Goal: Task Accomplishment & Management: Manage account settings

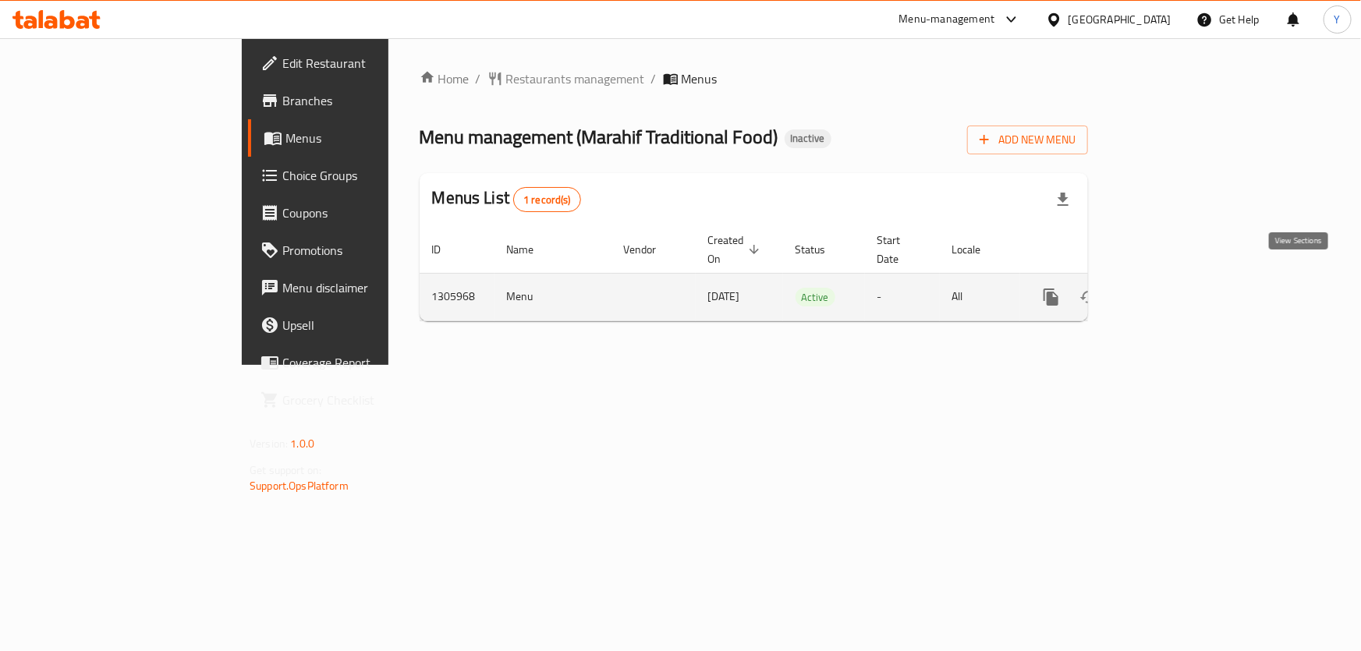
click at [1183, 278] on link "enhanced table" at bounding box center [1163, 296] width 37 height 37
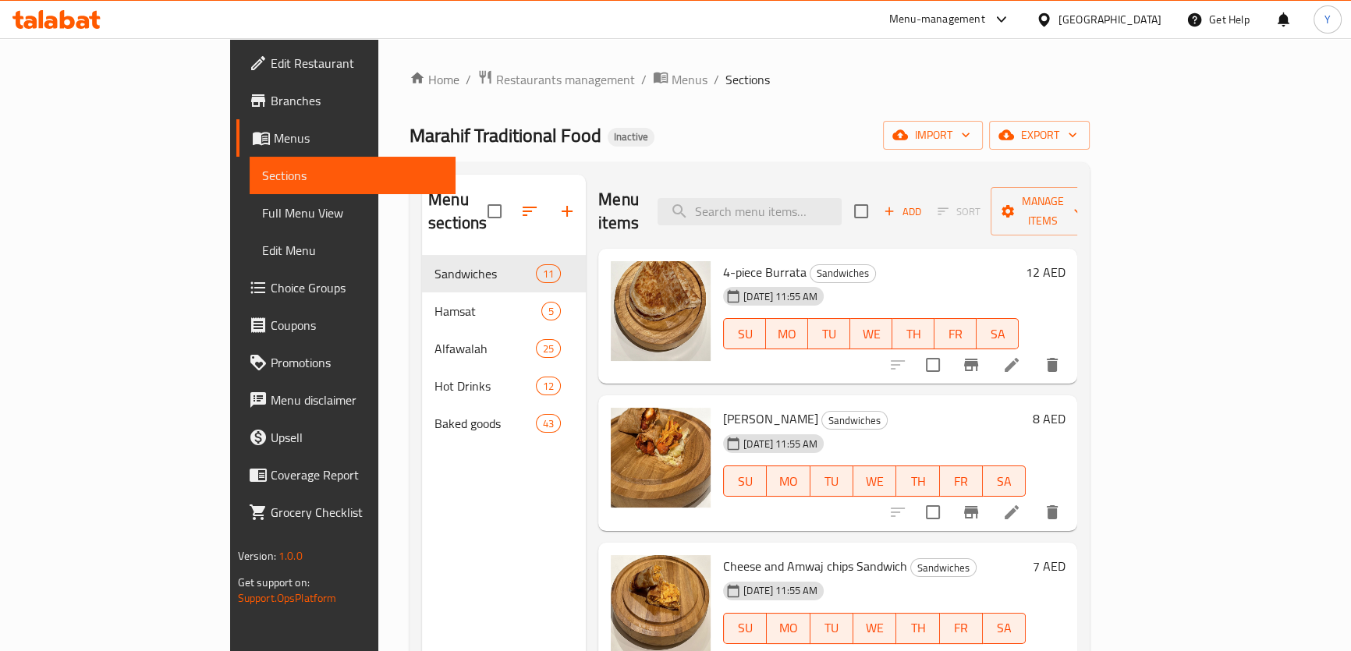
click at [654, 109] on div "Home / Restaurants management / Menus / Sections Marahif Traditional Food Inact…" at bounding box center [750, 453] width 680 height 769
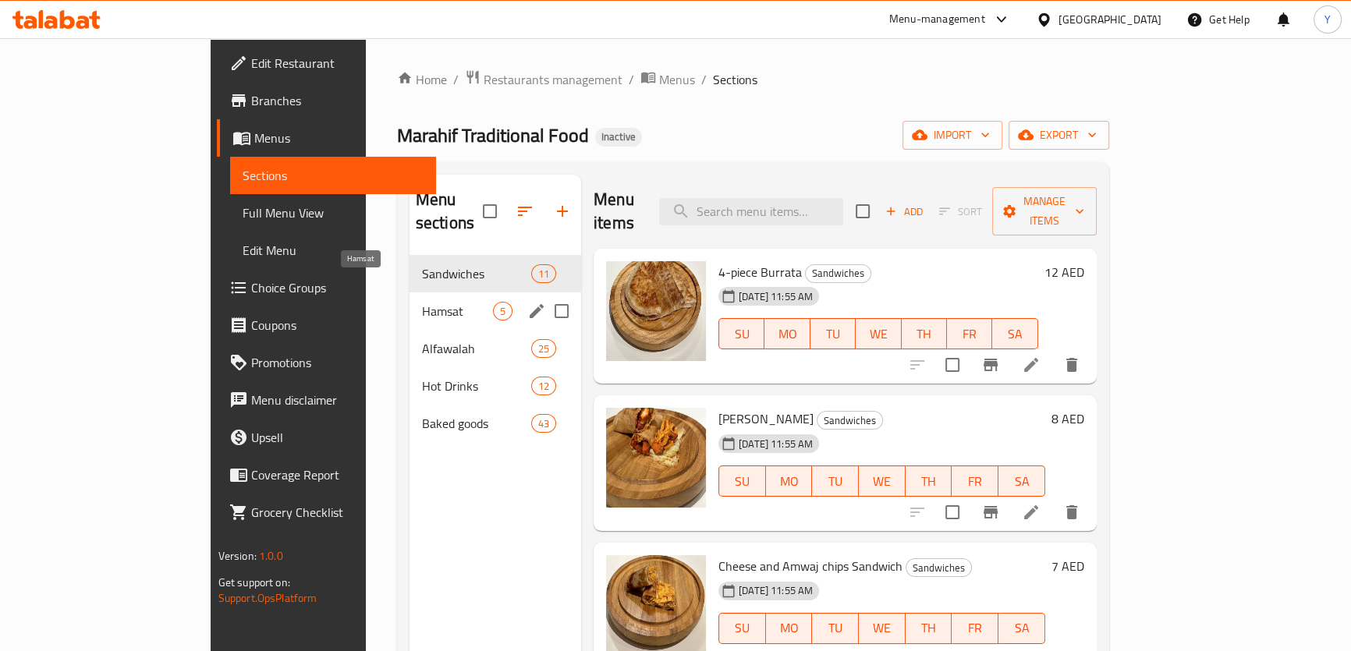
click at [422, 302] on span "Hamsat" at bounding box center [457, 311] width 71 height 19
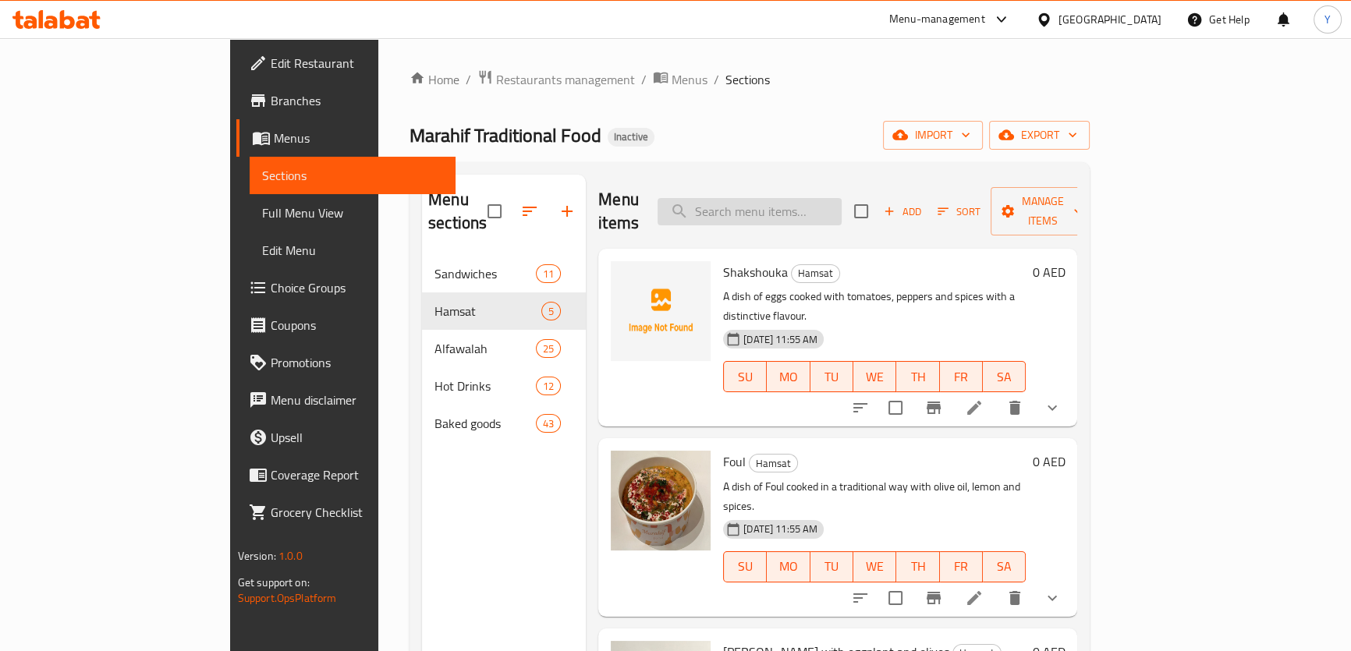
click at [811, 198] on input "search" at bounding box center [750, 211] width 184 height 27
paste input "Cheese And Potato Waves Rokak"
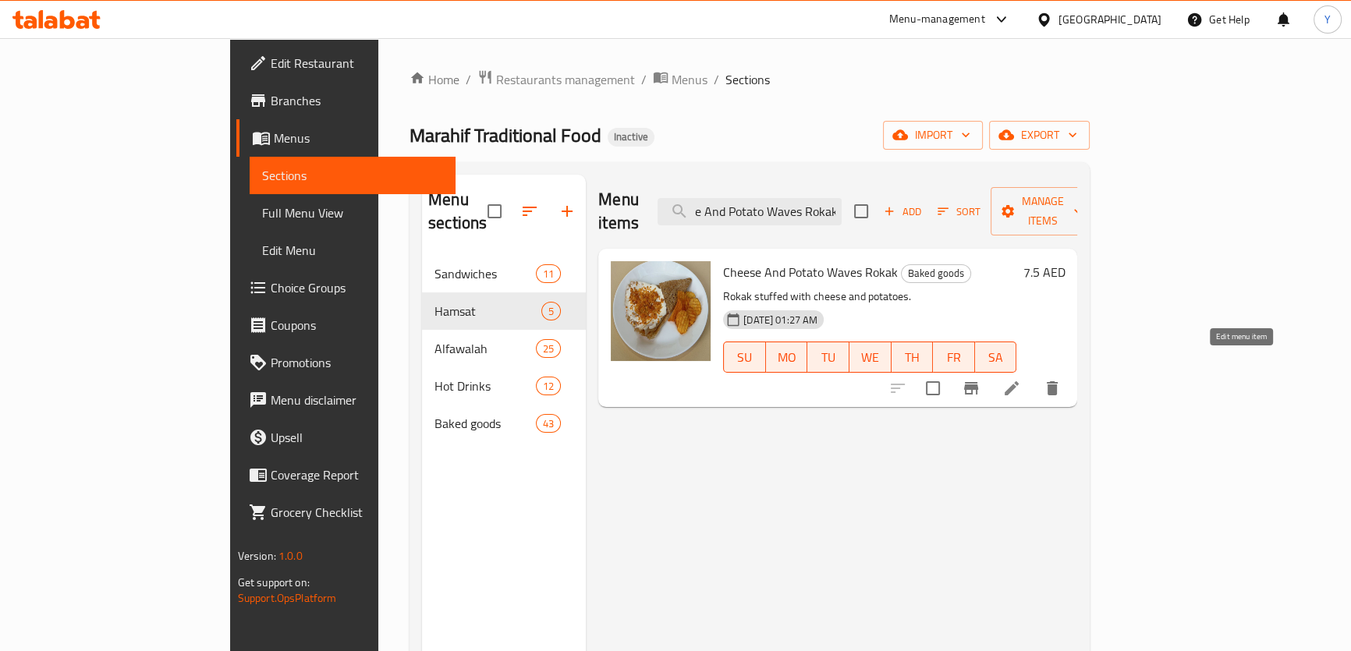
type input "Cheese And Potato Waves Rokak"
click at [1021, 379] on icon at bounding box center [1011, 388] width 19 height 19
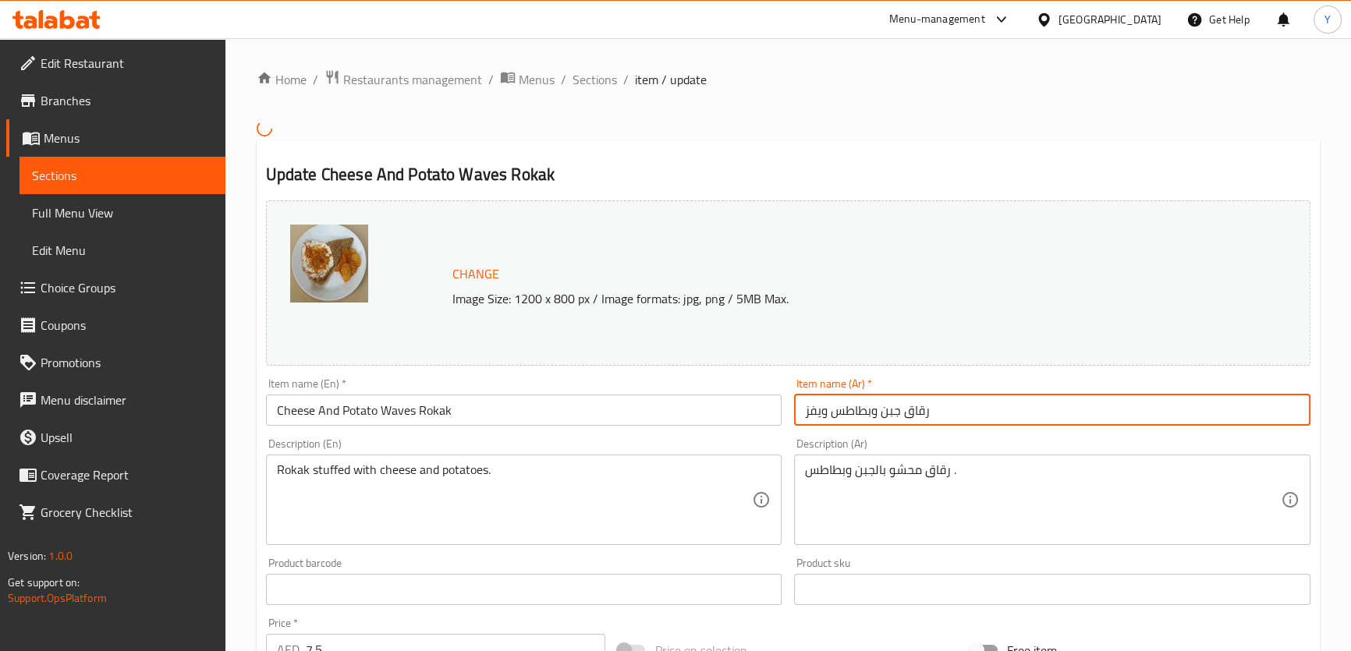
click at [934, 413] on input "رقاق جبن وبطاطس ويفز" at bounding box center [1052, 410] width 516 height 31
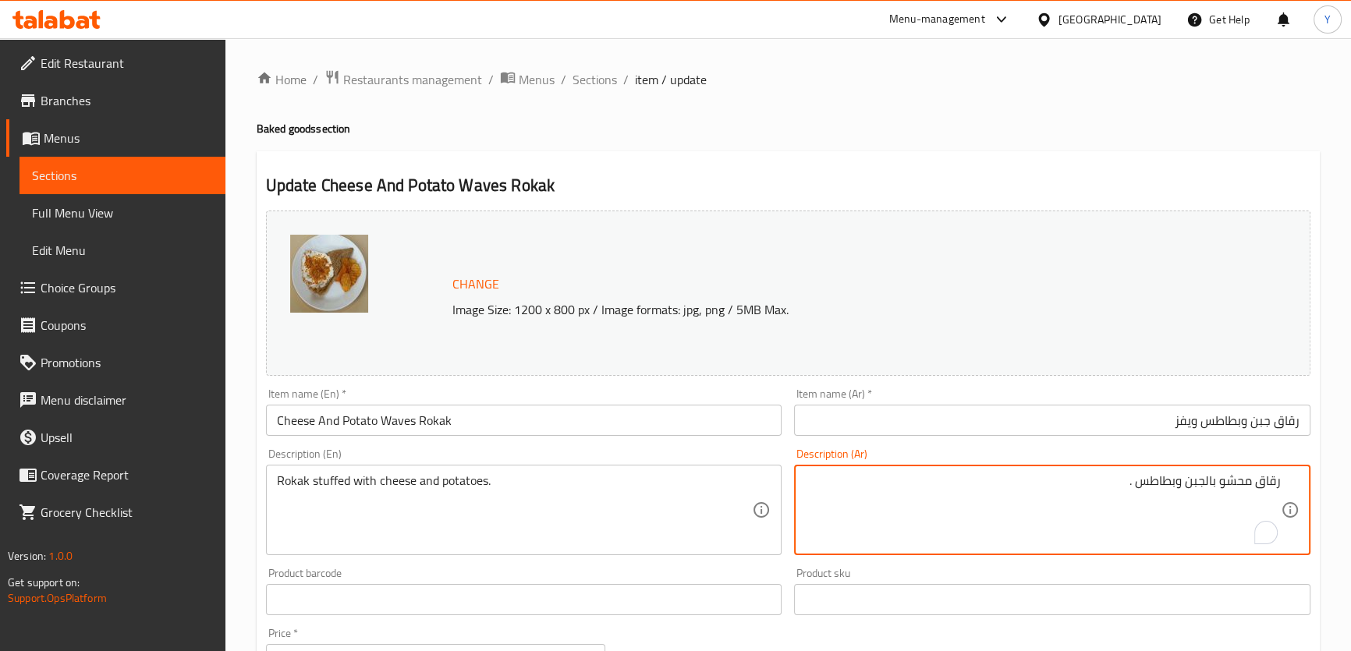
drag, startPoint x: 1038, startPoint y: 484, endPoint x: 1360, endPoint y: 484, distance: 323.0
click at [1351, 484] on html "​ Menu-management United Arab Emirates Get Help Y Edit Restaurant Branches Menu…" at bounding box center [675, 325] width 1351 height 651
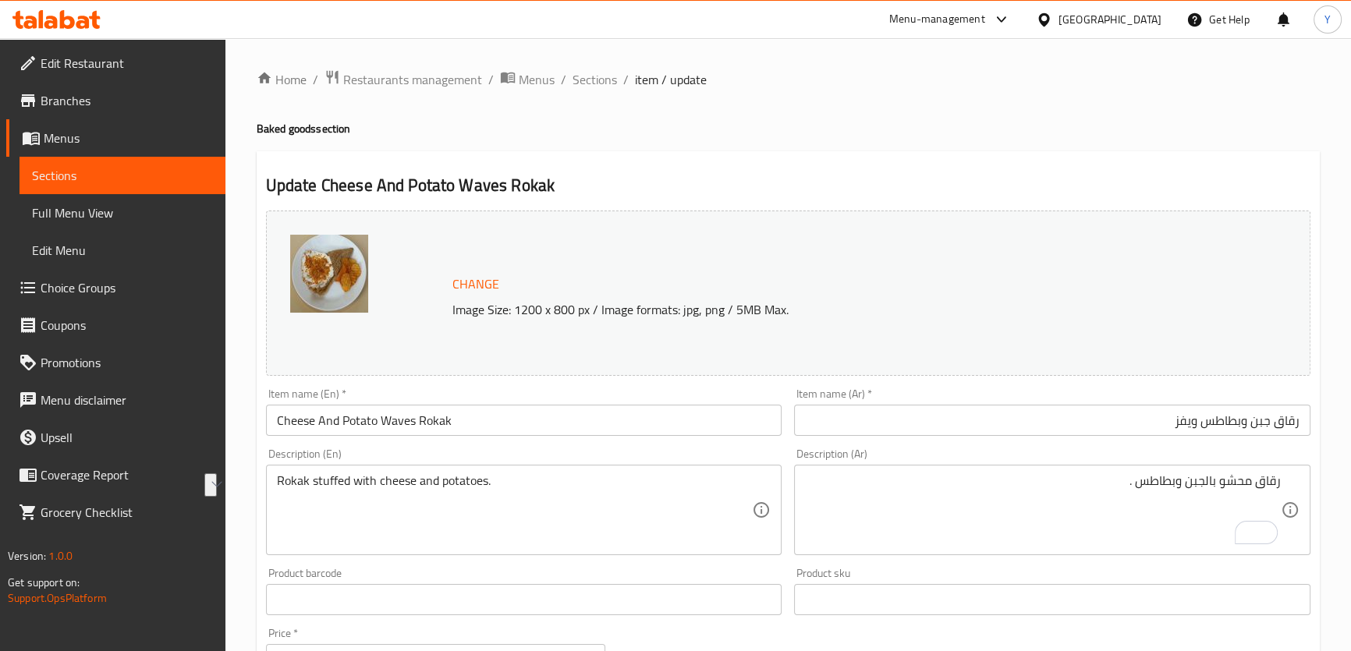
click at [1013, 166] on div "Update Cheese And Potato Waves Rokak Change Image Size: 1200 x 800 px / Image f…" at bounding box center [788, 616] width 1063 height 931
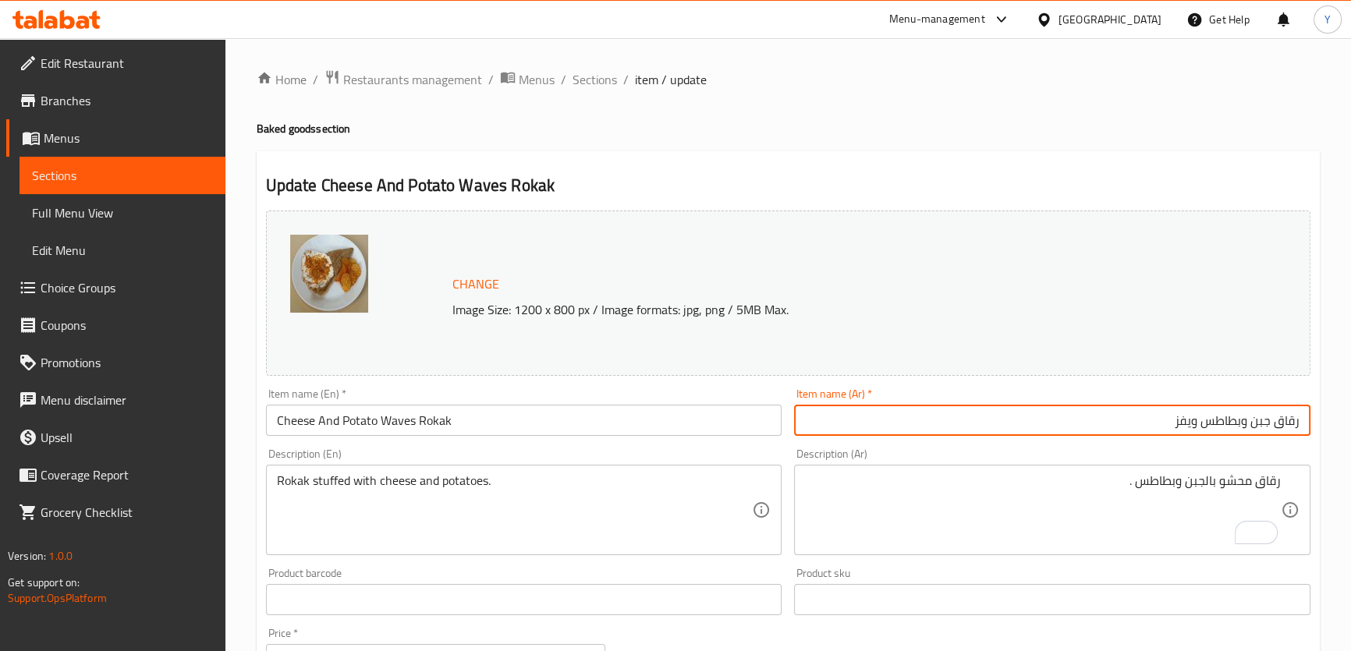
click at [1194, 418] on input "رقاق جبن وبطاطس ويفز" at bounding box center [1052, 420] width 516 height 31
type input "رقاق جبن وبطاطس امواج"
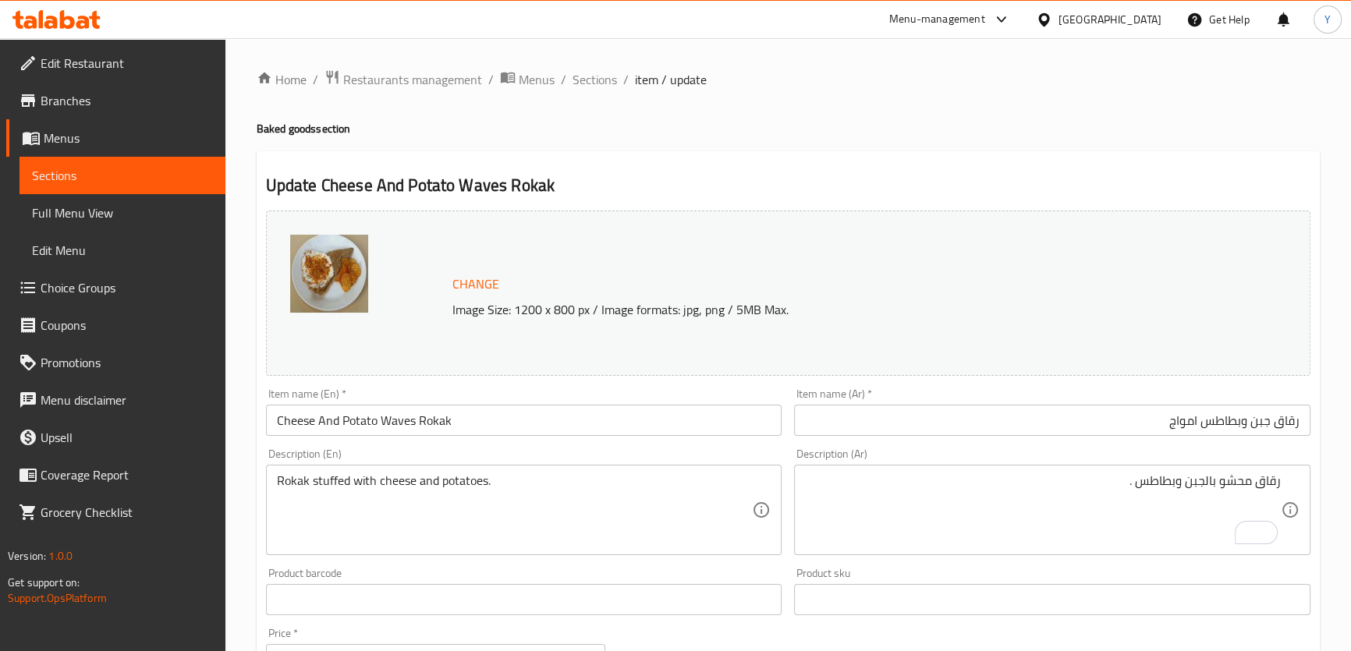
click at [1139, 161] on div "Update Cheese And Potato Waves Rokak Change Image Size: 1200 x 800 px / Image f…" at bounding box center [788, 616] width 1063 height 931
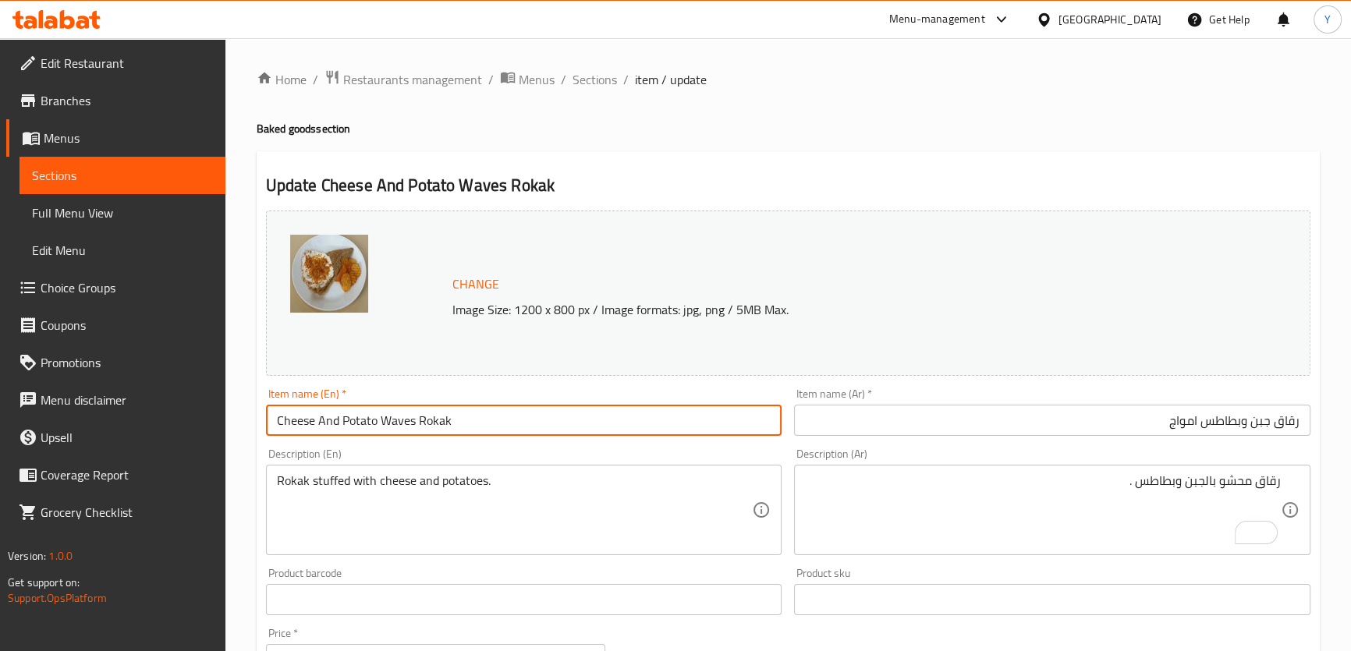
click at [403, 420] on input "Cheese And Potato Waves Rokak" at bounding box center [524, 420] width 516 height 31
click at [378, 424] on input "Cheese And Potato Waves Rokak" at bounding box center [524, 420] width 516 height 31
click at [390, 423] on input "Cheese And Potato Waves Rokak" at bounding box center [524, 420] width 516 height 31
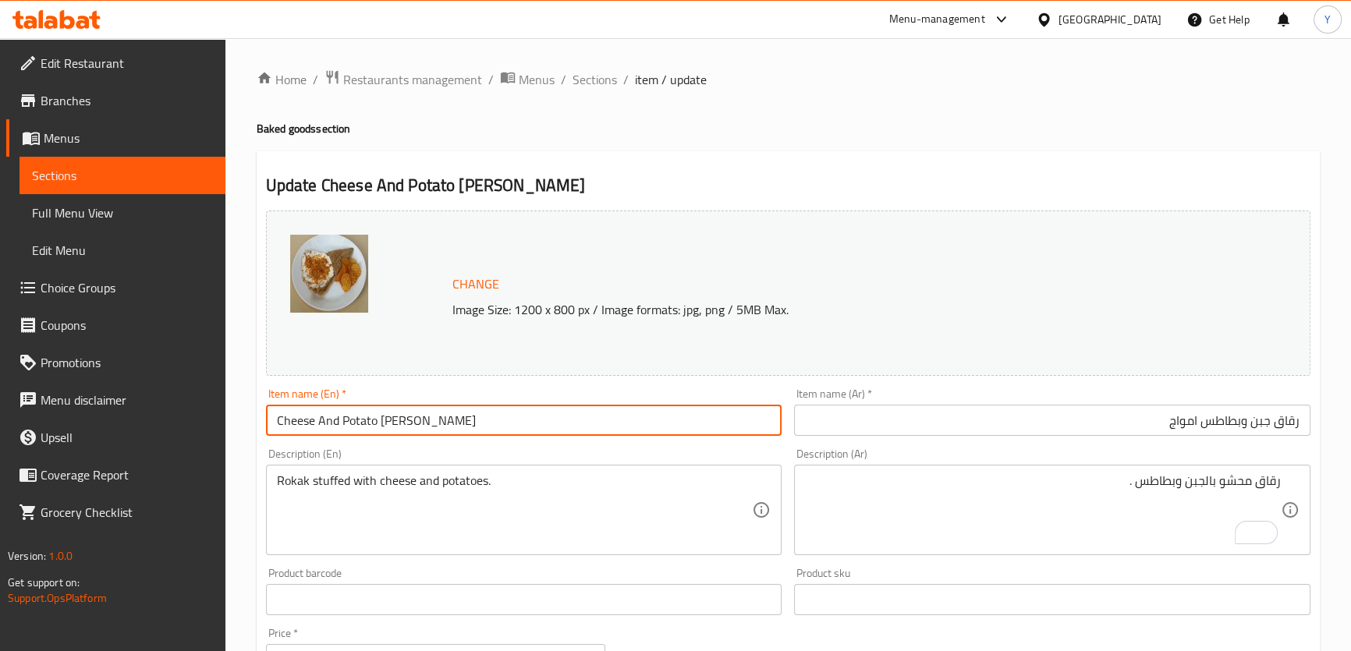
click at [390, 423] on input "Cheese And Potato Amwaj Rokak" at bounding box center [524, 420] width 516 height 31
type input "Cheese And Potato Amwaj Rokak"
click at [891, 167] on div "Update Cheese And Potato Amwaj Rokak Change Image Size: 1200 x 800 px / Image f…" at bounding box center [788, 616] width 1063 height 931
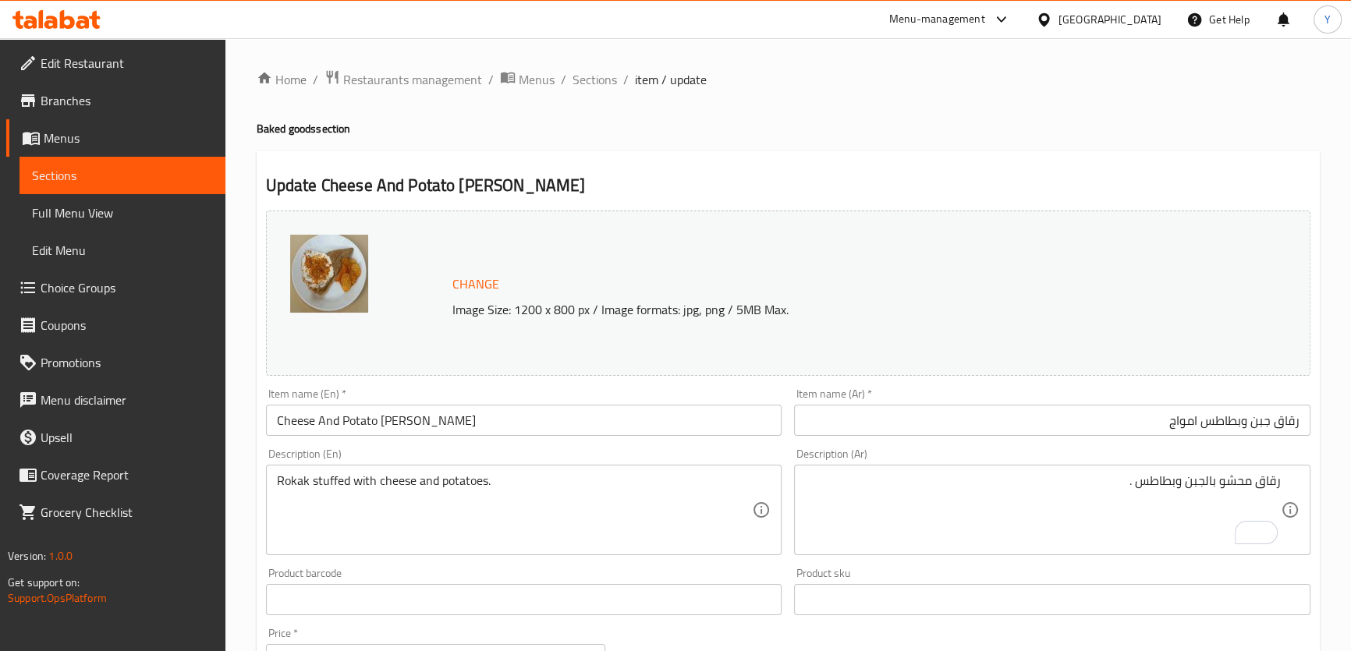
drag, startPoint x: 764, startPoint y: 494, endPoint x: 710, endPoint y: 505, distance: 55.1
click at [764, 494] on div "Rokak stuffed with cheese and potatoes. Description (En)" at bounding box center [524, 510] width 516 height 90
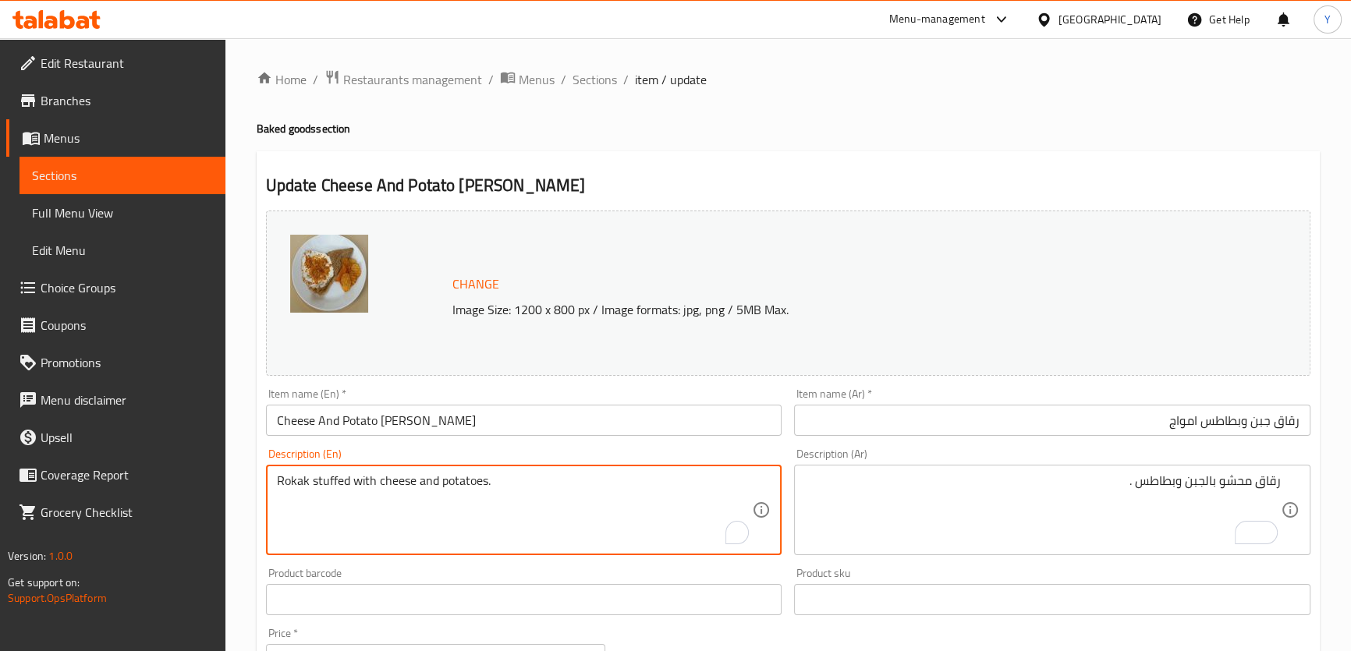
click at [538, 492] on textarea "Rokak stuffed with cheese and potatoes." at bounding box center [515, 511] width 476 height 74
click at [406, 424] on input "Cheese And Potato Amwaj Rokak" at bounding box center [524, 420] width 516 height 31
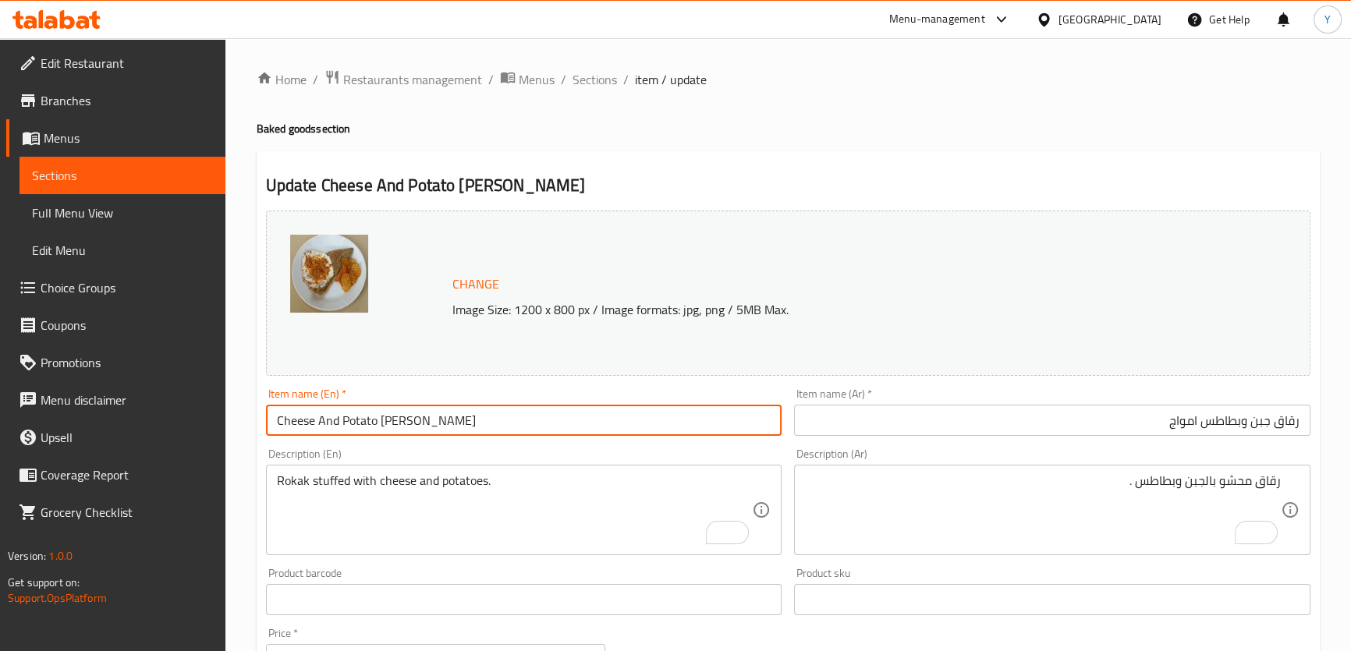
click at [406, 424] on input "Cheese And Potato Amwaj Rokak" at bounding box center [524, 420] width 516 height 31
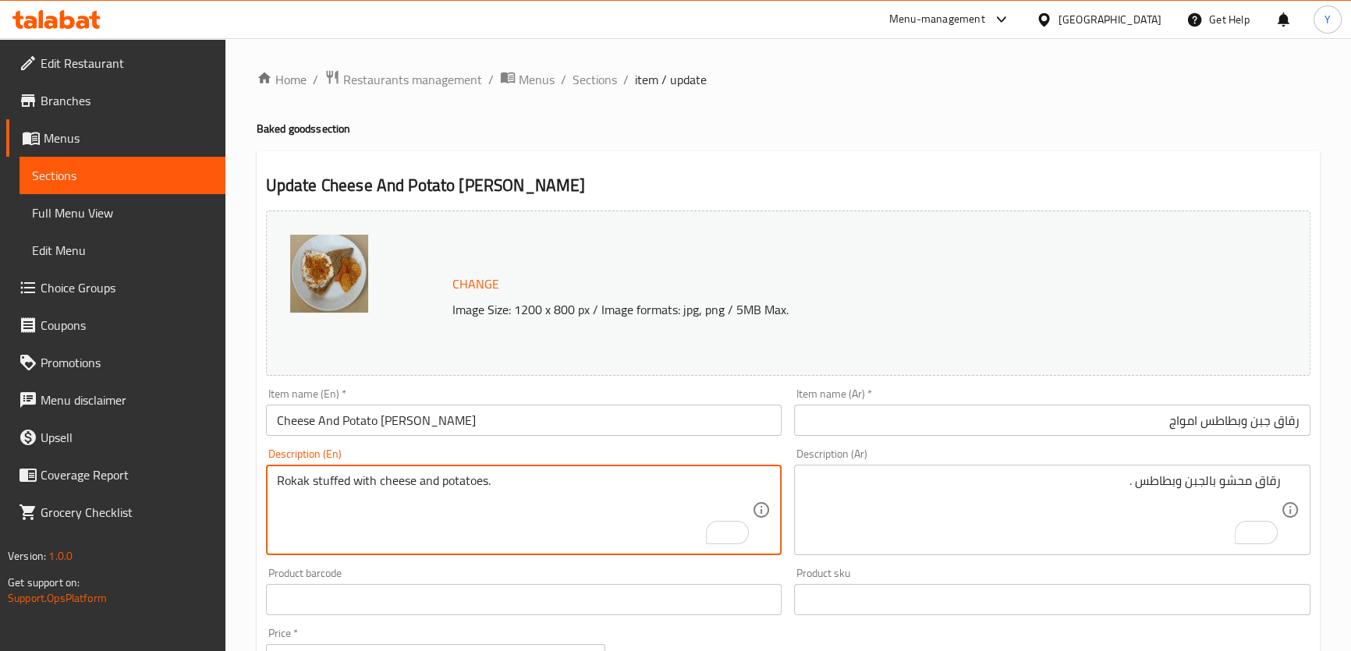
click at [441, 480] on textarea "Rokak stuffed with cheese and potatoes." at bounding box center [515, 511] width 476 height 74
paste textarea "Amwaj"
type textarea "Rokak stuffed with cheese and Amwaj potatoes."
click at [1187, 424] on input "رقاق جبن وبطاطس امواج" at bounding box center [1052, 420] width 516 height 31
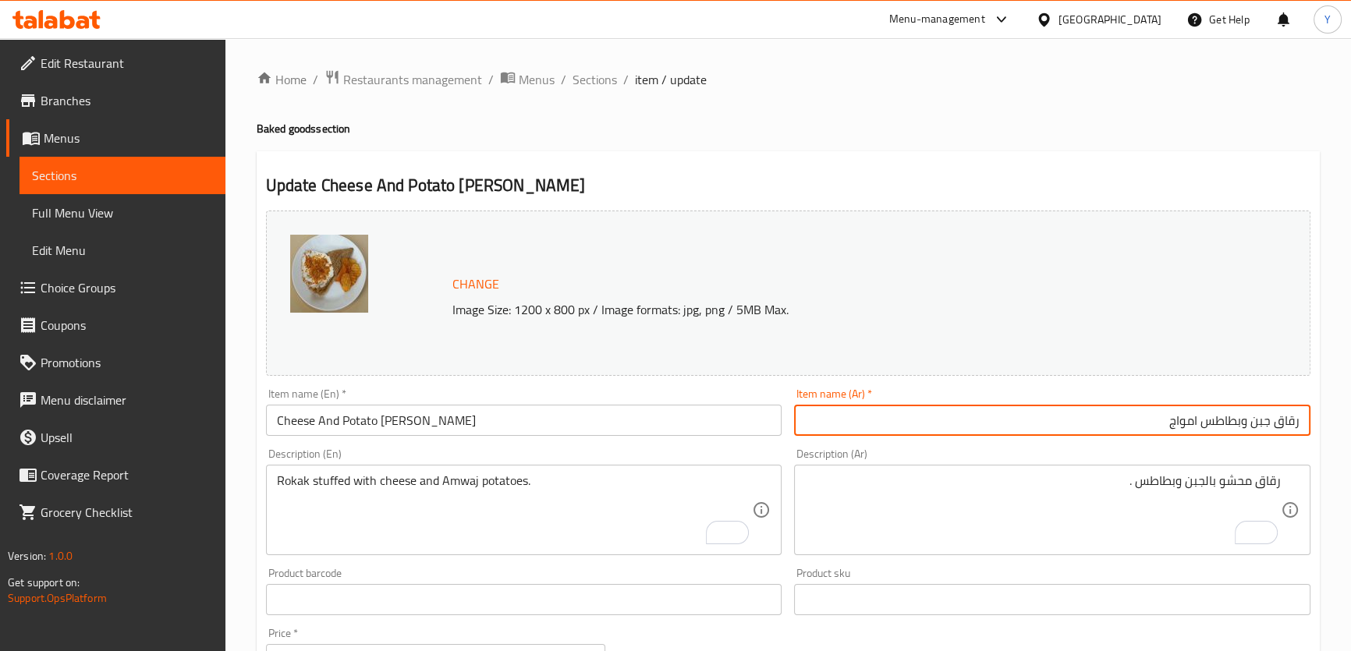
click at [1187, 424] on input "رقاق جبن وبطاطس امواج" at bounding box center [1052, 420] width 516 height 31
click at [1198, 424] on input "رقاق جبن وبطاطس امواج" at bounding box center [1052, 420] width 516 height 31
click at [1178, 429] on input "رقاق جبن وبطاطس أمواج" at bounding box center [1052, 420] width 516 height 31
type input "رقاق جبن وبطاطس أمواج"
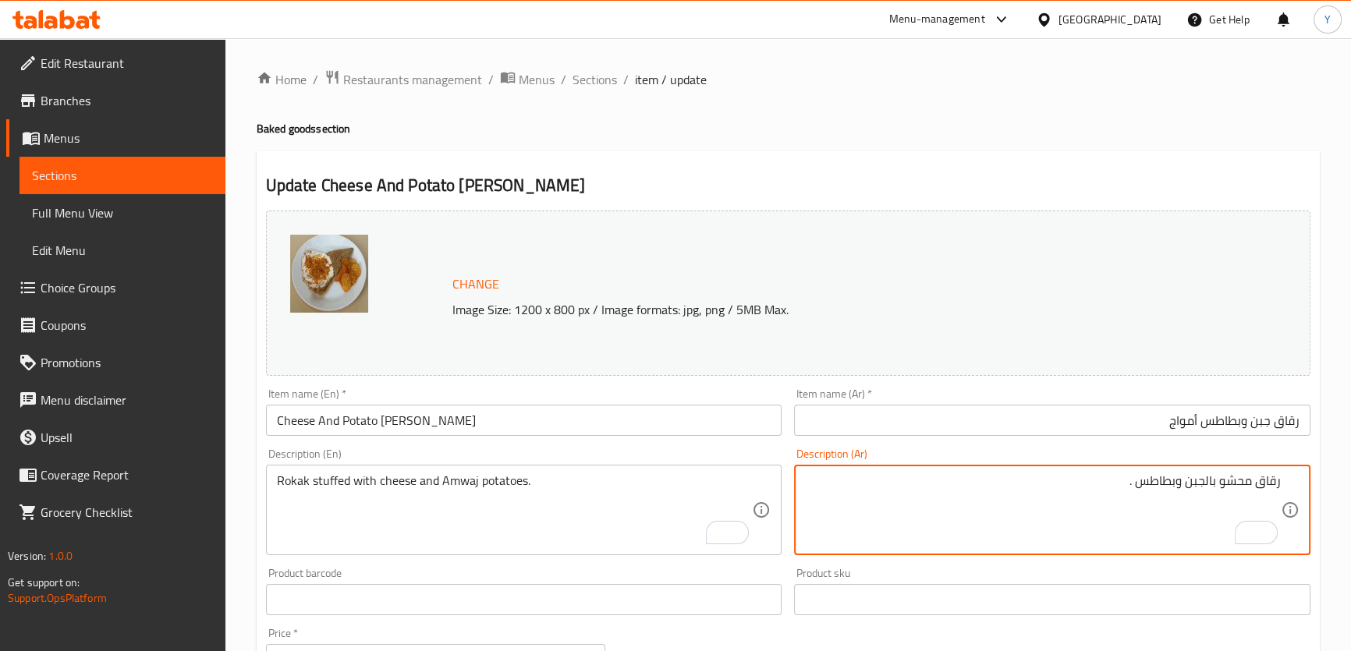
paste textarea "أمواج"
type textarea "رقاق محشو بالجبن وبطاطس أمواج."
click at [1193, 87] on ol "Home / Restaurants management / Menus / Sections / item / update" at bounding box center [788, 79] width 1063 height 20
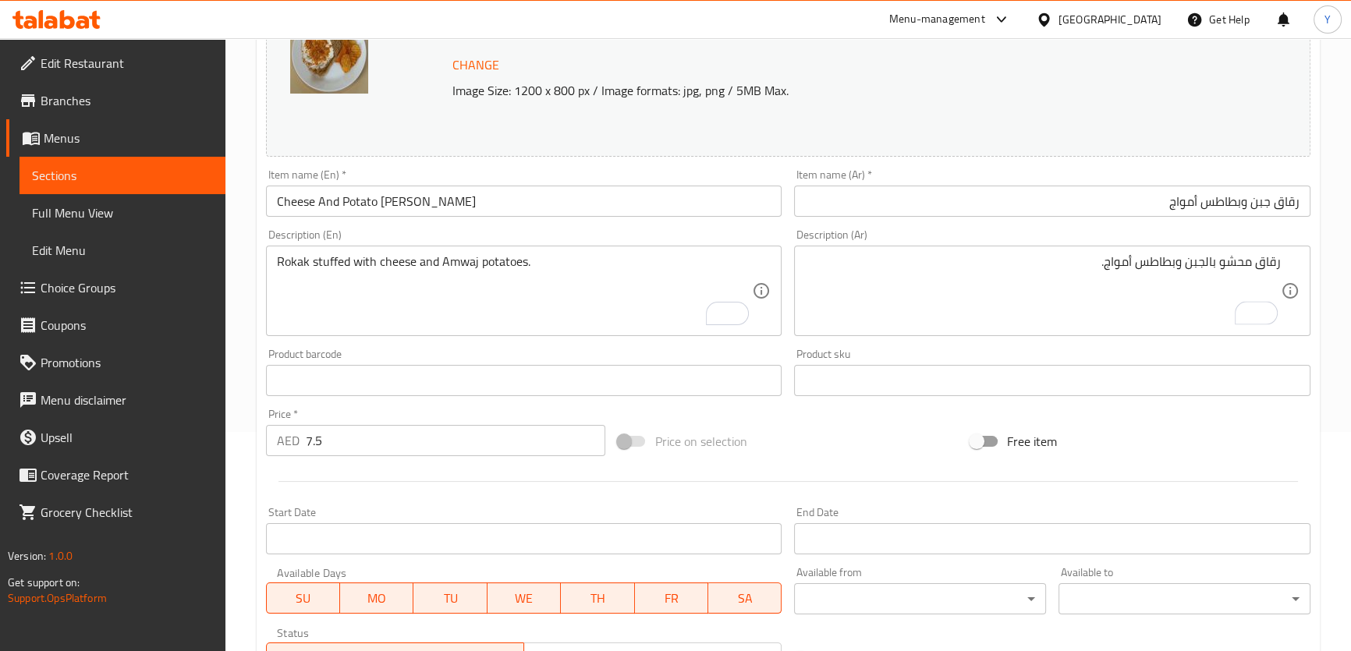
scroll to position [473, 0]
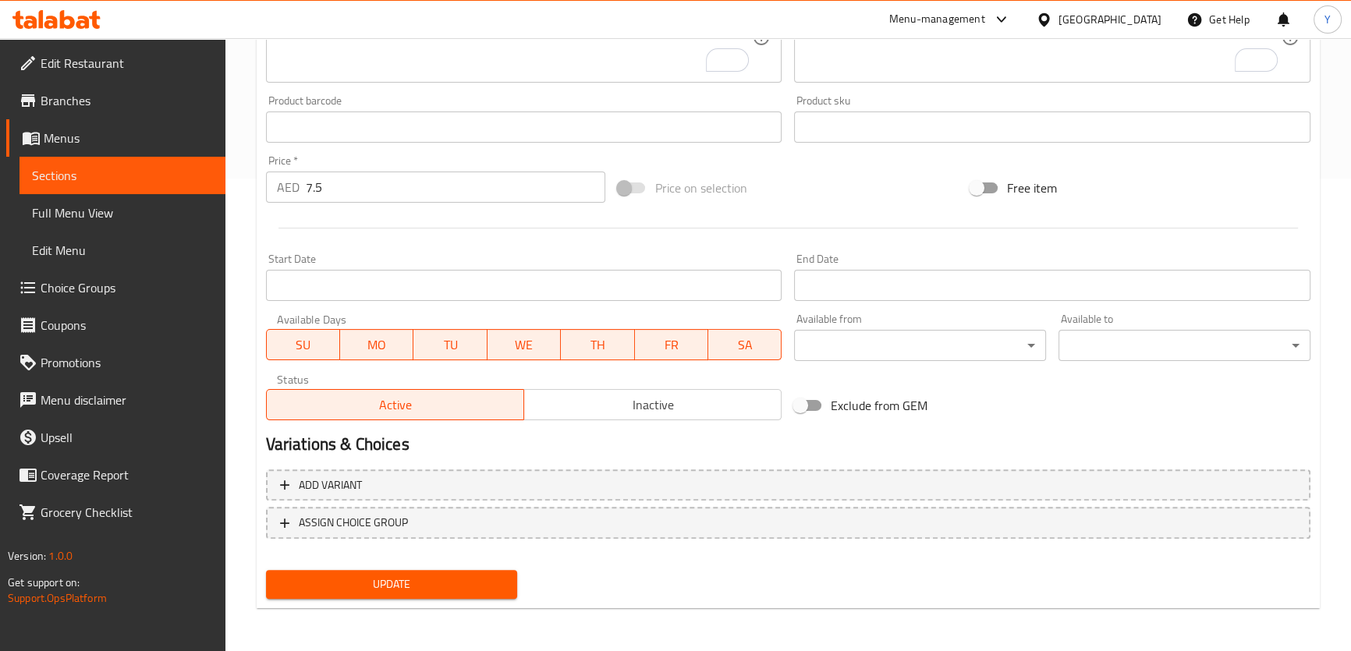
click at [472, 586] on span "Update" at bounding box center [391, 585] width 227 height 20
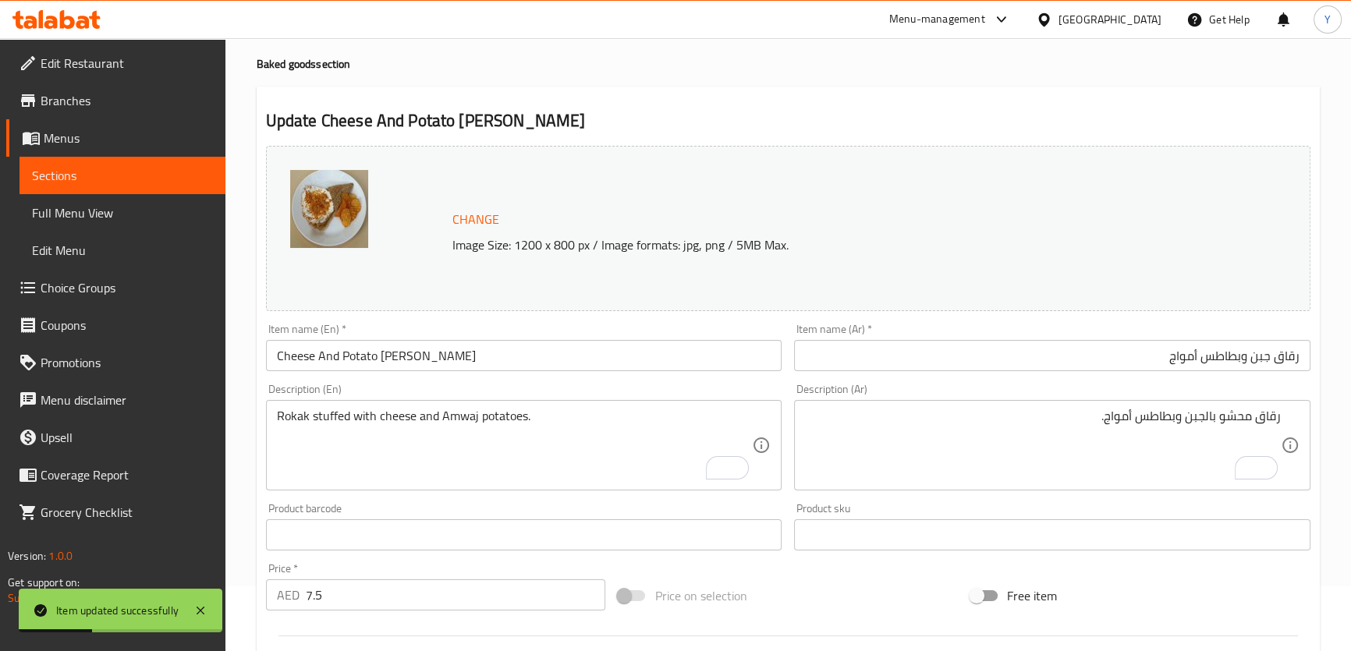
scroll to position [0, 0]
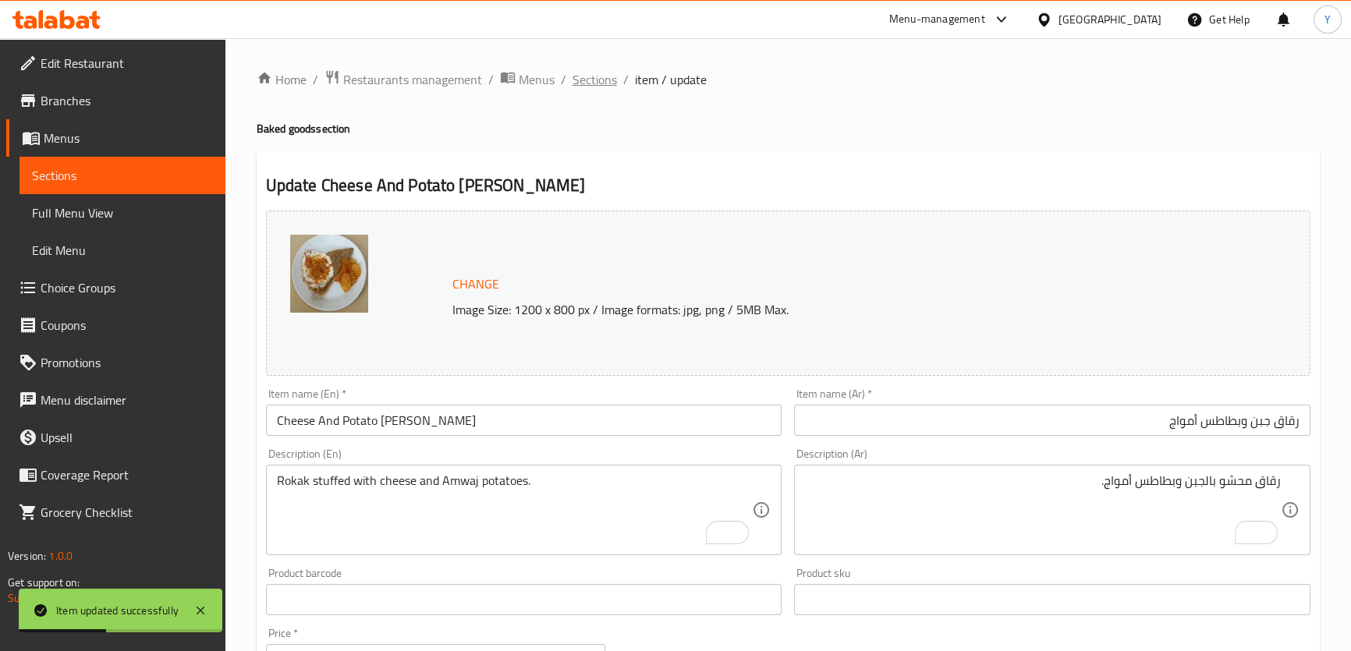
click at [608, 81] on span "Sections" at bounding box center [595, 79] width 44 height 19
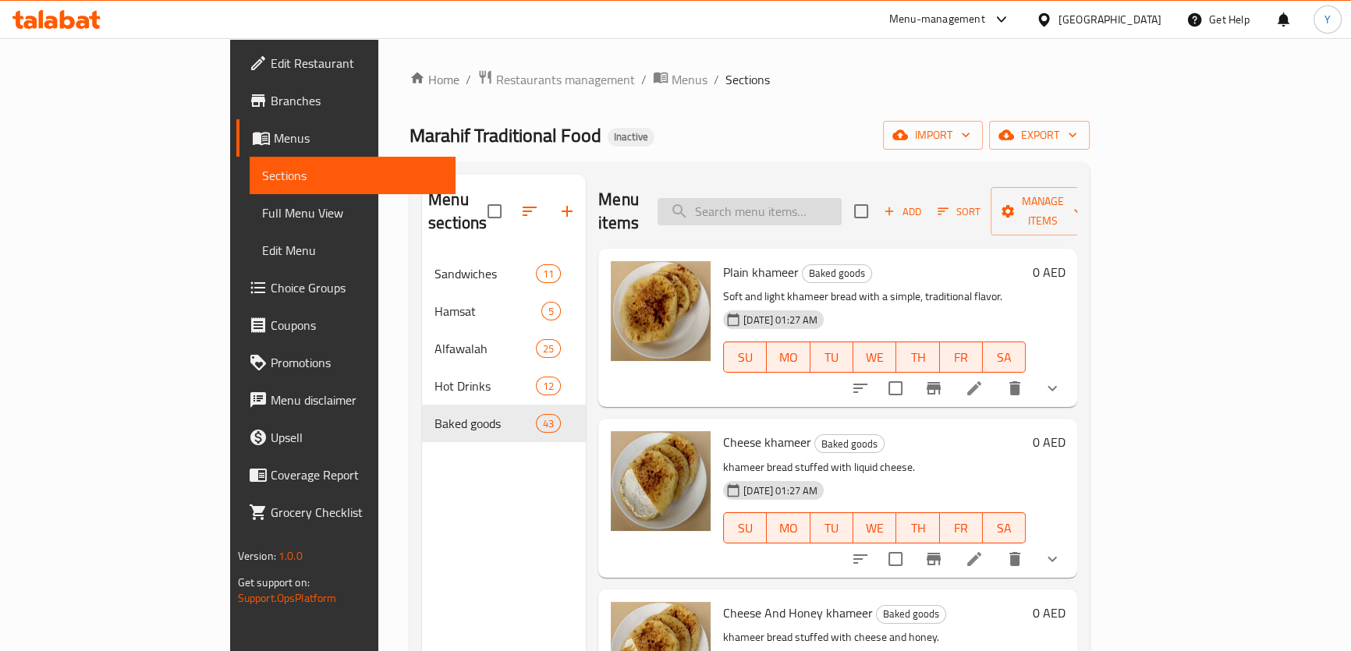
click at [812, 202] on input "search" at bounding box center [750, 211] width 184 height 27
paste input "Cheese and Potato Waves Jbab"
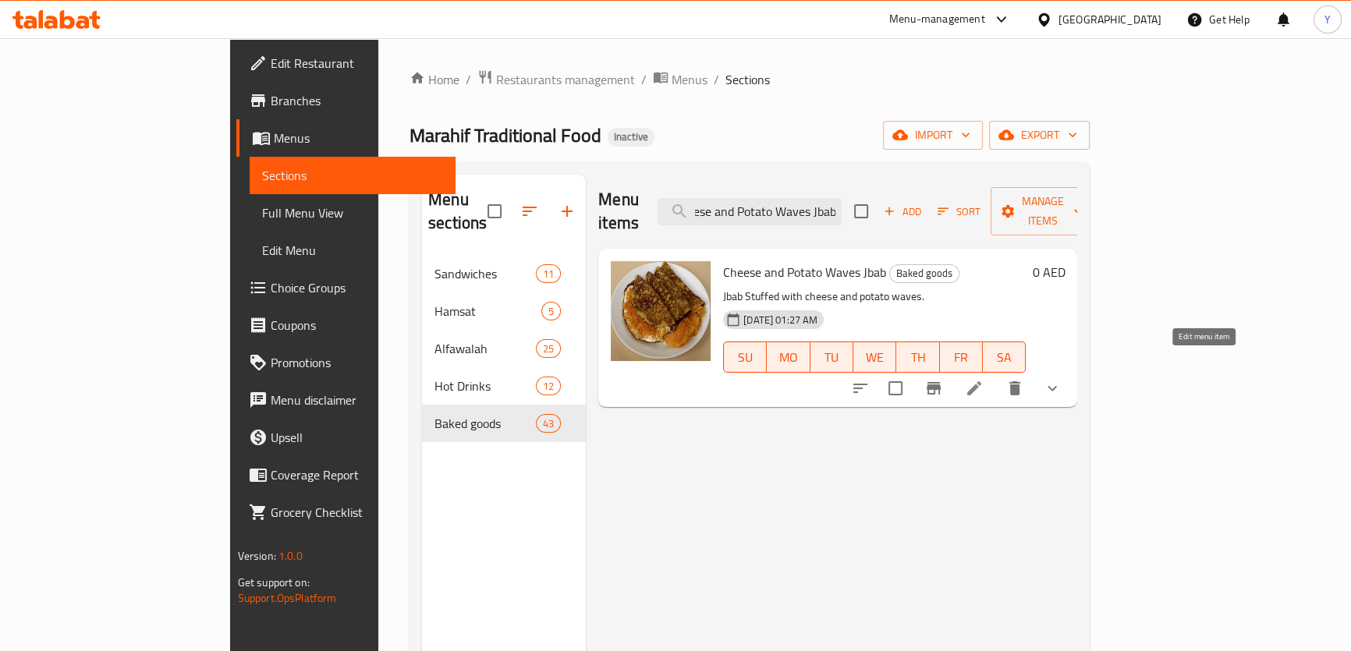
type input "Cheese and Potato Waves Jbab"
click at [984, 379] on icon at bounding box center [974, 388] width 19 height 19
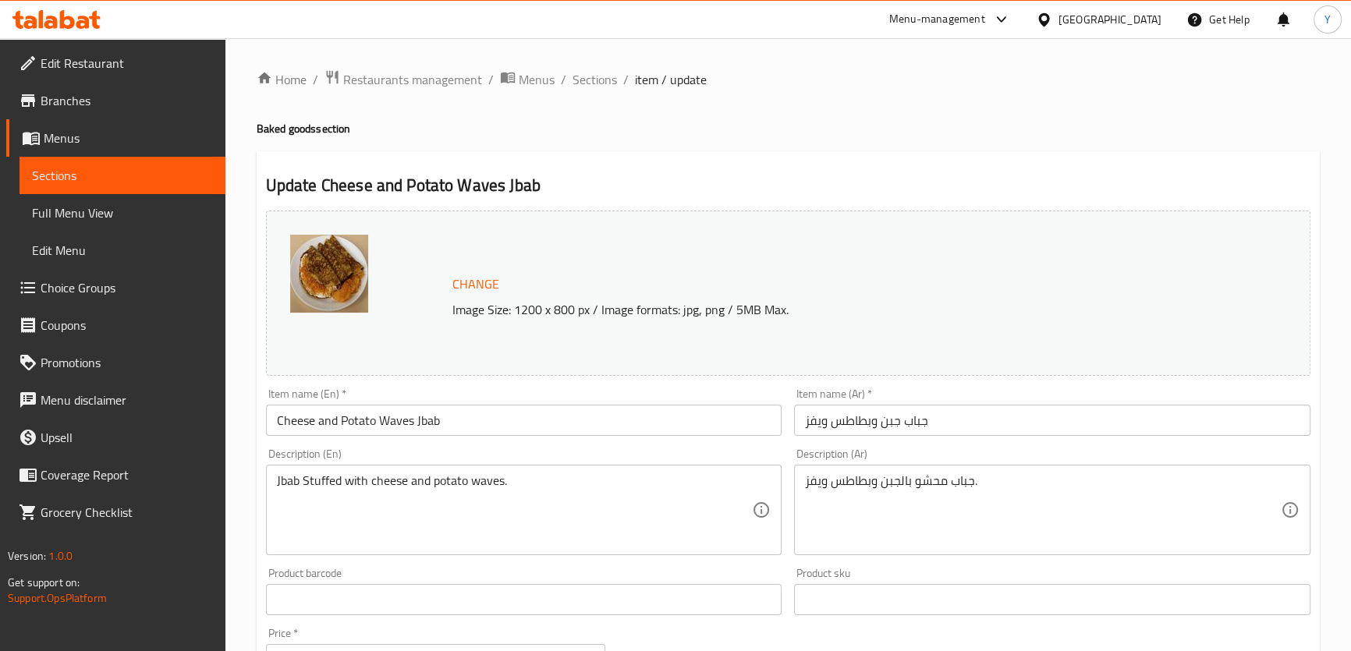
click at [828, 424] on input "جباب جبن و[GEOGRAPHIC_DATA] ويفز" at bounding box center [1052, 420] width 516 height 31
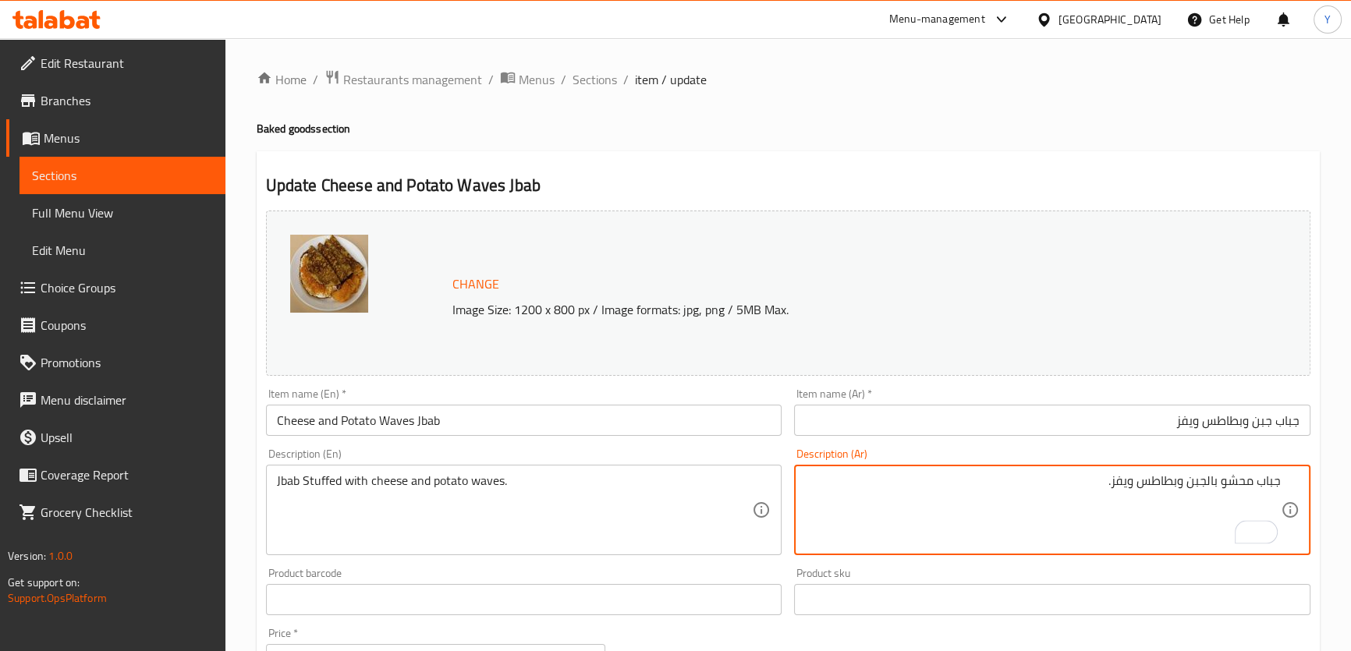
click at [389, 421] on input "Cheese and Potato Waves Jbab" at bounding box center [524, 420] width 516 height 31
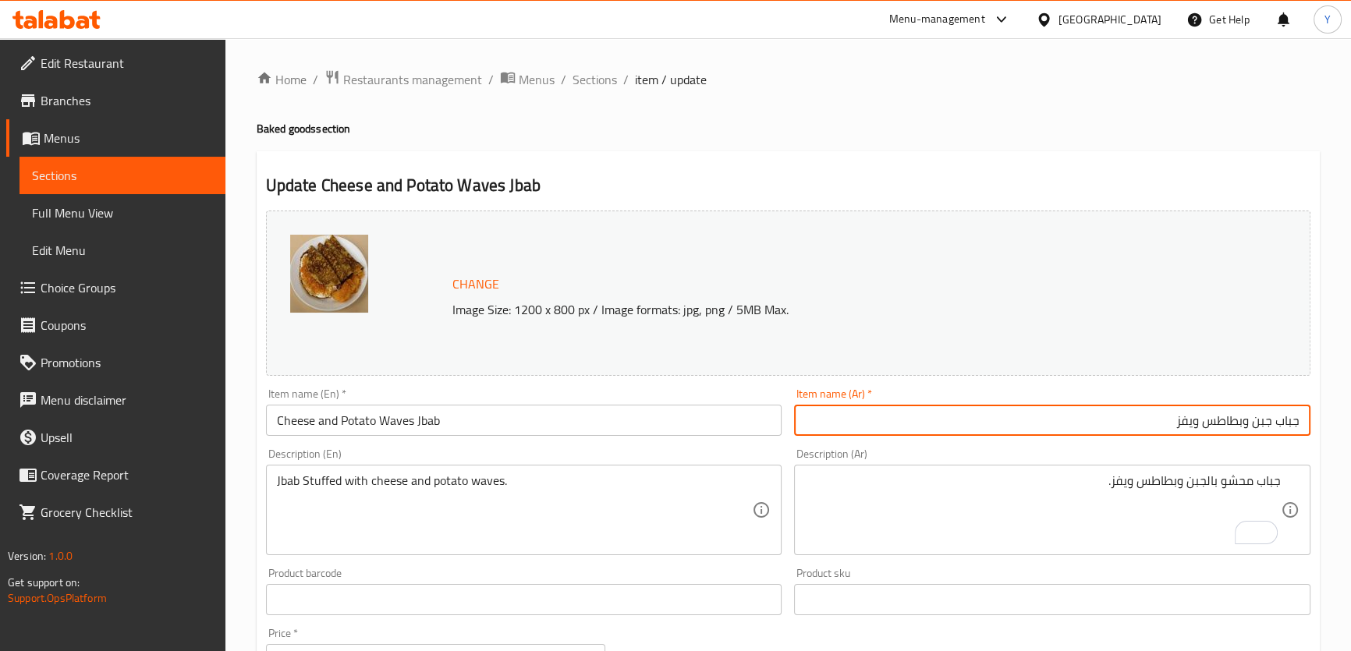
click at [1188, 428] on input "جباب جبن و[GEOGRAPHIC_DATA] ويفز" at bounding box center [1052, 420] width 516 height 31
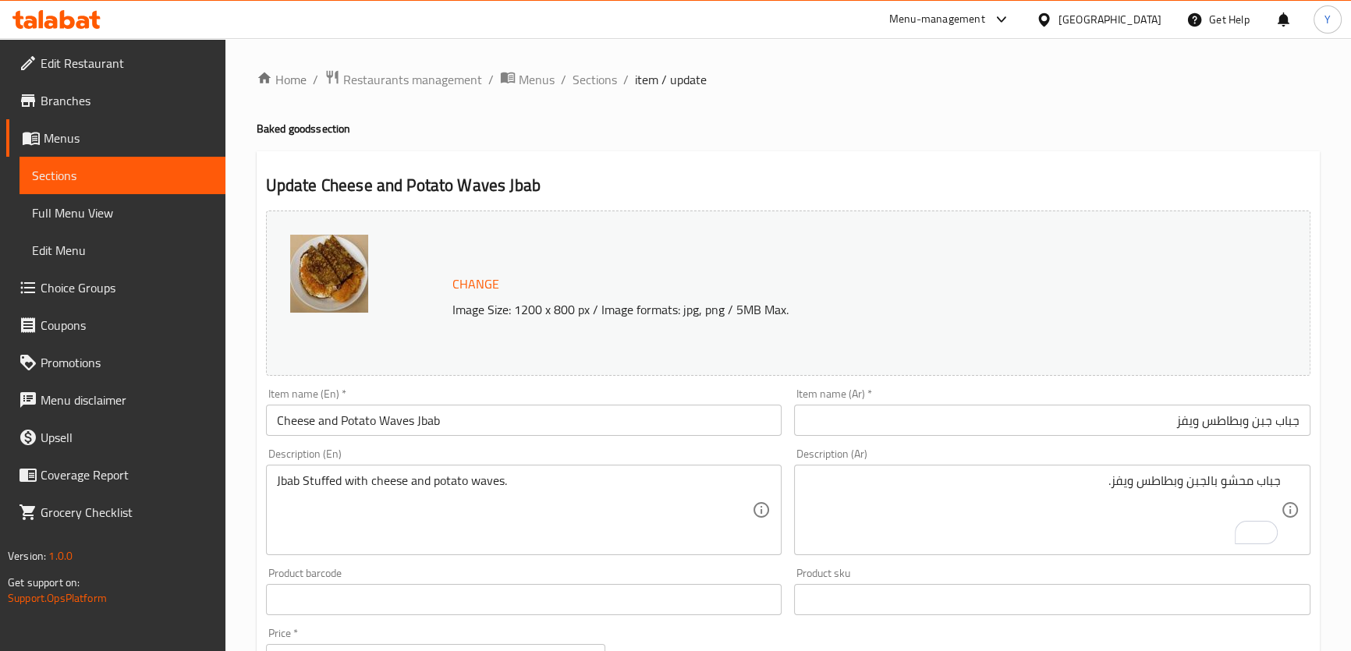
click at [1286, 428] on input "جباب جبن و[GEOGRAPHIC_DATA] ويفز" at bounding box center [1052, 420] width 516 height 31
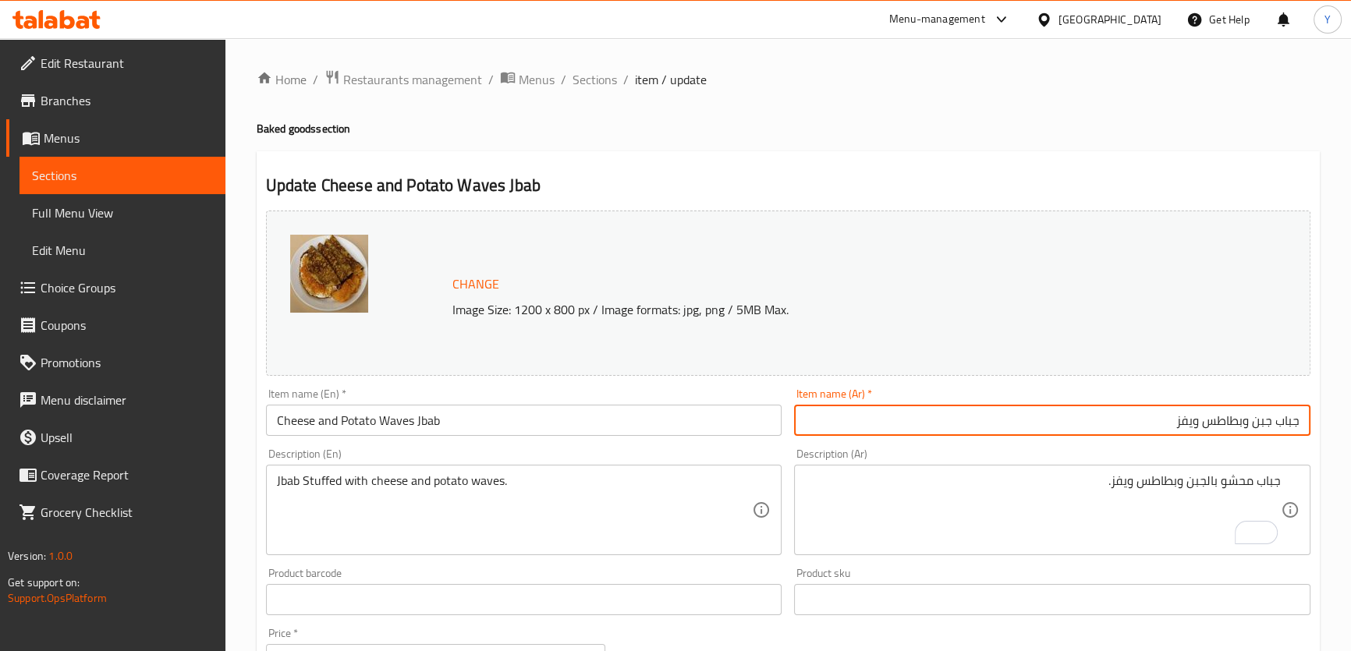
click at [1286, 428] on input "جباب جبن و[GEOGRAPHIC_DATA] ويفز" at bounding box center [1052, 420] width 516 height 31
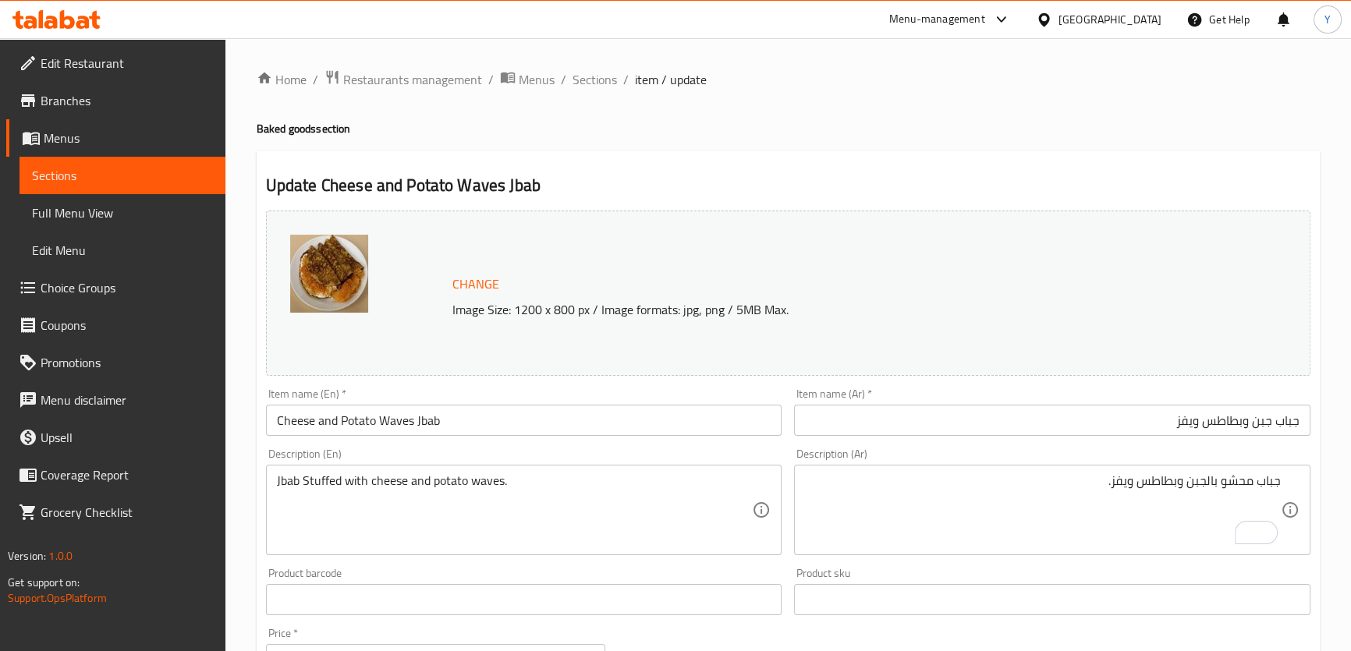
click at [1190, 419] on input "جباب جبن و[GEOGRAPHIC_DATA] ويفز" at bounding box center [1052, 420] width 516 height 31
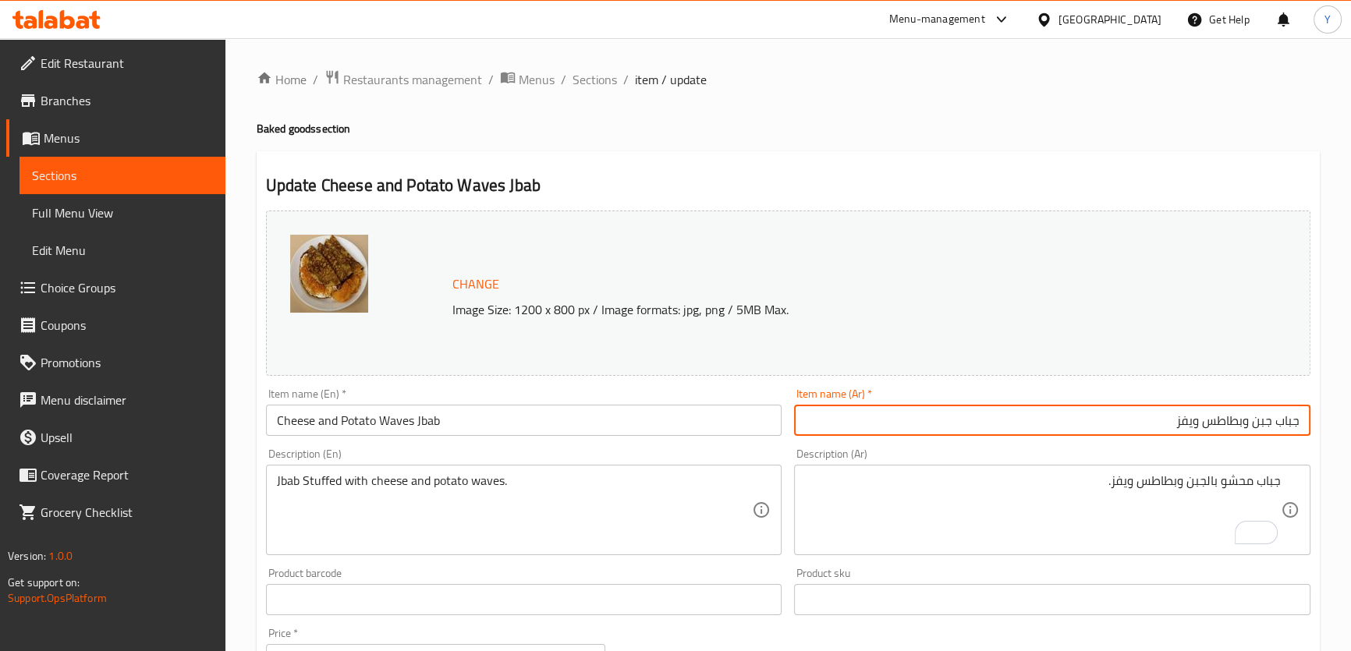
click at [1190, 419] on input "جباب جبن و[GEOGRAPHIC_DATA] ويفز" at bounding box center [1052, 420] width 516 height 31
paste input "أمواج"
type input "جباب جبن وبطاطس أمواج"
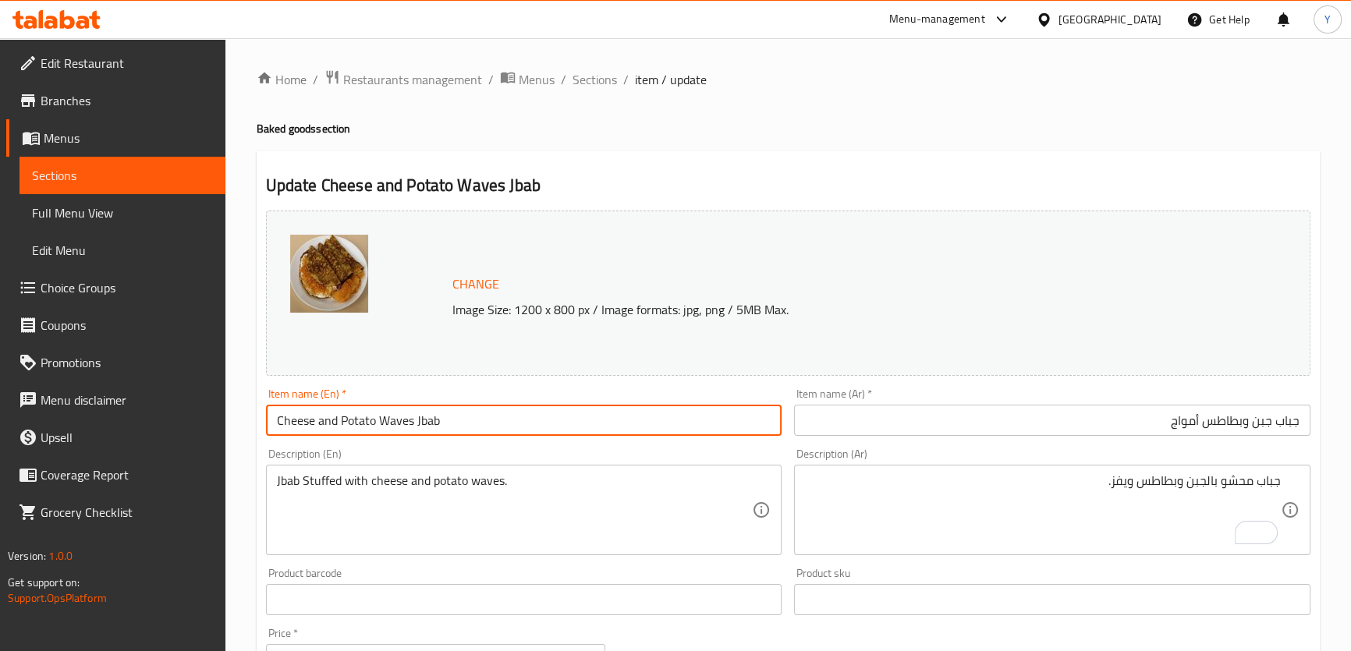
click at [389, 422] on input "Cheese and Potato Waves Jbab" at bounding box center [524, 420] width 516 height 31
type input "Cheese and Potato Amwaj Jbab"
click at [1194, 420] on input "جباب جبن وبطاطس أمواج" at bounding box center [1052, 420] width 516 height 31
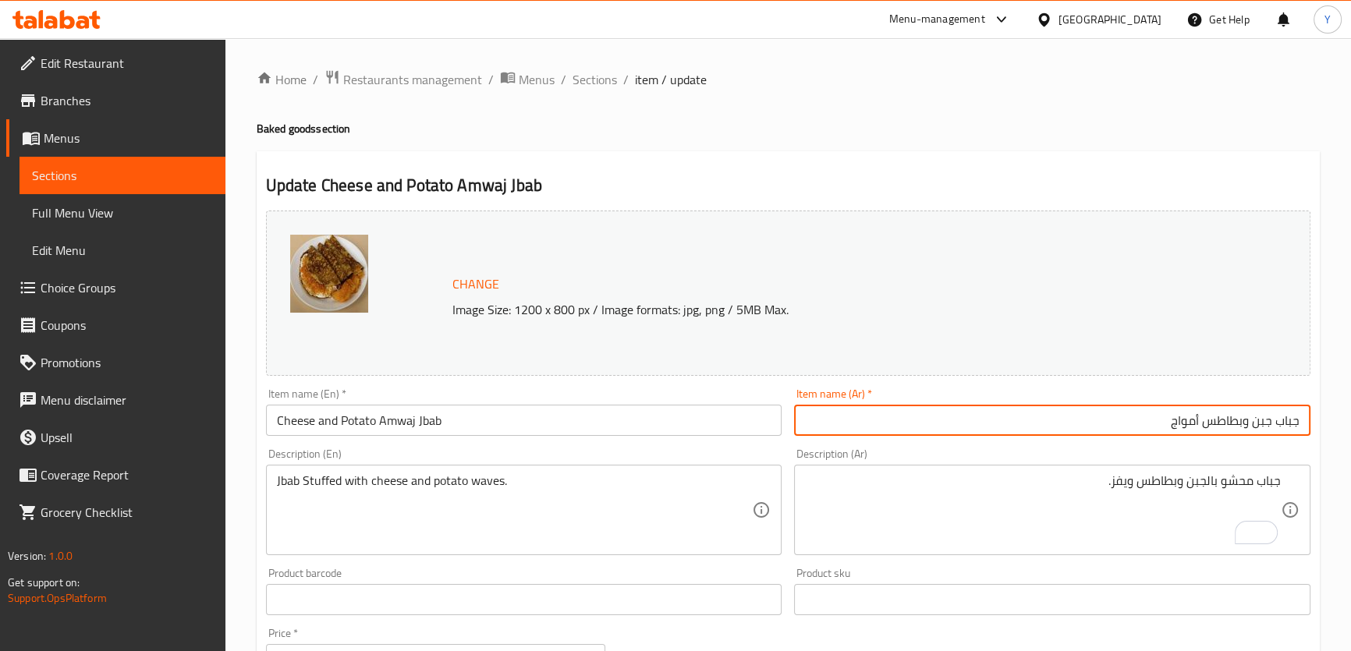
click at [1194, 420] on input "جباب جبن وبطاطس أمواج" at bounding box center [1052, 420] width 516 height 31
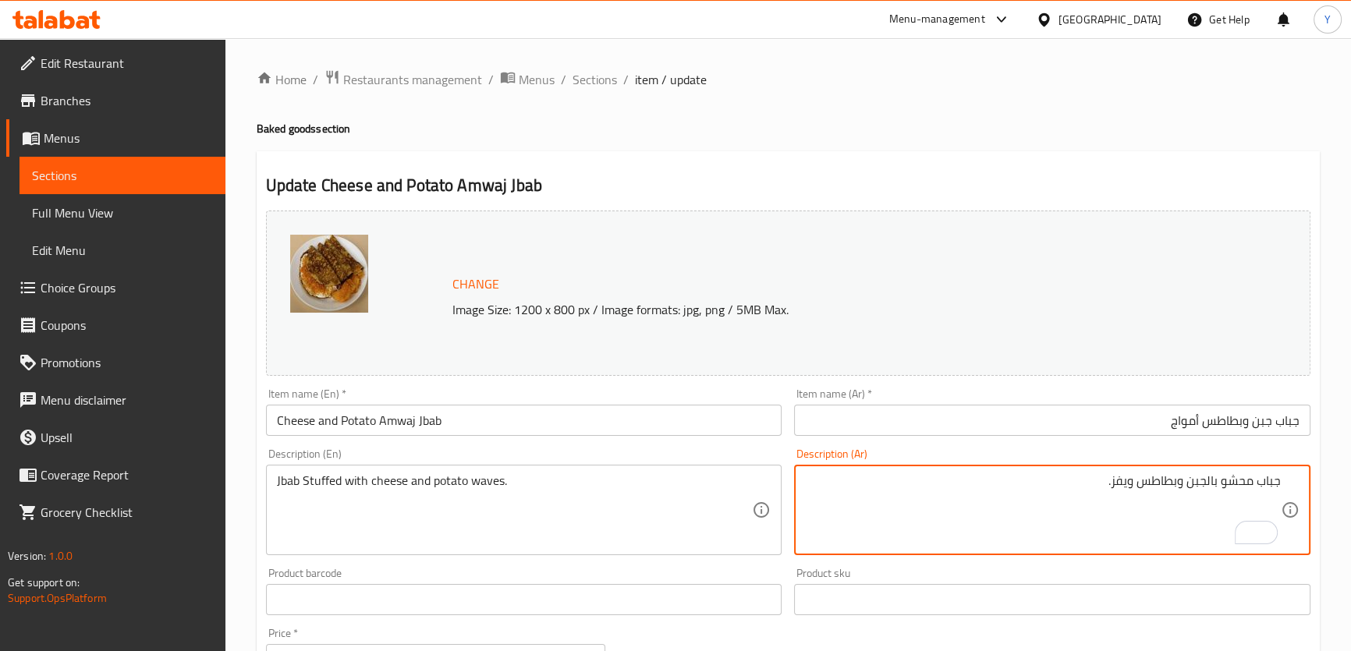
click at [1116, 484] on textarea "جباب محشو بالجبن وبطاطس ويفز." at bounding box center [1043, 511] width 476 height 74
paste textarea "أمواج"
type textarea "جباب محشو بالجبن وبطاطس أمواج."
click at [396, 417] on input "Cheese and Potato Amwaj Jbab" at bounding box center [524, 420] width 516 height 31
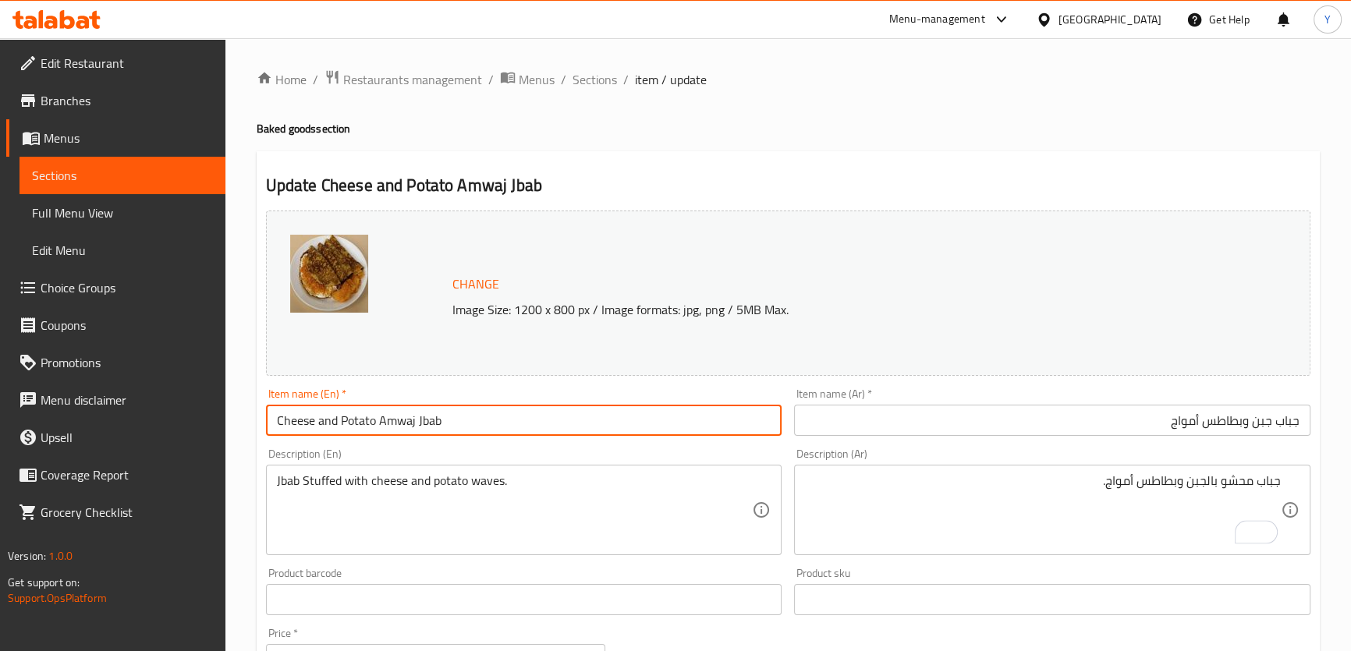
click at [396, 417] on input "Cheese and Potato Amwaj Jbab" at bounding box center [524, 420] width 516 height 31
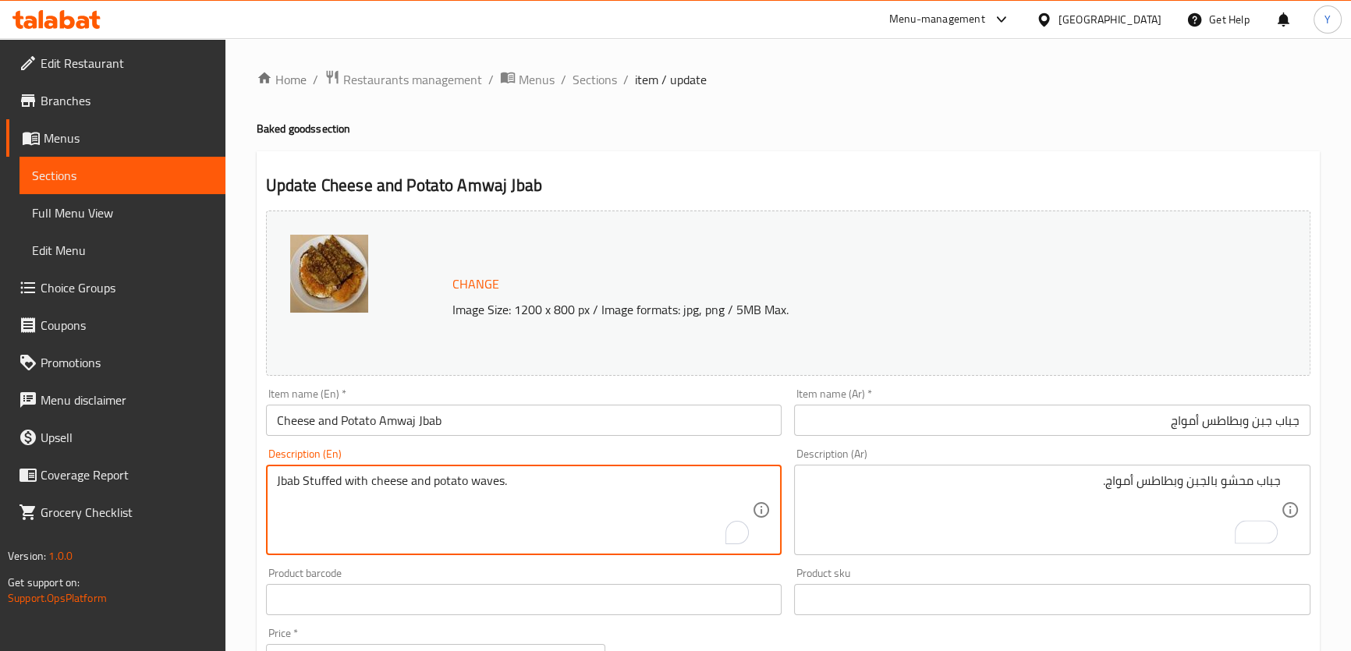
click at [484, 484] on textarea "Jbab Stuffed with cheese and potato waves." at bounding box center [515, 511] width 476 height 74
paste textarea "Amwaj"
type textarea "Jbab Stuffed with cheese and potato Amwaj."
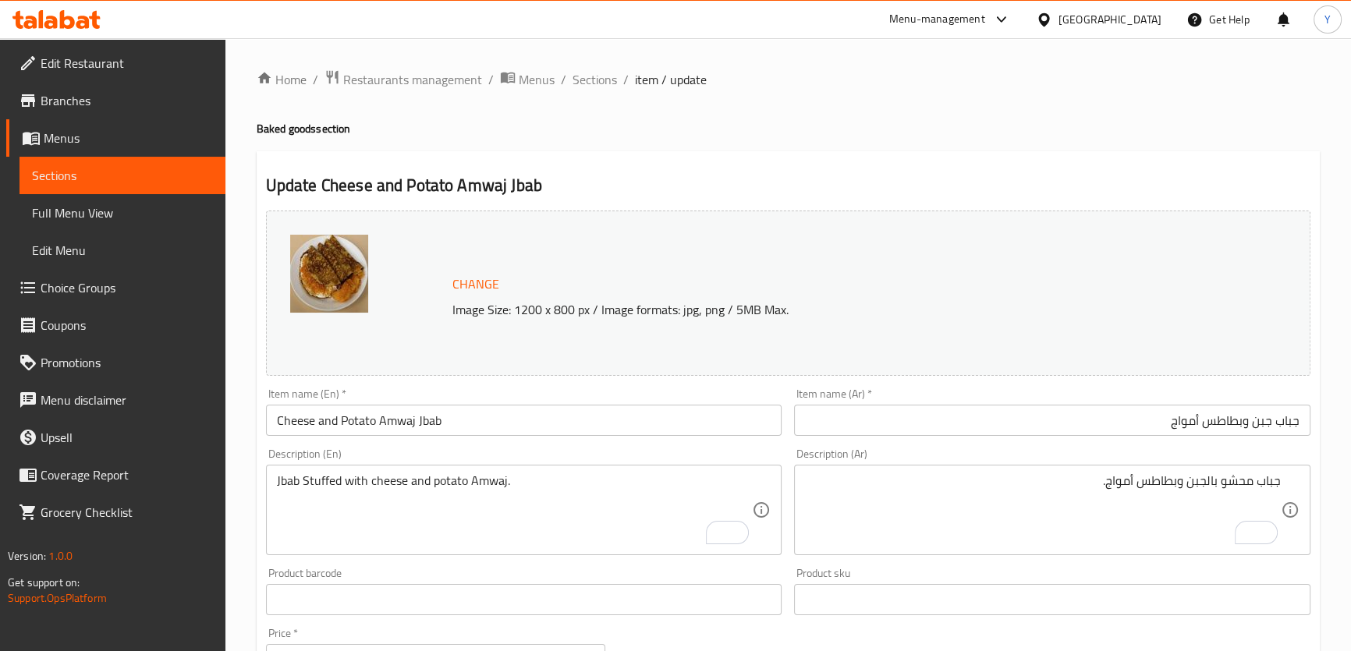
click at [1091, 114] on div "Home / Restaurants management / Menus / Sections / item / update Baked goods se…" at bounding box center [788, 621] width 1063 height 1105
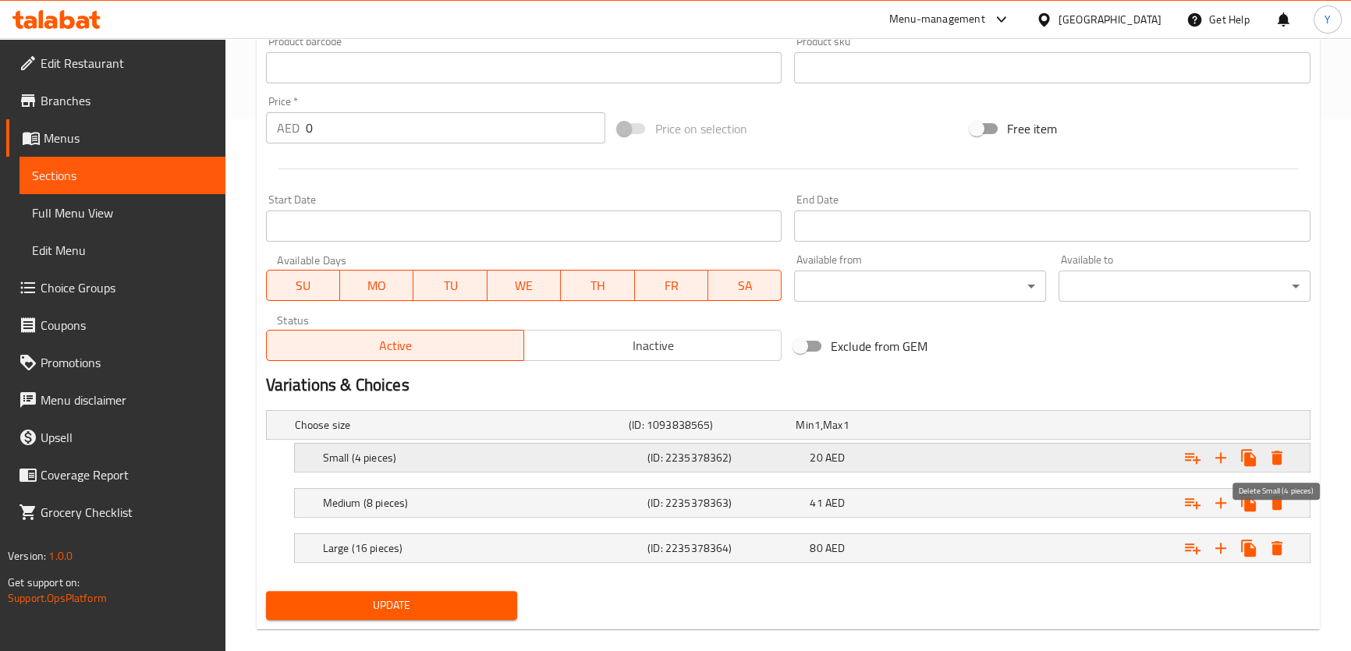
scroll to position [552, 0]
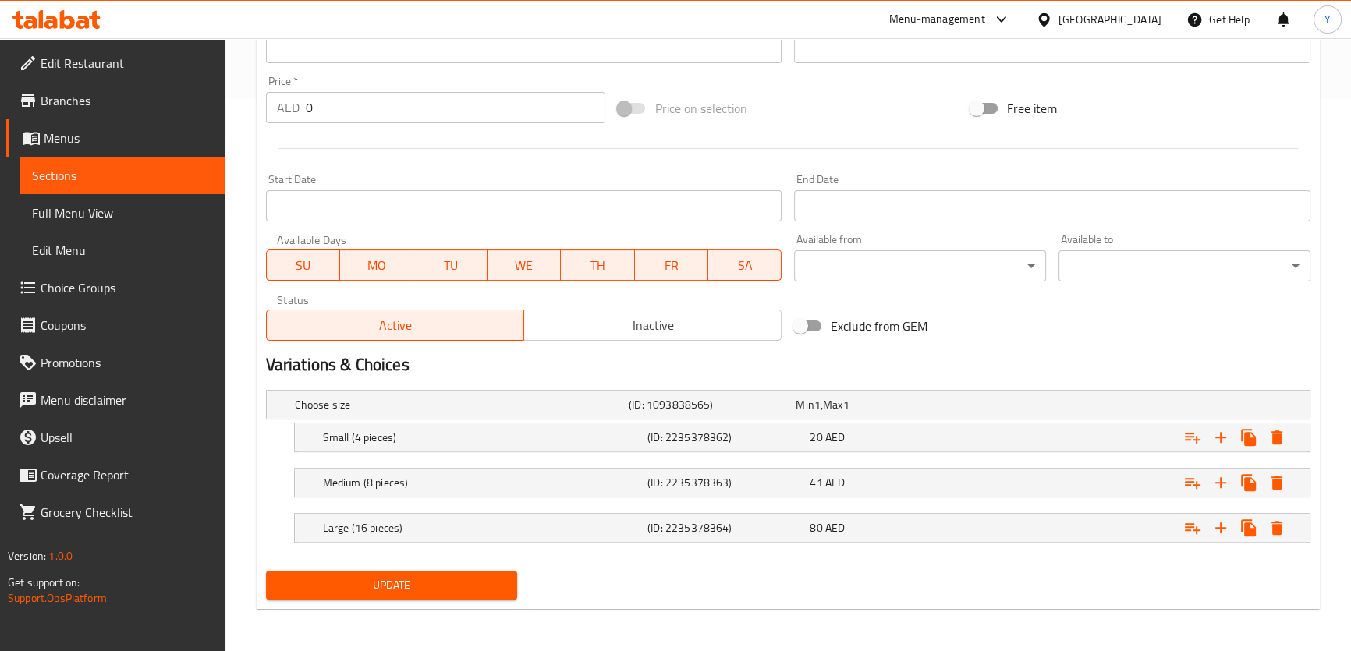
click at [413, 581] on span "Update" at bounding box center [391, 586] width 227 height 20
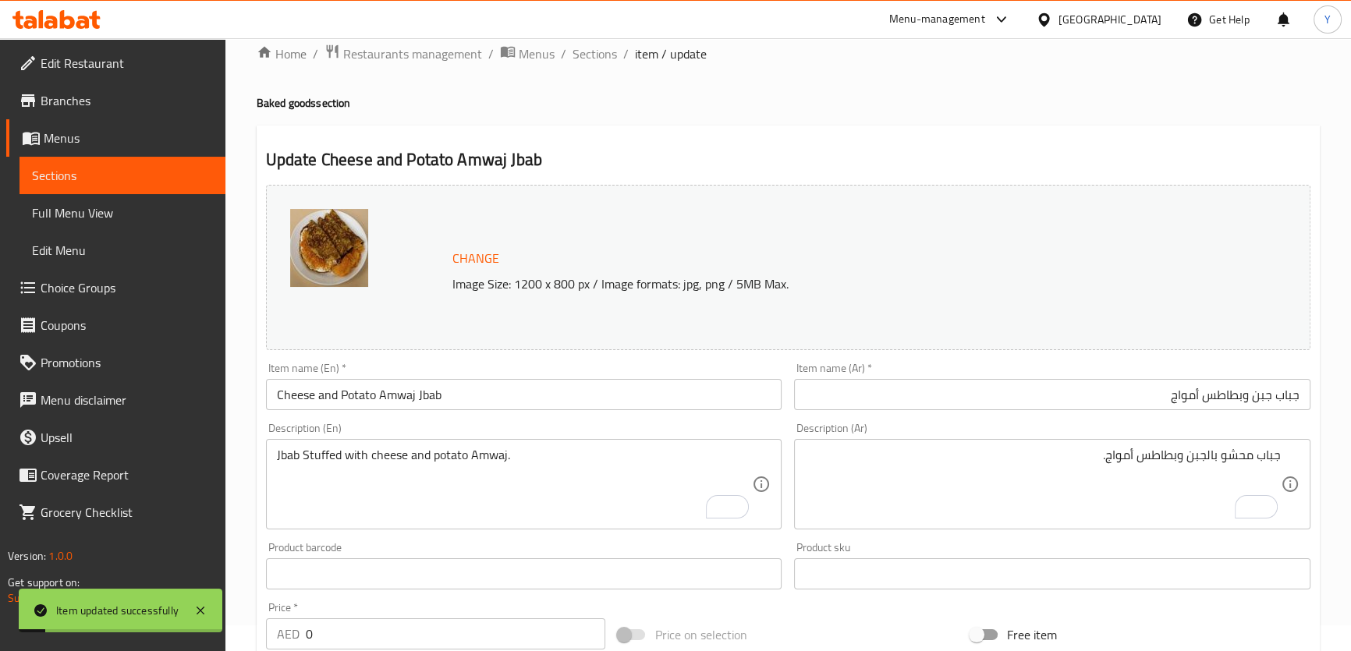
scroll to position [0, 0]
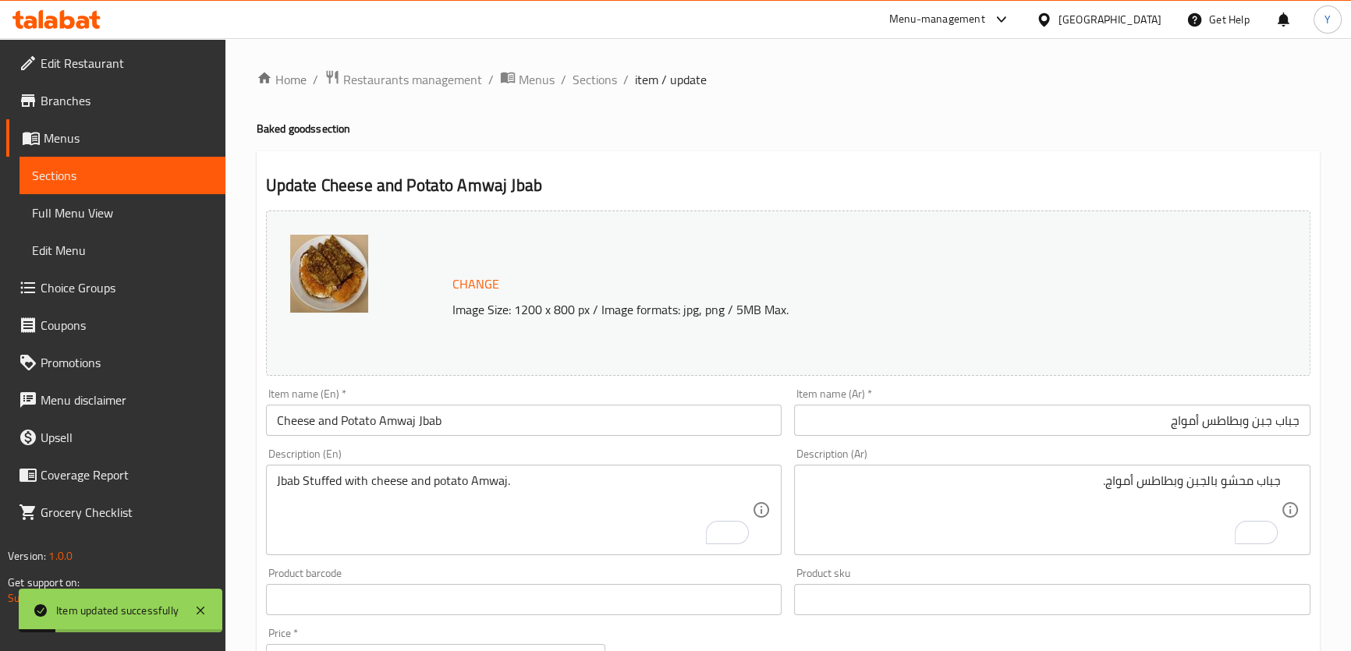
click at [585, 75] on span "Sections" at bounding box center [595, 79] width 44 height 19
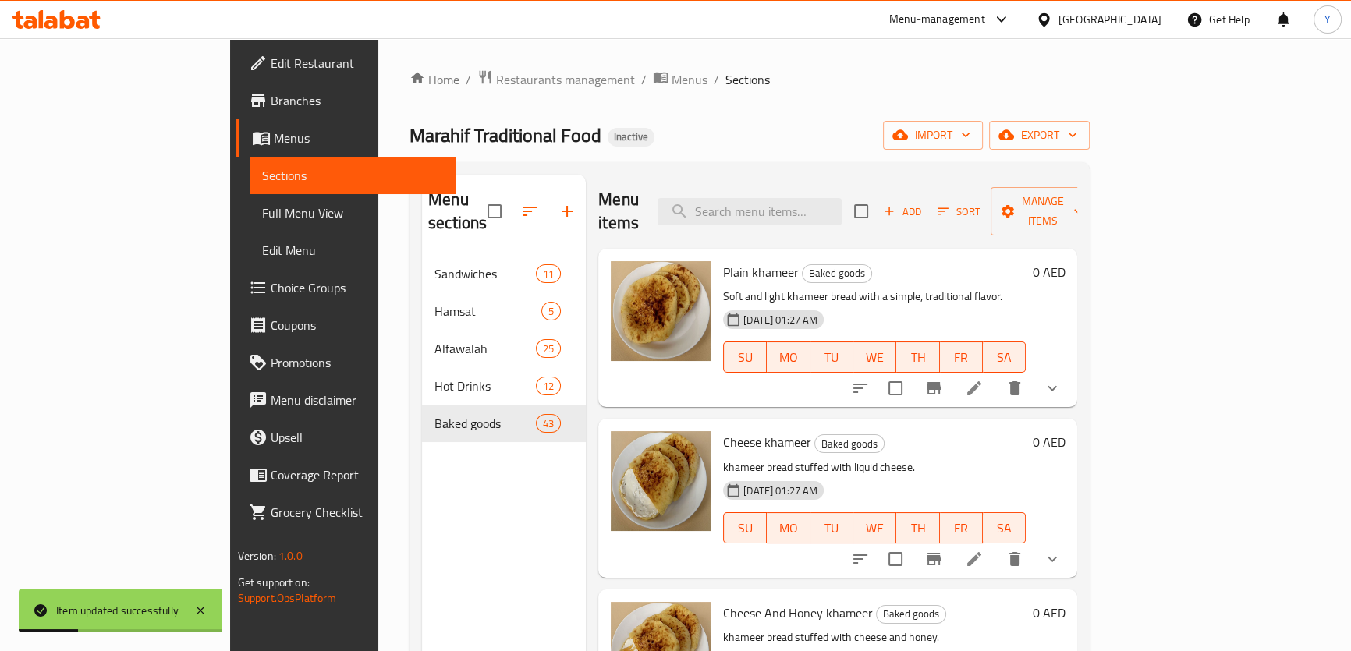
click at [842, 214] on div "Menu items Add Sort Manage items" at bounding box center [837, 212] width 479 height 74
click at [842, 198] on input "search" at bounding box center [750, 211] width 184 height 27
paste input "Egg And Cheese And Potatoes Waves Rokak"
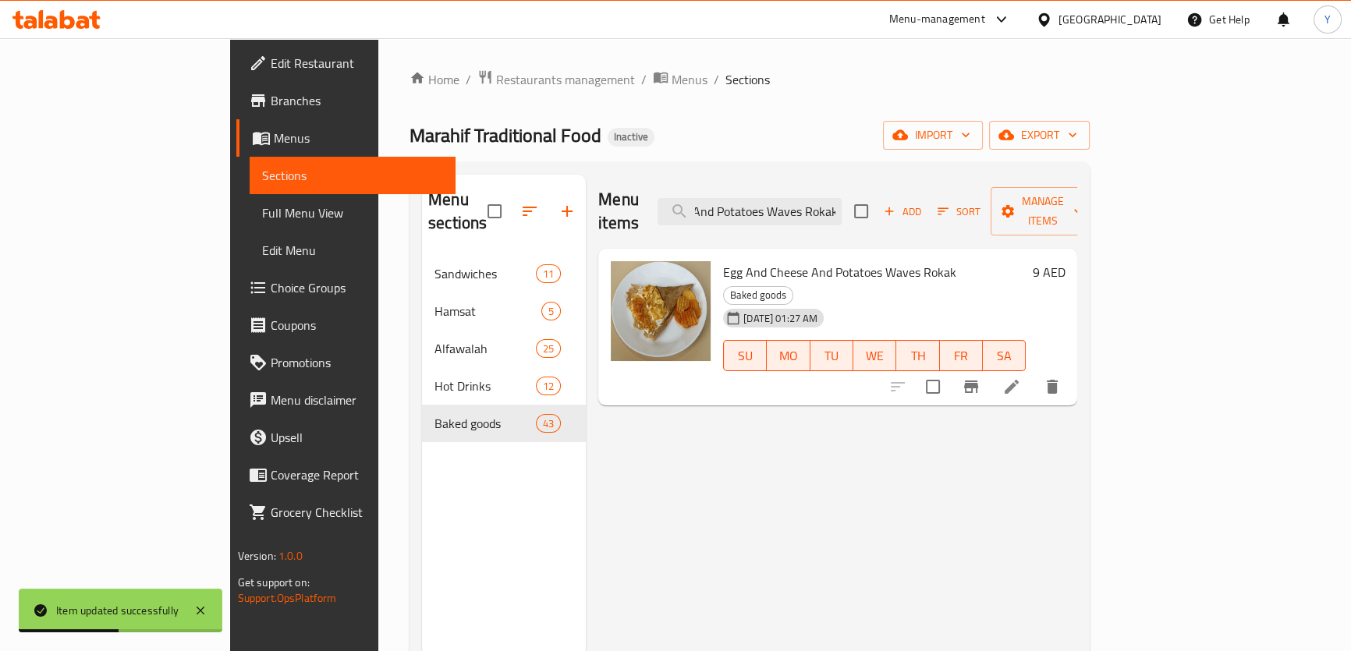
type input "Egg And Cheese And Potatoes Waves Rokak"
click at [1021, 378] on icon at bounding box center [1011, 387] width 19 height 19
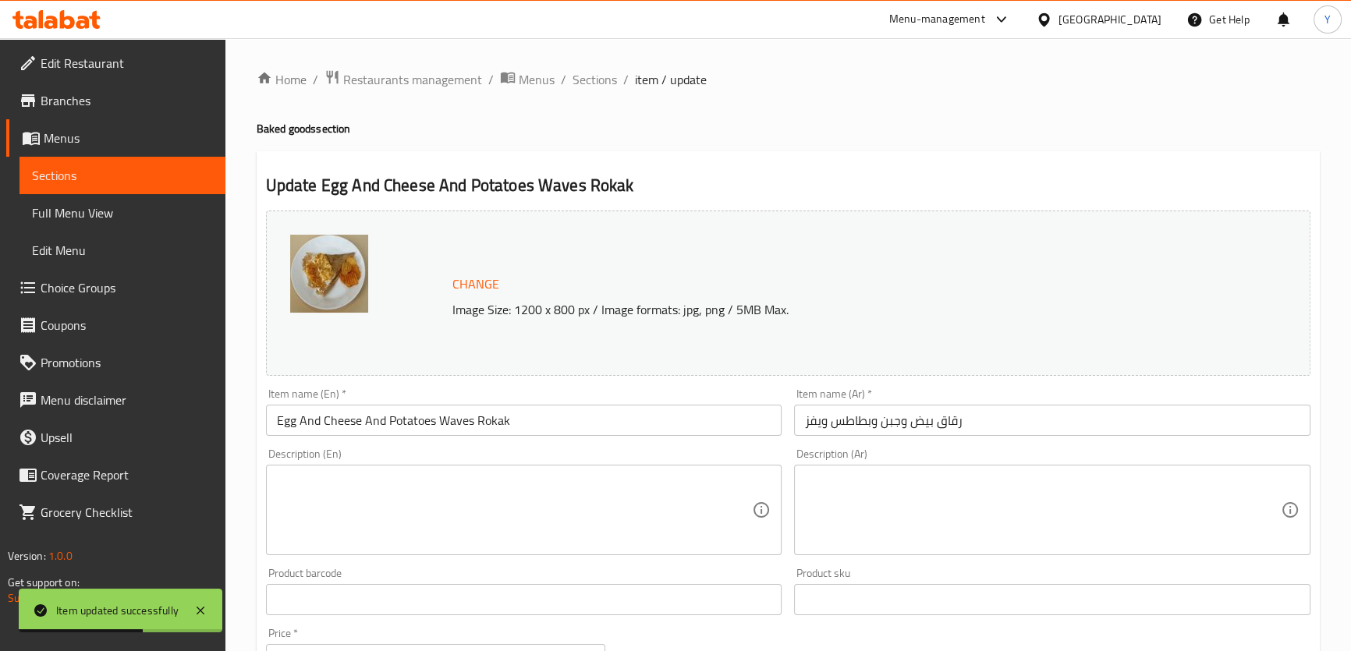
click at [925, 431] on input "رقاق بيض وجبن وبطاطس ويفز" at bounding box center [1052, 420] width 516 height 31
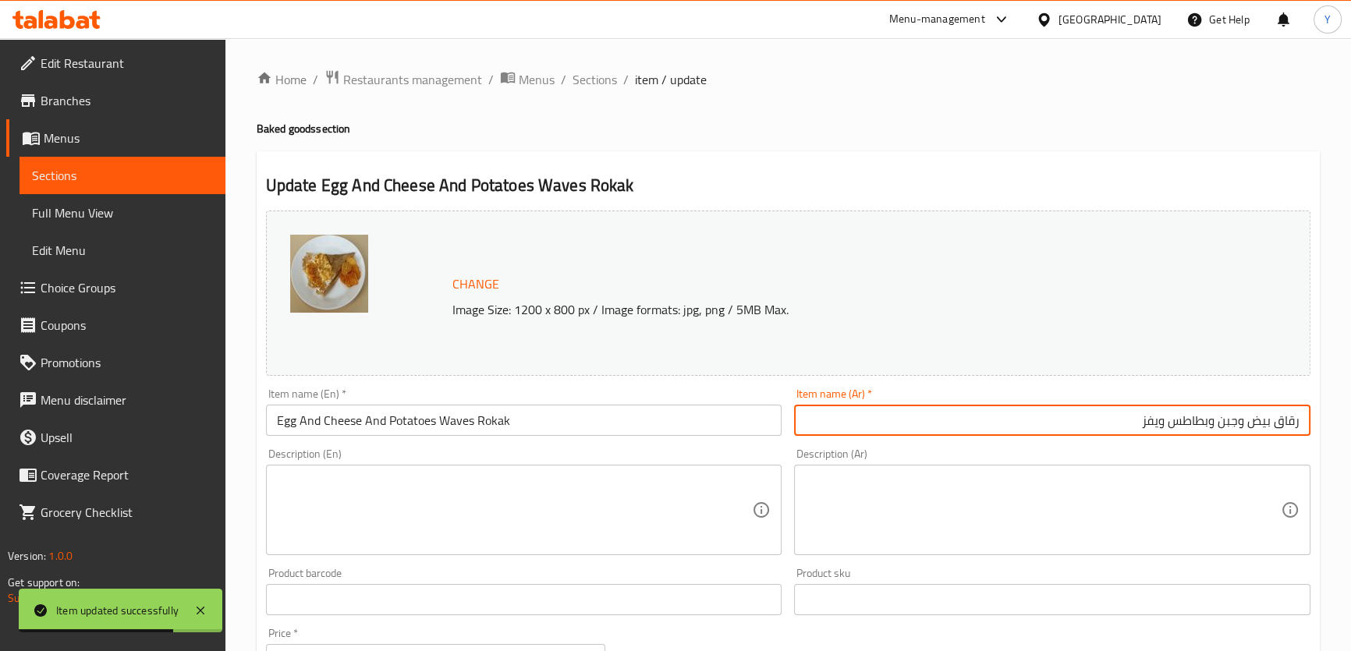
click at [1148, 416] on input "رقاق بيض وجبن وبطاطس ويفز" at bounding box center [1052, 420] width 516 height 31
paste input "أمواج"
type input "رقاق بيض وجبن وبطاطس أمواج"
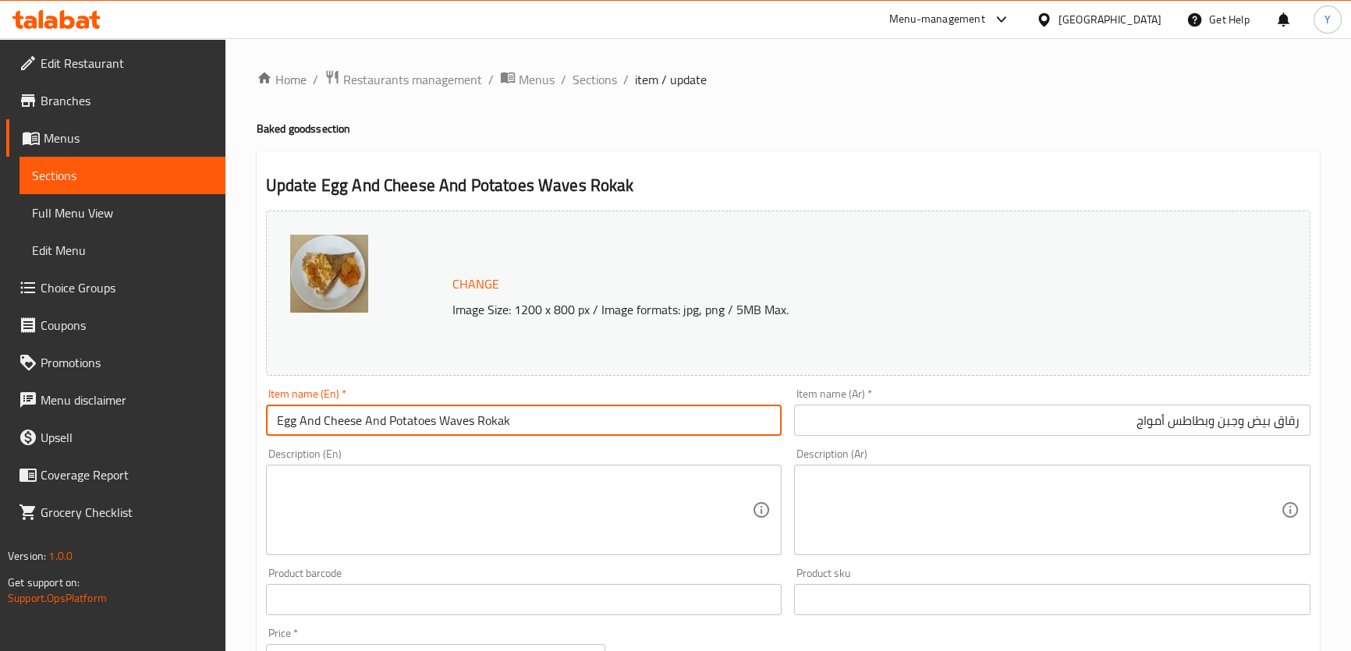
click at [456, 420] on input "Egg And Cheese And Potatoes Waves Rokak" at bounding box center [524, 420] width 516 height 31
paste input "Amwaj"
type input "Egg And Cheese And Potatoes Amwaj Rokak"
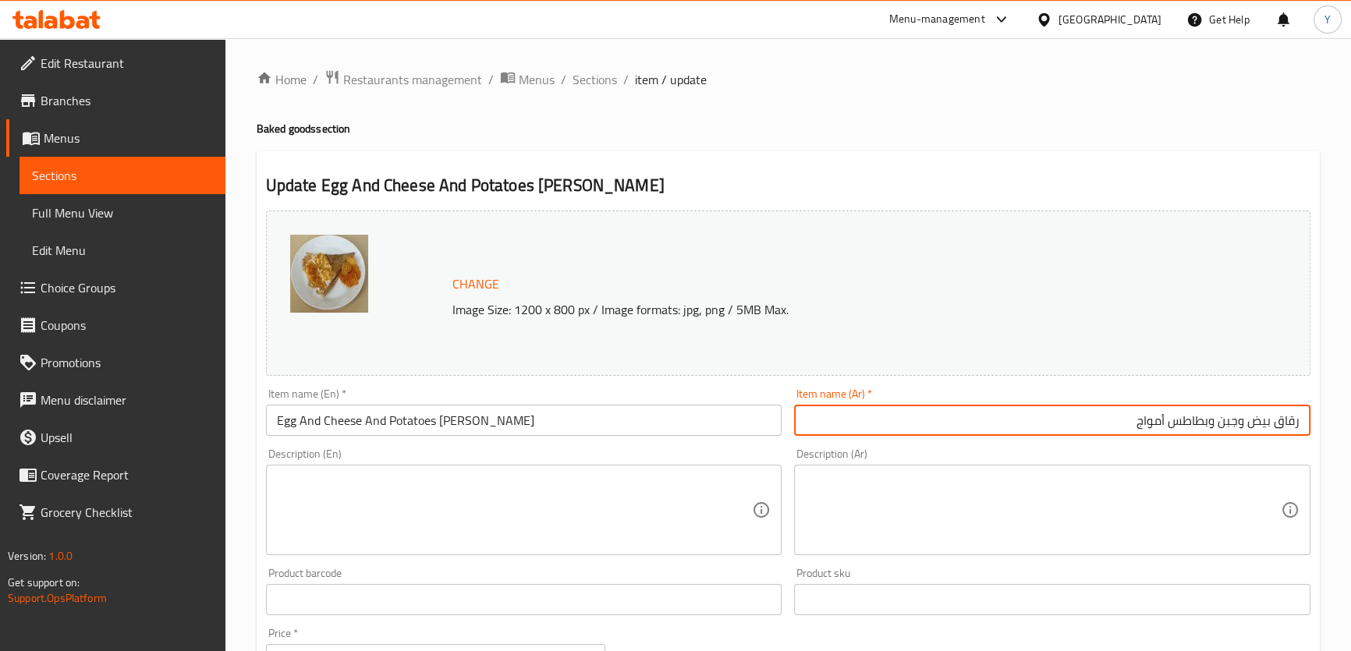
click at [1286, 421] on input "رقاق بيض وجبن وبطاطس أمواج" at bounding box center [1052, 420] width 516 height 31
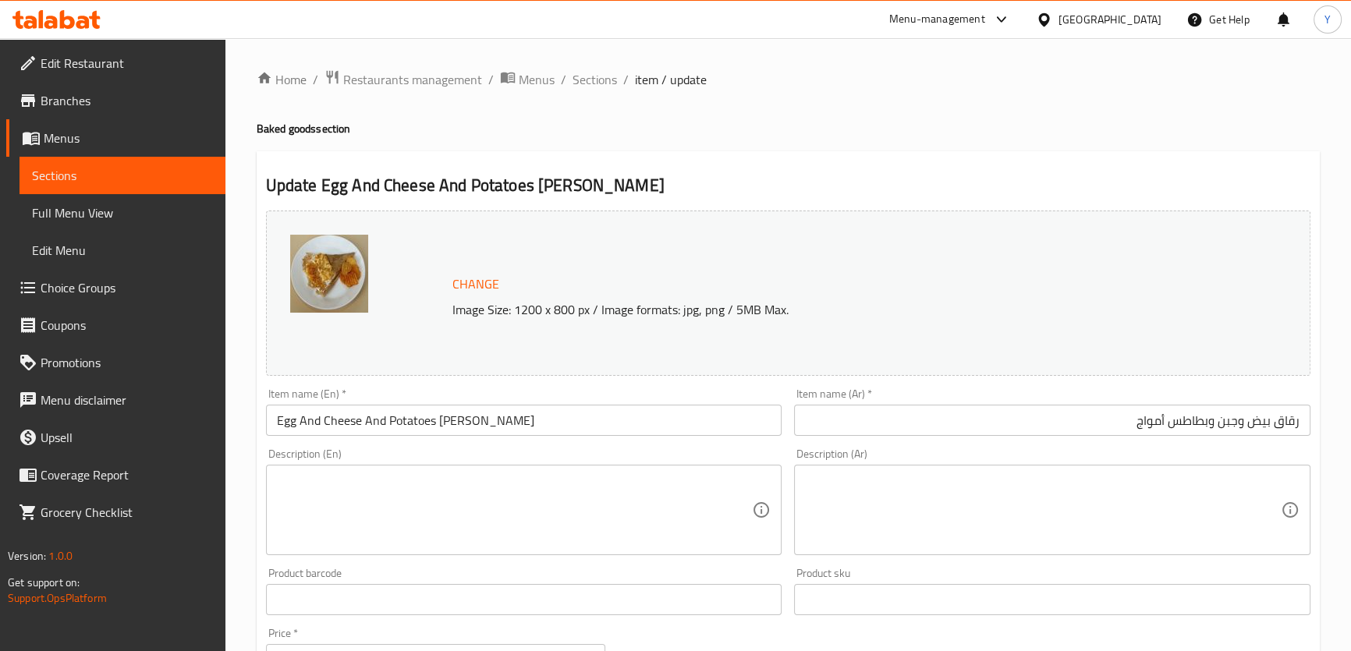
click at [1004, 106] on div "Home / Restaurants management / Menus / Sections / item / update Baked goods se…" at bounding box center [788, 581] width 1063 height 1024
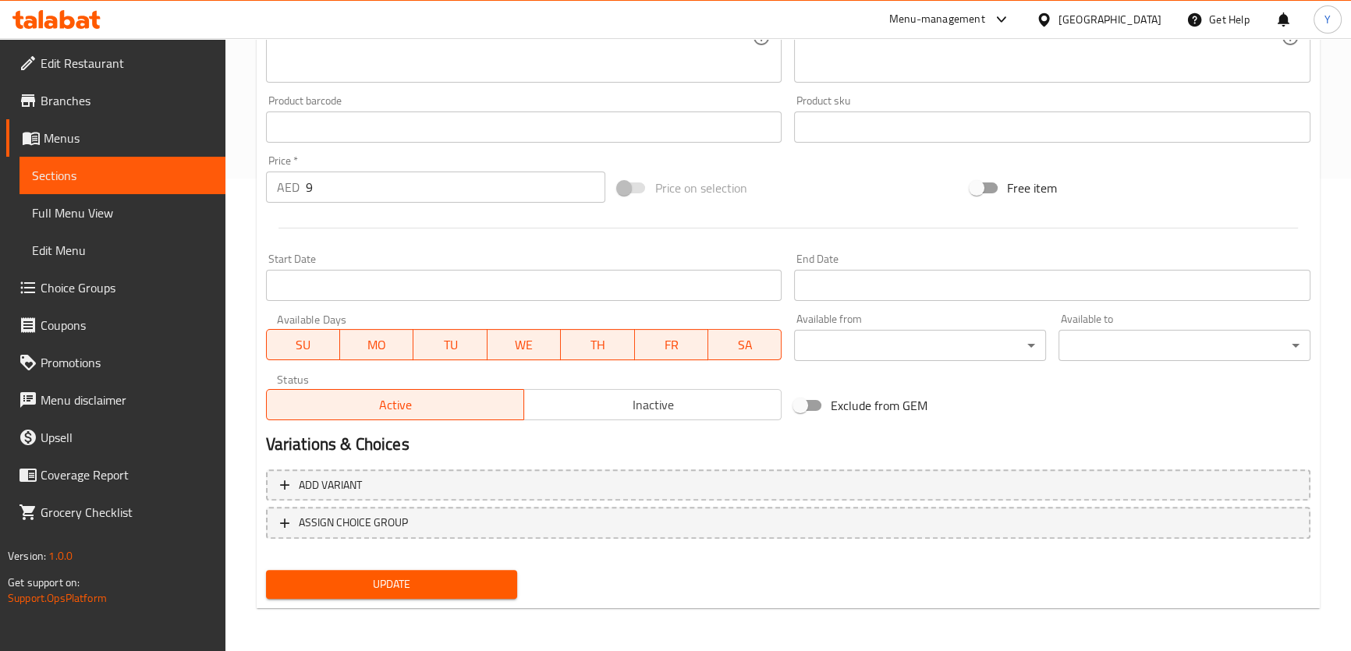
click at [360, 581] on span "Update" at bounding box center [391, 585] width 227 height 20
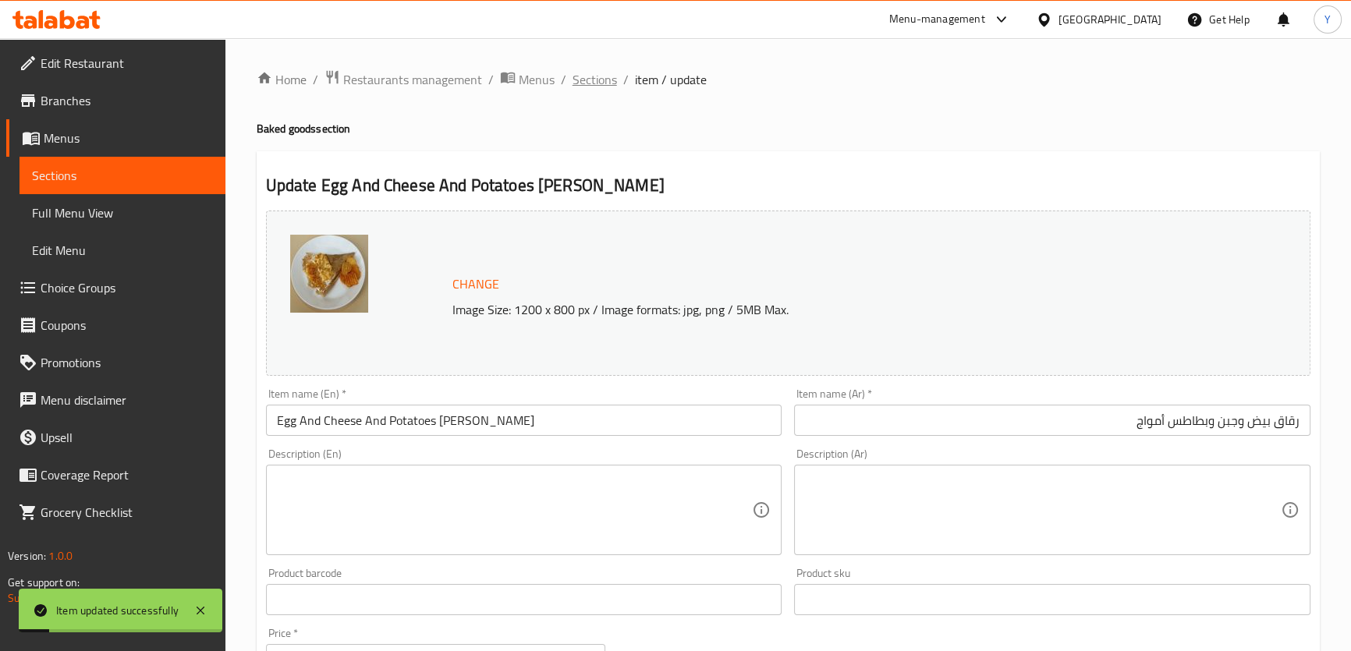
click at [595, 80] on span "Sections" at bounding box center [595, 79] width 44 height 19
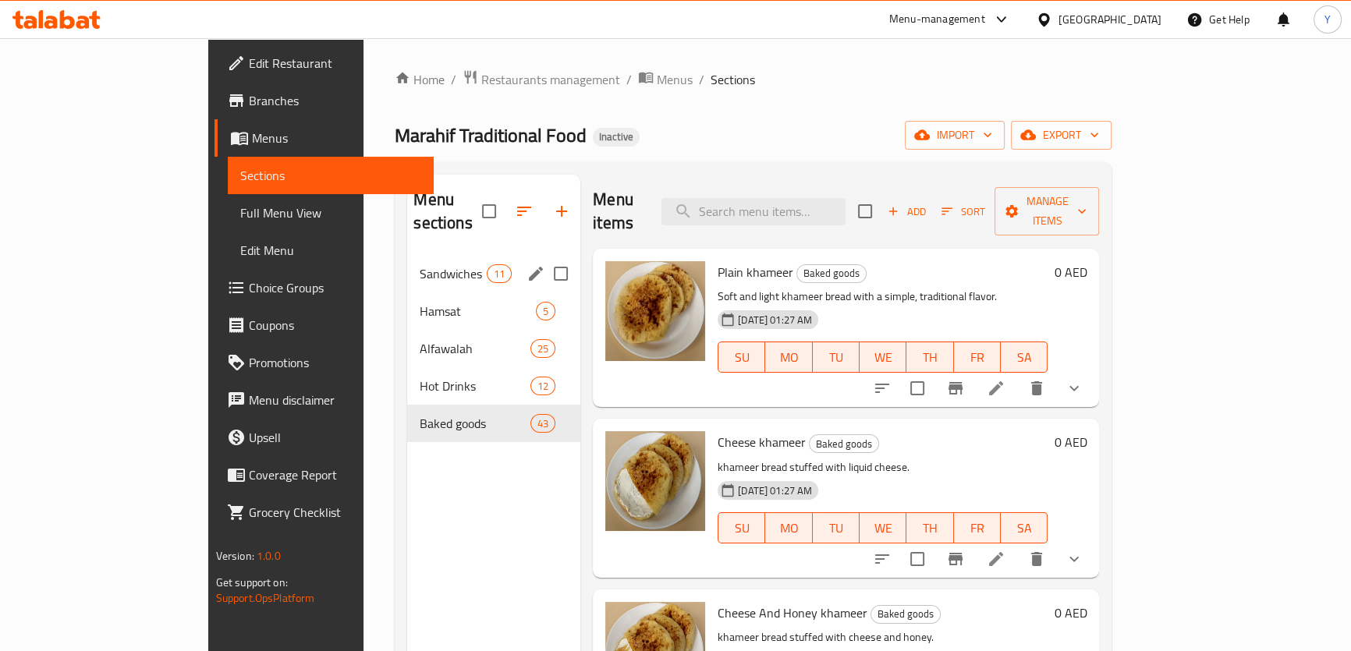
click at [420, 264] on span "Sandwiches" at bounding box center [453, 273] width 66 height 19
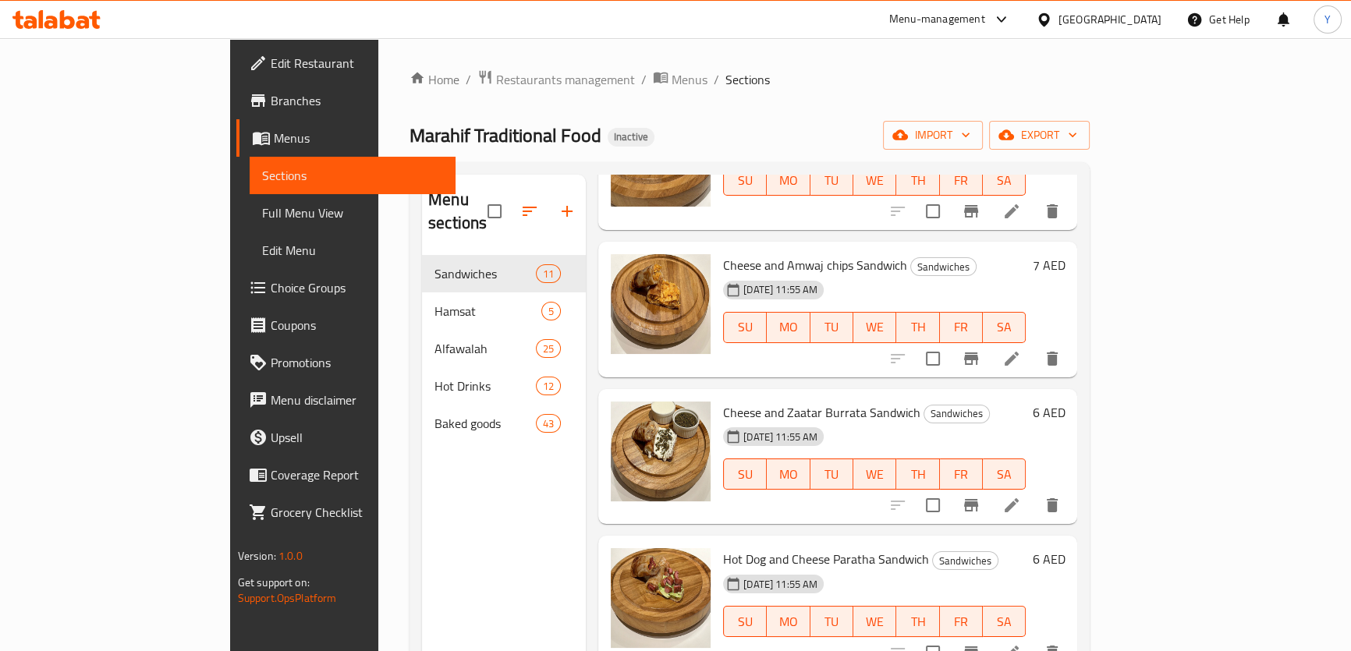
scroll to position [354, 0]
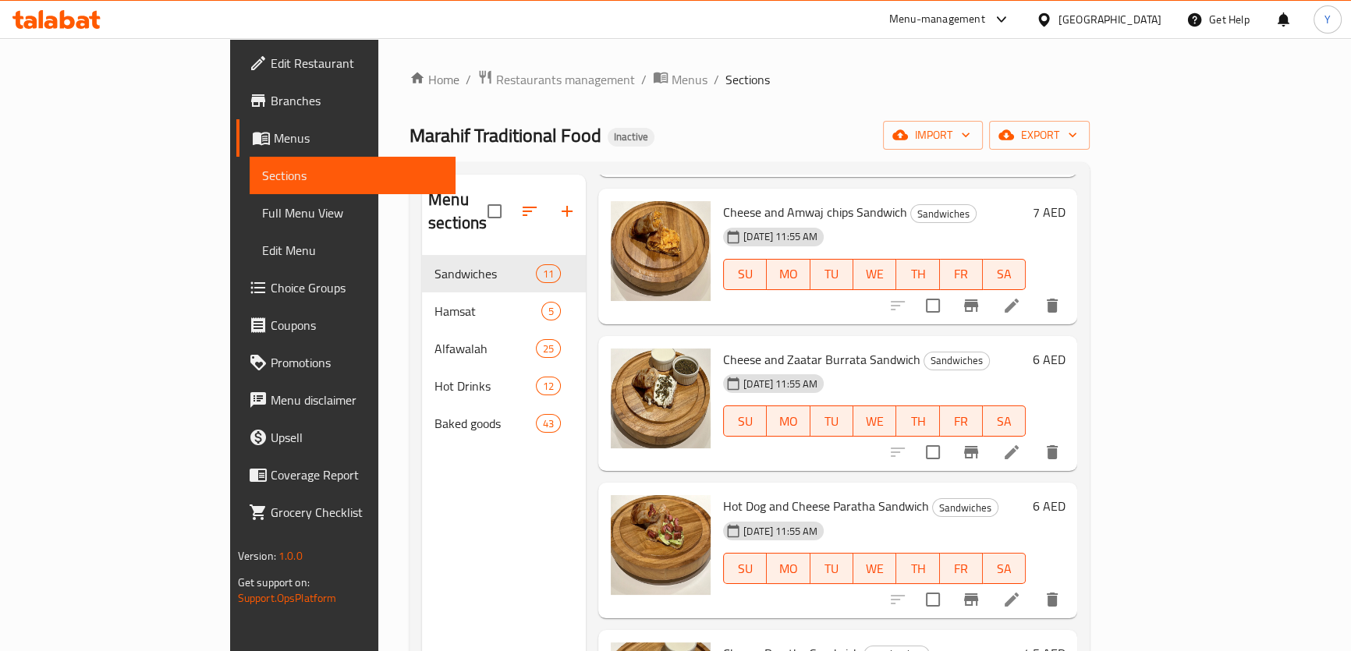
click at [791, 495] on span "Hot Dog and Cheese Paratha Sandwich" at bounding box center [826, 506] width 206 height 23
click at [802, 495] on span "Hot Dog and Cheese Paratha Sandwich" at bounding box center [826, 506] width 206 height 23
copy span "Paratha"
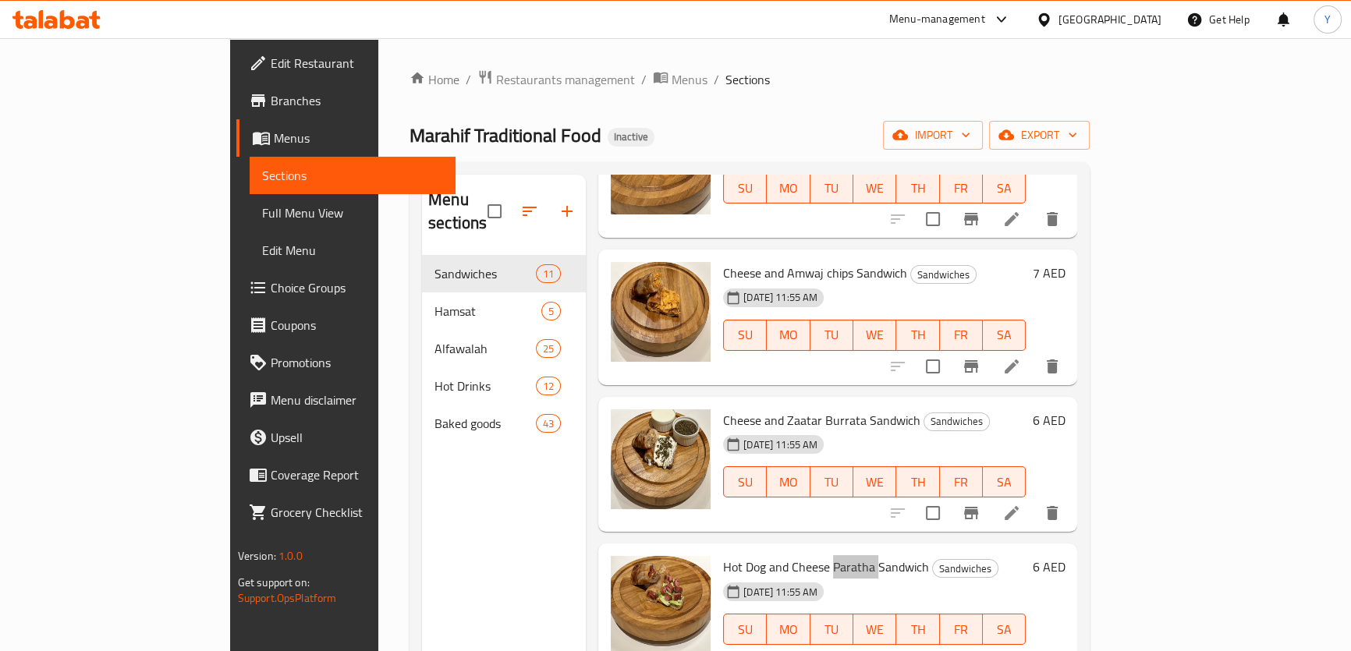
scroll to position [212, 0]
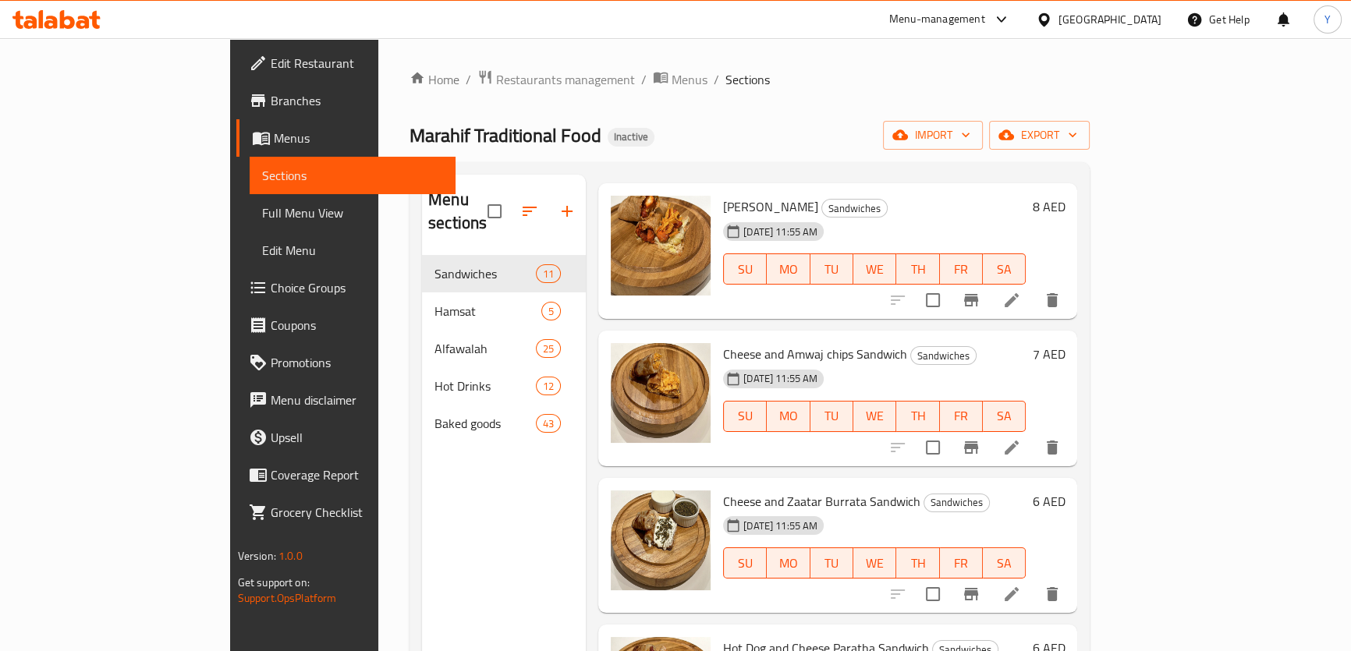
click at [857, 88] on ol "Home / Restaurants management / Menus / Sections" at bounding box center [750, 79] width 680 height 20
click at [787, 98] on div "Home / Restaurants management / Menus / Sections Marahif Traditional Food Inact…" at bounding box center [750, 453] width 680 height 769
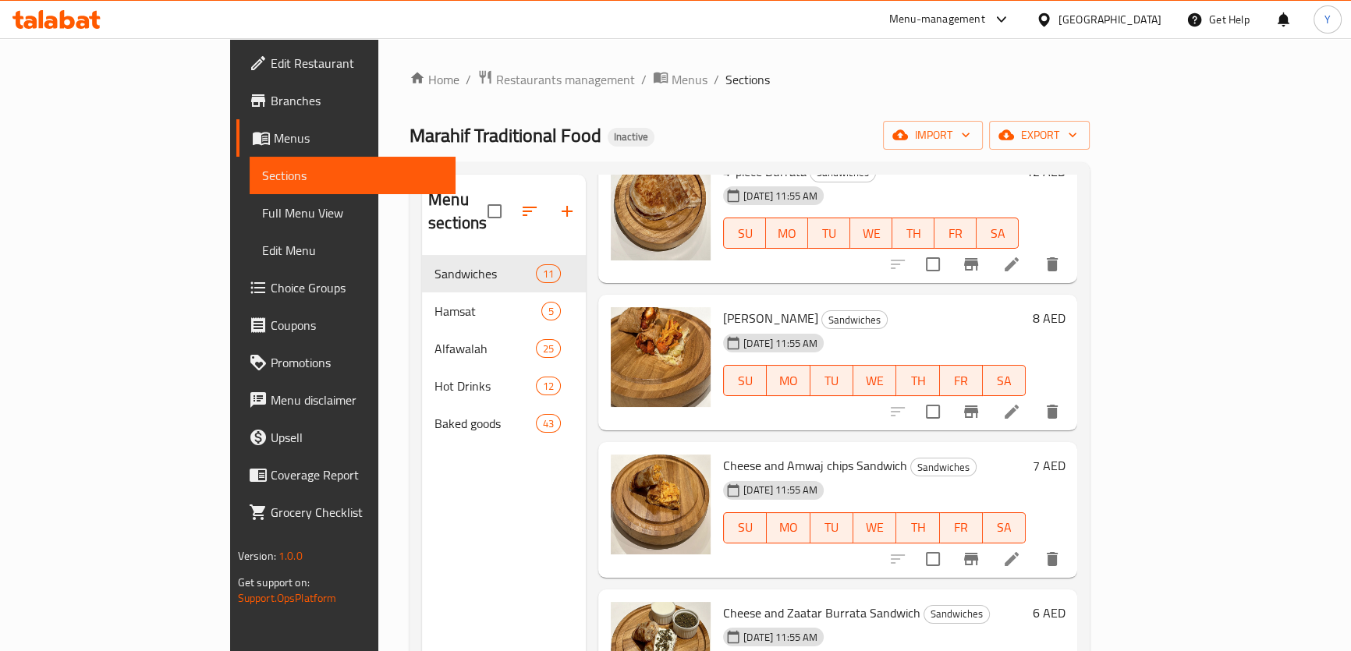
scroll to position [0, 0]
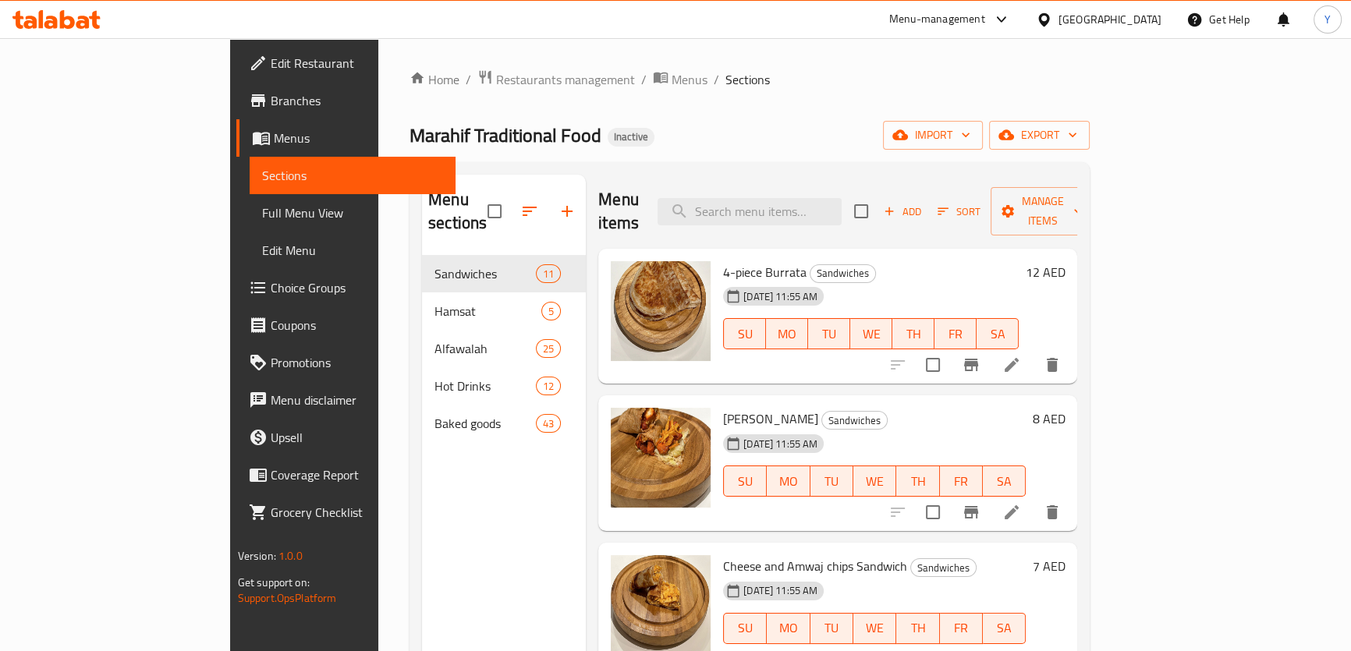
click at [1034, 351] on li at bounding box center [1012, 365] width 44 height 28
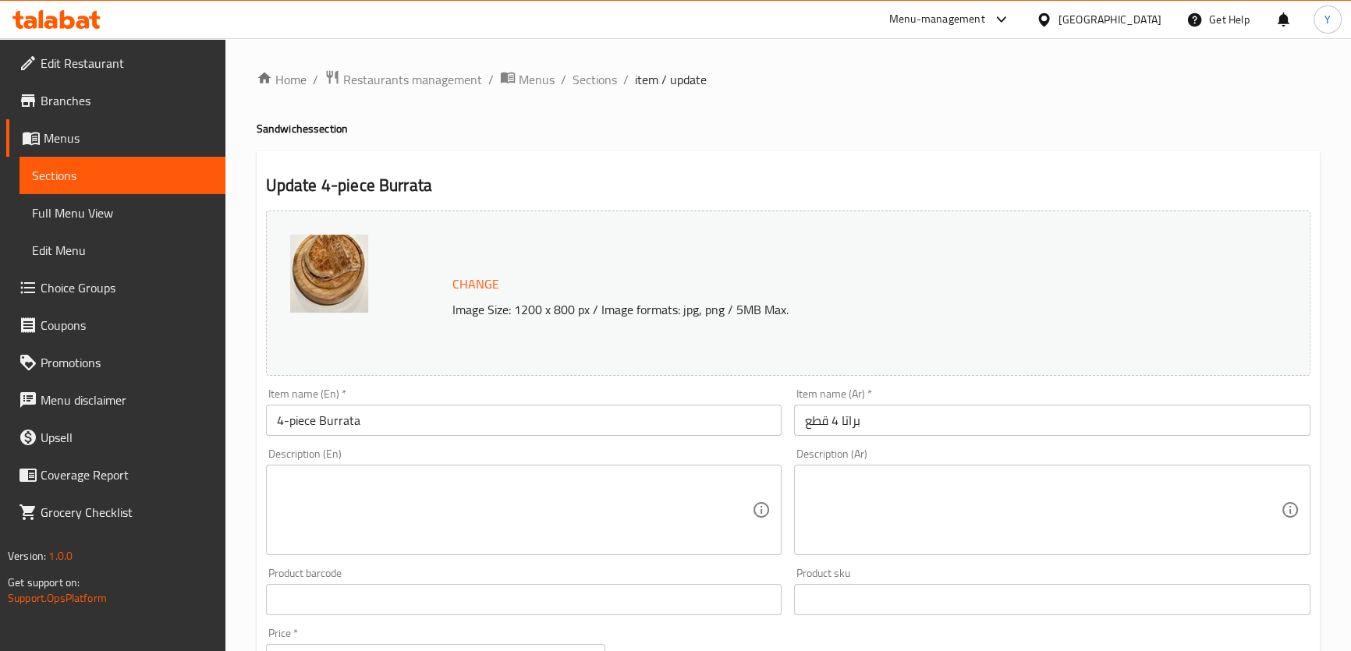
click at [344, 420] on input "4-piece Burrata" at bounding box center [524, 420] width 516 height 31
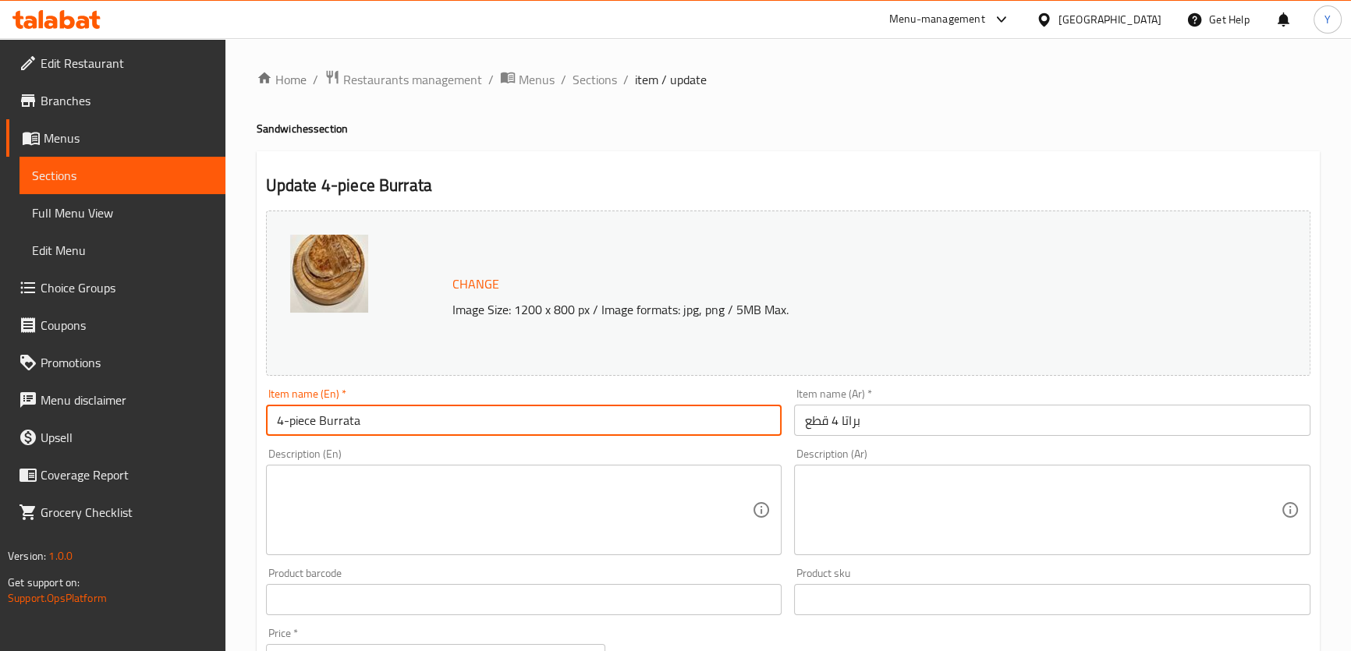
click at [344, 420] on input "4-piece Burrata" at bounding box center [524, 420] width 516 height 31
paste input "Paratha"
click at [909, 140] on div "Home / Restaurants management / Menus / Sections / item / update Sandwiches sec…" at bounding box center [788, 581] width 1063 height 1024
click at [527, 424] on input "4-piece Paratha" at bounding box center [524, 420] width 516 height 31
type input "4-piece Paratha"
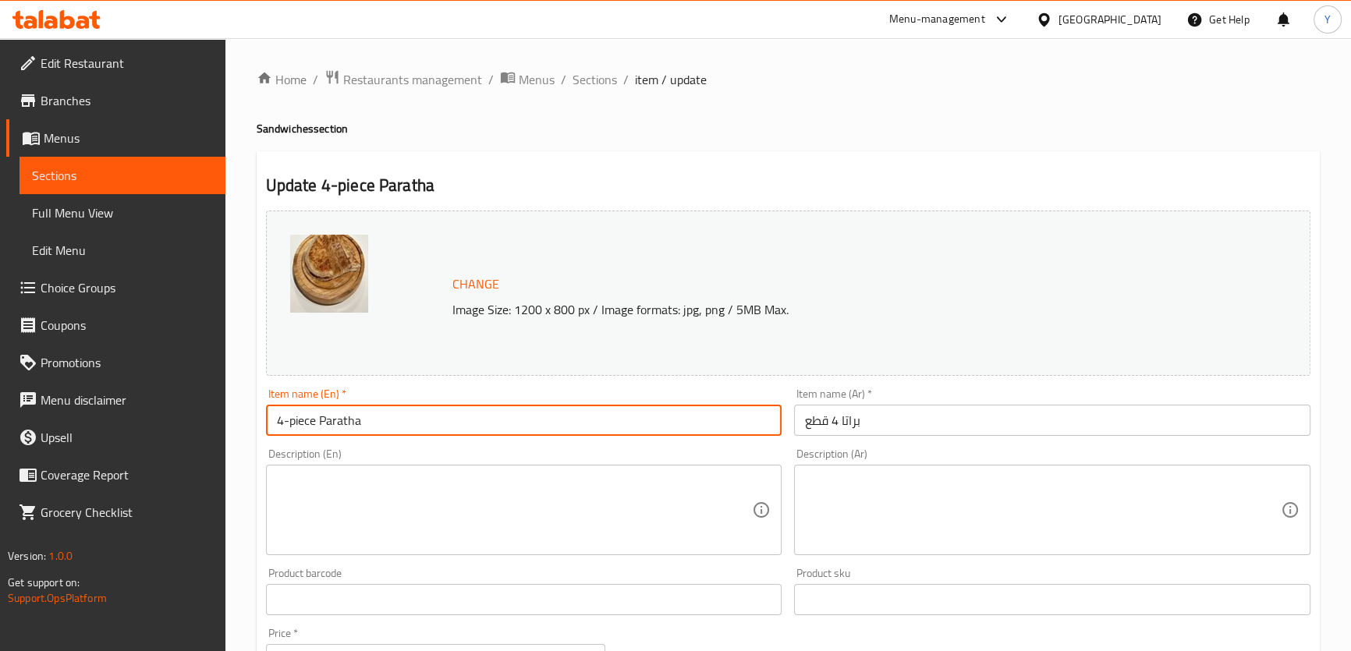
click at [846, 158] on div "Update 4-piece Paratha Change Image Size: 1200 x 800 px / Image formats: jpg, p…" at bounding box center [788, 616] width 1063 height 931
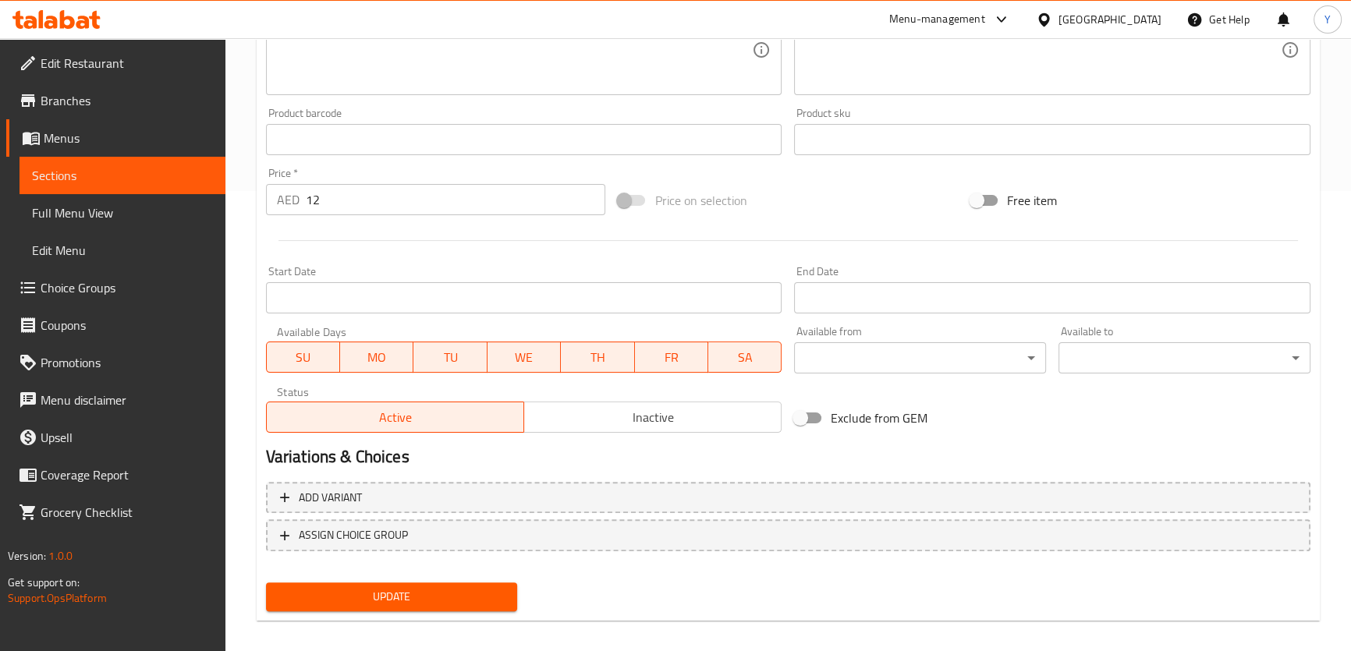
scroll to position [473, 0]
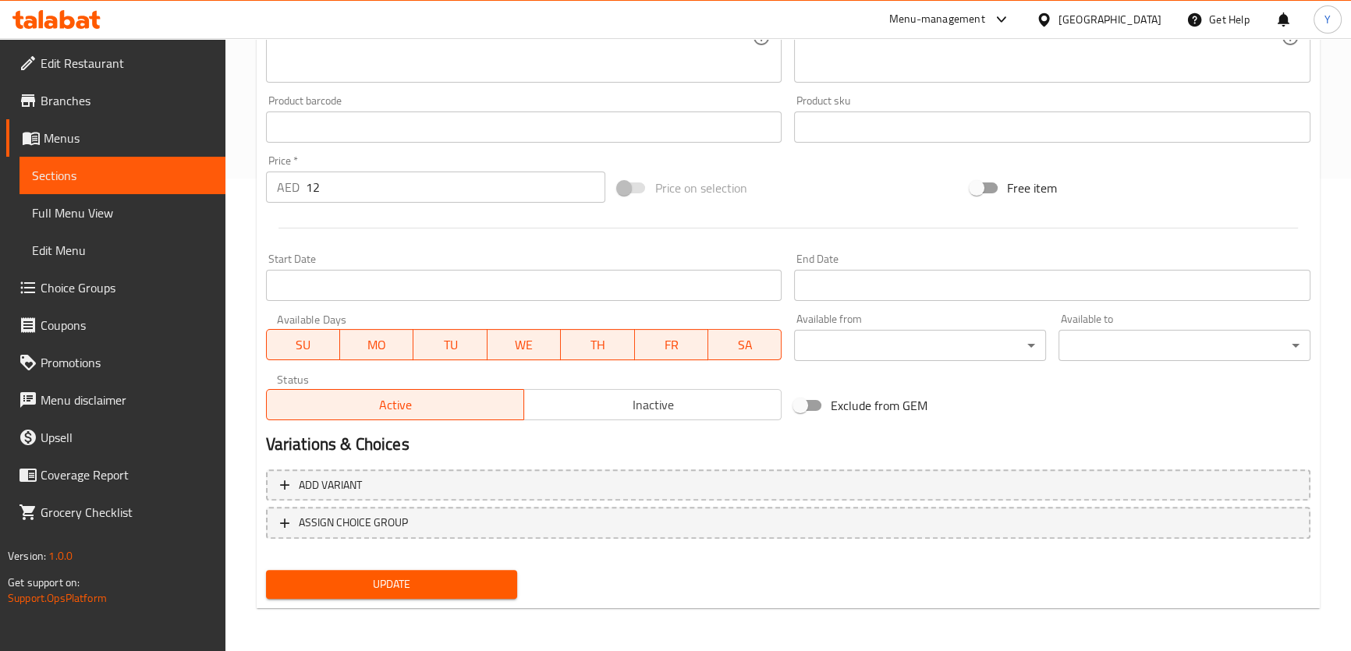
click at [419, 580] on span "Update" at bounding box center [391, 585] width 227 height 20
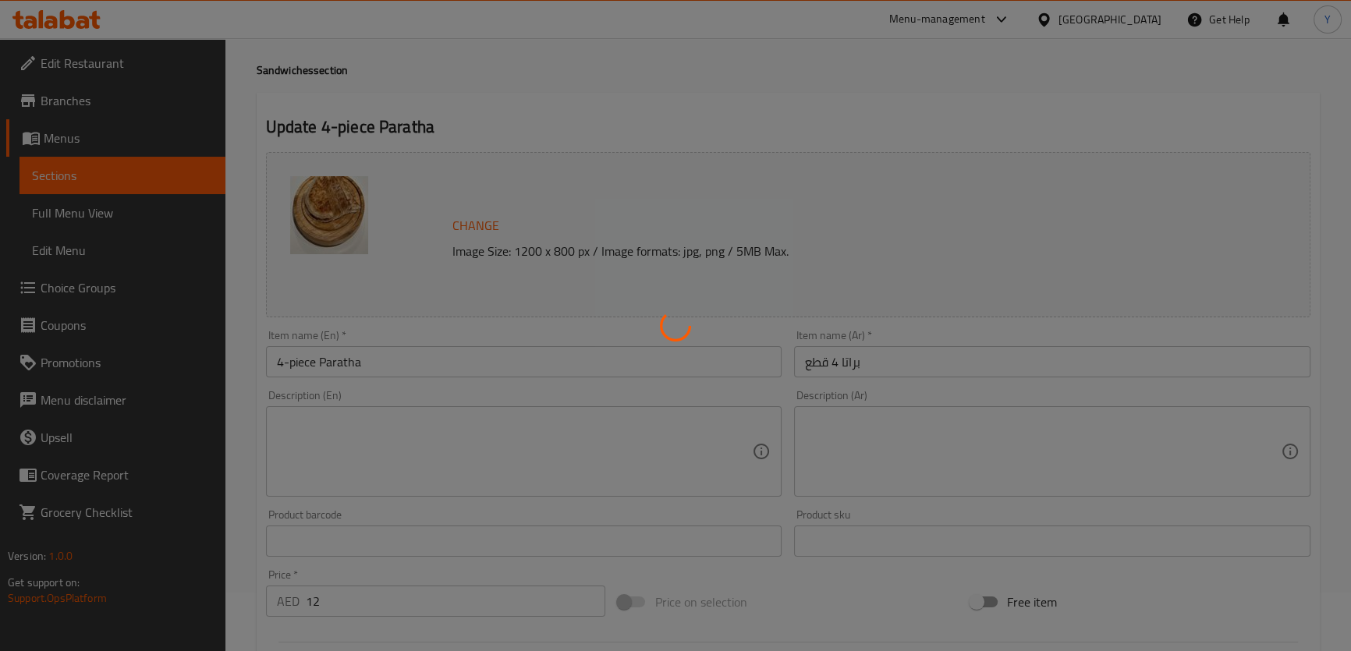
scroll to position [0, 0]
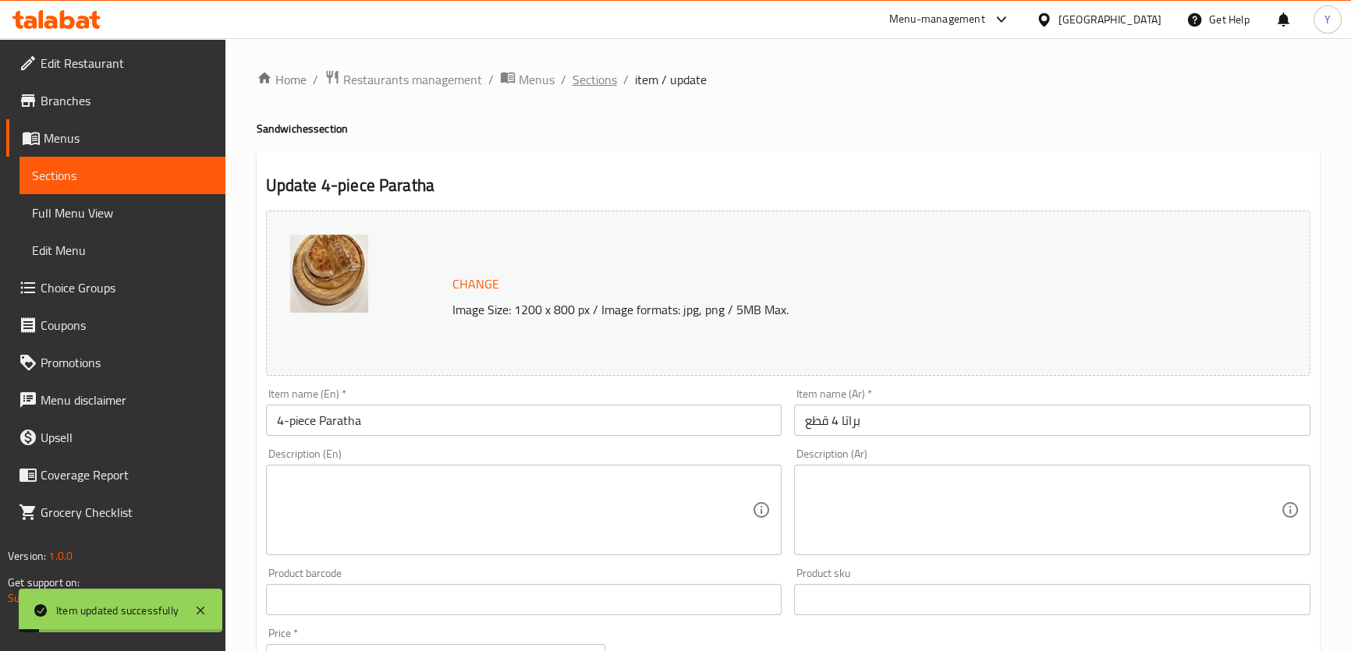
click at [598, 80] on span "Sections" at bounding box center [595, 79] width 44 height 19
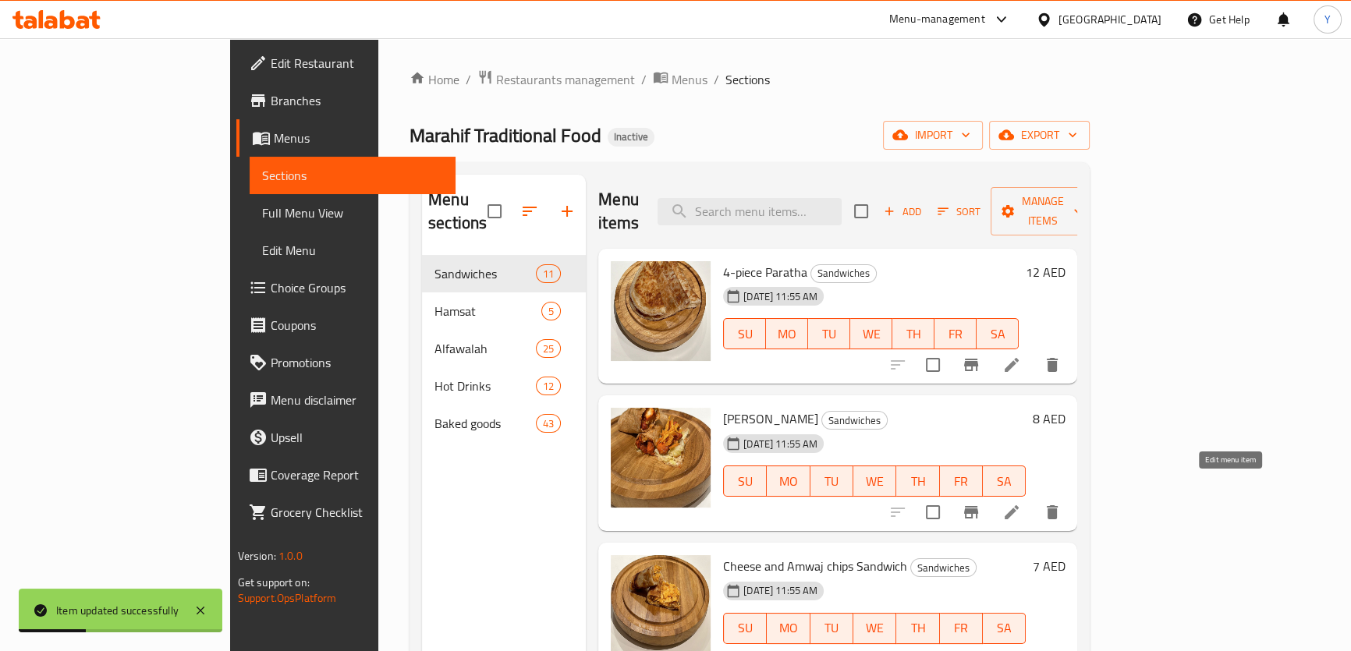
click at [1021, 503] on icon at bounding box center [1011, 512] width 19 height 19
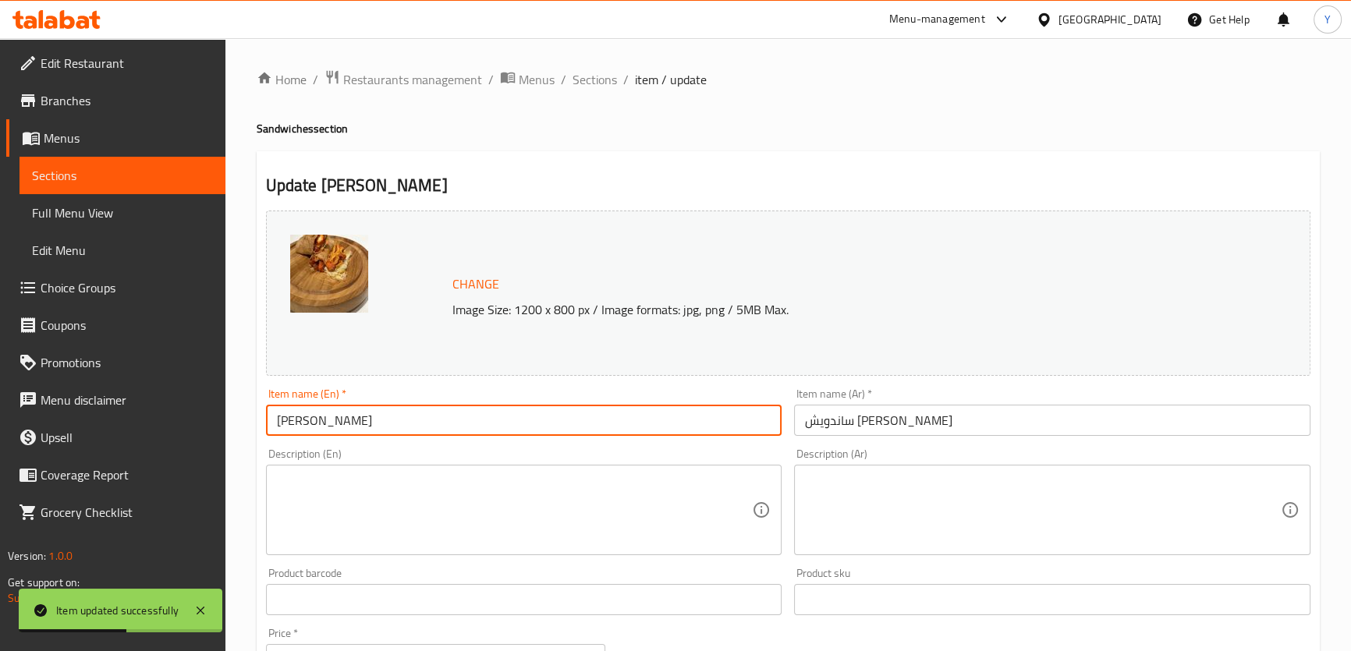
click at [349, 420] on input "[PERSON_NAME]" at bounding box center [524, 420] width 516 height 31
paste input "Parath"
type input "Francisco Paratha Sandwich"
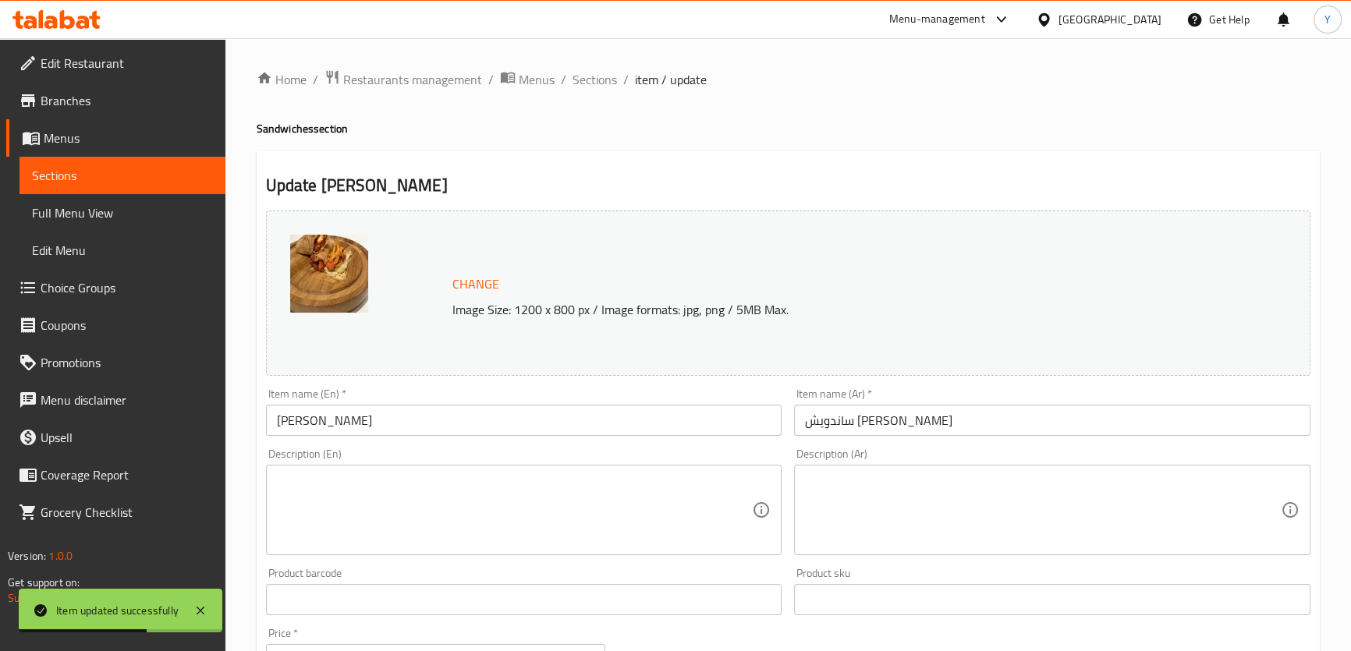
click at [876, 182] on h2 "Update Francisco Paratha Sandwich" at bounding box center [788, 185] width 1045 height 23
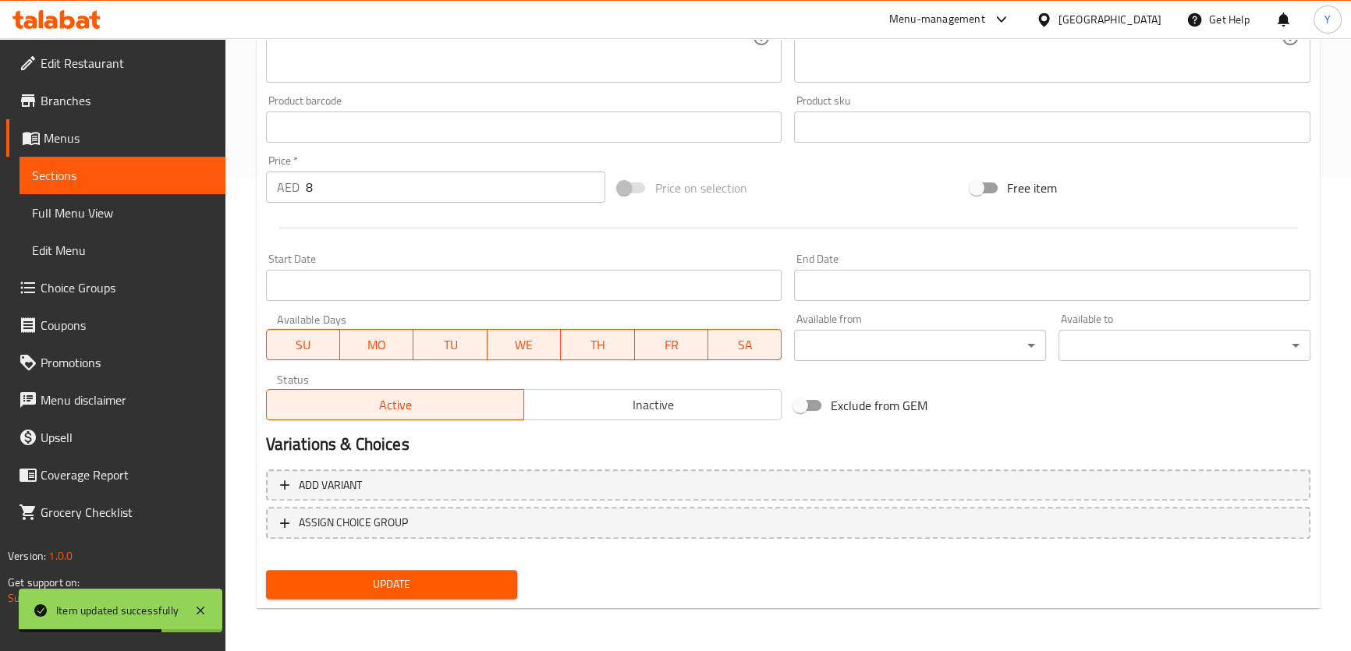
click at [391, 581] on span "Update" at bounding box center [391, 585] width 227 height 20
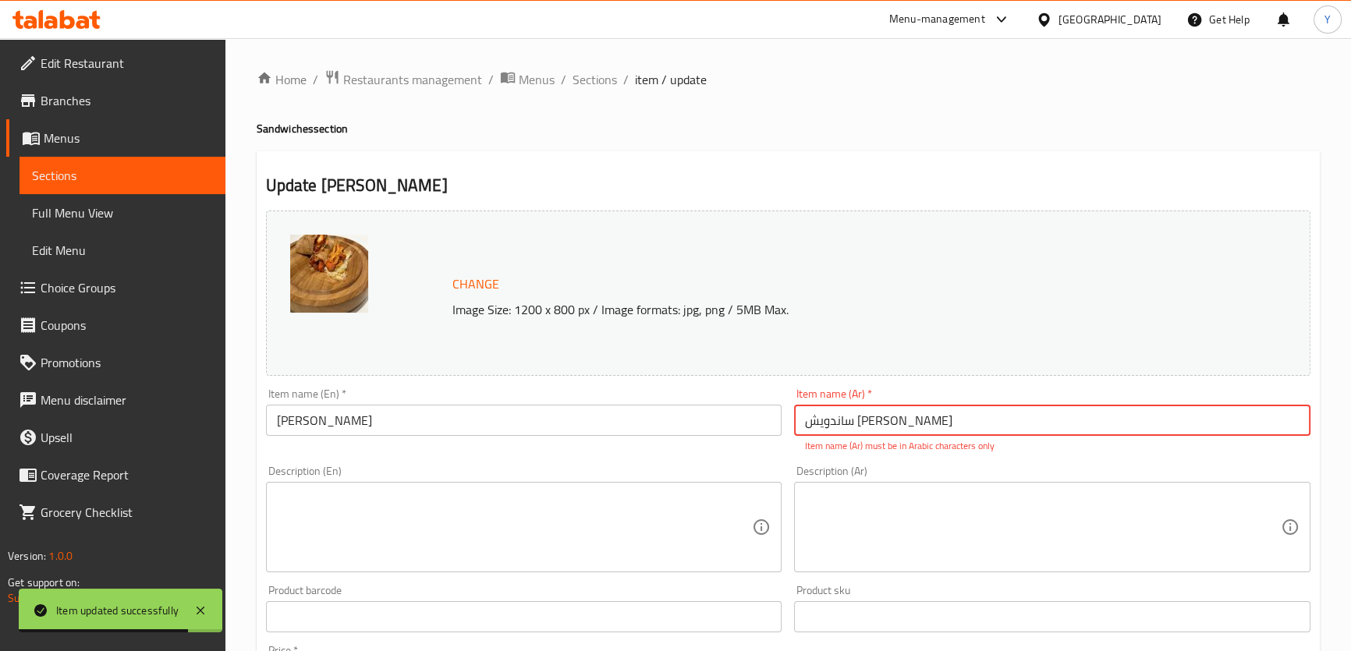
click at [1006, 399] on div "Item name (Ar)   * ساندویش فرانسيسكو براتا Item name (Ar) * Item name (Ar) must…" at bounding box center [1052, 420] width 516 height 65
click at [999, 406] on input "ساندویش [PERSON_NAME]" at bounding box center [1052, 420] width 516 height 31
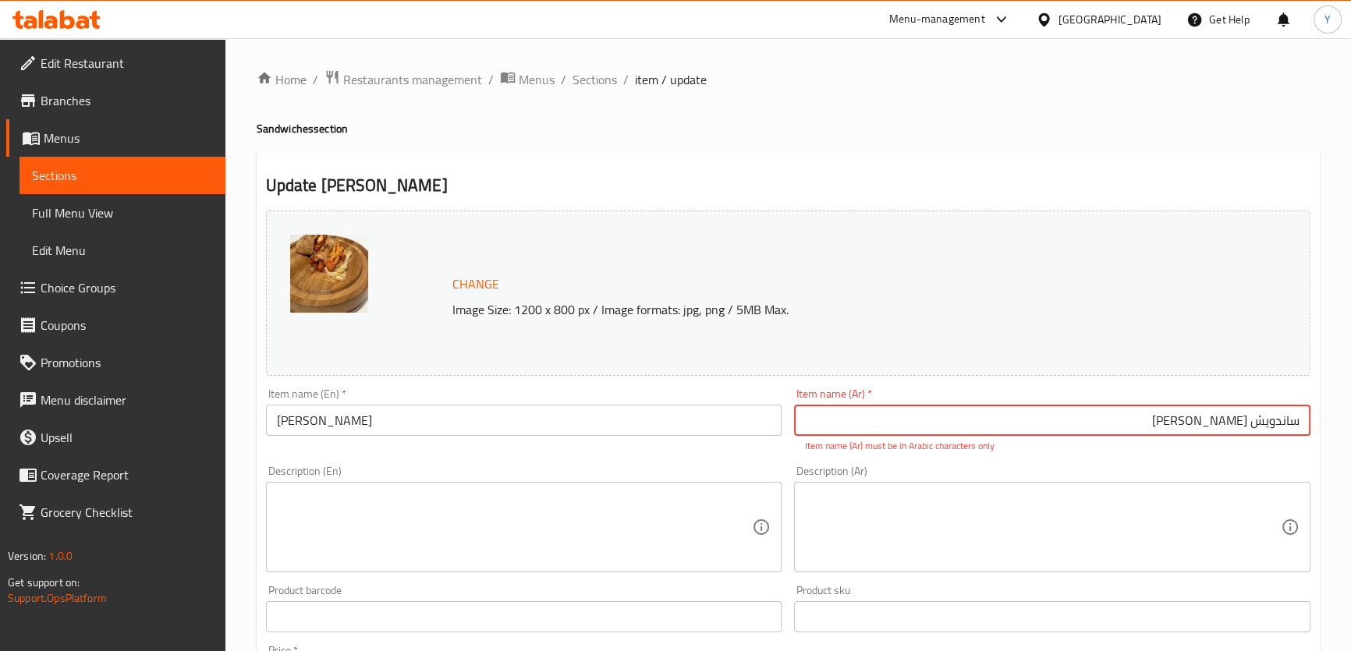
click at [1209, 423] on input "ساندویش [PERSON_NAME]" at bounding box center [1052, 420] width 516 height 31
click at [1179, 427] on input "ساندویش [PERSON_NAME]" at bounding box center [1052, 420] width 516 height 31
click at [1172, 179] on h2 "Update Francisco Paratha Sandwich" at bounding box center [788, 185] width 1045 height 23
click at [1140, 423] on input "ساندویش فرانسيسكو" at bounding box center [1052, 420] width 516 height 31
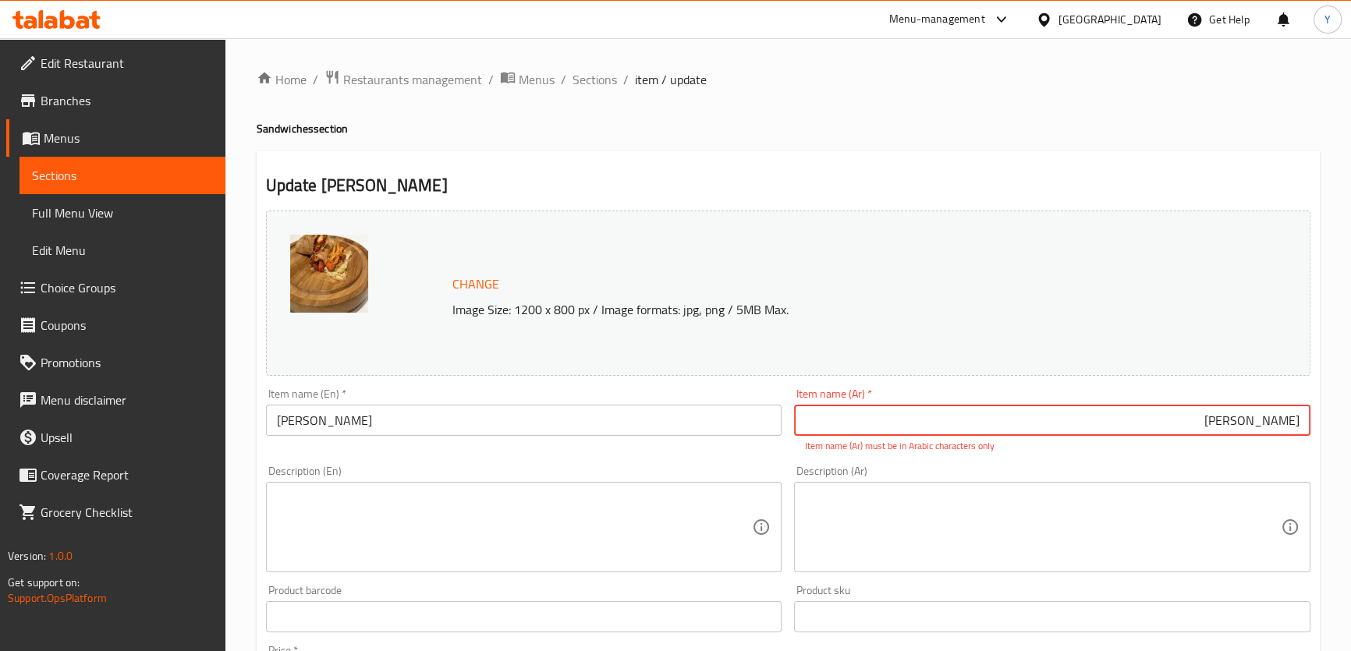
paste input "براتا"
click at [1218, 427] on input "ساندویش [PERSON_NAME]" at bounding box center [1052, 420] width 516 height 31
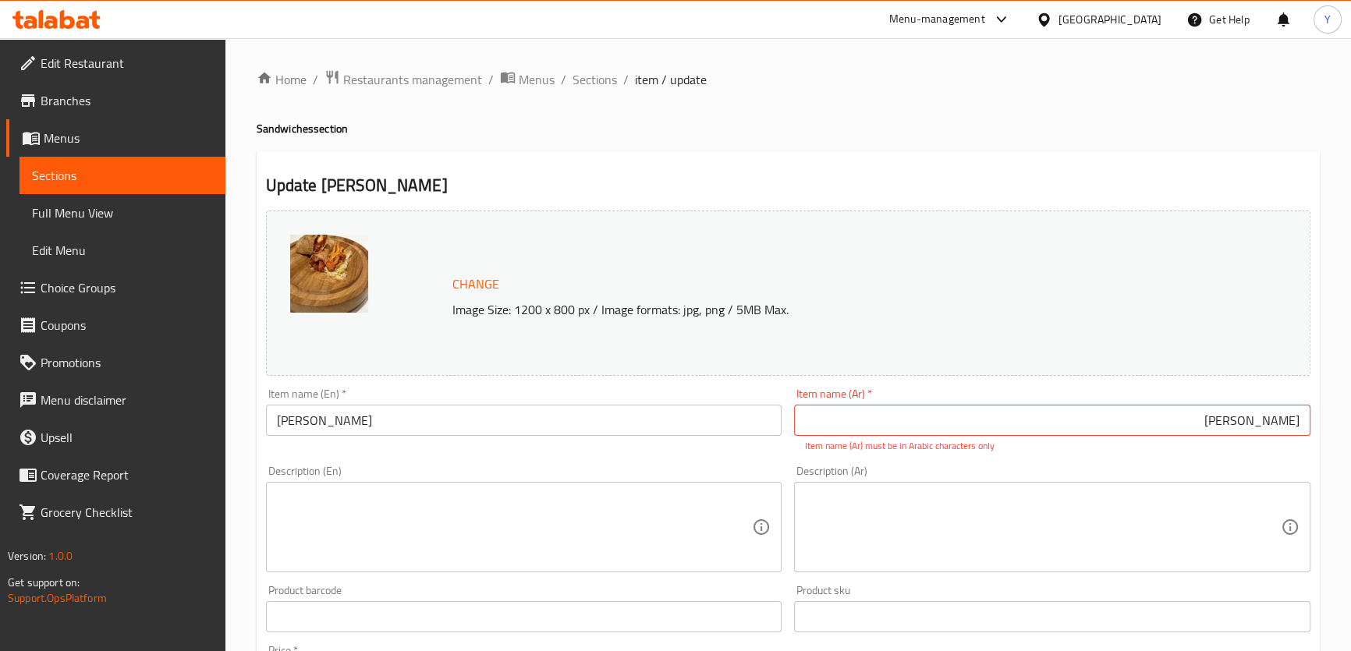
click at [1214, 147] on div "Home / Restaurants management / Menus / Sections / item / update Sandwiches sec…" at bounding box center [788, 589] width 1063 height 1041
click at [1254, 425] on input "ساندویش براتا" at bounding box center [1052, 420] width 516 height 31
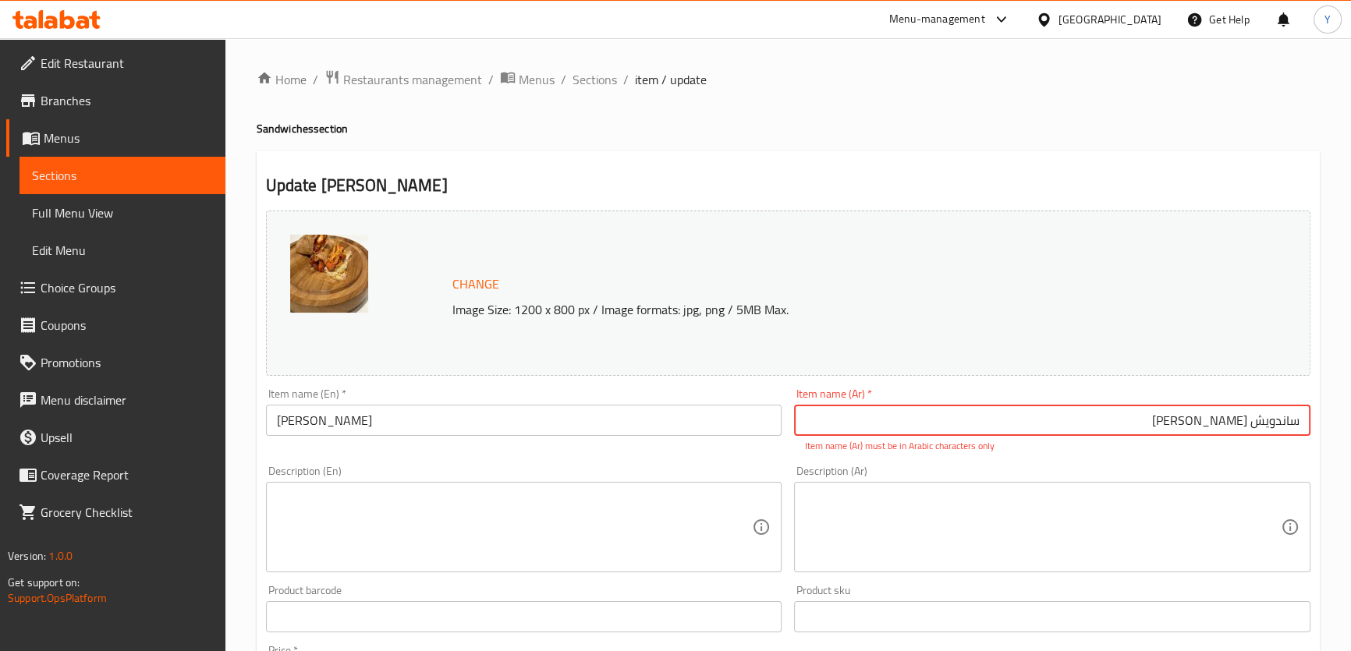
click at [1266, 422] on input "ساندویش [PERSON_NAME]" at bounding box center [1052, 420] width 516 height 31
click at [1232, 130] on h4 "Sandwiches section" at bounding box center [788, 129] width 1063 height 16
click at [1284, 420] on input "ساندویش [PERSON_NAME]" at bounding box center [1052, 420] width 516 height 31
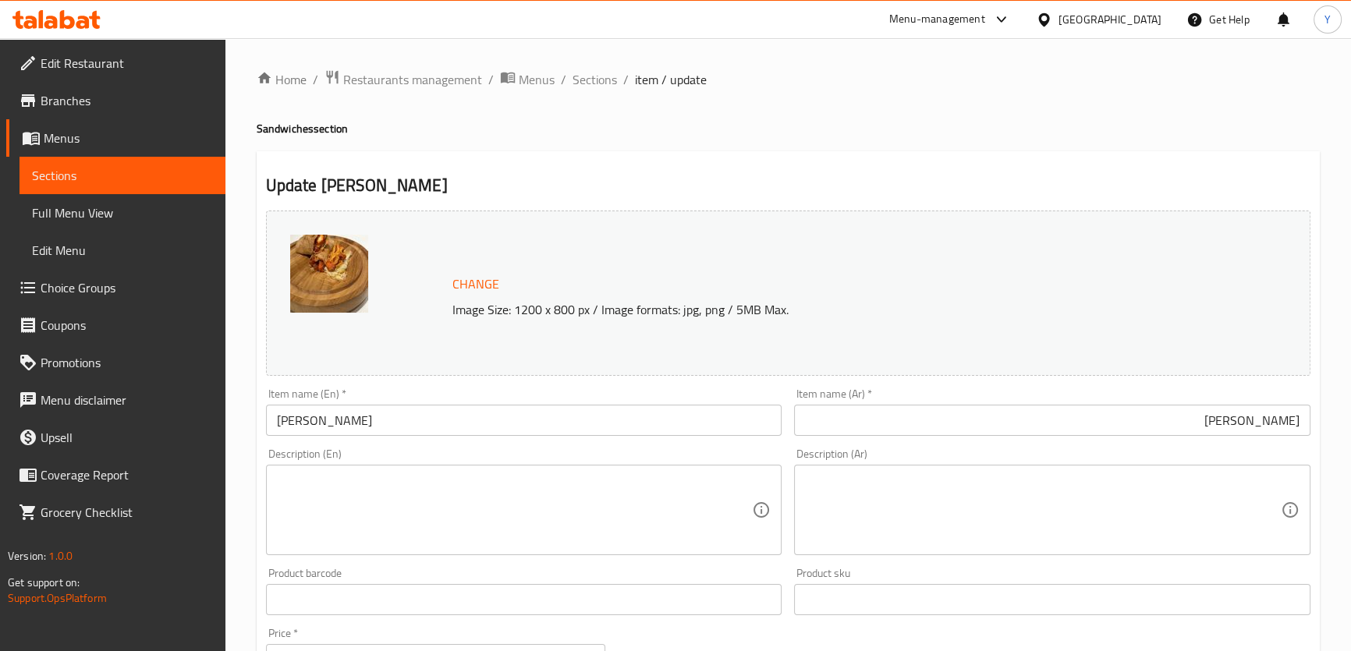
click at [1233, 103] on div "Home / Restaurants management / Menus / Sections / item / update Sandwiches sec…" at bounding box center [788, 581] width 1063 height 1024
click at [1199, 415] on input "فرانسيسكو براتا" at bounding box center [1052, 420] width 516 height 31
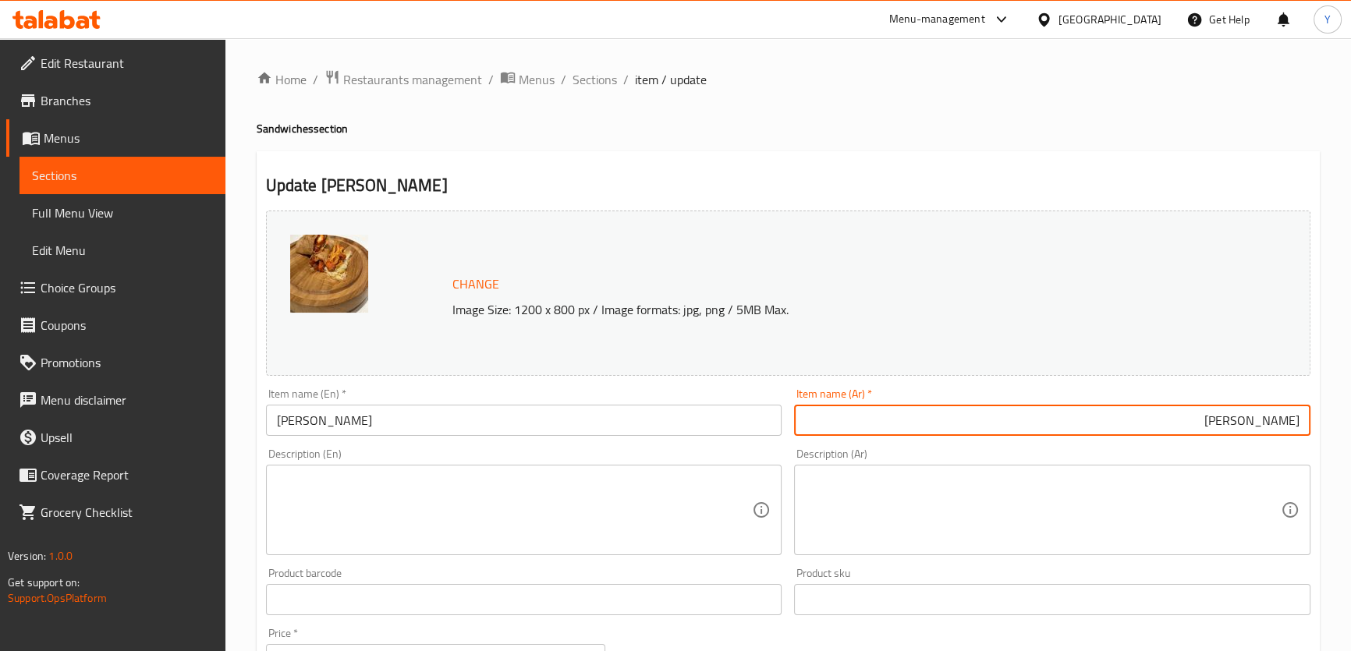
paste input "ساندويش"
type input "ساندويش فرانسيسكو براتا"
click at [1220, 156] on div "Update Francisco Paratha Sandwich Change Image Size: 1200 x 800 px / Image form…" at bounding box center [788, 616] width 1063 height 931
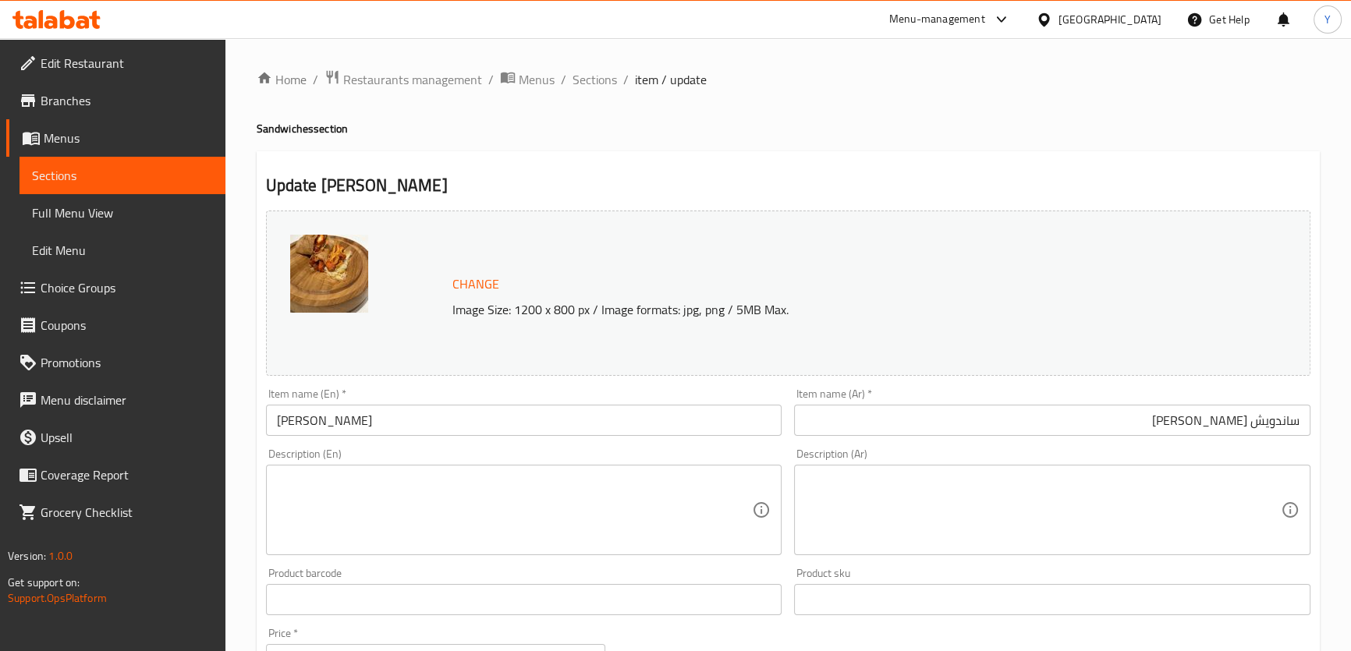
click at [1163, 97] on div "Home / Restaurants management / Menus / Sections / item / update Sandwiches sec…" at bounding box center [788, 581] width 1063 height 1024
click at [1201, 117] on div "Home / Restaurants management / Menus / Sections / item / update Sandwiches sec…" at bounding box center [788, 581] width 1063 height 1024
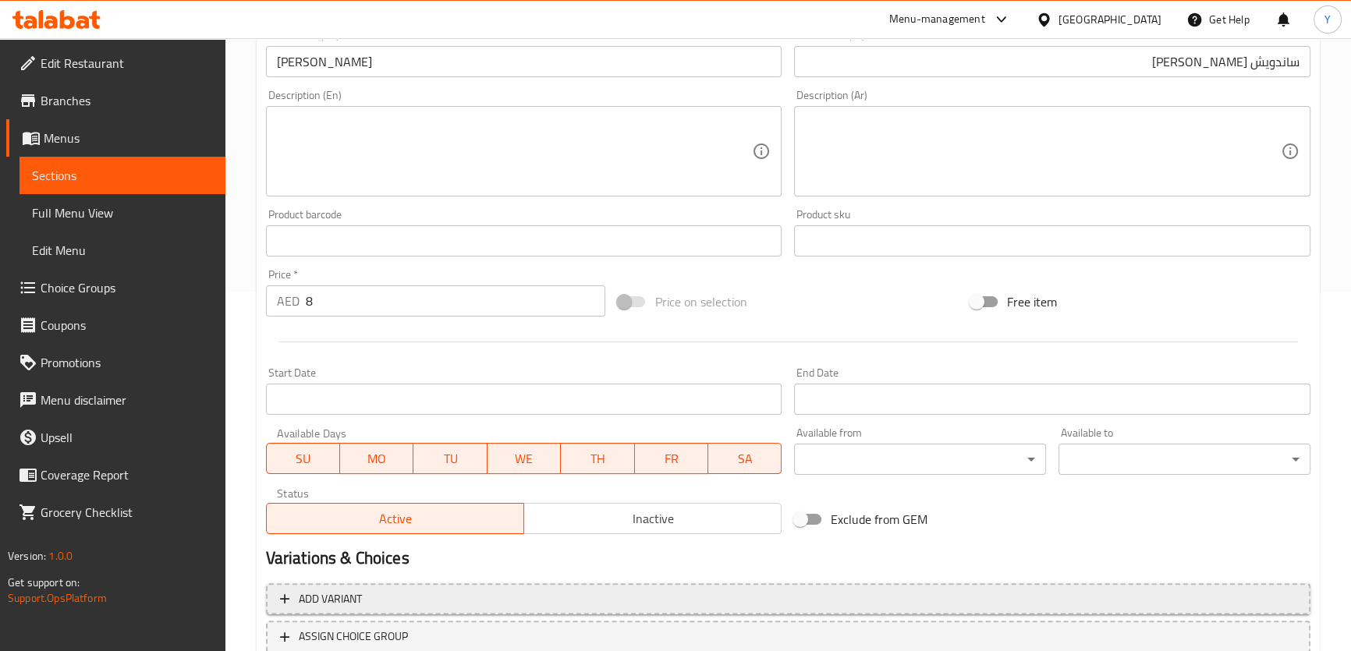
scroll to position [425, 0]
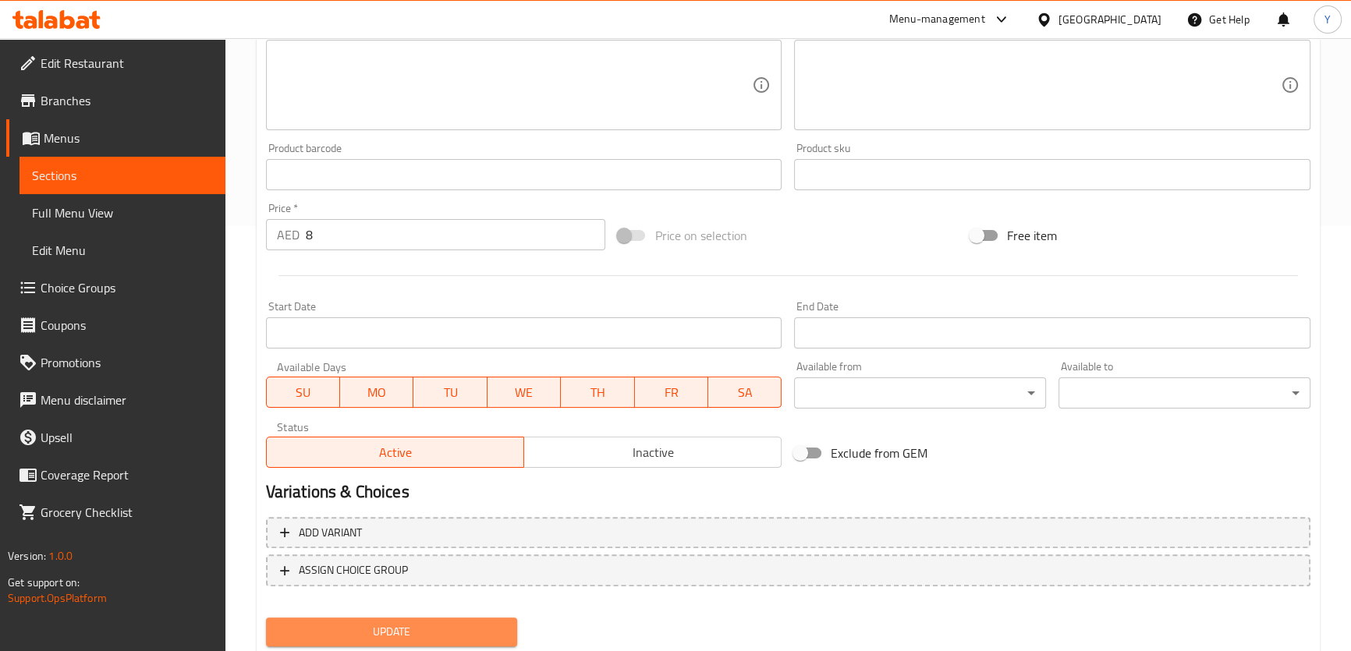
click at [446, 636] on span "Update" at bounding box center [391, 633] width 227 height 20
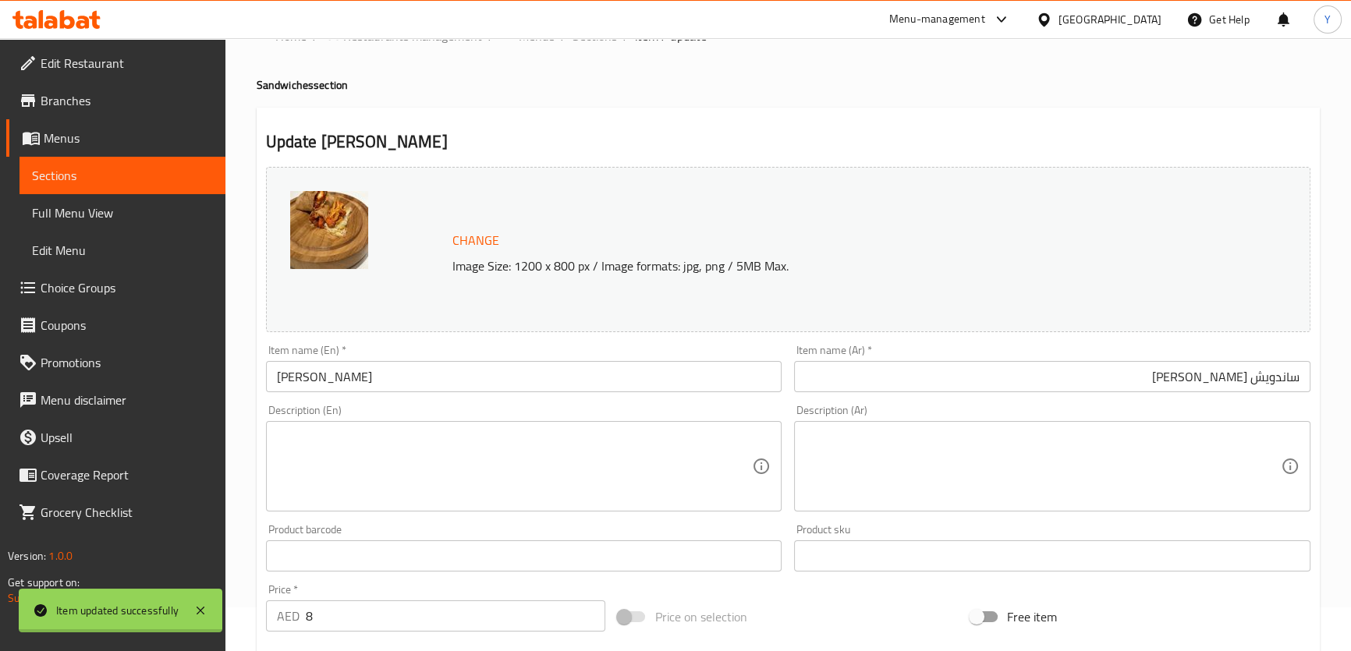
scroll to position [0, 0]
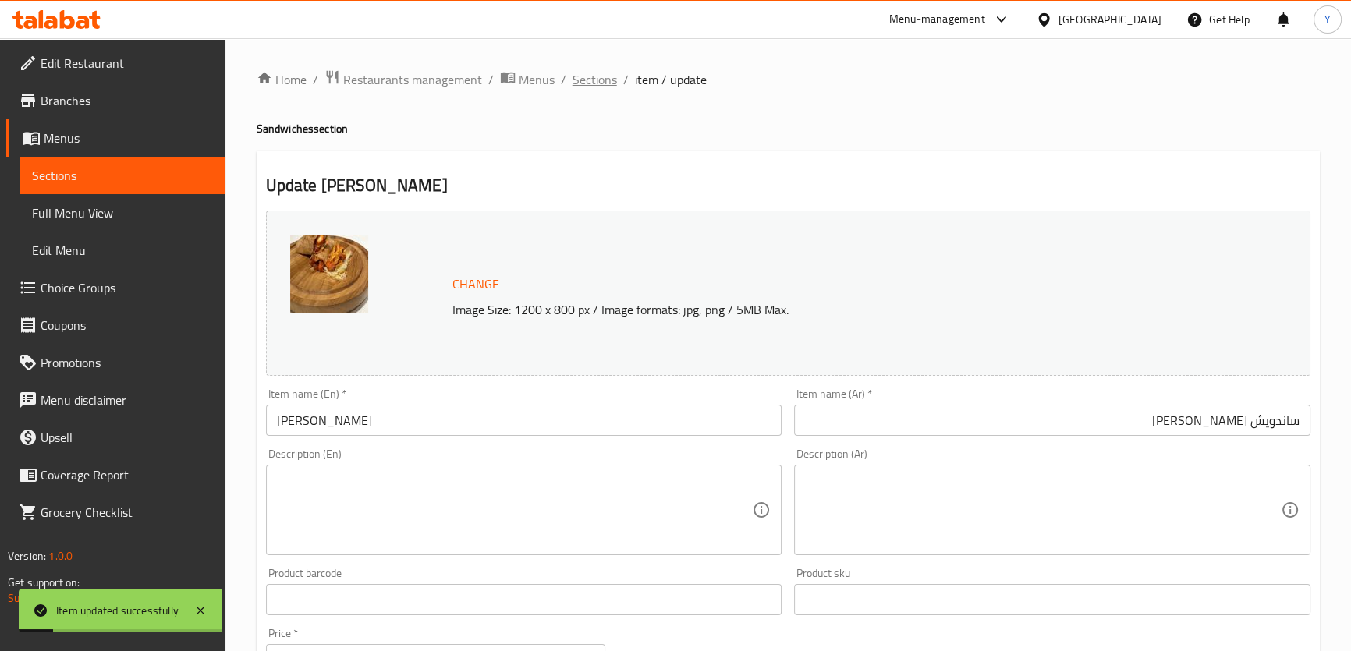
click at [584, 82] on span "Sections" at bounding box center [595, 79] width 44 height 19
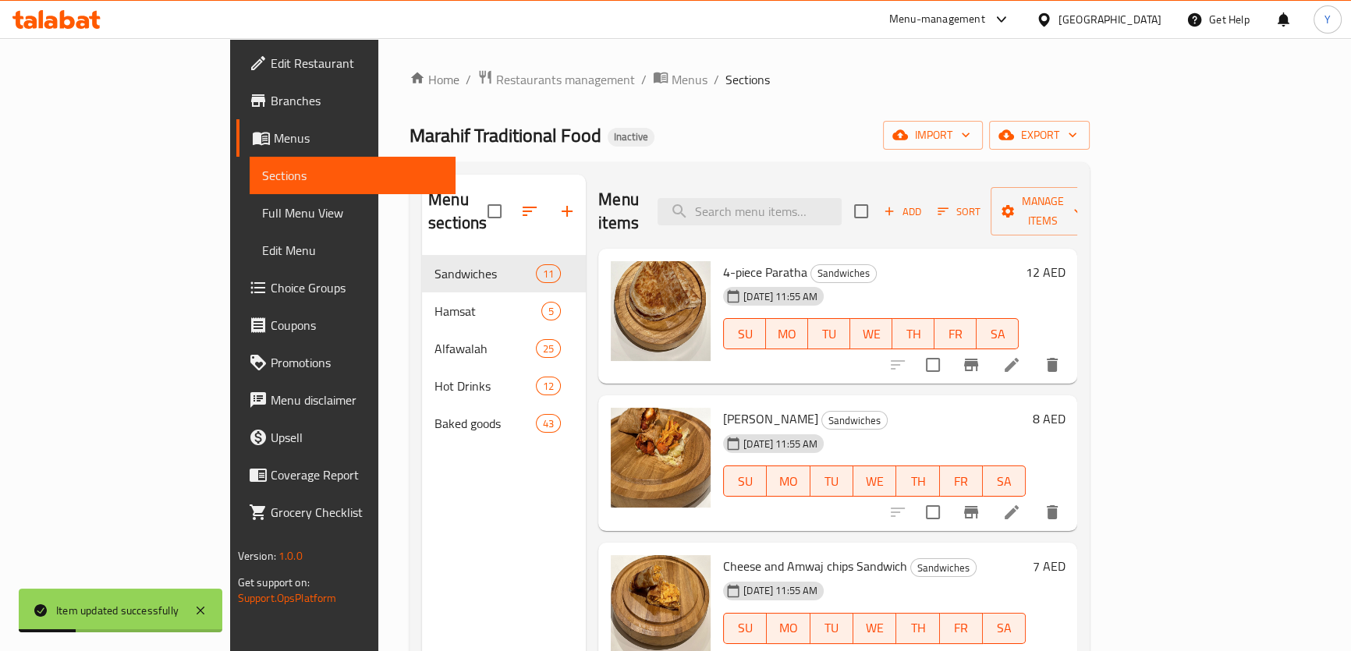
click at [731, 407] on span "Francisco Paratha Sandwich" at bounding box center [770, 418] width 95 height 23
copy span "Paratha"
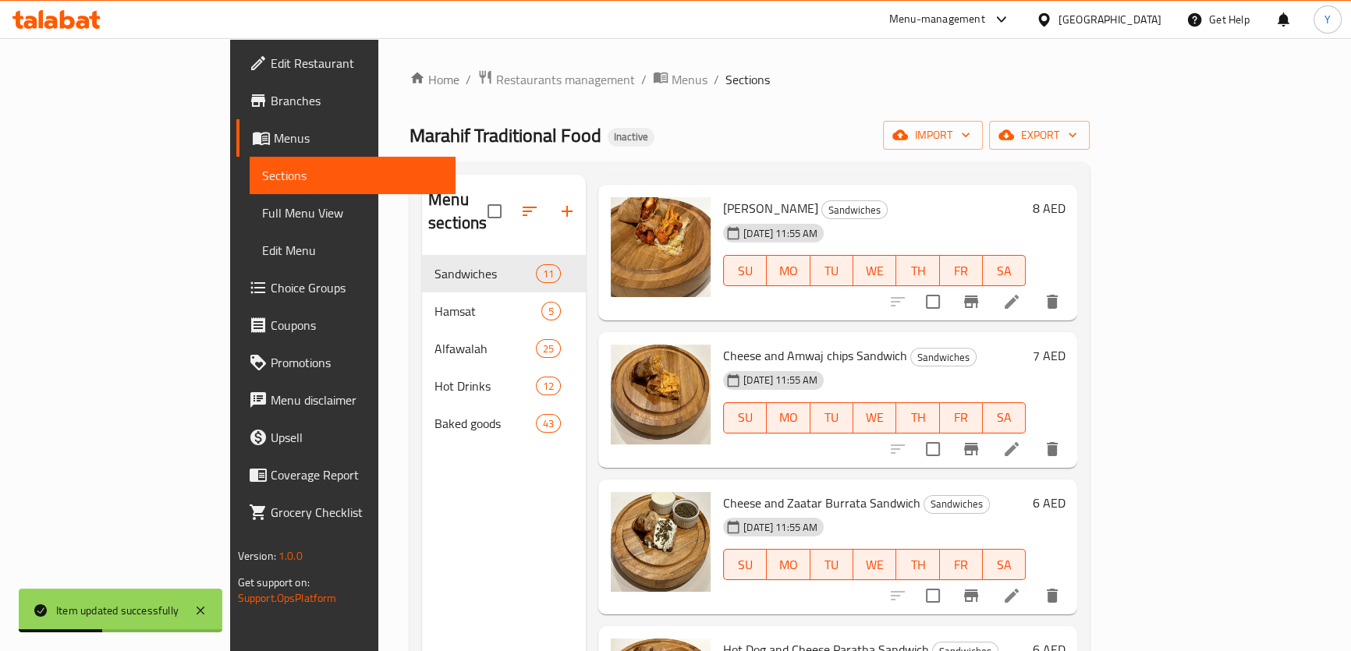
scroll to position [212, 0]
click at [1021, 585] on icon at bounding box center [1011, 594] width 19 height 19
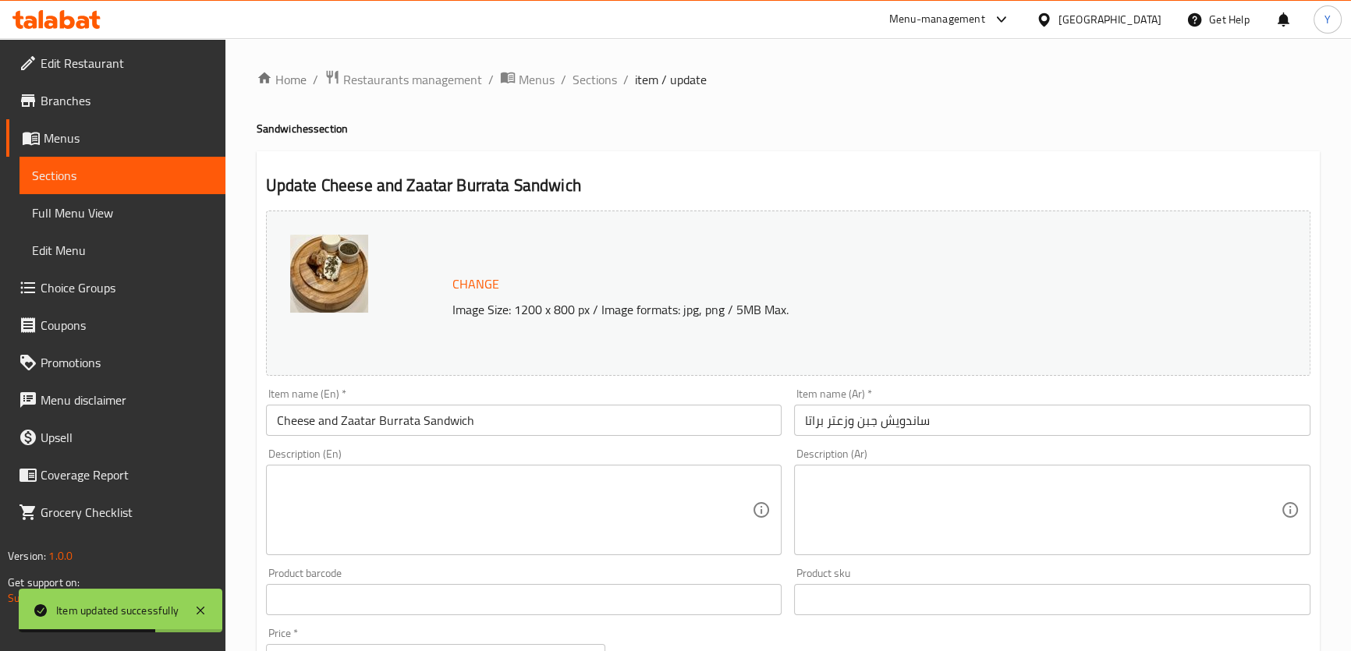
click at [398, 420] on input "Cheese and Zaatar Burrata Sandwich" at bounding box center [524, 420] width 516 height 31
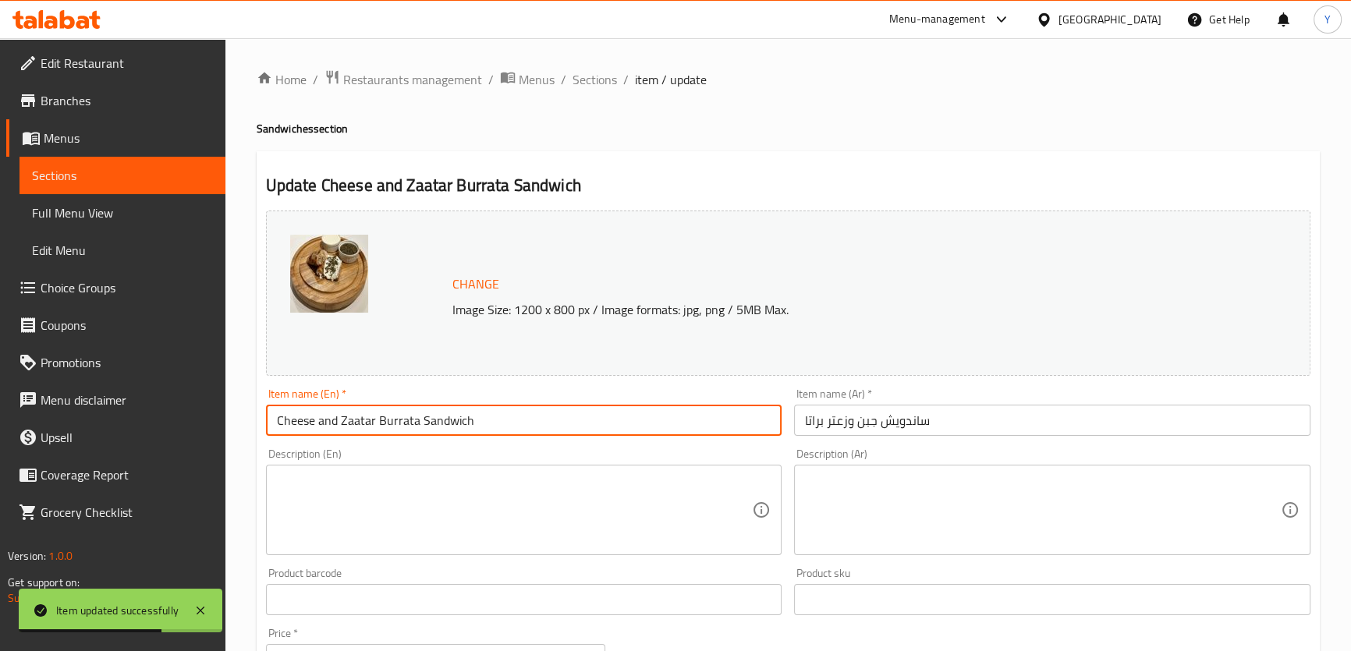
click at [398, 420] on input "Cheese and Zaatar Burrata Sandwich" at bounding box center [524, 420] width 516 height 31
paste input "Parath"
type input "Cheese and Zaatar Paratha Sandwich"
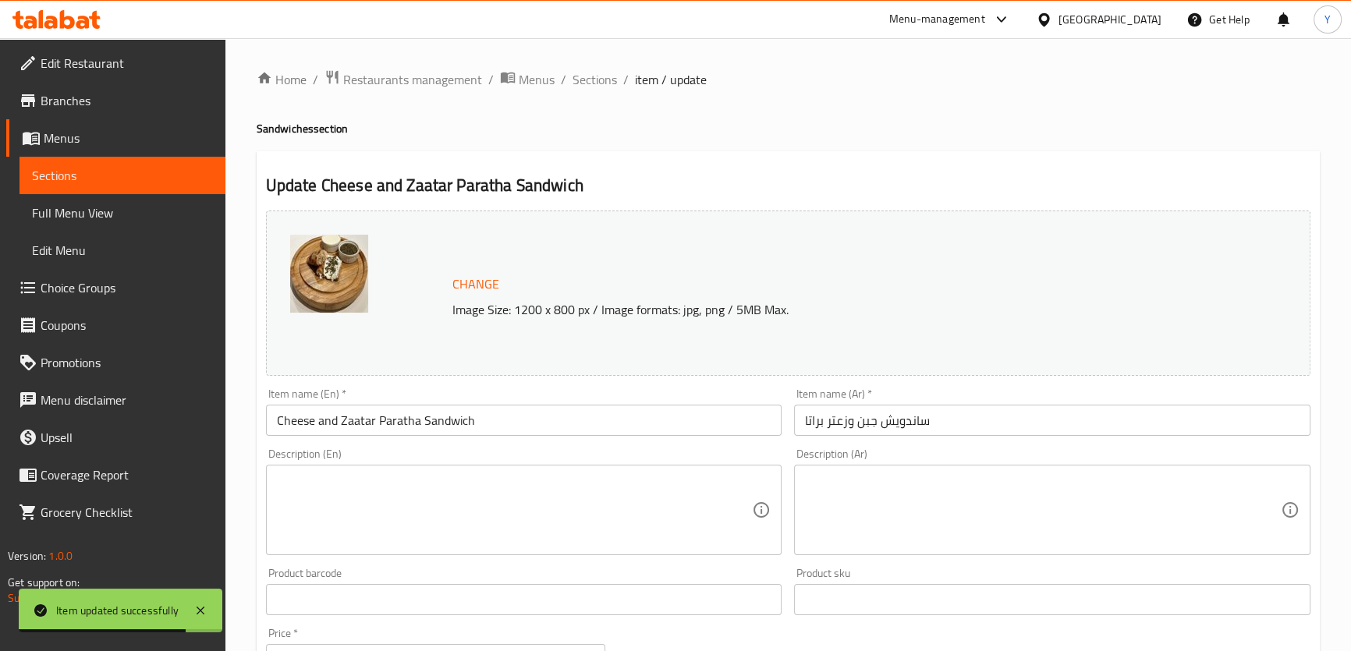
click at [963, 190] on h2 "Update Cheese and Zaatar Paratha Sandwich" at bounding box center [788, 185] width 1045 height 23
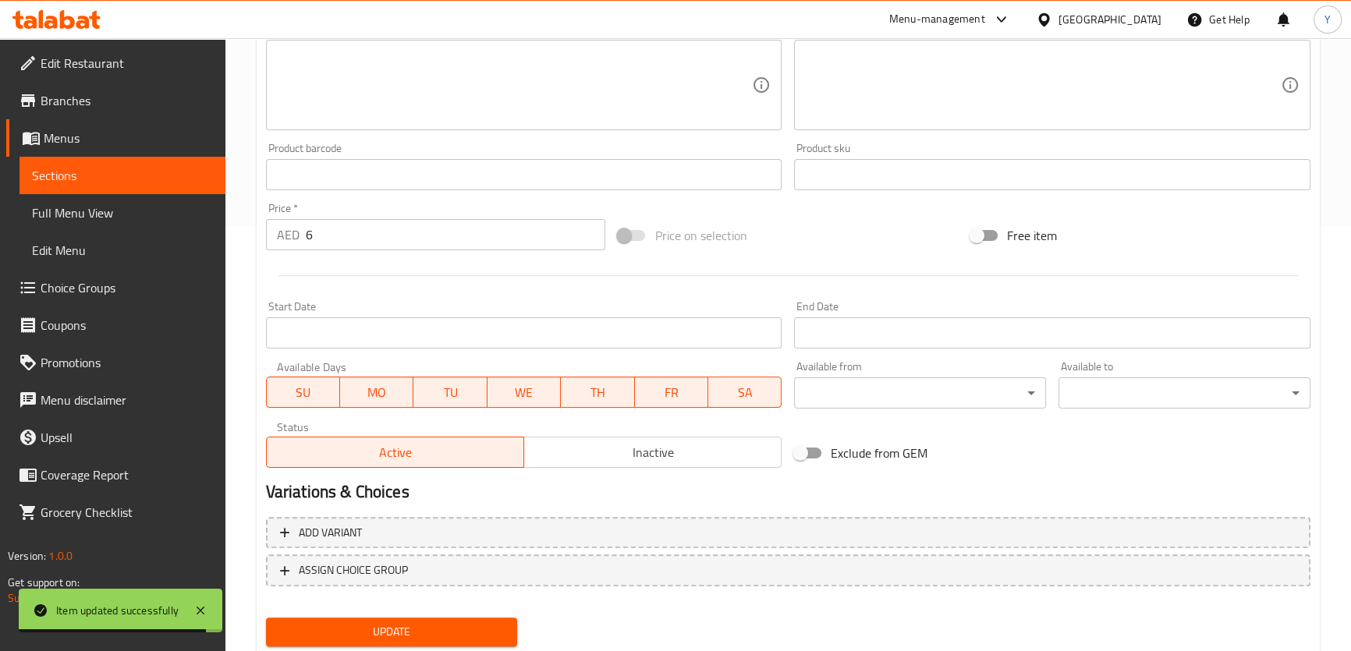
click at [433, 618] on button "Update" at bounding box center [392, 632] width 252 height 29
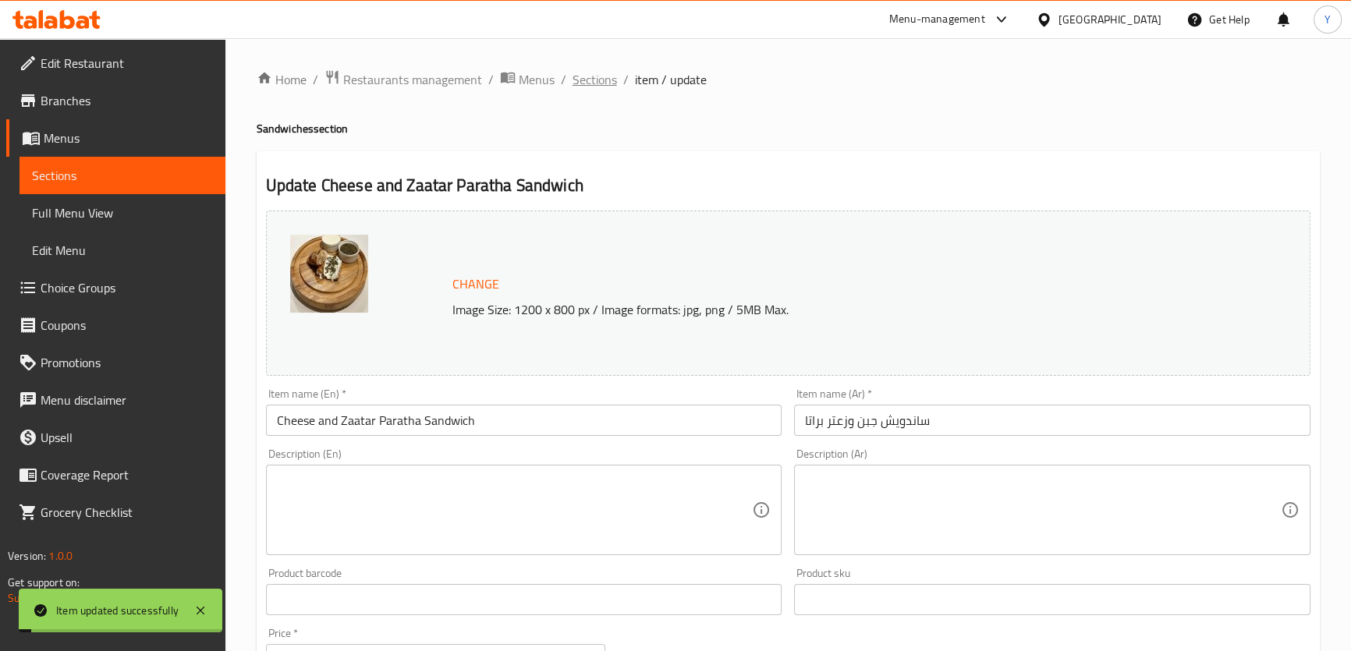
click at [580, 78] on span "Sections" at bounding box center [595, 79] width 44 height 19
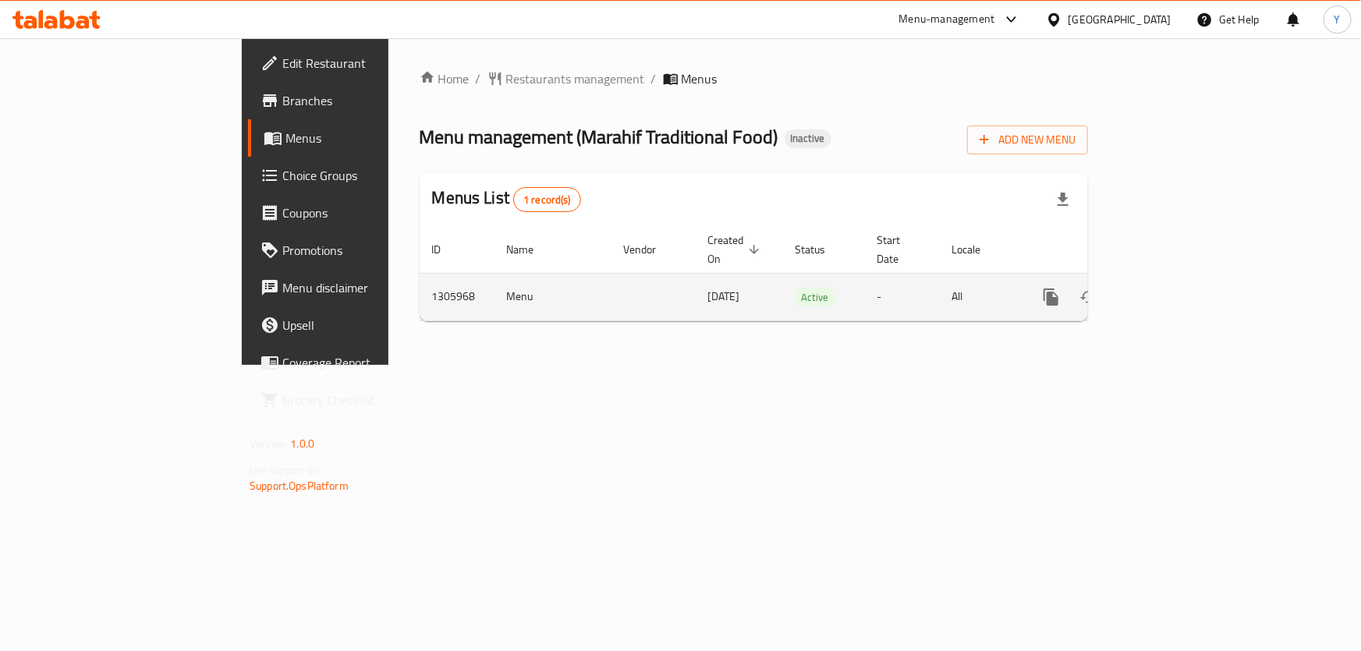
click at [1171, 290] on icon "enhanced table" at bounding box center [1164, 297] width 14 height 14
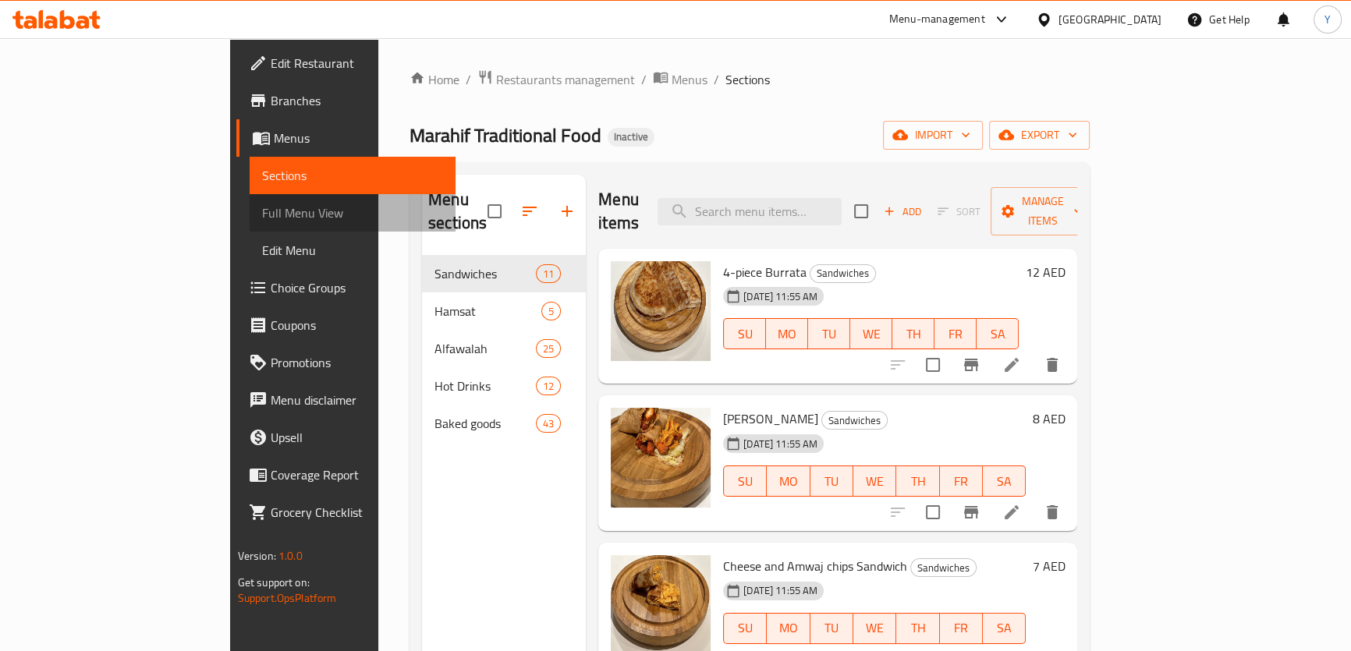
click at [262, 207] on span "Full Menu View" at bounding box center [352, 213] width 181 height 19
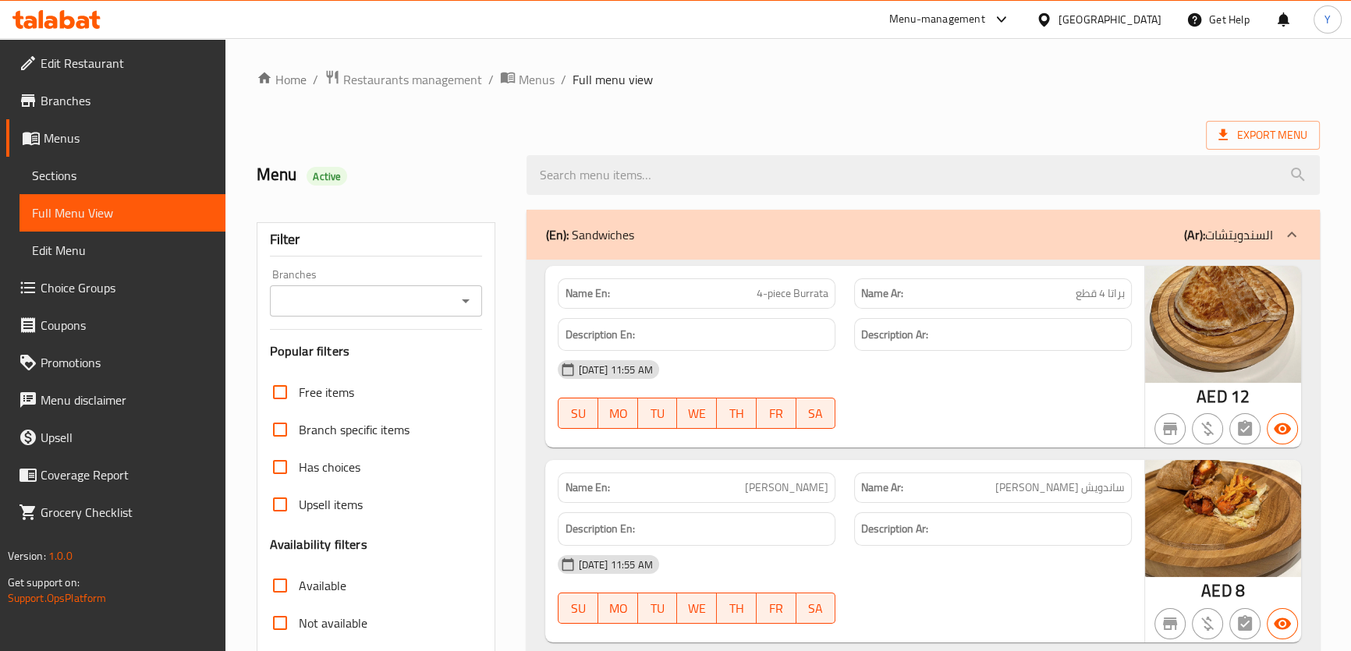
click at [850, 29] on div "Menu-management [GEOGRAPHIC_DATA] Get Help Y" at bounding box center [675, 19] width 1351 height 37
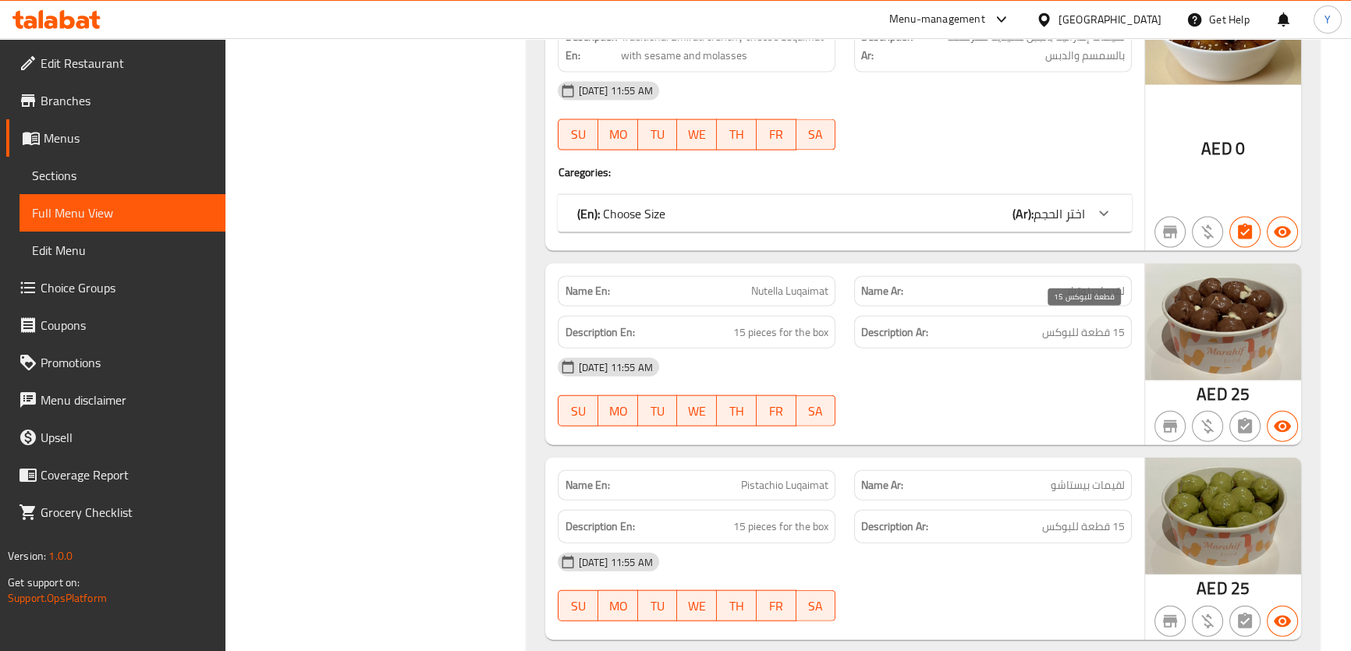
click at [1104, 323] on span "15 قطعة للبوكس" at bounding box center [1083, 333] width 83 height 20
copy span "قطعة"
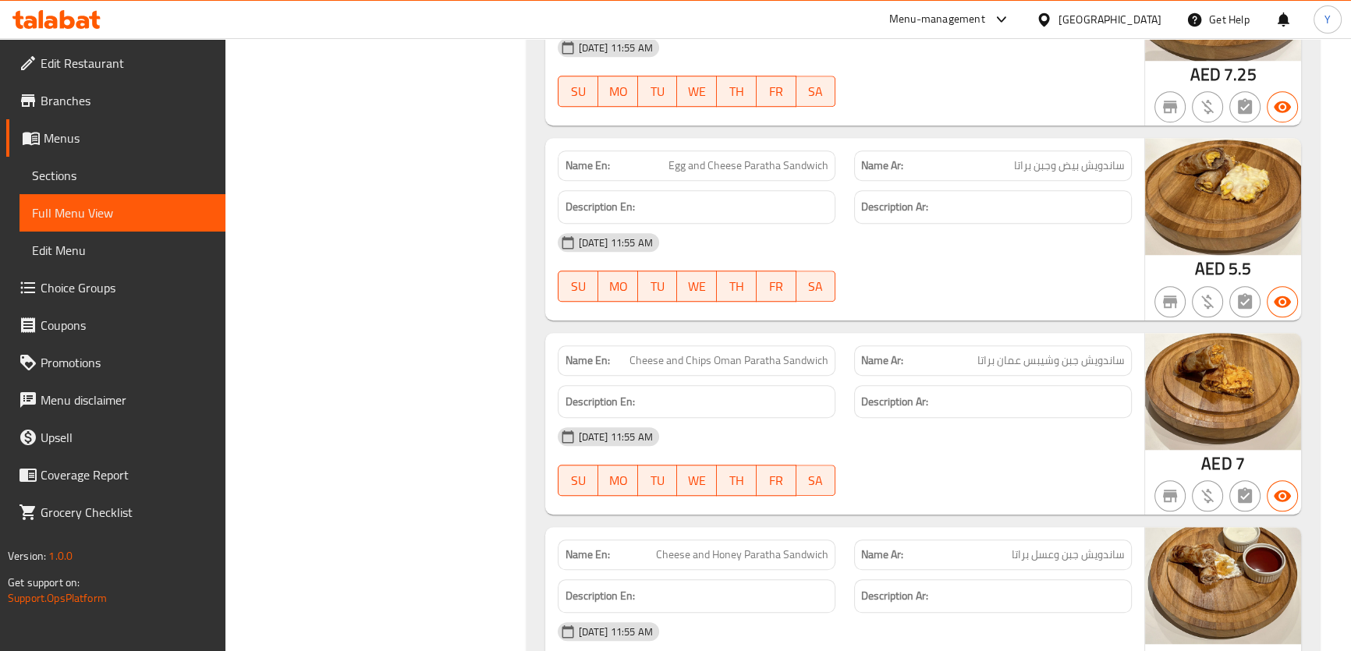
scroll to position [0, 0]
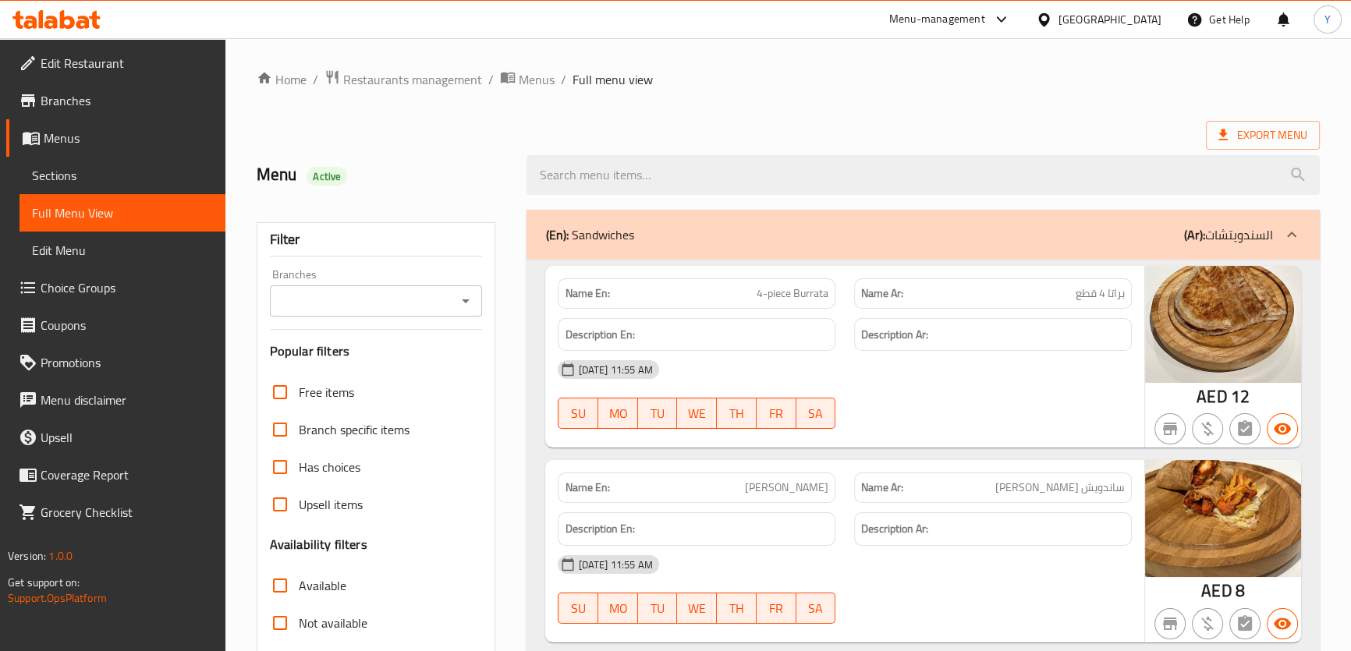
drag, startPoint x: 397, startPoint y: 440, endPoint x: 477, endPoint y: -27, distance: 474.0
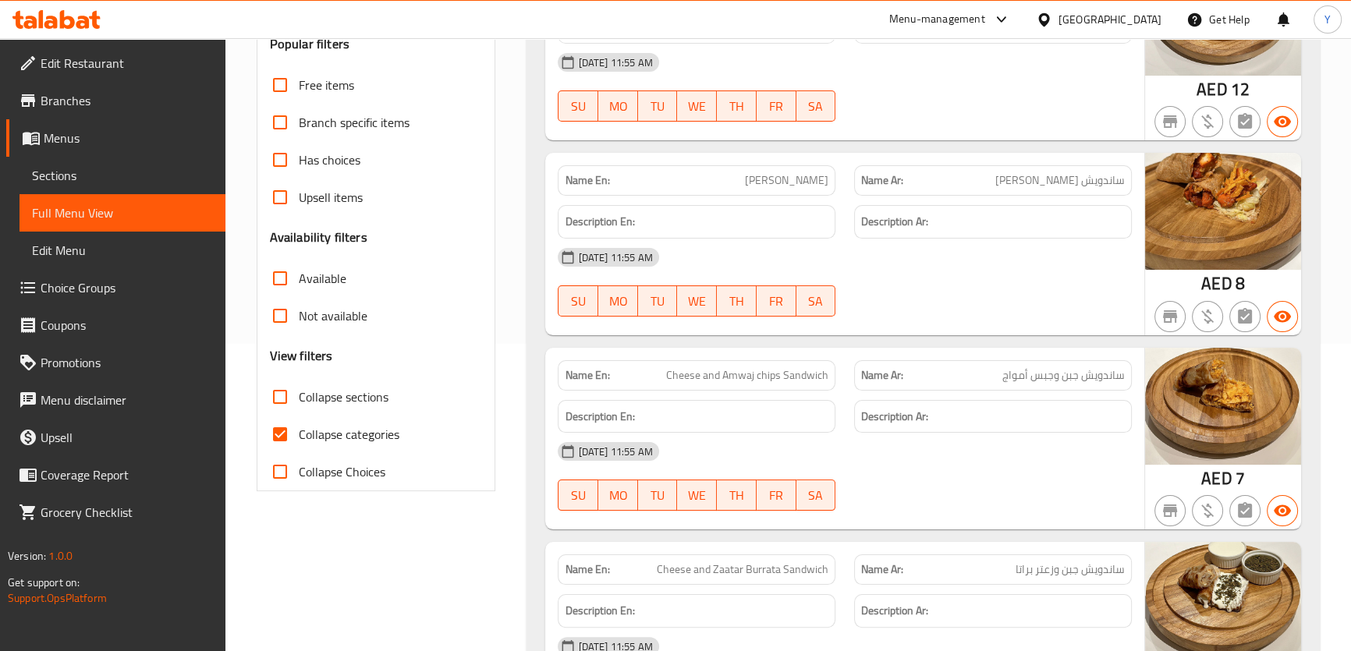
scroll to position [354, 0]
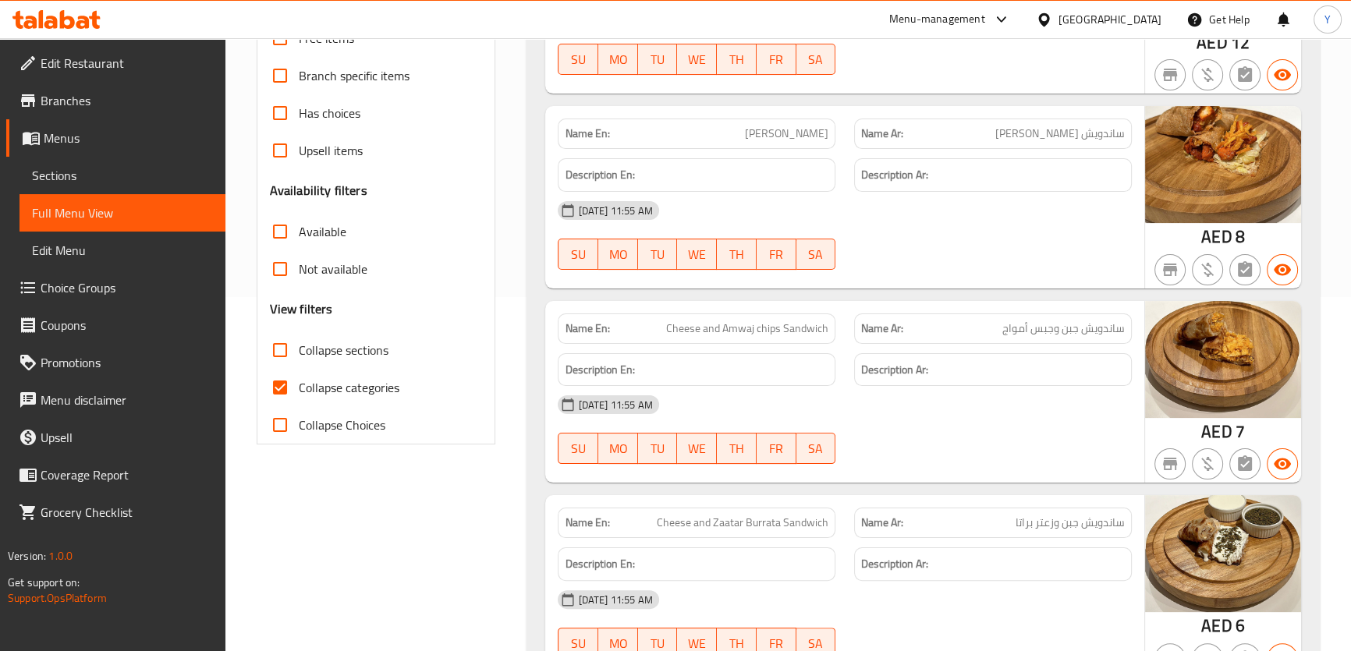
click at [307, 394] on span "Collapse categories" at bounding box center [349, 387] width 101 height 19
click at [299, 394] on input "Collapse categories" at bounding box center [279, 387] width 37 height 37
checkbox input "false"
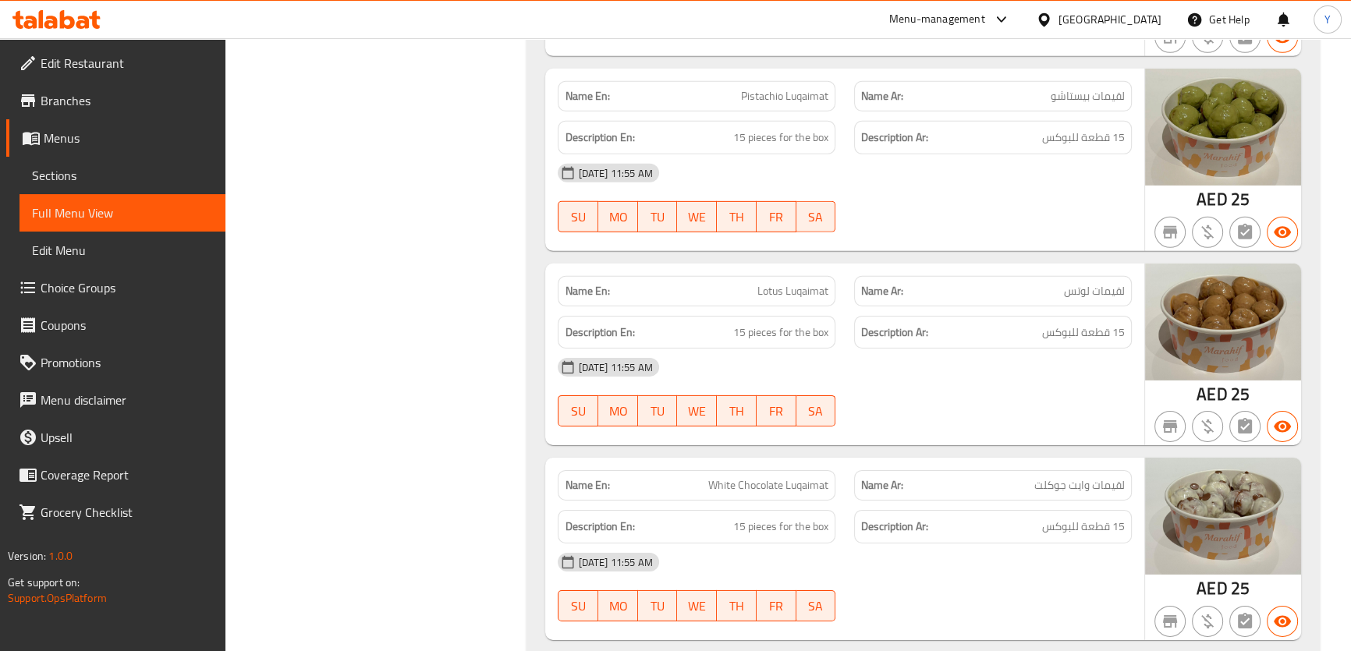
scroll to position [12684, 0]
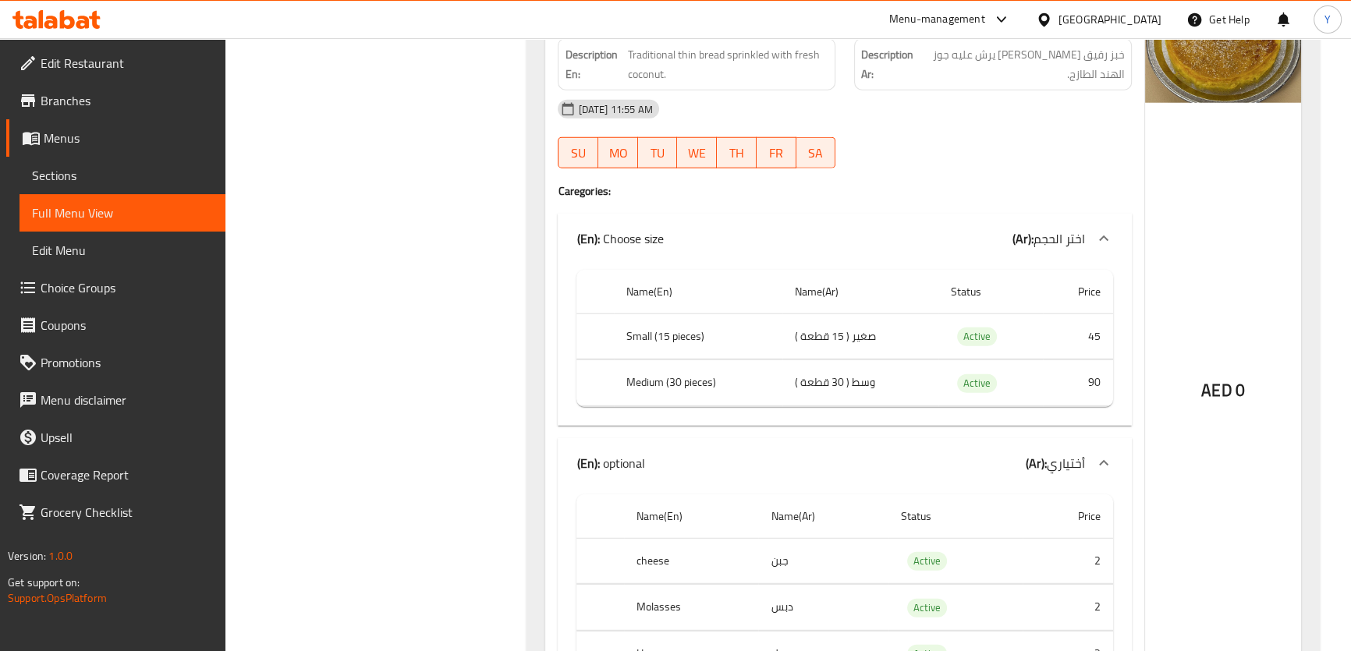
drag, startPoint x: 698, startPoint y: 330, endPoint x: 672, endPoint y: 332, distance: 26.6
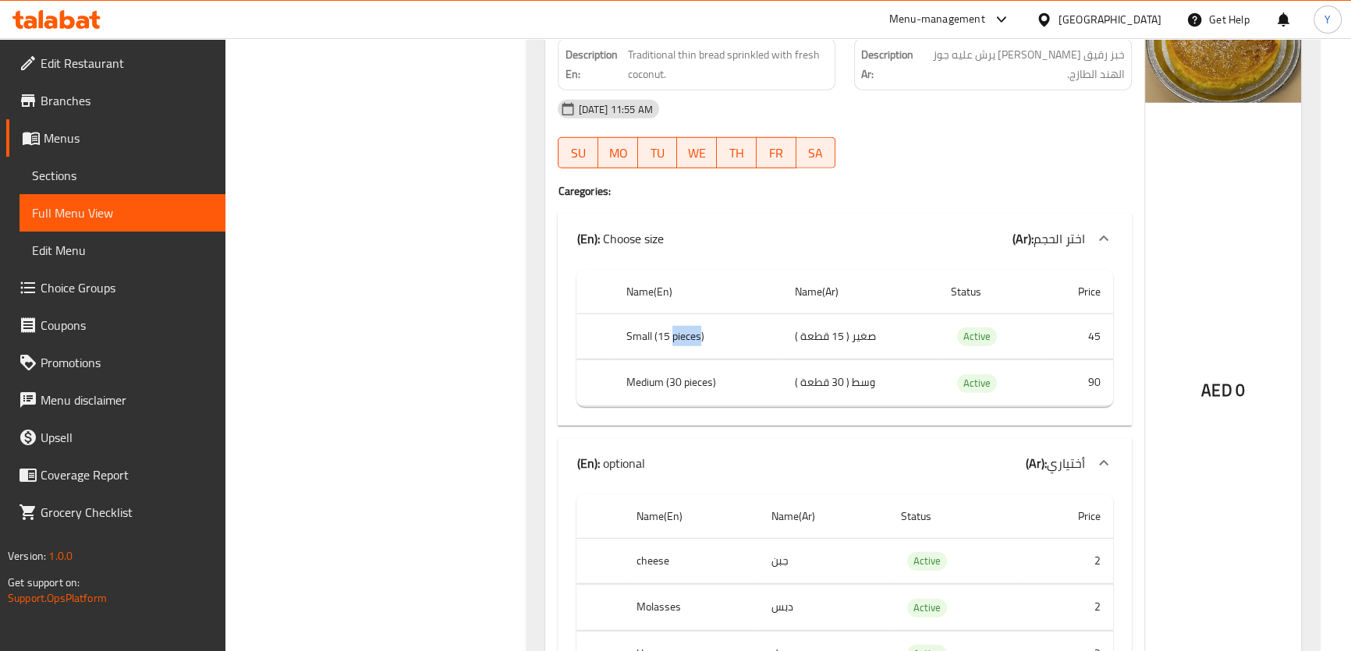
copy th "pieces"
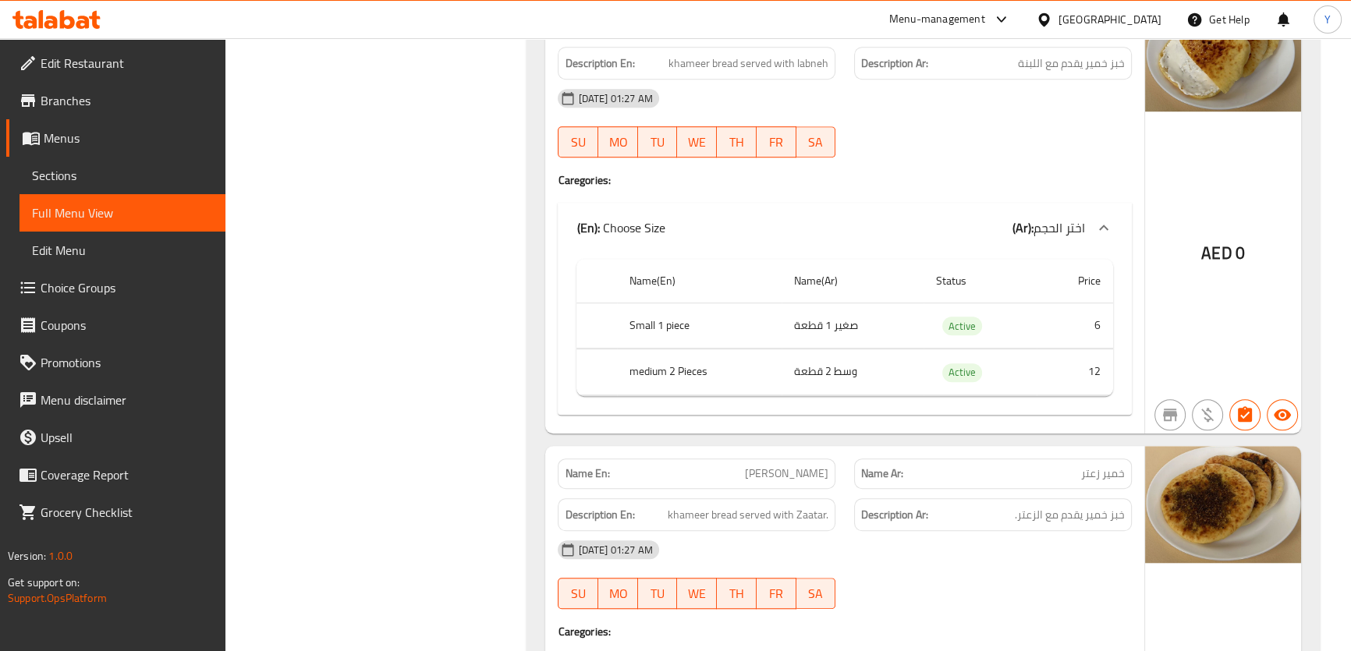
scroll to position [24088, 0]
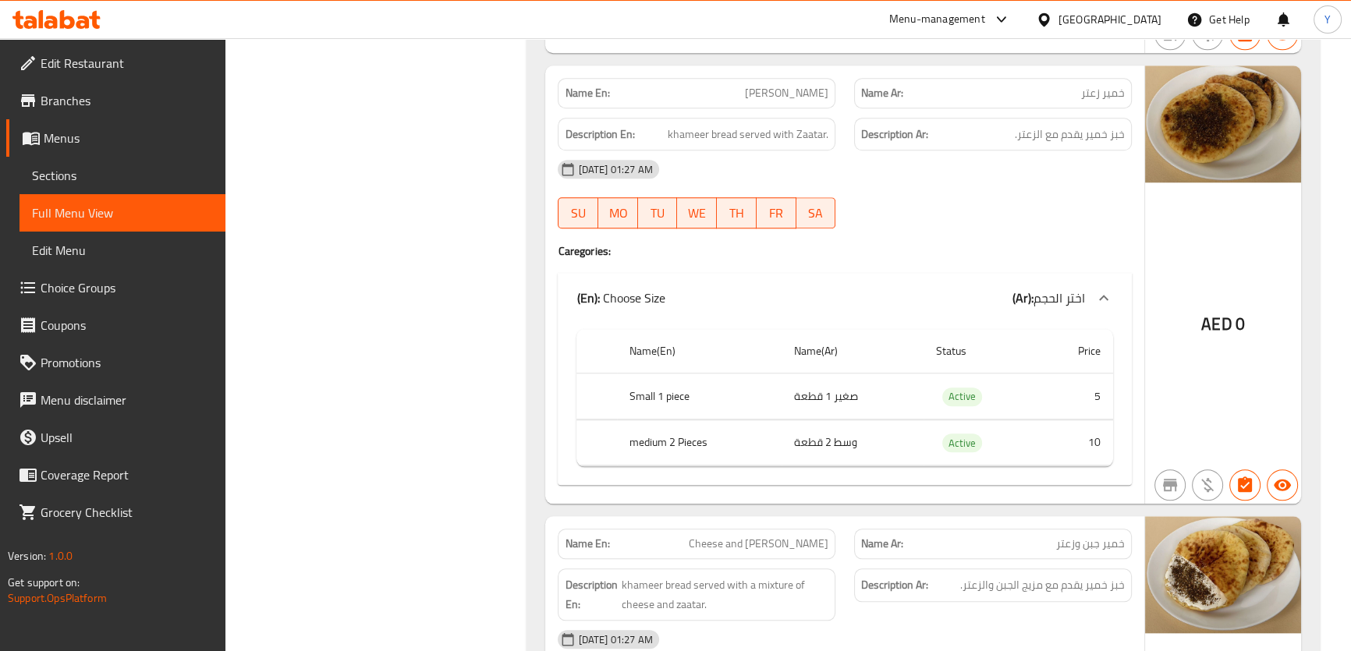
copy th "piece"
drag, startPoint x: 801, startPoint y: 365, endPoint x: 823, endPoint y: 365, distance: 21.8
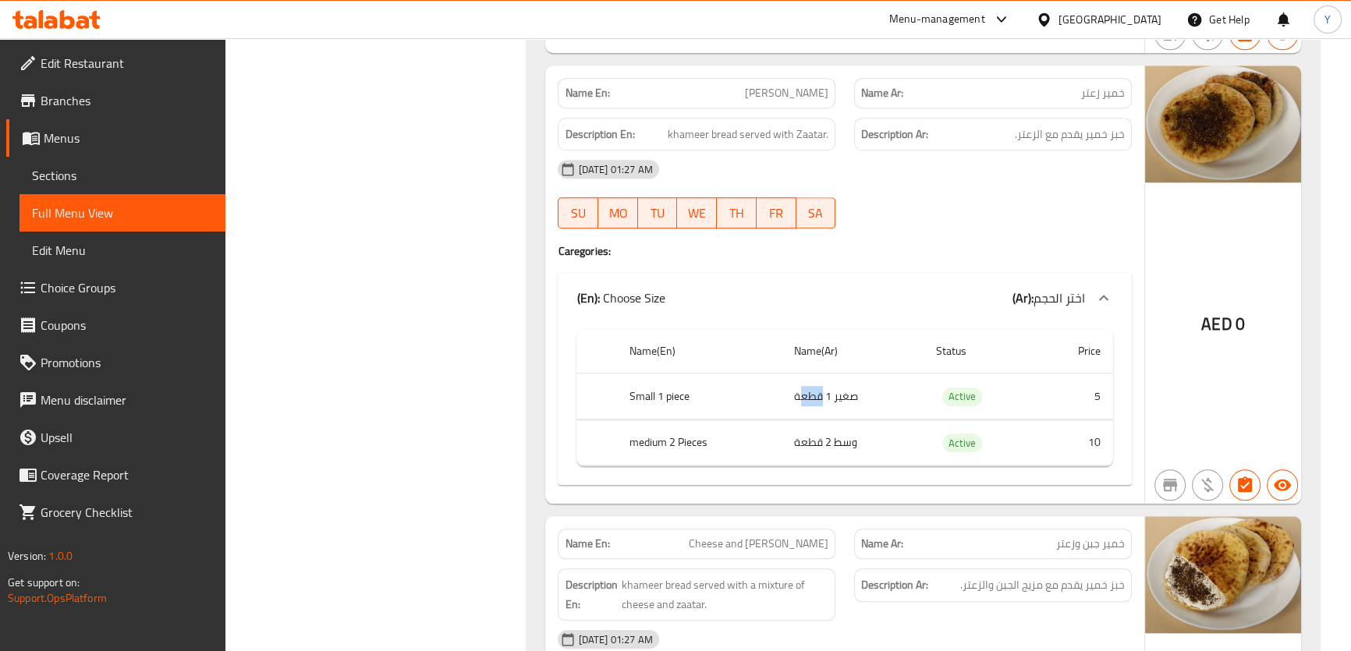
copy td "قطع"
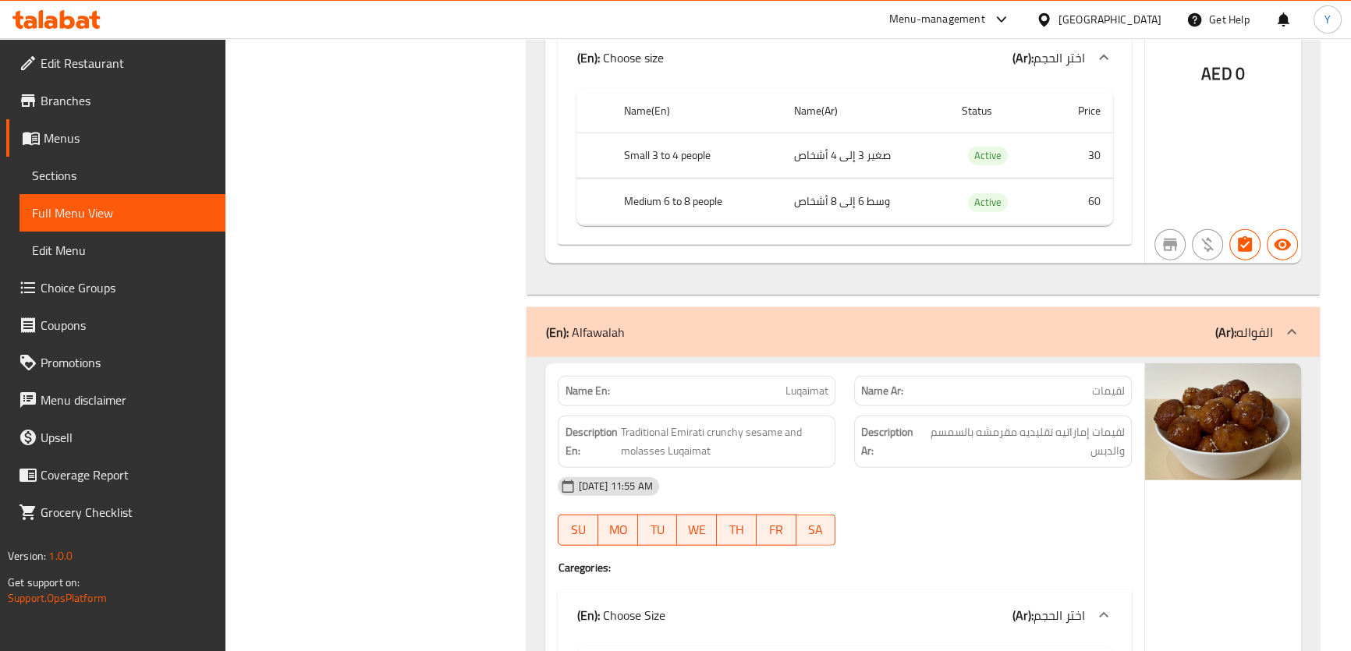
scroll to position [20191, 0]
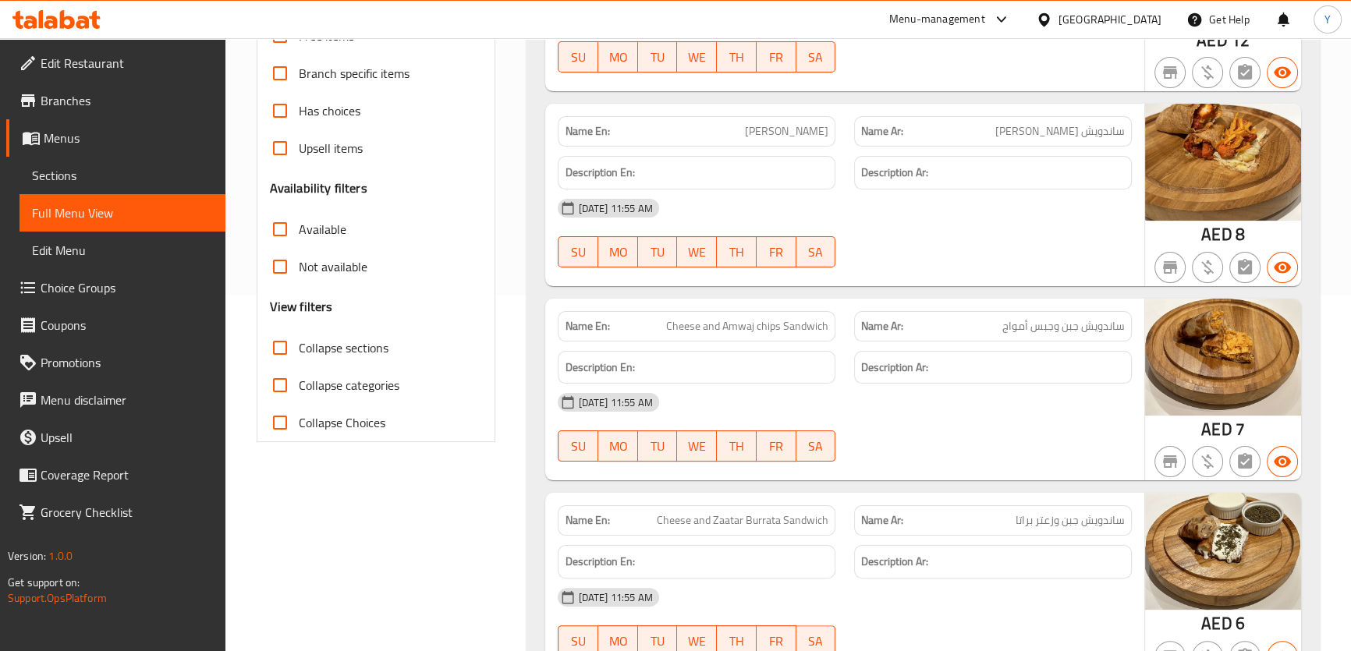
click at [736, 330] on span "Cheese and Amwaj chips Sandwich" at bounding box center [747, 326] width 162 height 16
copy span "Amwaj"
click at [899, 190] on div "16-08-2025 11:55 AM" at bounding box center [844, 208] width 592 height 37
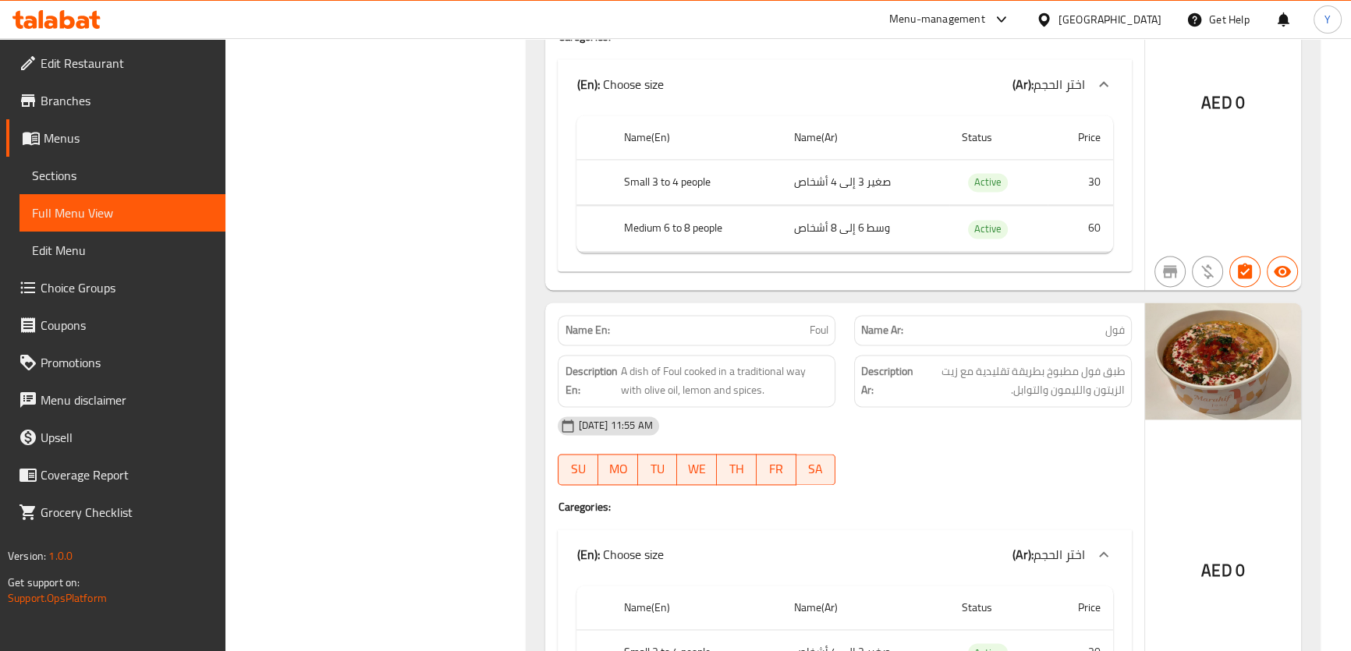
copy span "Foul"
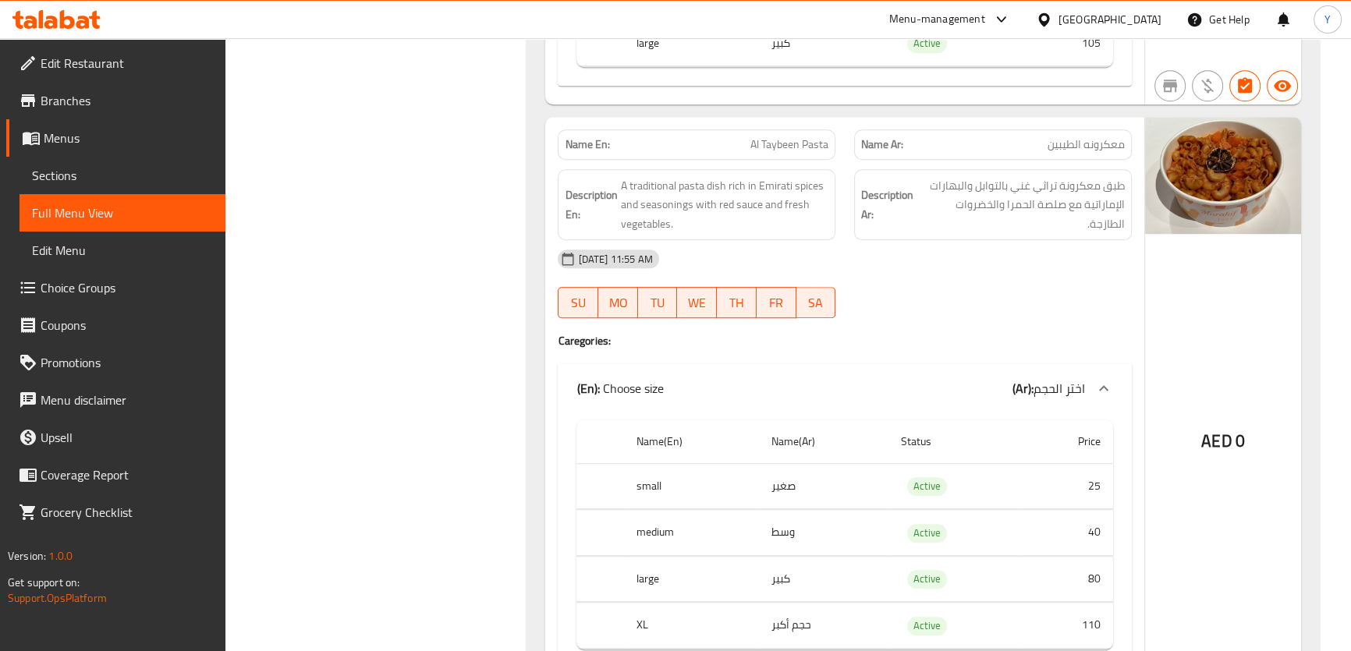
scroll to position [16230, 0]
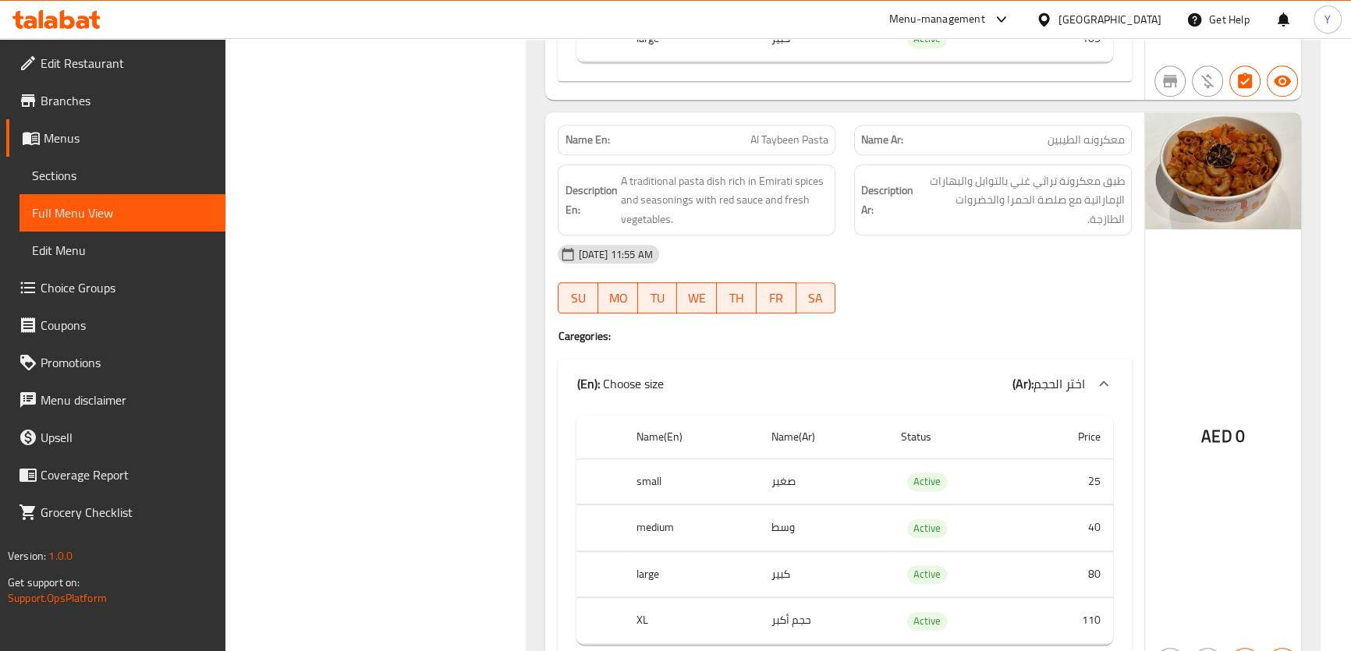
click at [776, 137] on span "Al Taybeen Pasta" at bounding box center [789, 140] width 78 height 16
click at [781, 134] on span "Al Taybeen Pasta" at bounding box center [789, 140] width 78 height 16
copy span "Taybeen"
click at [781, 134] on span "Al Taybeen Pasta" at bounding box center [789, 140] width 78 height 16
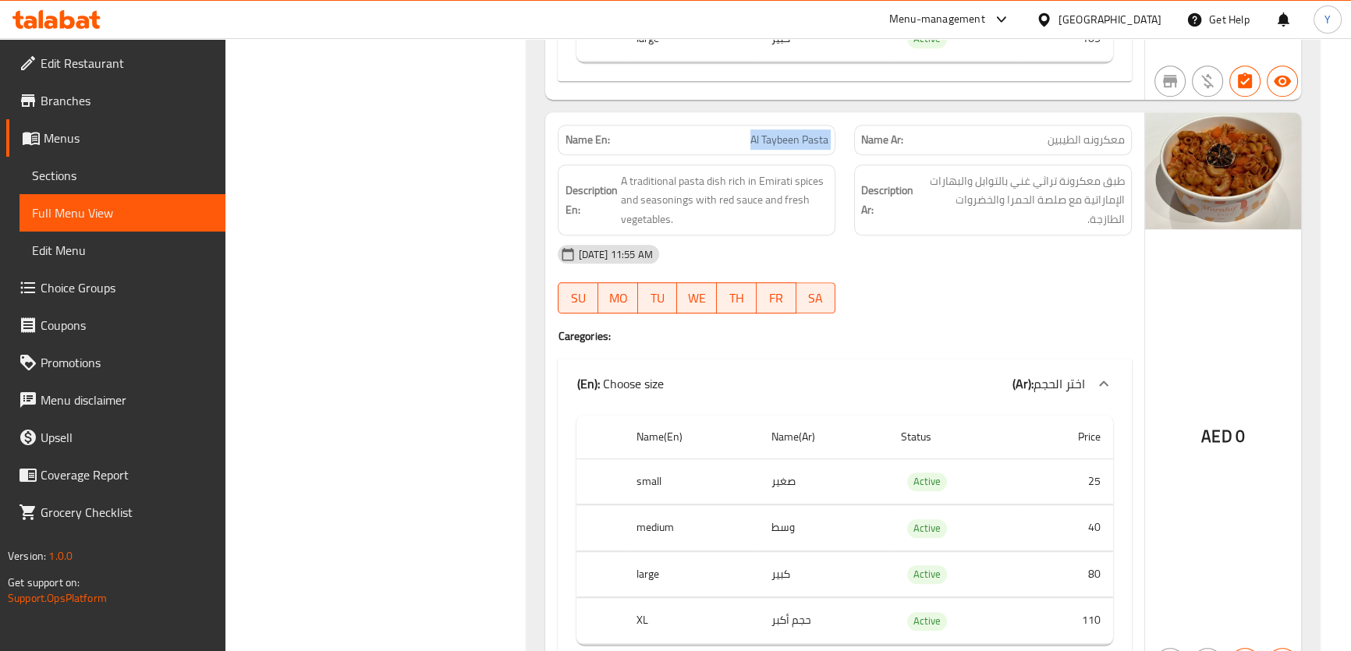
copy span "Al Taybeen Pasta"
click at [1050, 132] on span "معكرونه الطيبين" at bounding box center [1086, 140] width 77 height 16
copy span "معكرونه الطيبين"
click at [1050, 132] on span "معكرونه الطيبين" at bounding box center [1086, 140] width 77 height 16
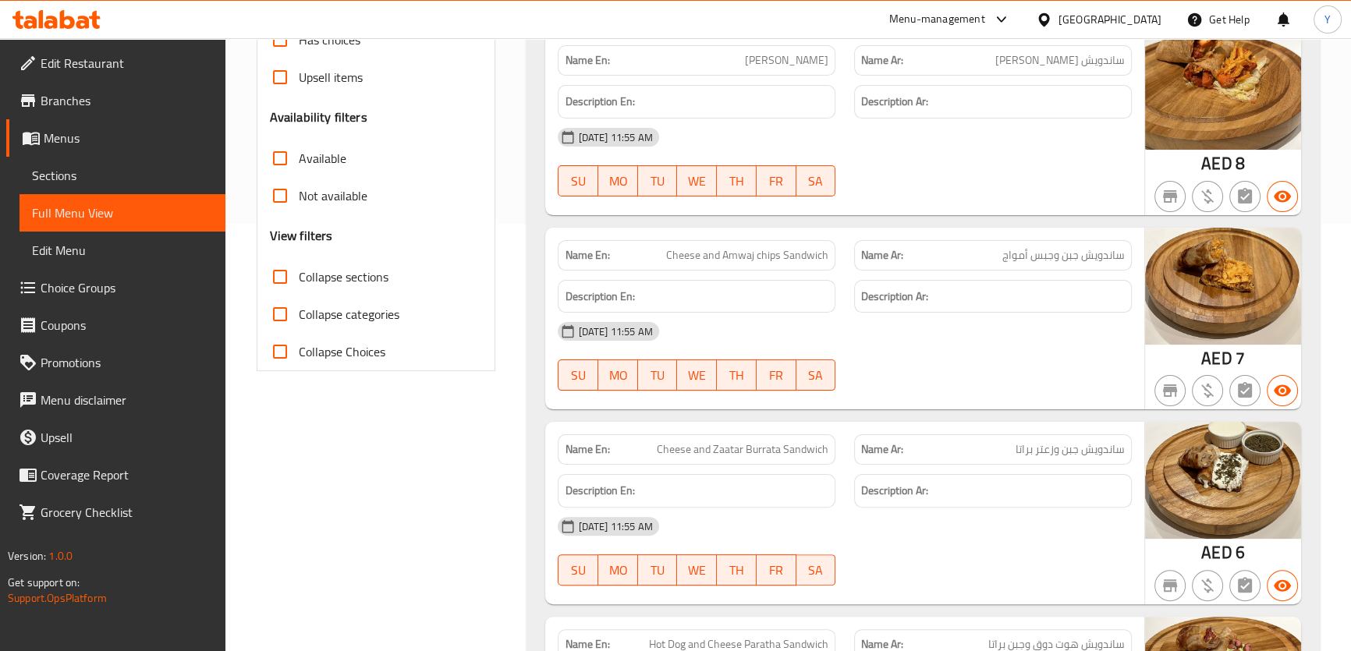
scroll to position [31013, 0]
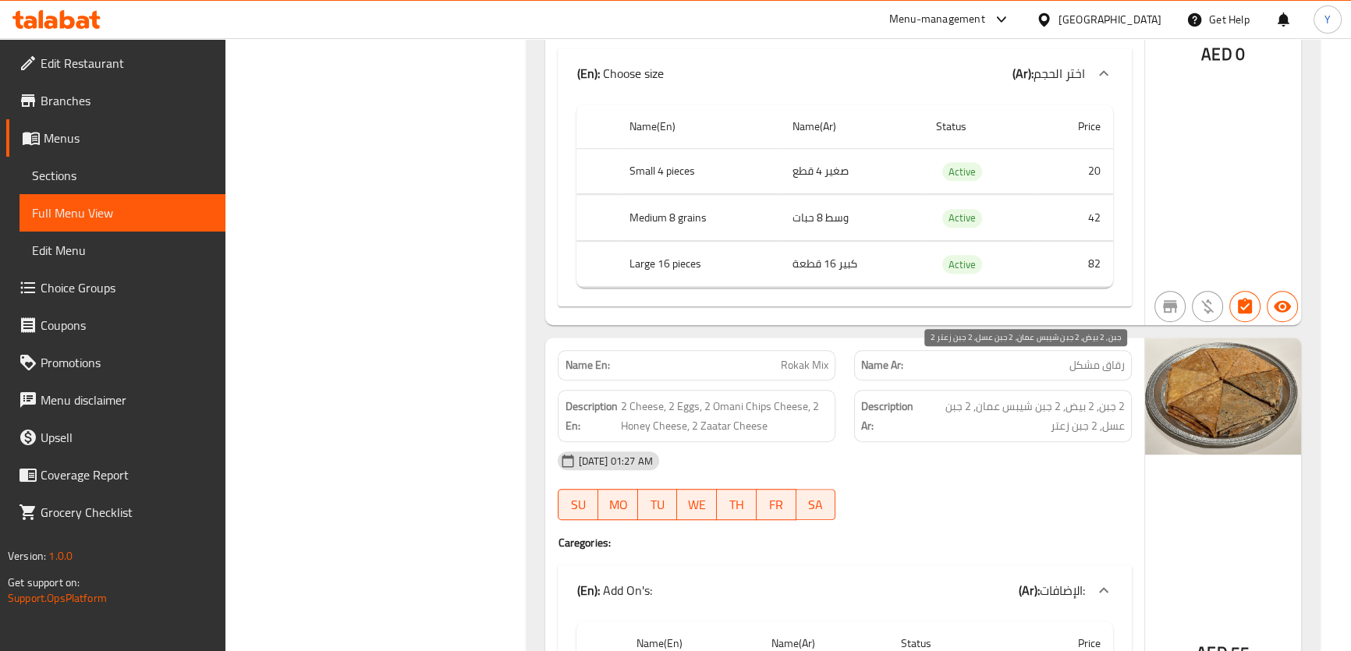
click at [999, 397] on span "2 جبن, 2 بيض, 2 جبن شيبس عمان, 2 جبن عسل, 2 جبن زعتر" at bounding box center [1022, 416] width 206 height 38
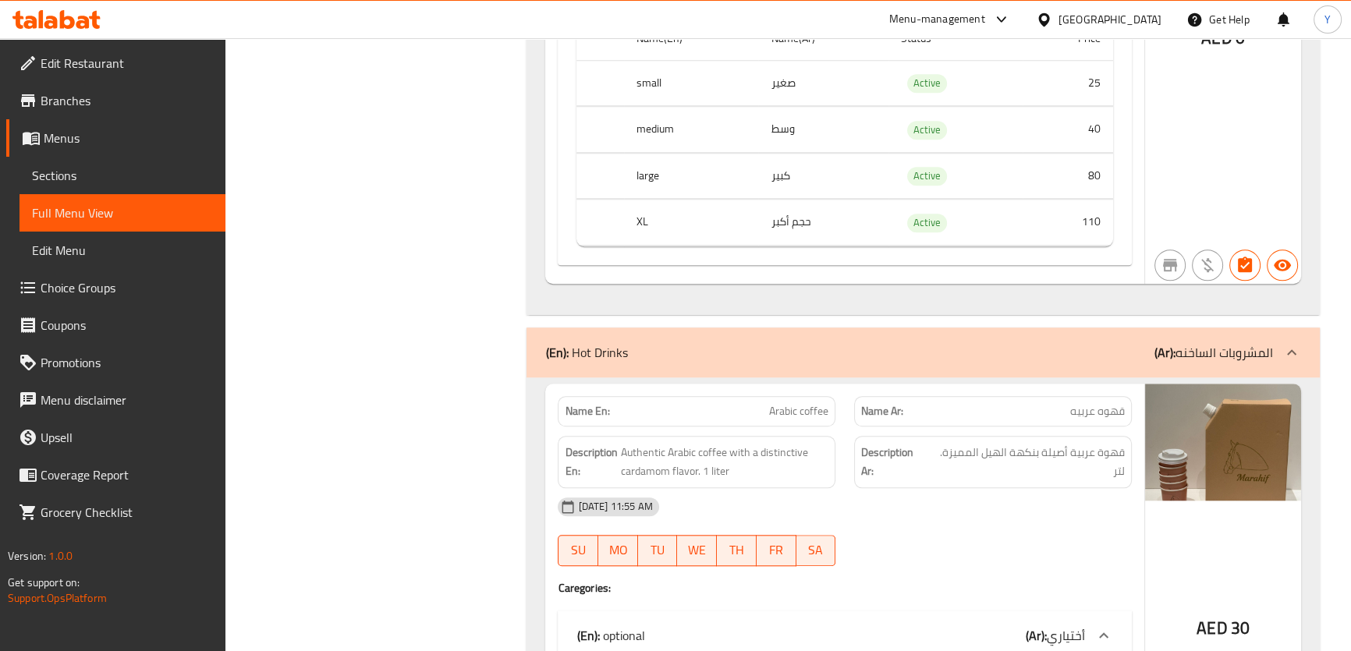
scroll to position [16645, 0]
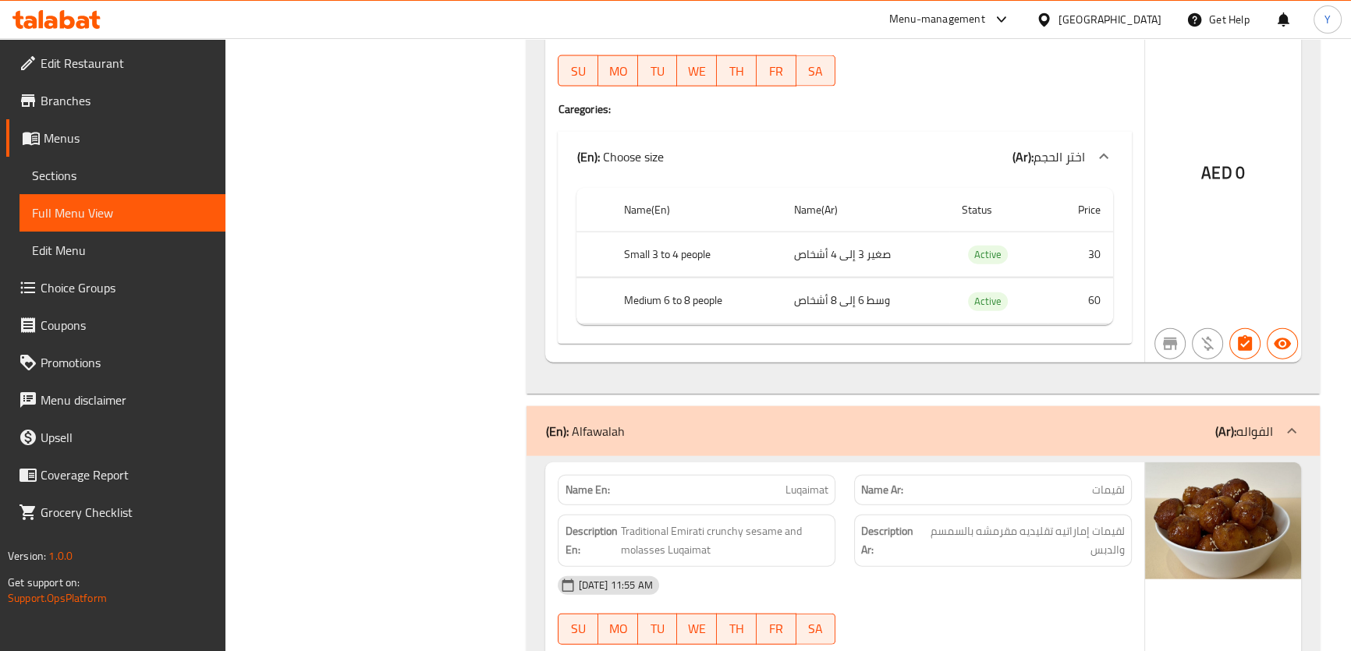
scroll to position [4518, 0]
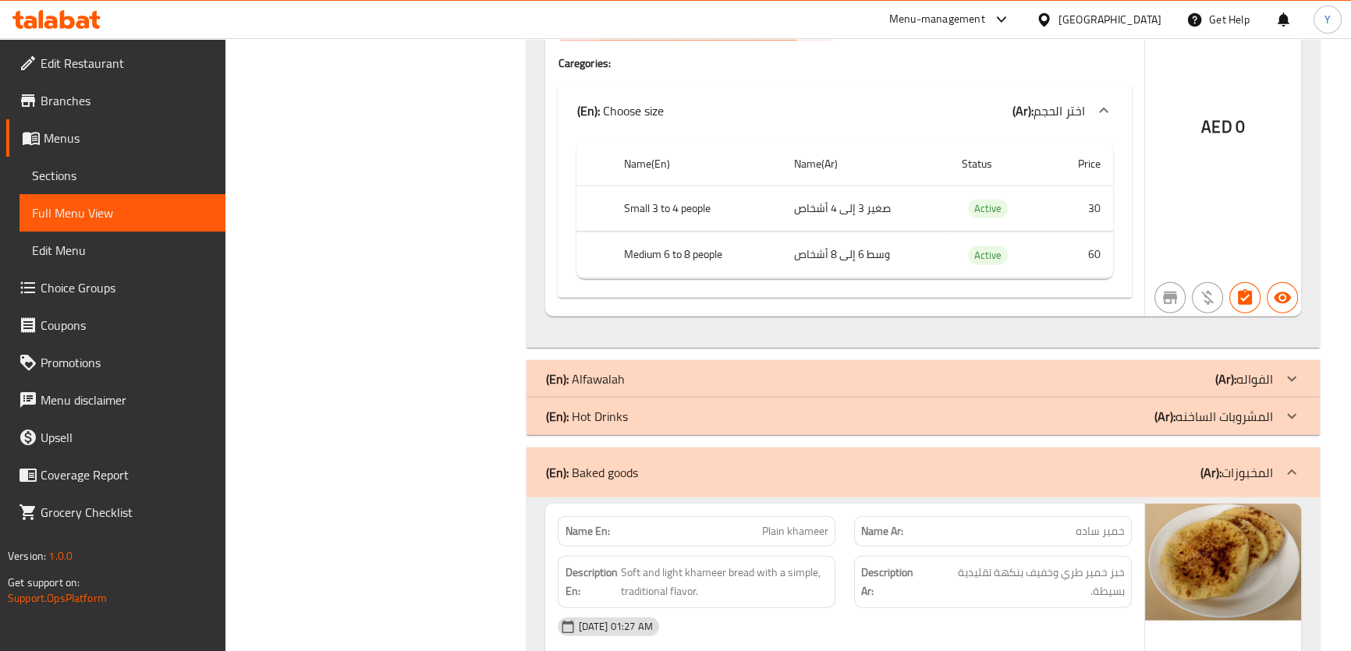
drag, startPoint x: 433, startPoint y: 449, endPoint x: 535, endPoint y: 304, distance: 177.5
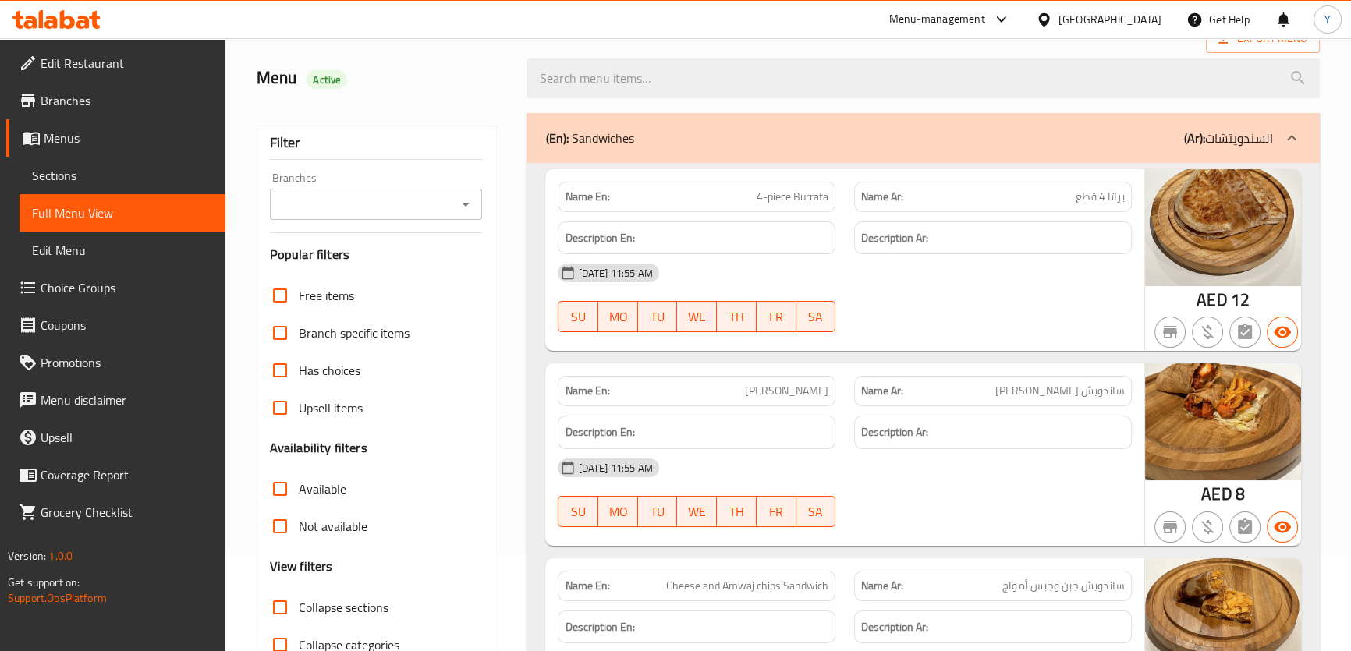
click at [850, 129] on div "(En): Sandwiches (Ar): السندويتشات" at bounding box center [908, 138] width 727 height 19
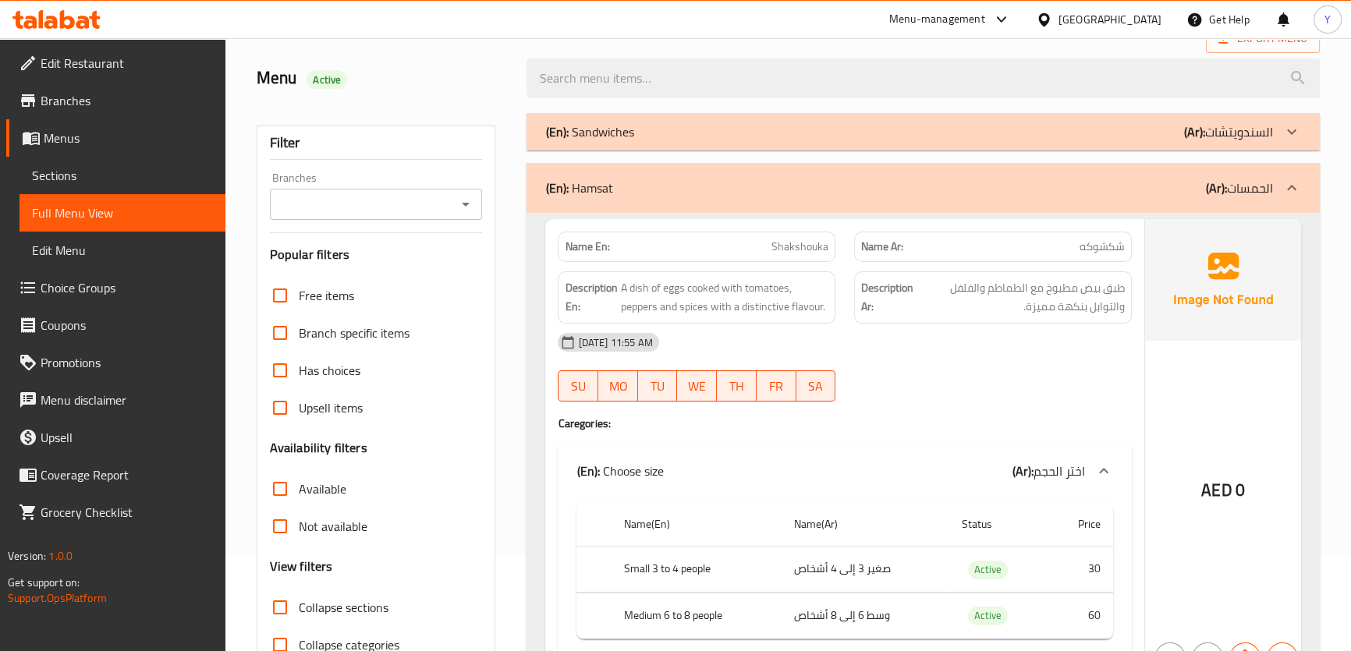
click at [909, 179] on div "(En): Hamsat (Ar): الحمسات" at bounding box center [908, 188] width 727 height 19
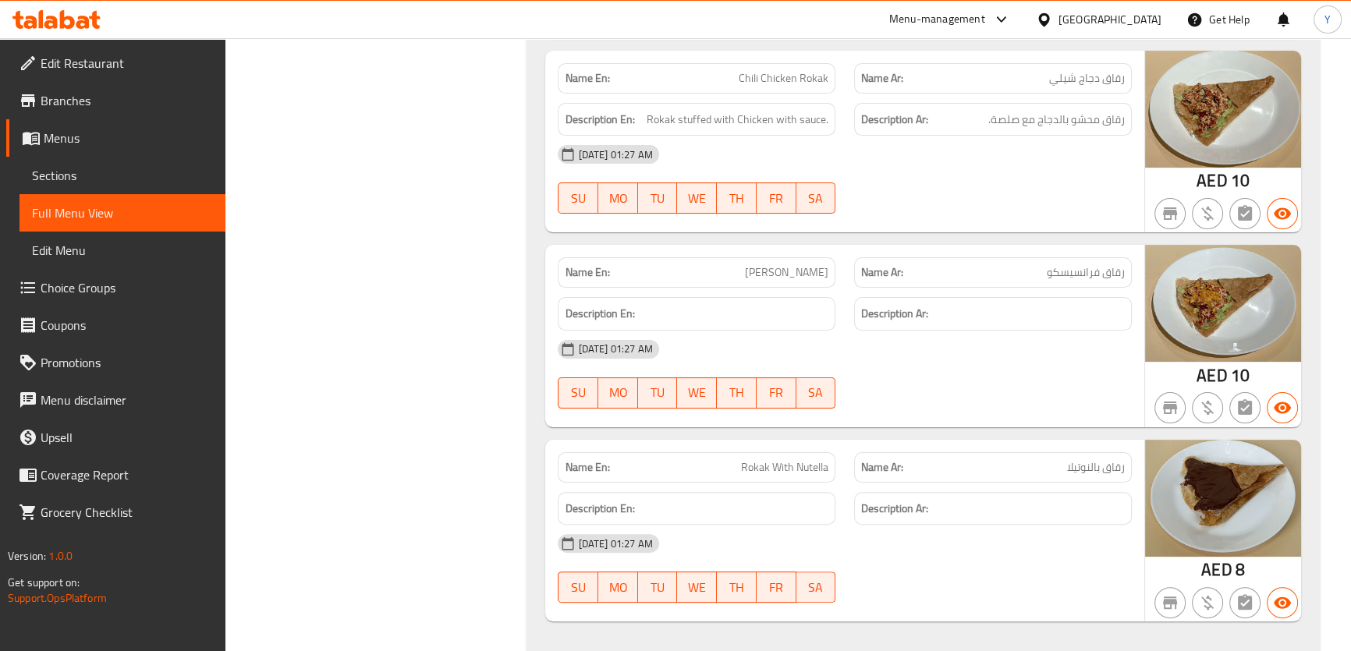
drag, startPoint x: 945, startPoint y: 308, endPoint x: 999, endPoint y: 679, distance: 374.3
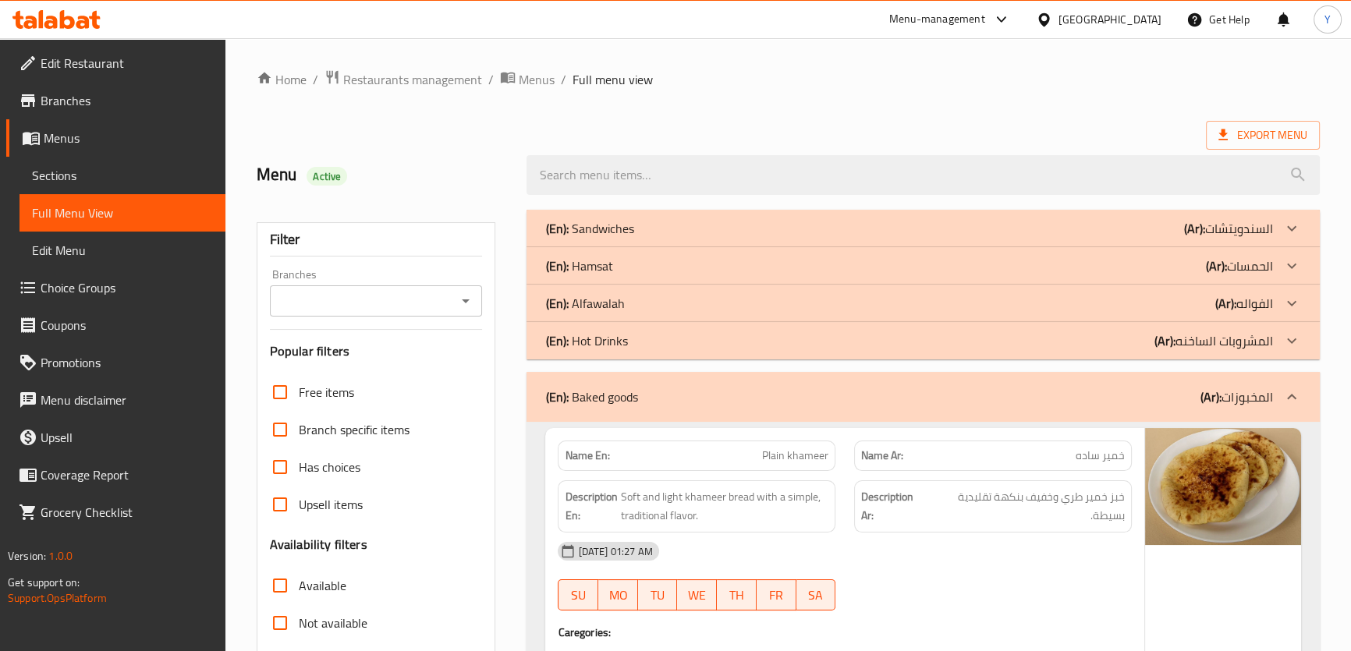
scroll to position [70, 0]
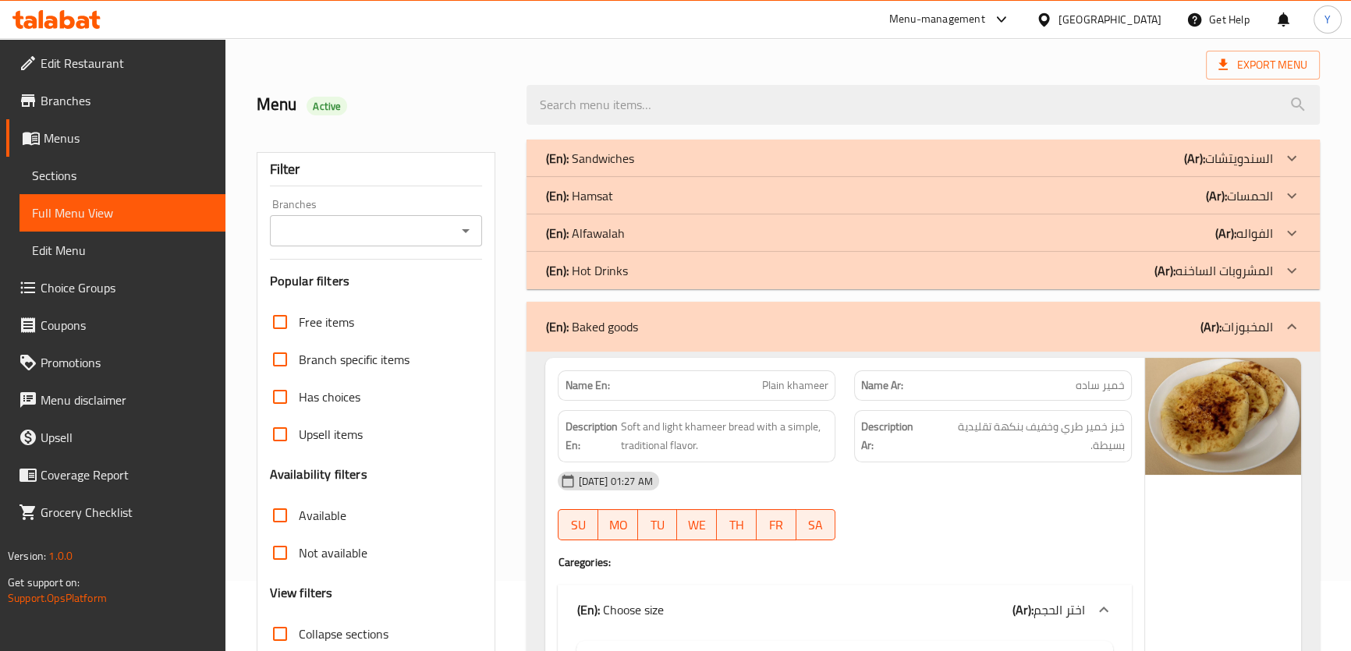
click at [687, 321] on div "(En): Baked goods (Ar): المخبوزات" at bounding box center [908, 326] width 727 height 19
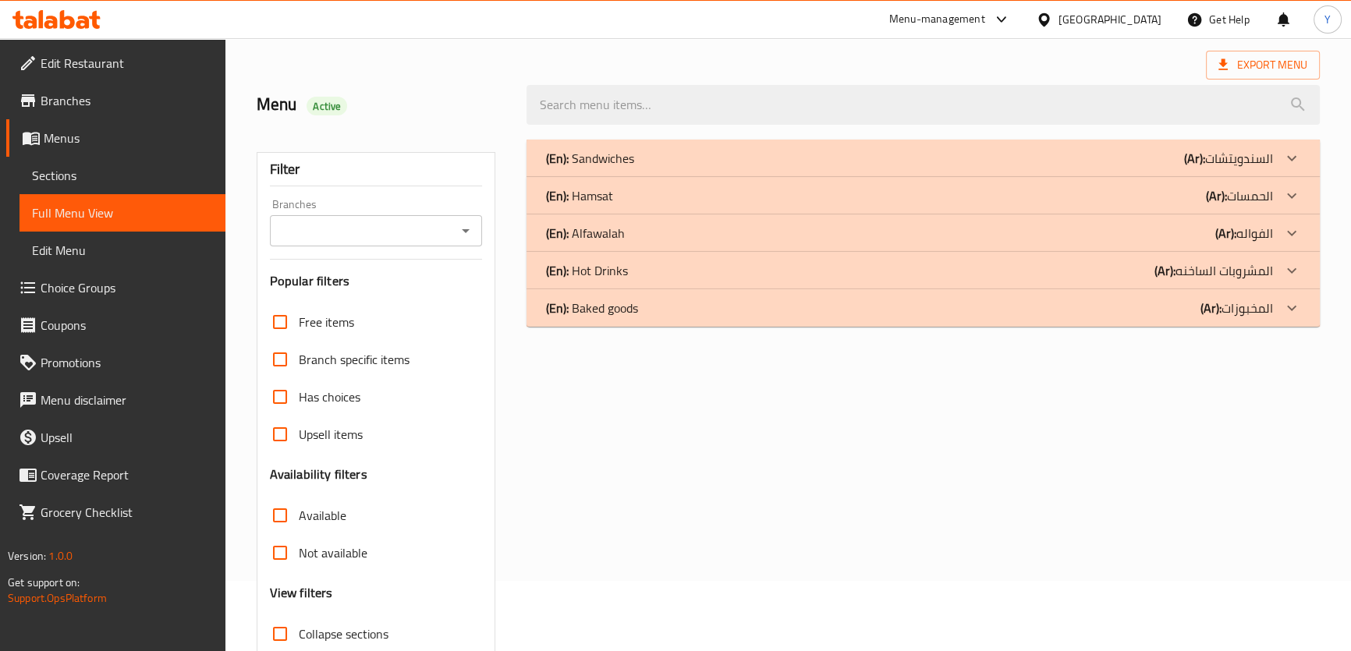
click at [687, 177] on div "(En): Baked goods (Ar): المخبوزات" at bounding box center [923, 158] width 793 height 37
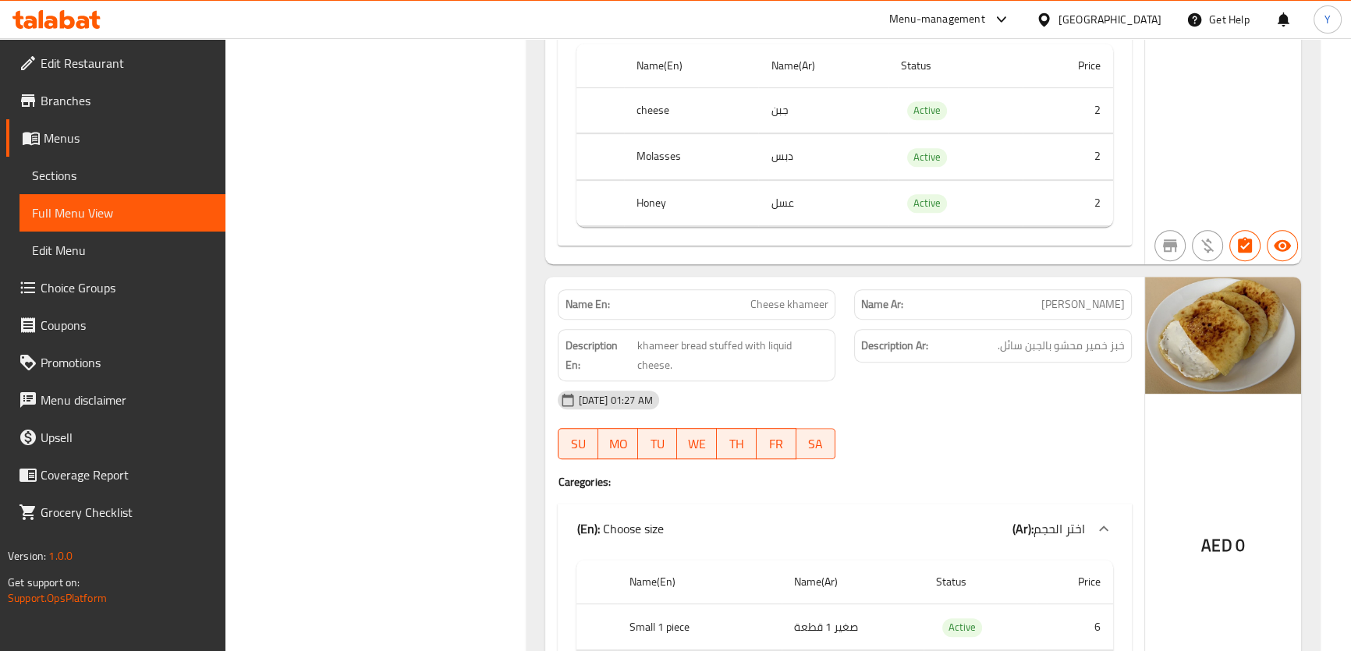
scroll to position [1063, 0]
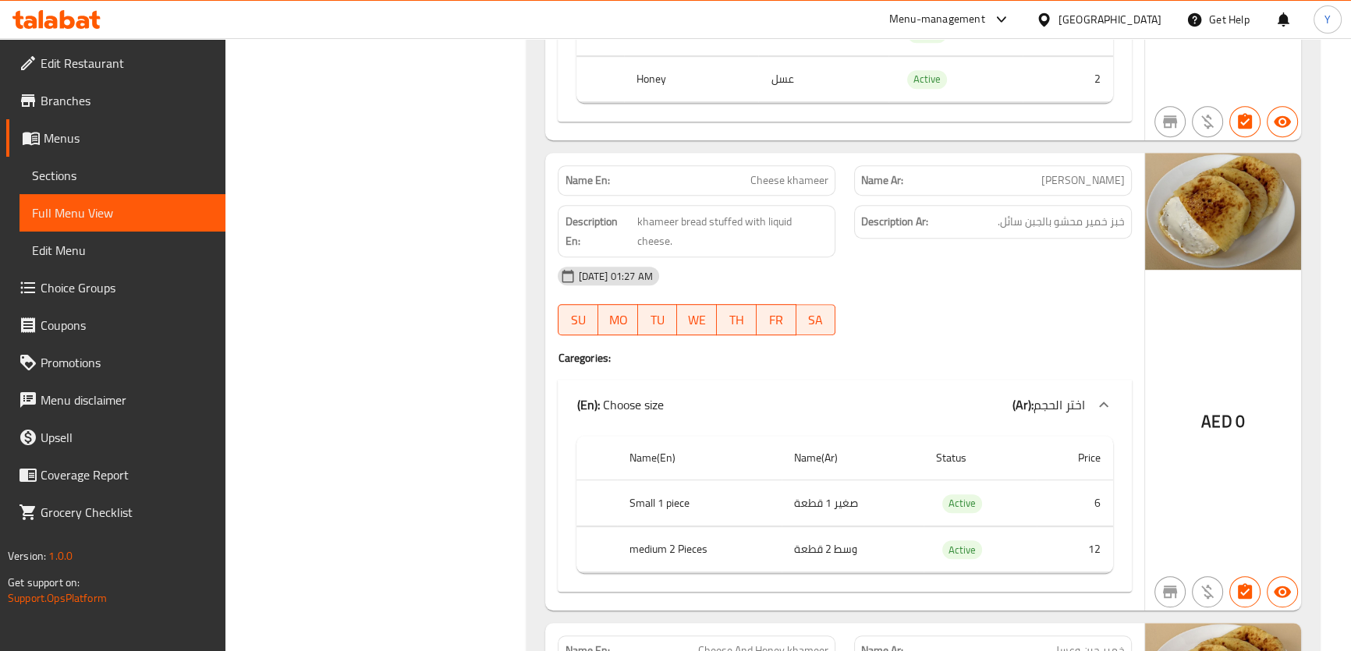
click at [964, 226] on h6 "Description Ar: خبز خمير محشو بالجبن سائل." at bounding box center [993, 222] width 264 height 20
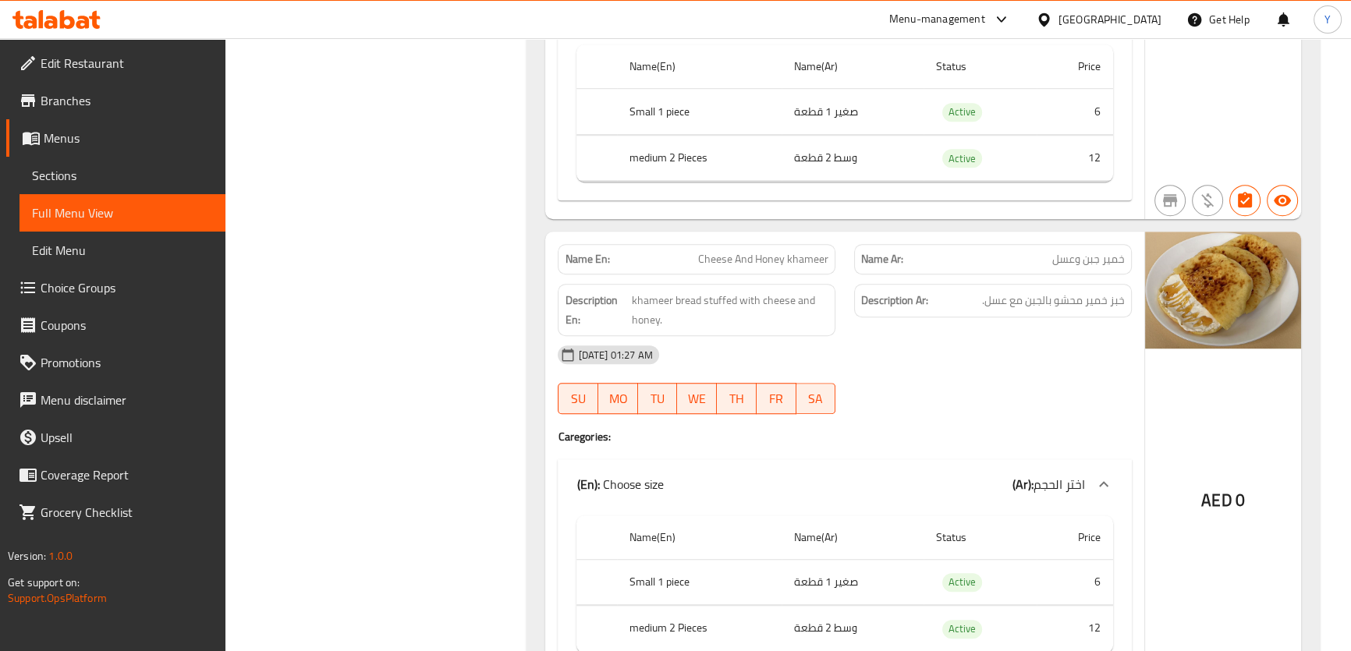
scroll to position [1560, 0]
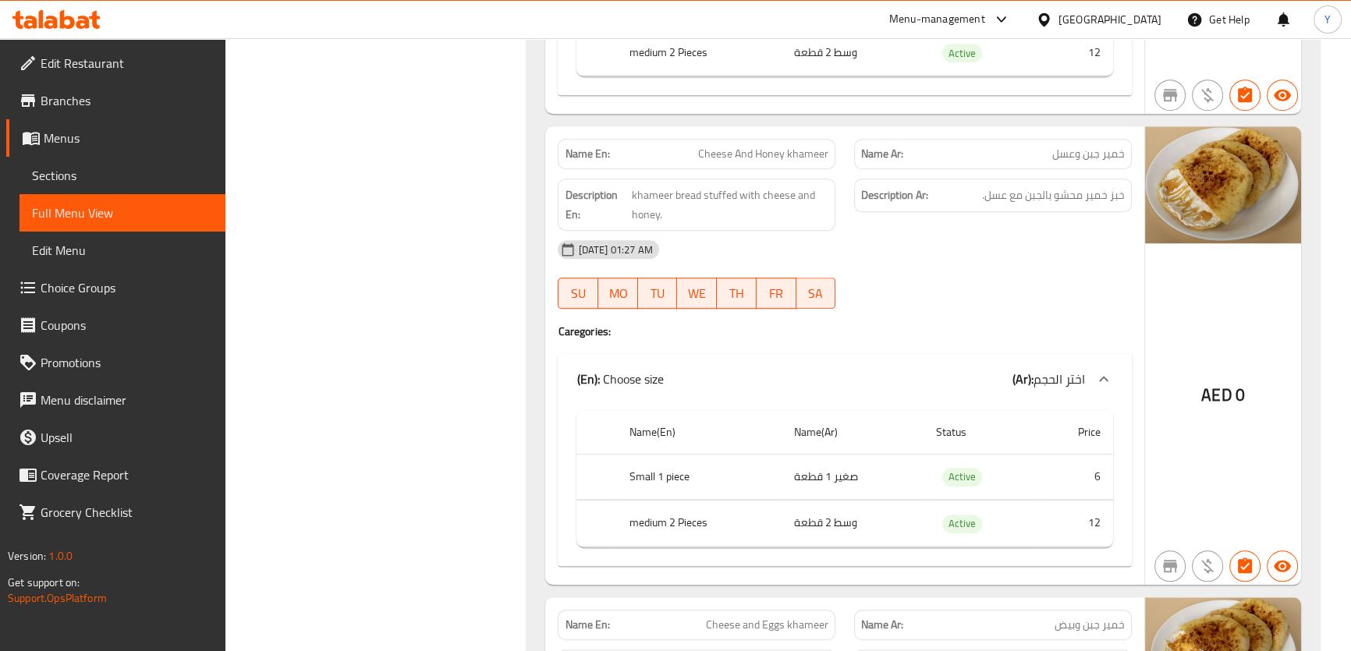
click at [1047, 146] on p "Name Ar: خمير جبن وعسل" at bounding box center [993, 154] width 264 height 16
copy span "خمير جبن وعسل"
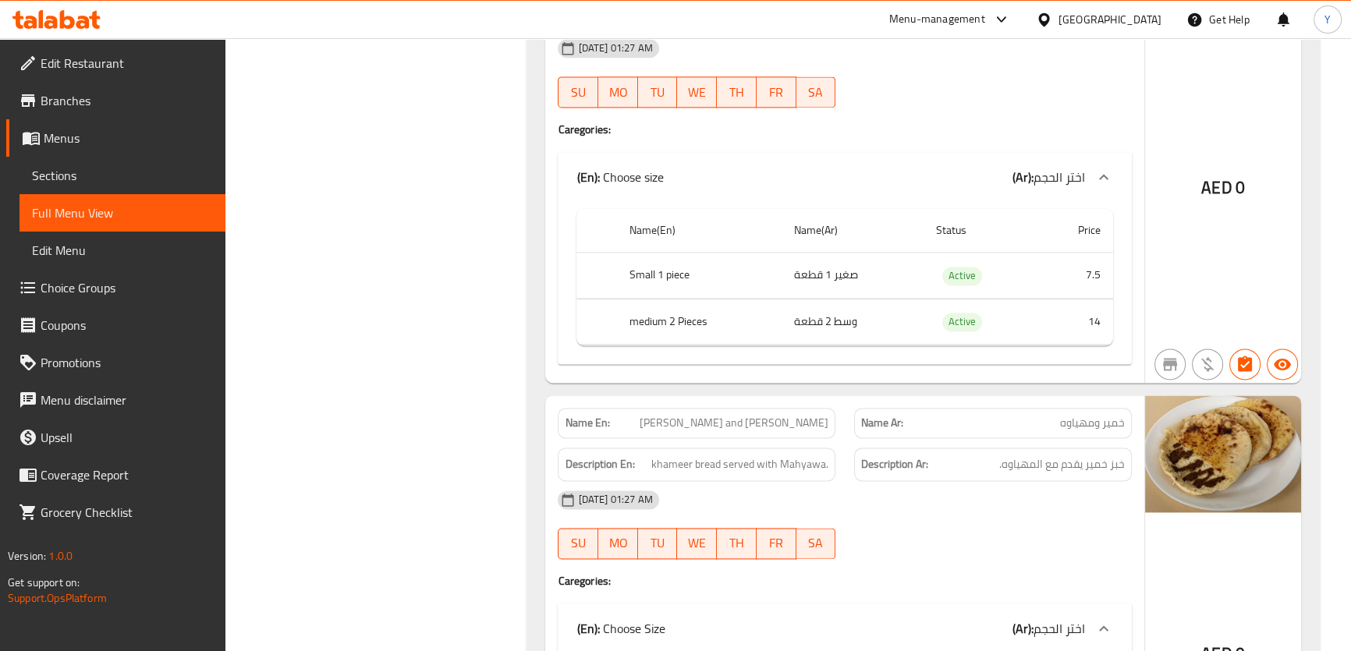
scroll to position [2836, 0]
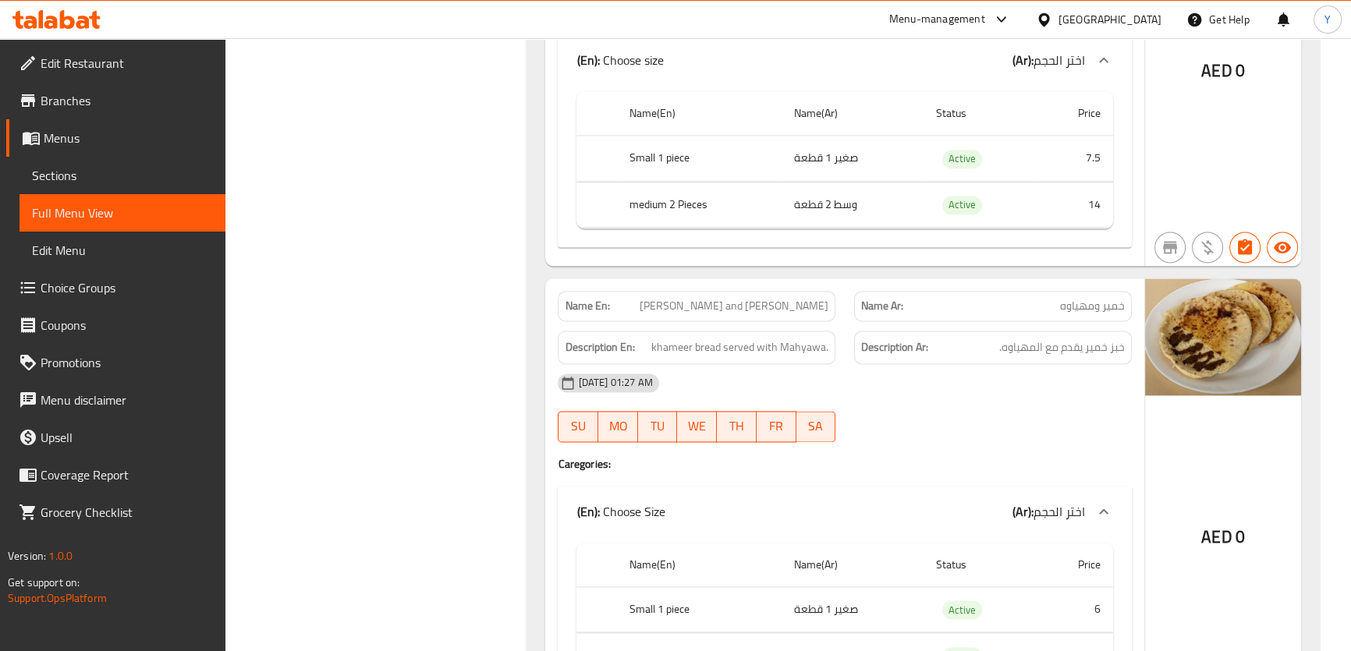
click at [957, 386] on div "16-08-2025 01:27 AM SU MO TU WE TH FR SA" at bounding box center [844, 407] width 592 height 87
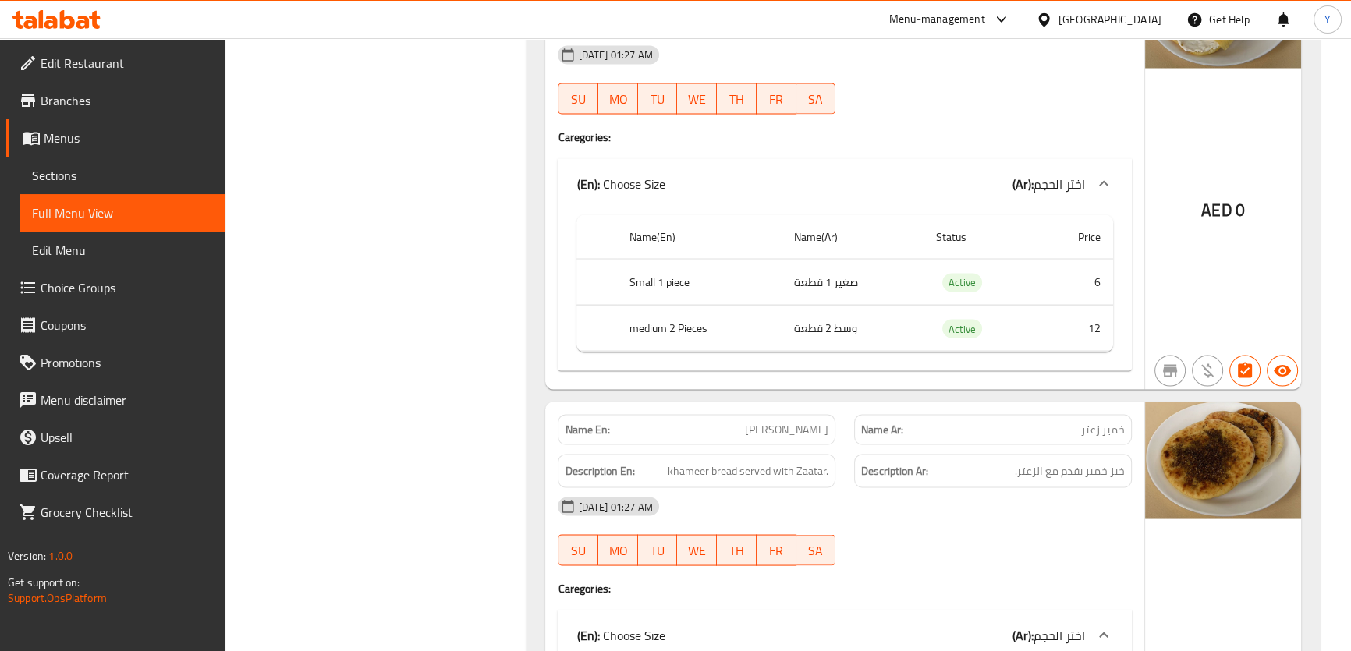
scroll to position [3616, 0]
click at [1070, 506] on div "16-08-2025 01:27 AM SU MO TU WE TH FR SA" at bounding box center [844, 530] width 592 height 87
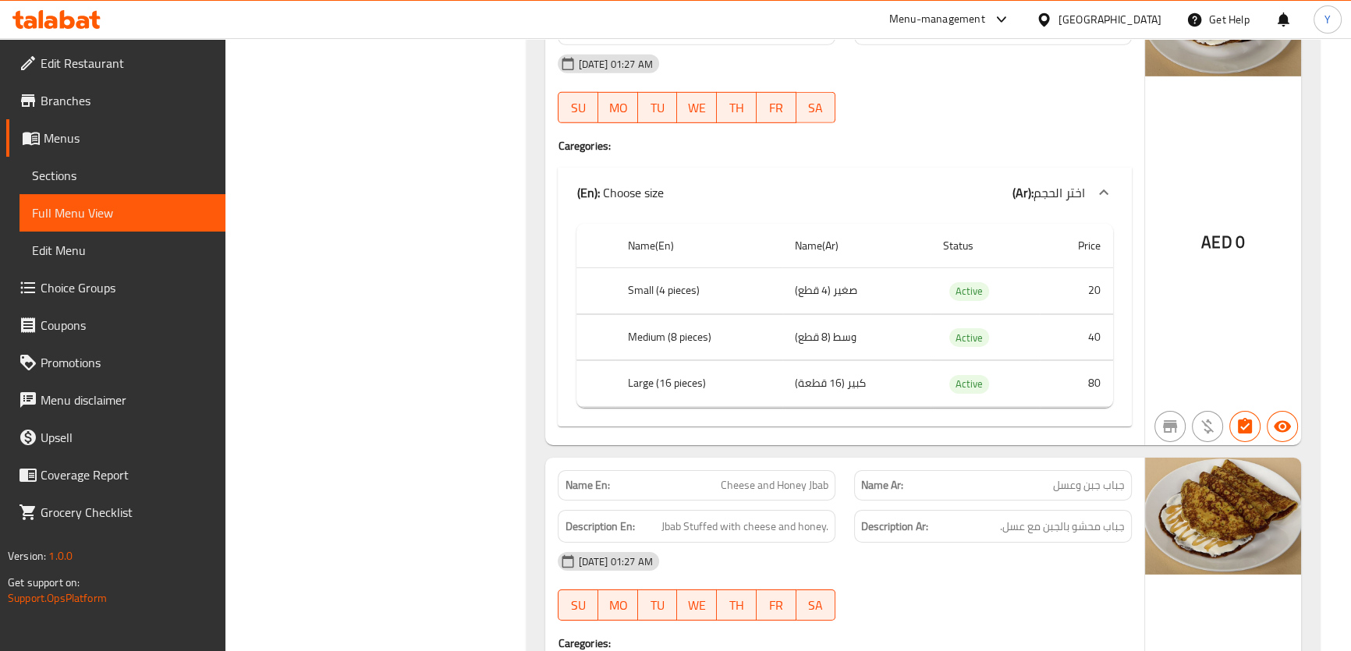
scroll to position [6382, 0]
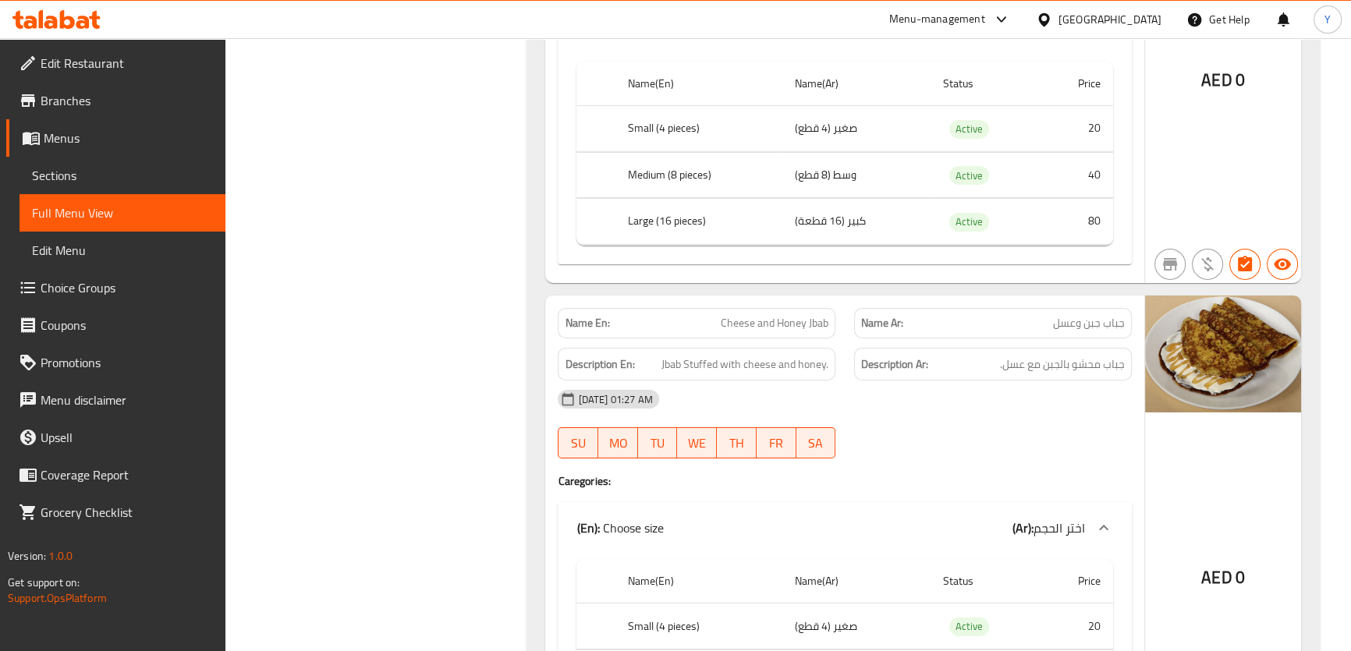
click at [1030, 392] on div "16-08-2025 01:27 AM" at bounding box center [844, 399] width 592 height 37
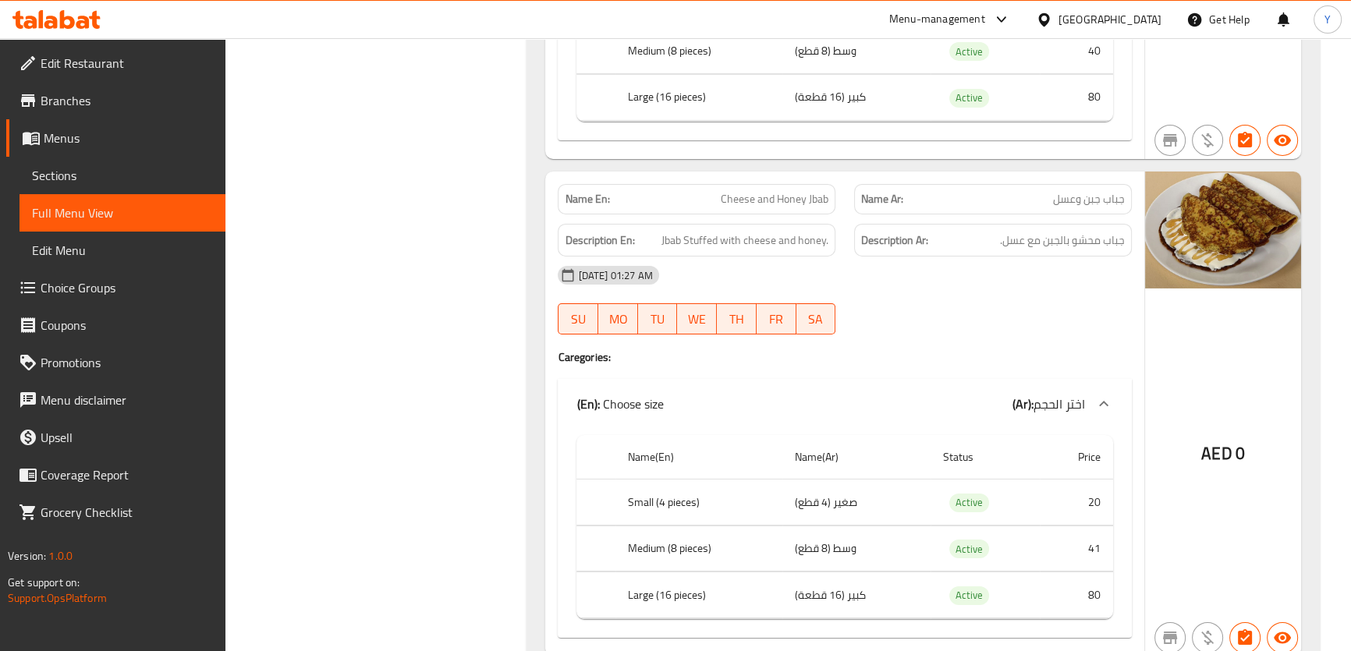
scroll to position [6595, 0]
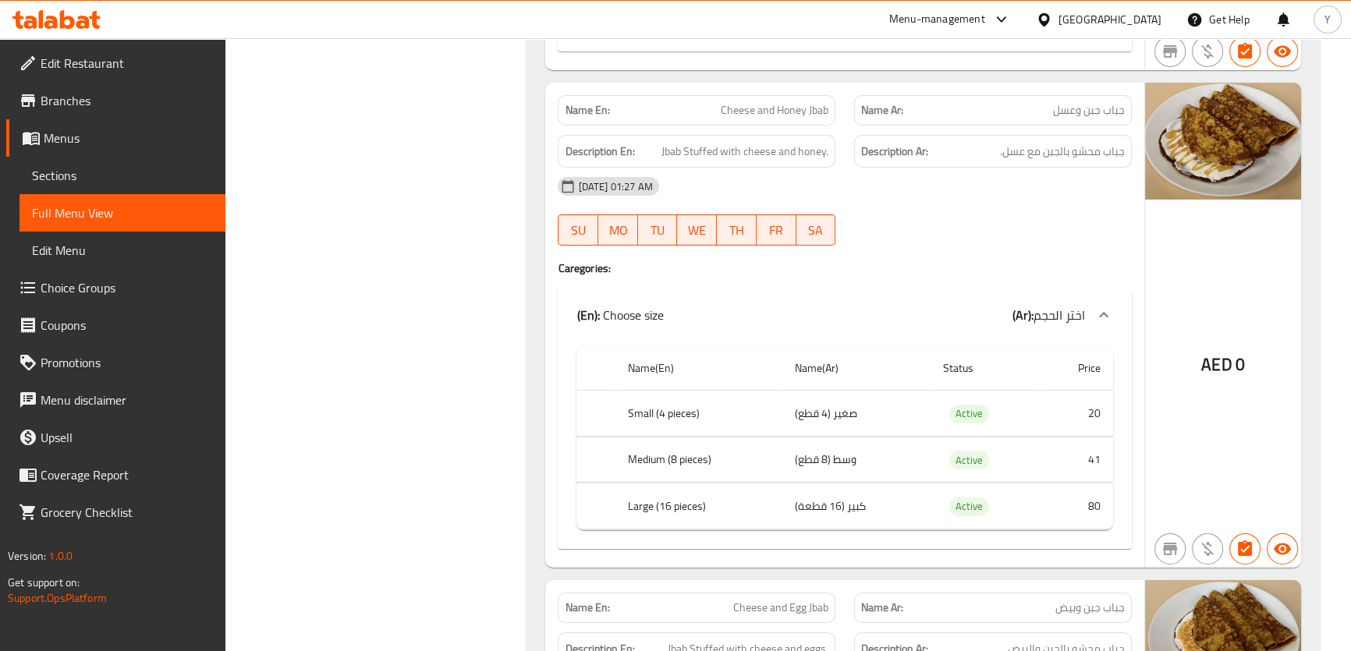
click at [1100, 102] on span "جباب جبن وعسل" at bounding box center [1089, 110] width 72 height 16
click at [1098, 102] on span "جباب جبن وعسل" at bounding box center [1089, 110] width 72 height 16
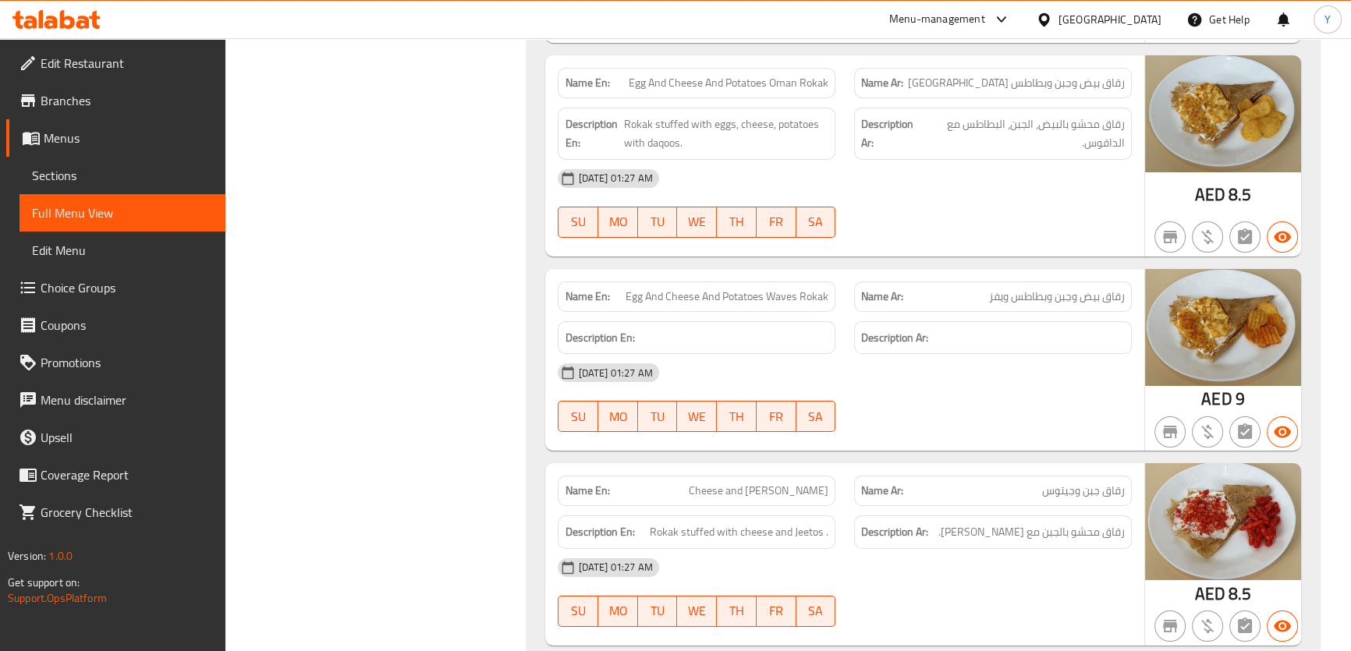
scroll to position [14892, 0]
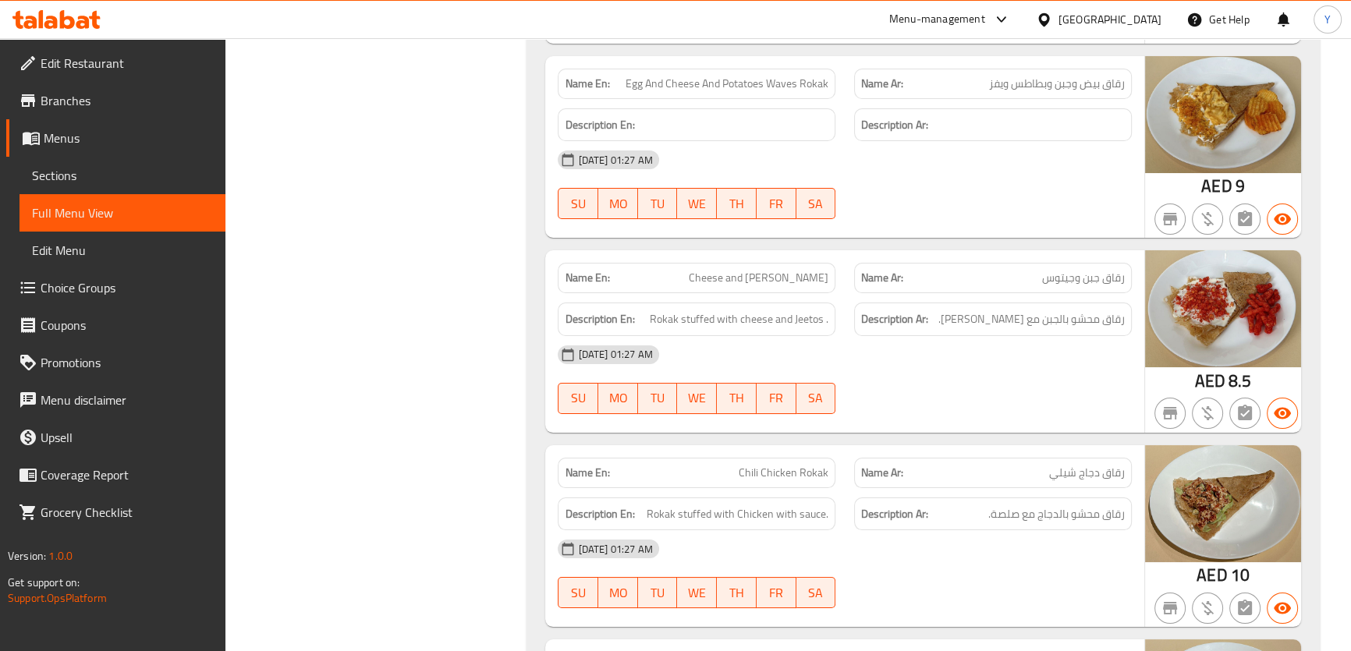
click at [954, 445] on div "Name En: Chili Chicken Rokak Name Ar: رقاق دجاج شيلي Description En: Rokak stuf…" at bounding box center [844, 536] width 598 height 183
click at [1004, 310] on span "رقاق محشو بالجبن مع جيتوس." at bounding box center [1031, 320] width 186 height 20
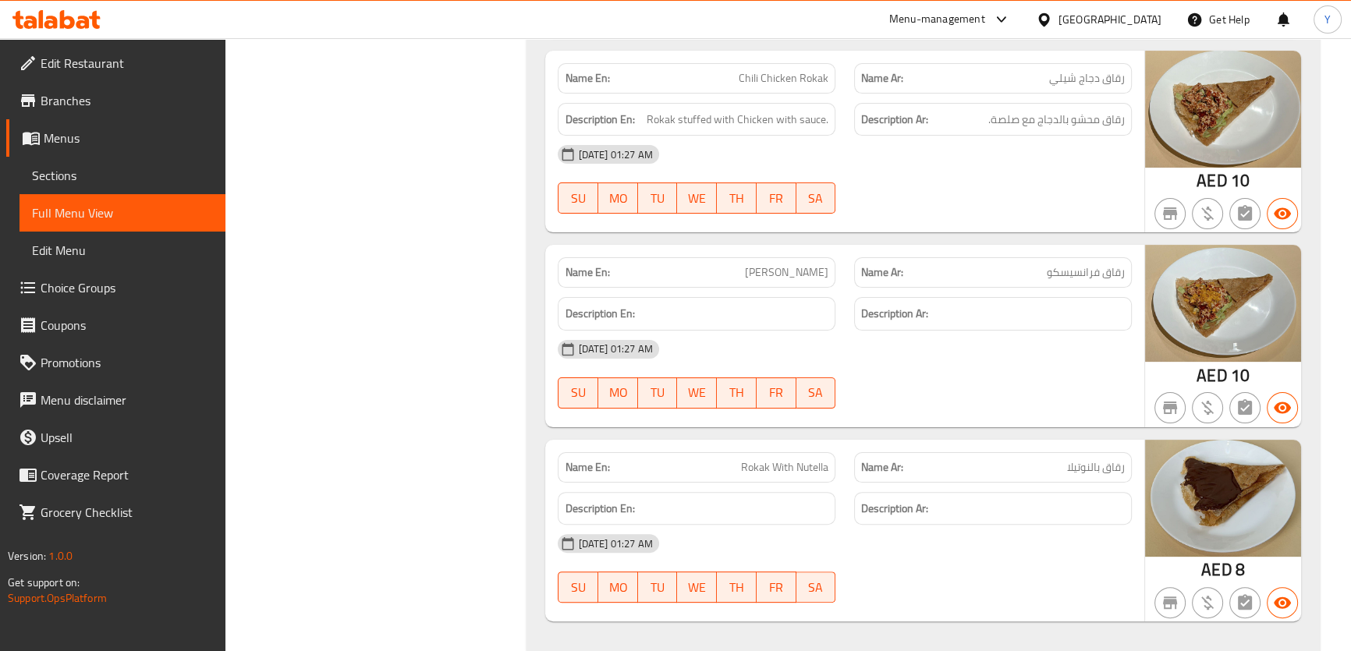
scroll to position [15145, 0]
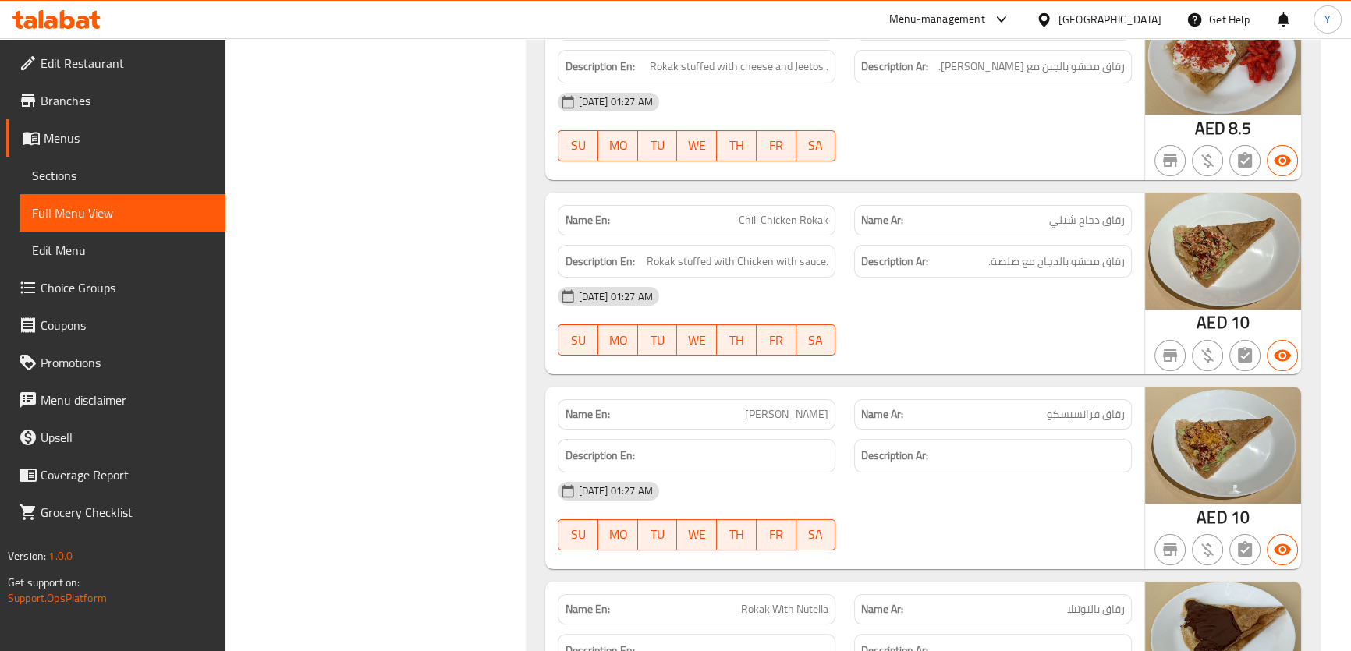
click at [908, 446] on strong "Description Ar:" at bounding box center [894, 456] width 67 height 20
click at [730, 406] on p "Name En: Francisco Rokak" at bounding box center [697, 414] width 264 height 16
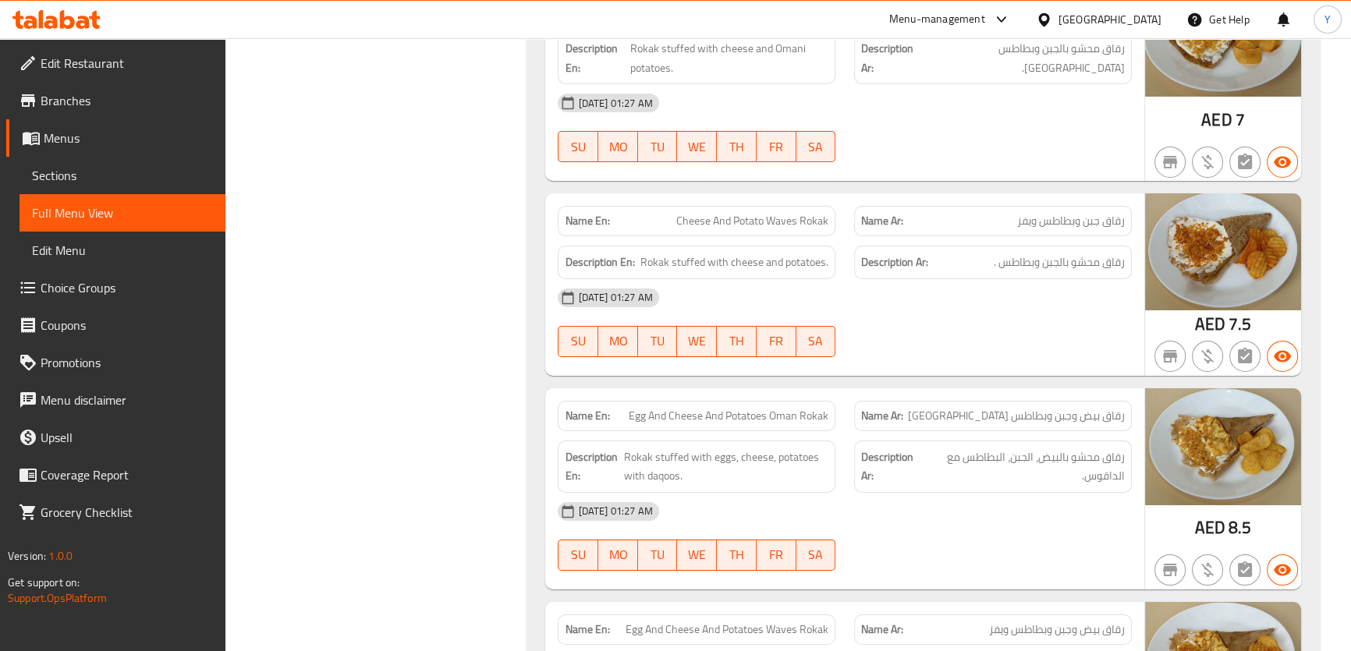
scroll to position [14293, 0]
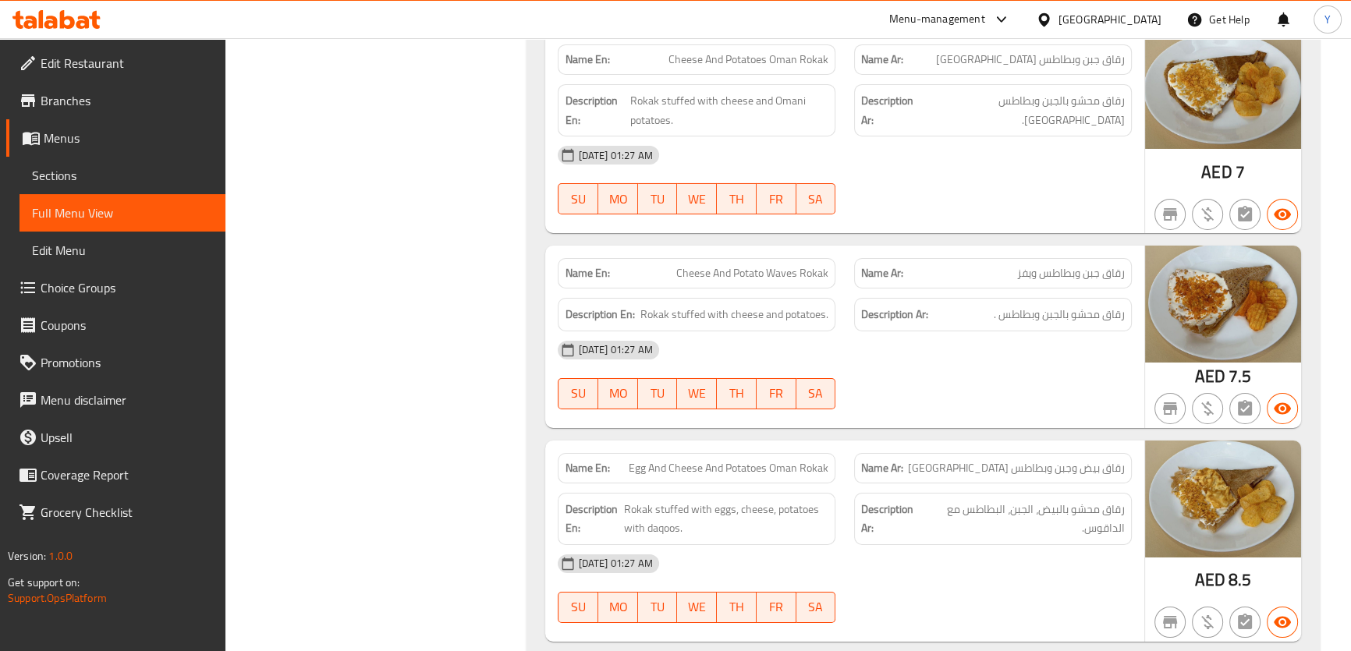
click at [875, 400] on div at bounding box center [993, 409] width 296 height 19
click at [731, 249] on div "Name En: Cheese And Potato Waves Rokak" at bounding box center [696, 273] width 296 height 49
click at [1020, 265] on span "رقاق جبن وبطاطس ويفز" at bounding box center [1071, 273] width 108 height 16
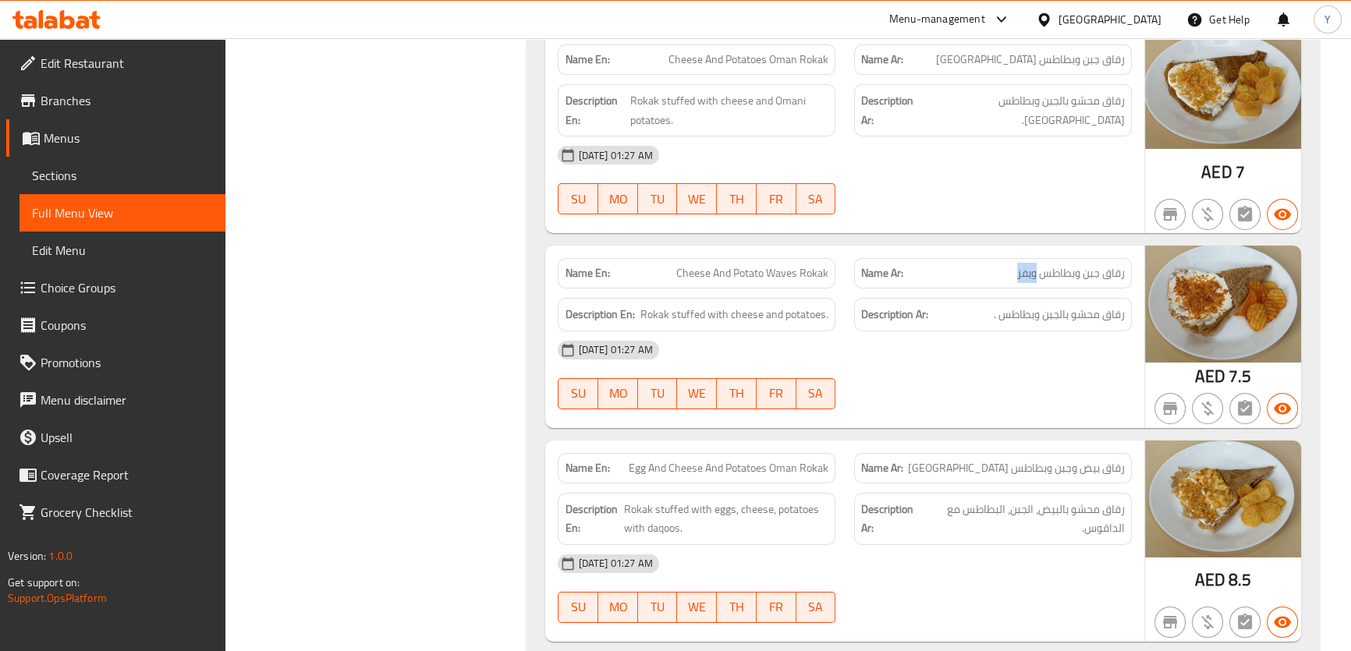
click at [1020, 265] on span "رقاق جبن وبطاطس ويفز" at bounding box center [1071, 273] width 108 height 16
click at [945, 400] on div at bounding box center [993, 409] width 296 height 19
click at [720, 258] on div "Name En: Cheese And Potato Waves Rokak" at bounding box center [697, 273] width 278 height 30
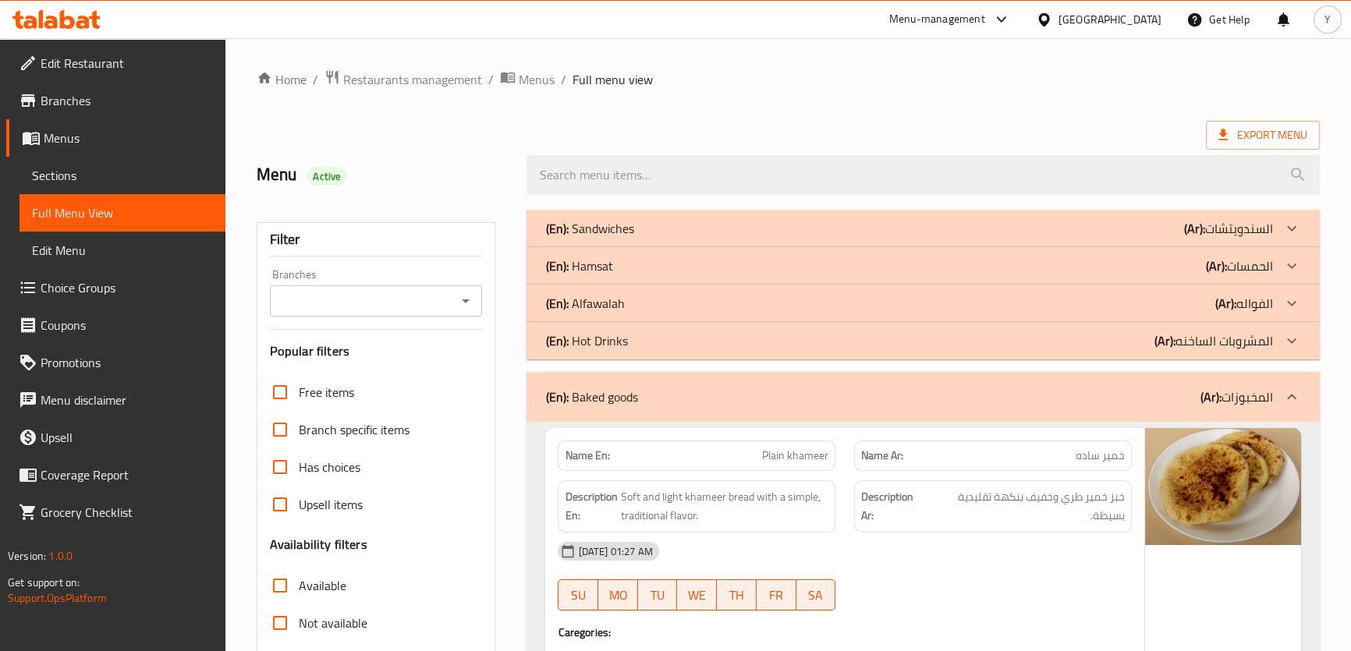
scroll to position [7849, 0]
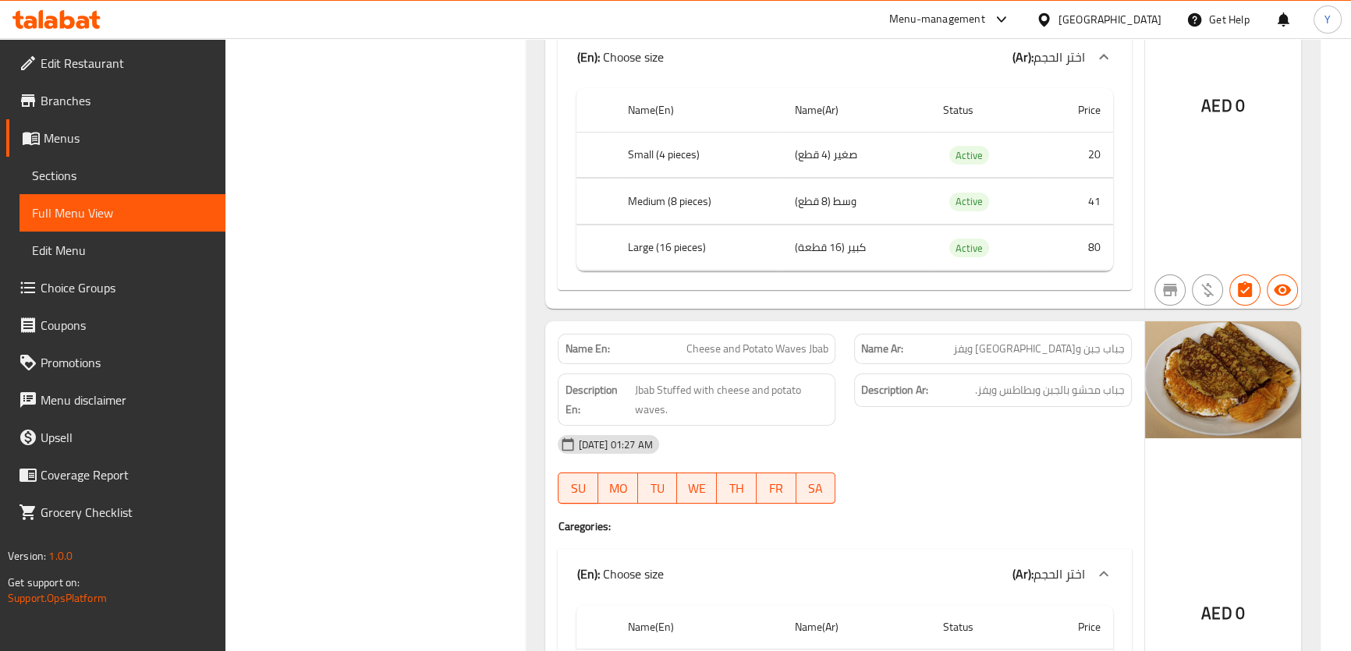
click at [778, 341] on span "Cheese and Potato Waves Jbab" at bounding box center [757, 349] width 142 height 16
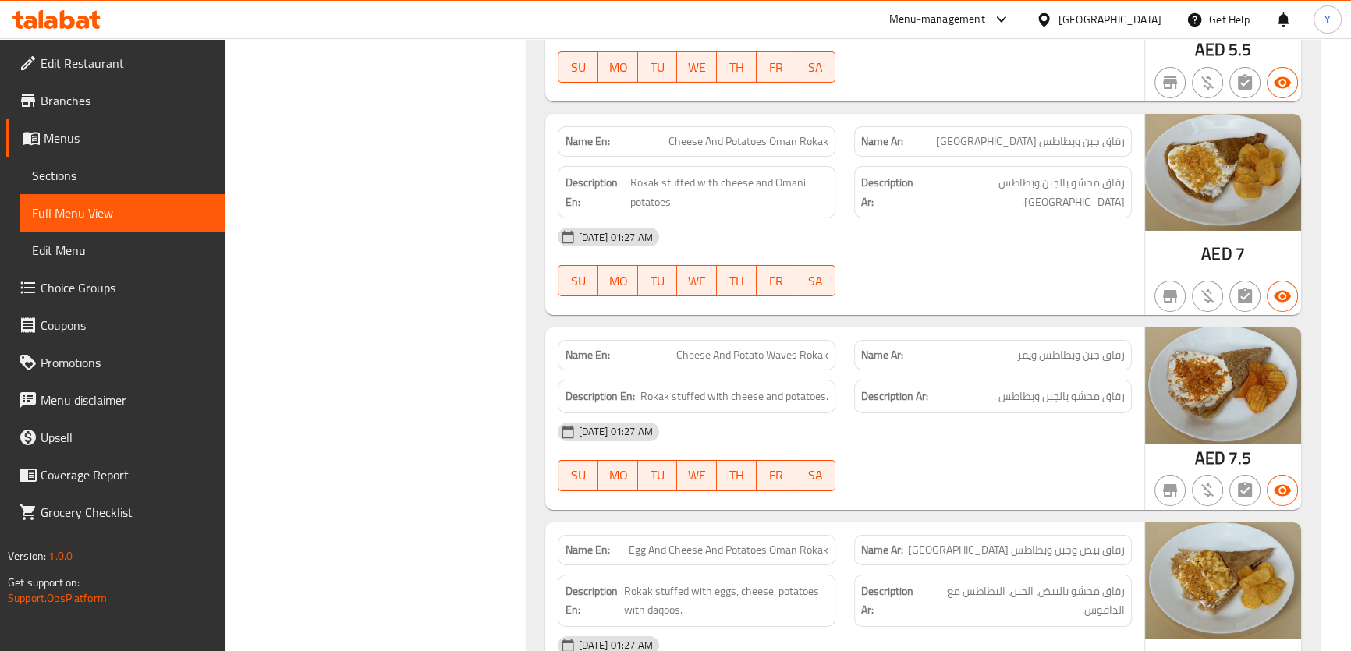
scroll to position [14619, 0]
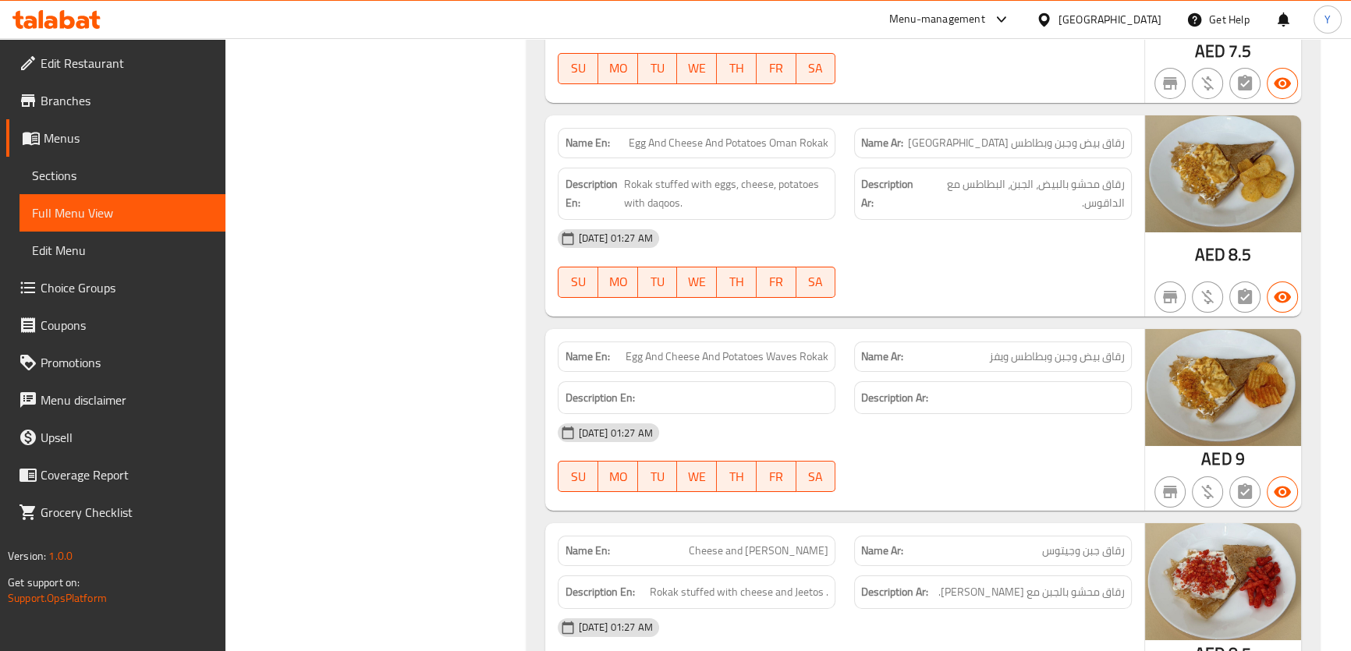
click at [769, 349] on span "Egg And Cheese And Potatoes Waves Rokak" at bounding box center [727, 357] width 203 height 16
click at [743, 349] on span "Egg And Cheese And Potatoes Waves Rokak" at bounding box center [727, 357] width 203 height 16
drag, startPoint x: 743, startPoint y: 328, endPoint x: 616, endPoint y: 302, distance: 129.9
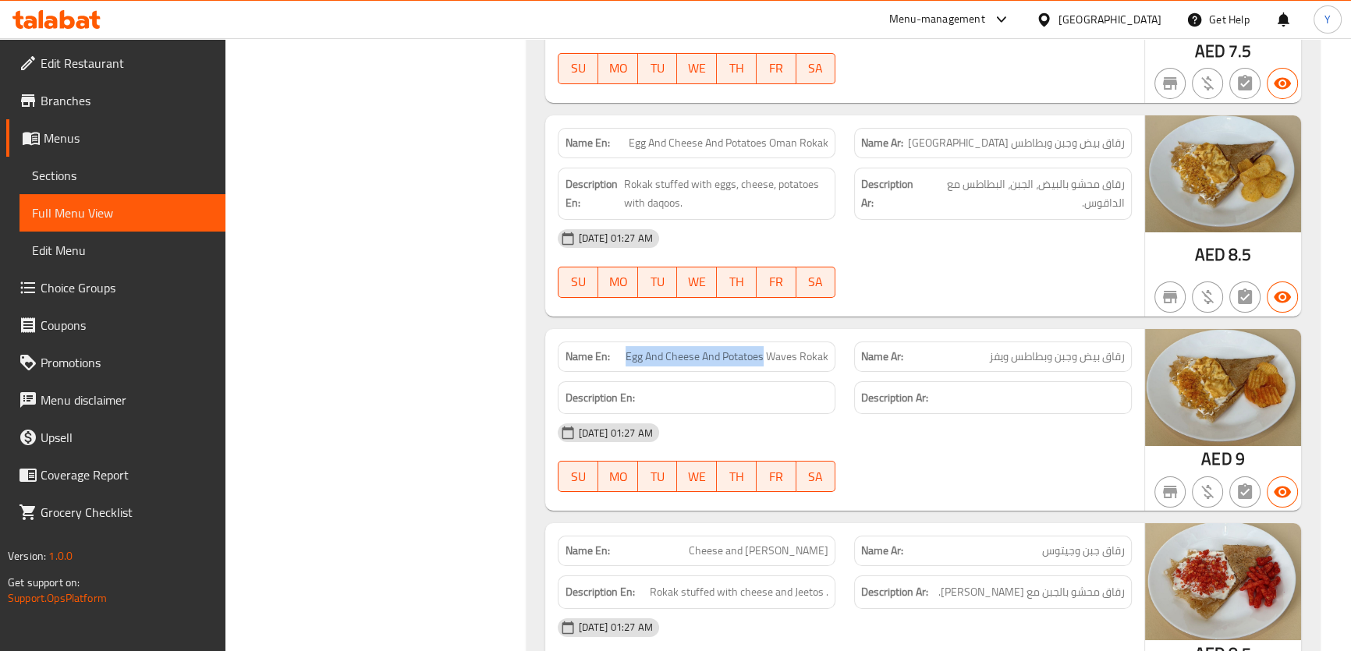
click at [616, 332] on div "Name En: Egg And Cheese And Potatoes Waves Rokak" at bounding box center [696, 356] width 296 height 49
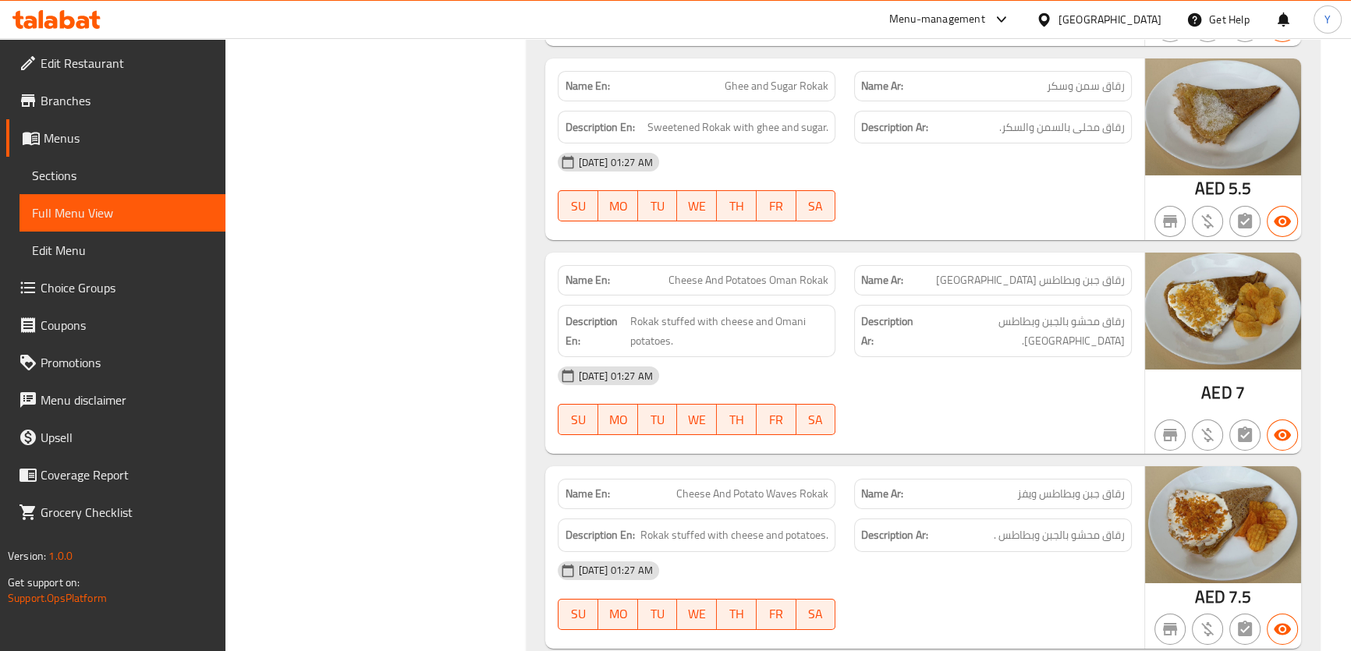
scroll to position [13981, 0]
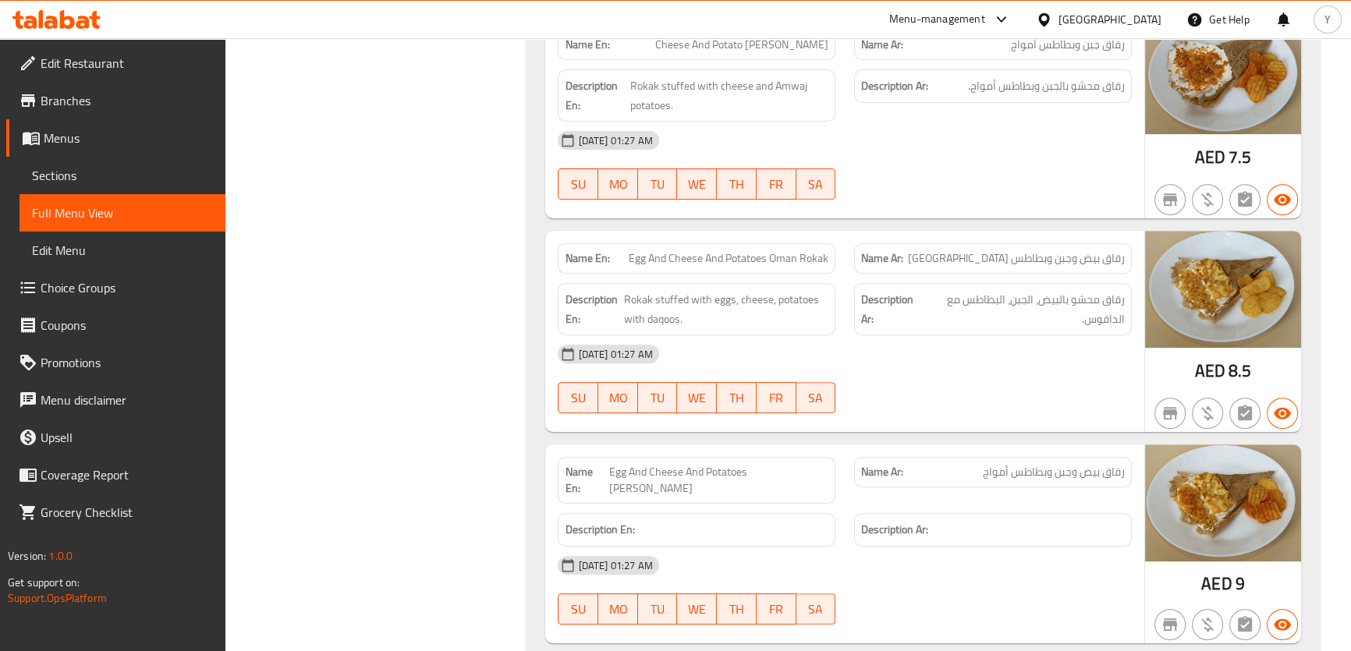
scroll to position [23047, 0]
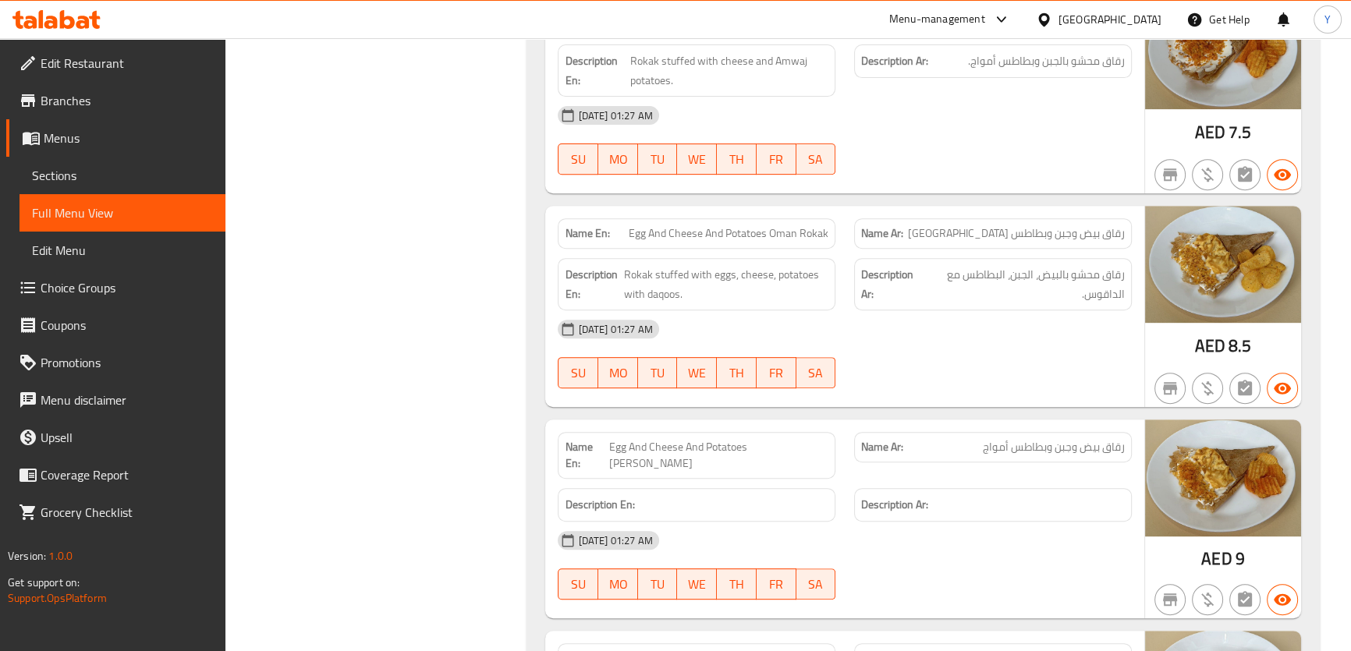
click at [795, 439] on span "Egg And Cheese And Potatoes Amwaj Rokak" at bounding box center [718, 455] width 220 height 33
click at [764, 432] on div "Name En: Egg And Cheese And Potatoes Amwaj Rokak" at bounding box center [697, 455] width 278 height 47
click at [781, 439] on span "Egg And Cheese And Potatoes Amwaj Rokak" at bounding box center [718, 455] width 220 height 33
copy span "Amwaj"
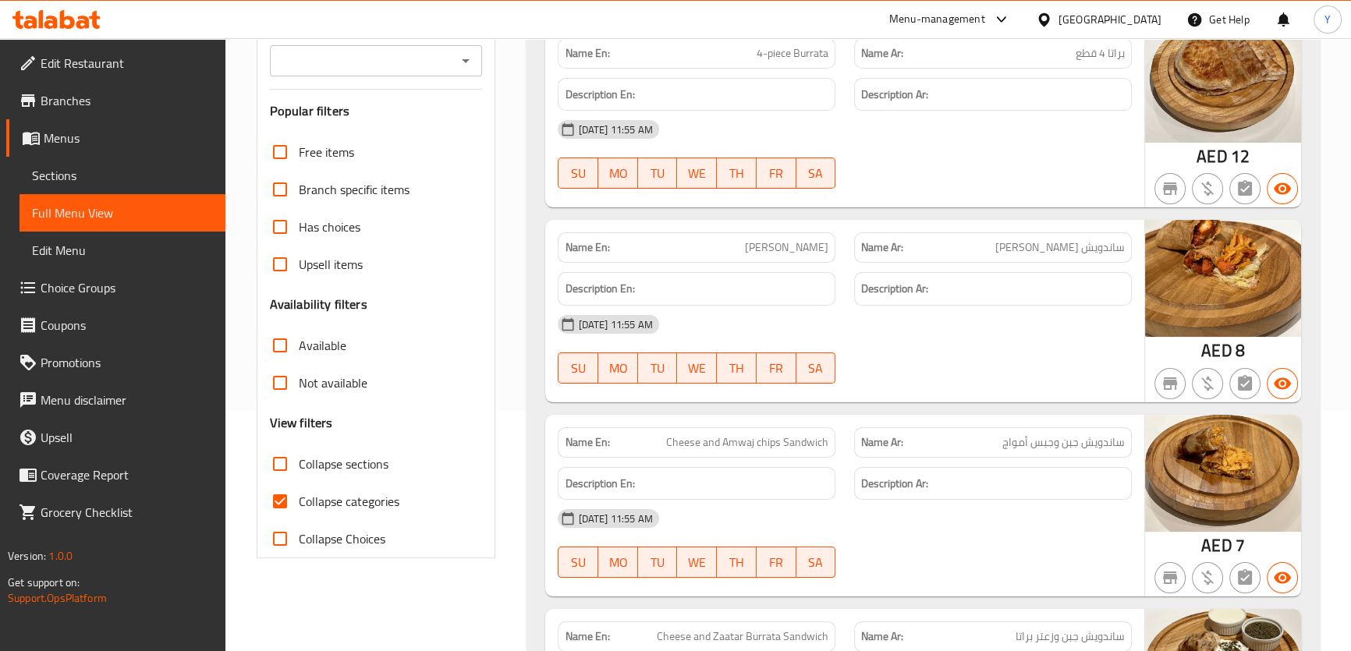
scroll to position [70, 0]
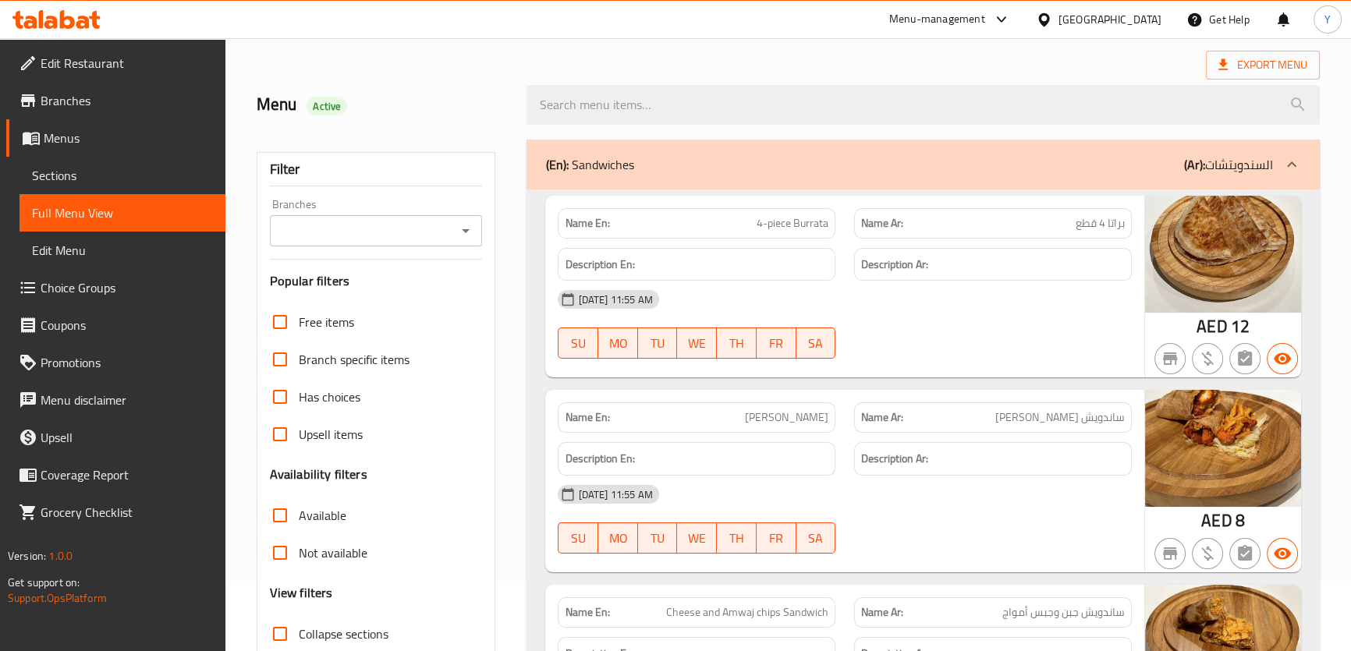
click at [335, 628] on span "Collapse sections" at bounding box center [344, 634] width 90 height 19
click at [299, 628] on input "Collapse sections" at bounding box center [279, 633] width 37 height 37
checkbox input "true"
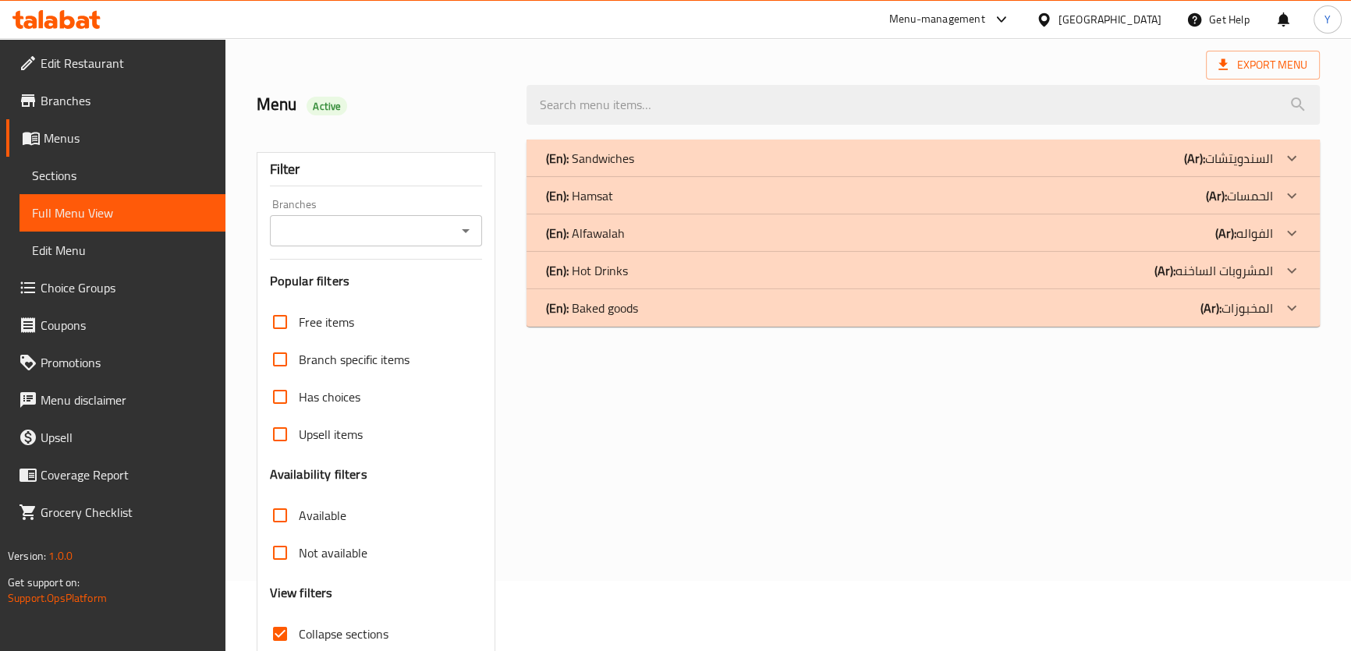
scroll to position [71, 0]
click at [693, 176] on div "(En): Baked goods (Ar): المخبوزات" at bounding box center [923, 157] width 793 height 37
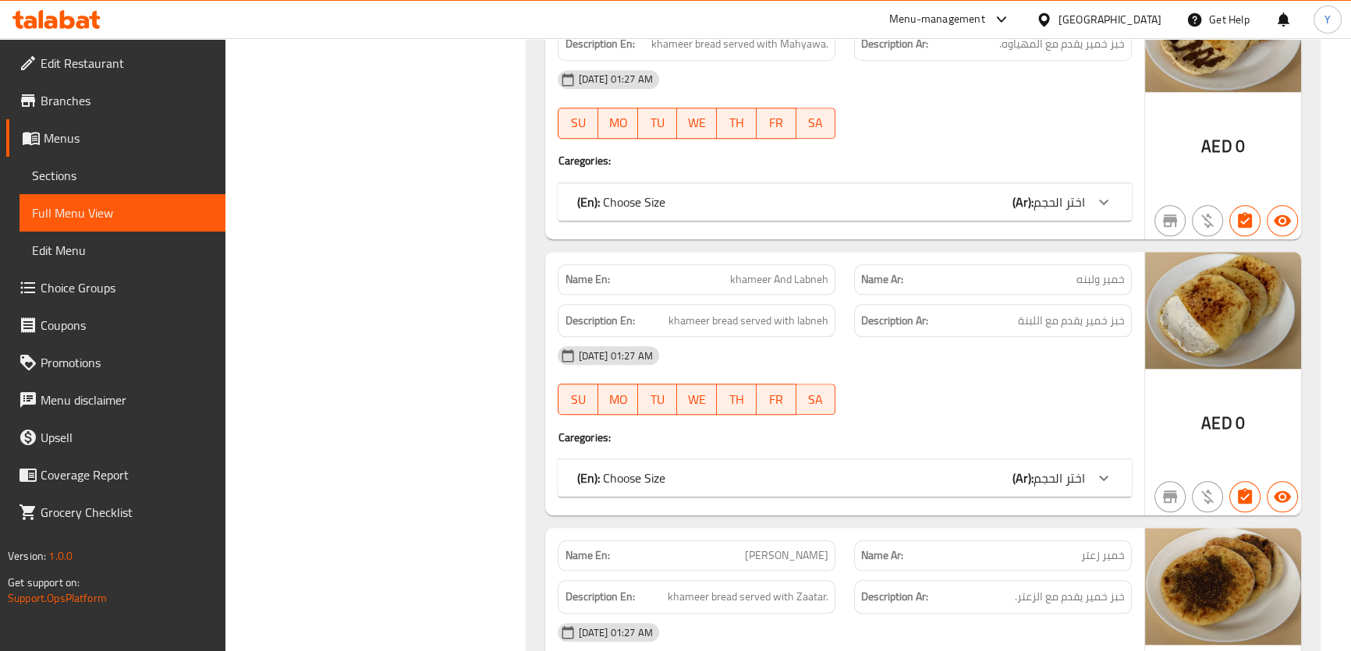
scroll to position [1773, 0]
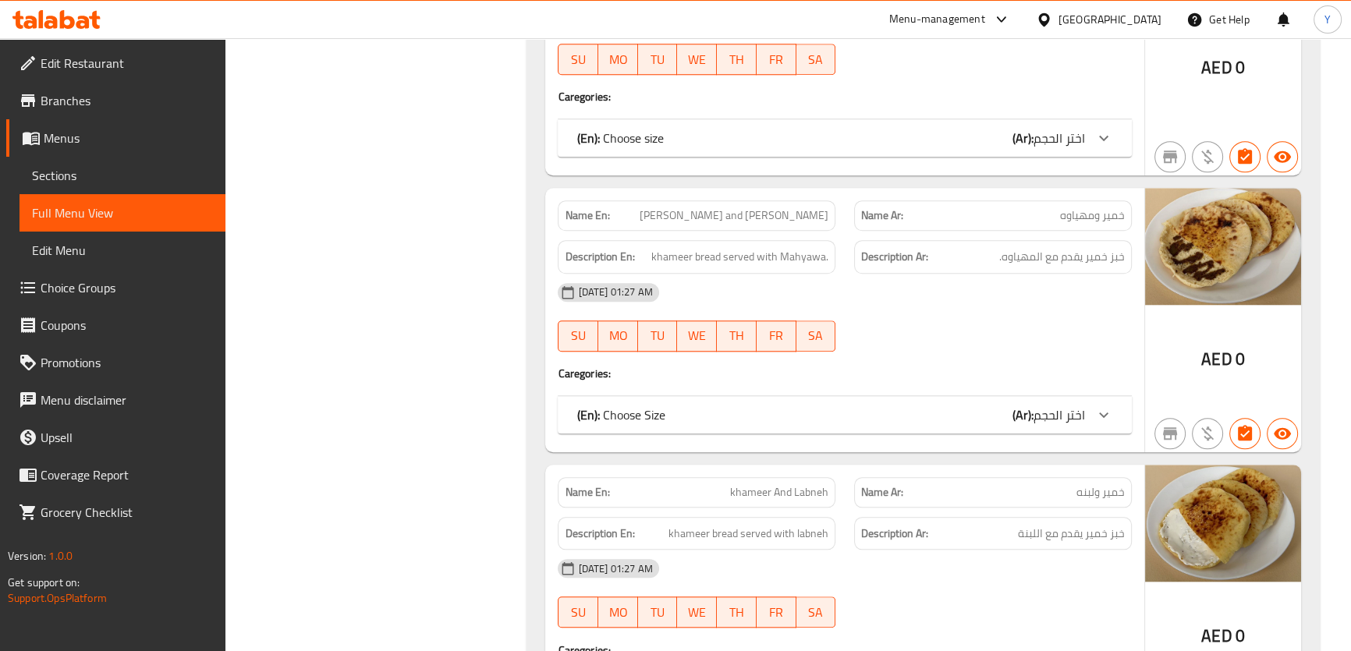
click at [1070, 247] on span "خبز خمير يقدم مع المهياوه." at bounding box center [1062, 257] width 126 height 20
copy span "يقدم"
click at [1070, 247] on span "خبز خمير يقدم مع المهياوه." at bounding box center [1062, 257] width 126 height 20
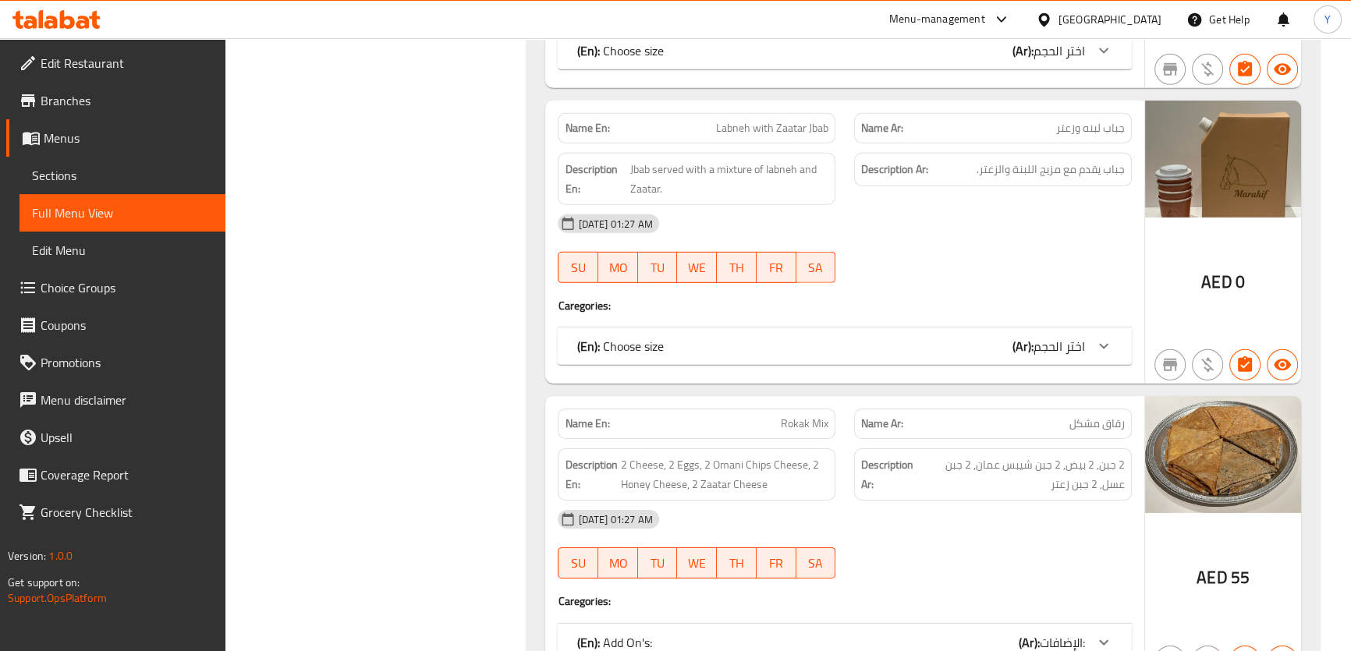
scroll to position [10343, 0]
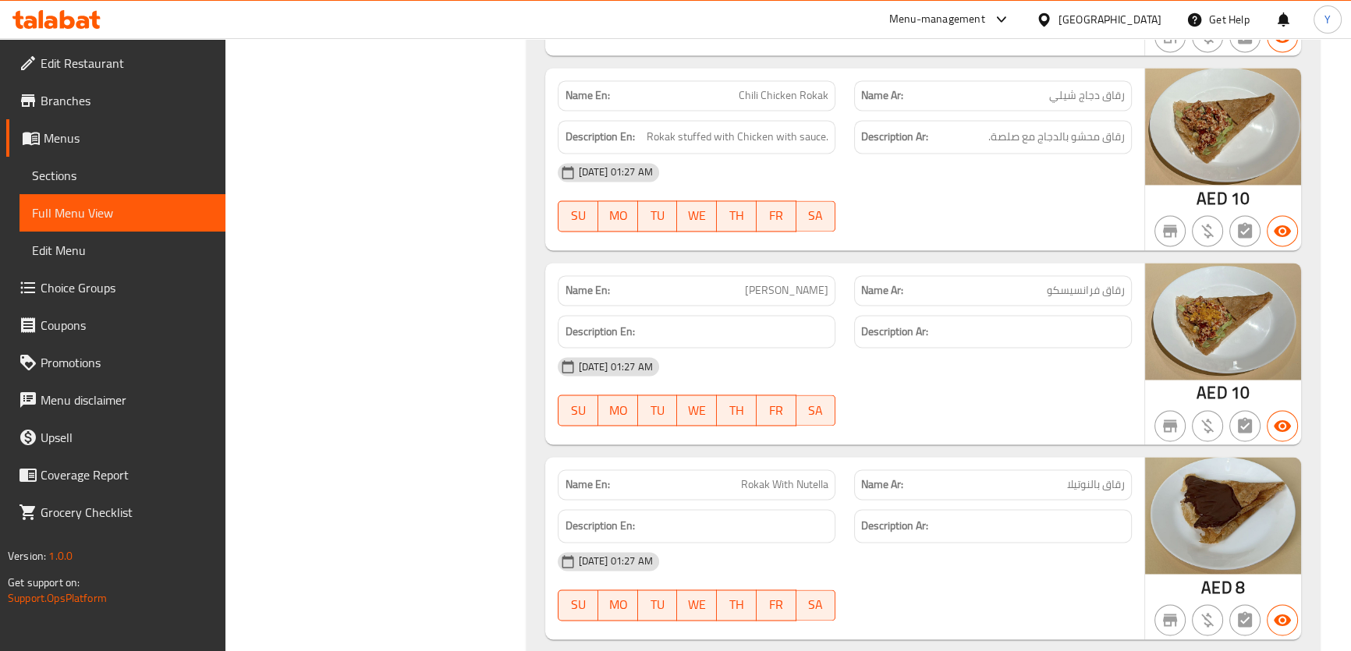
drag, startPoint x: 1107, startPoint y: 494, endPoint x: 1017, endPoint y: 637, distance: 168.6
click at [774, 477] on span "Rokak With Nutella" at bounding box center [784, 485] width 87 height 16
click at [734, 460] on div "Name En: Rokak With Nutella" at bounding box center [696, 484] width 296 height 49
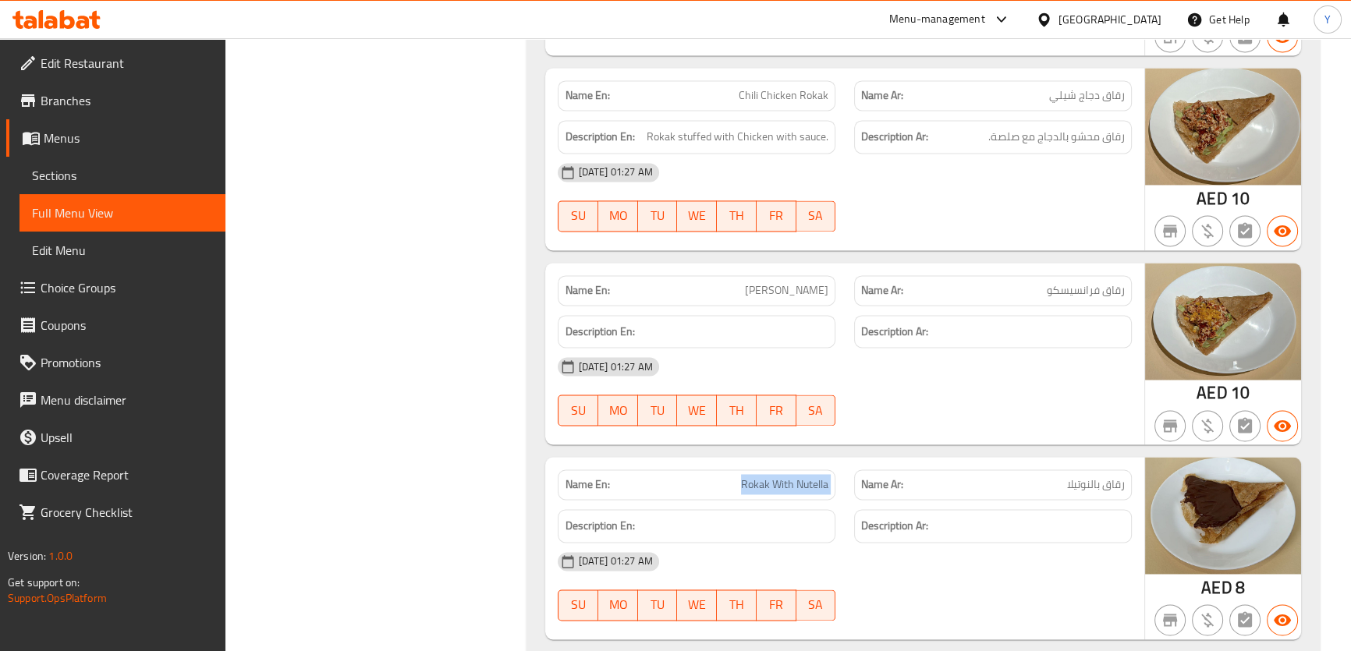
copy span "Rokak With Nutella"
drag, startPoint x: 751, startPoint y: 5, endPoint x: 1099, endPoint y: 285, distance: 446.6
click at [1099, 322] on h6 "Description Ar:" at bounding box center [993, 332] width 264 height 20
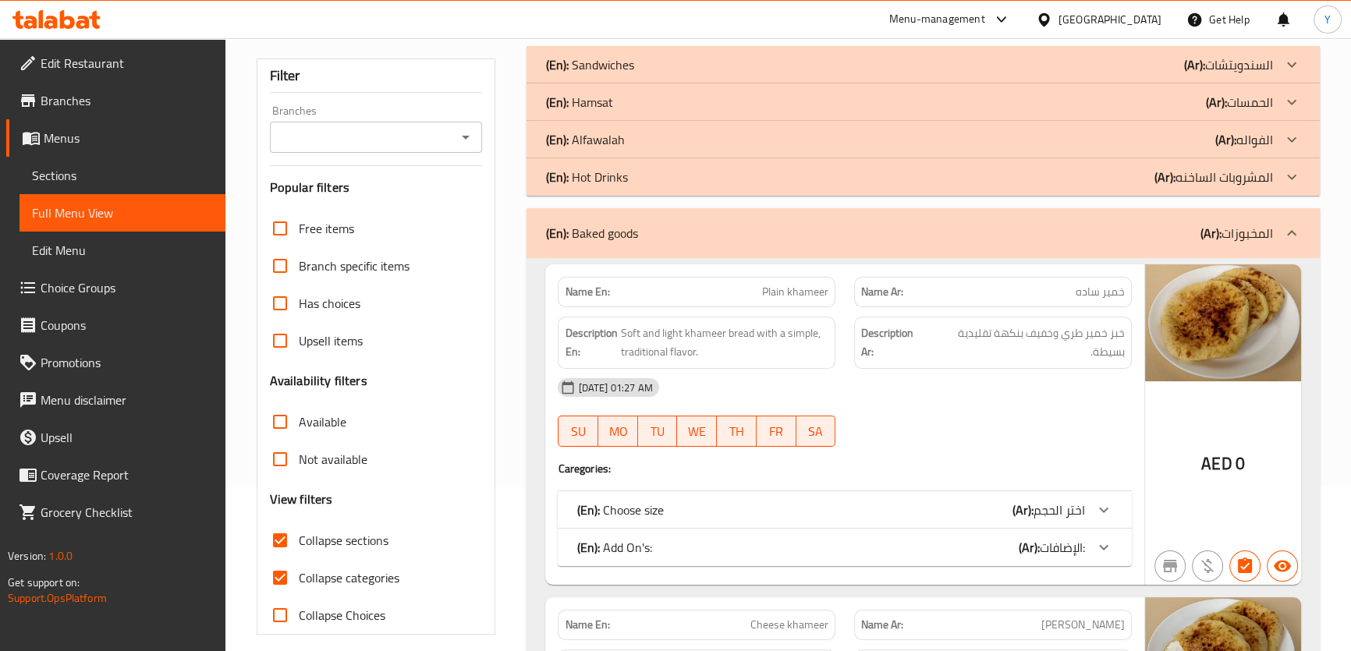
scroll to position [0, 0]
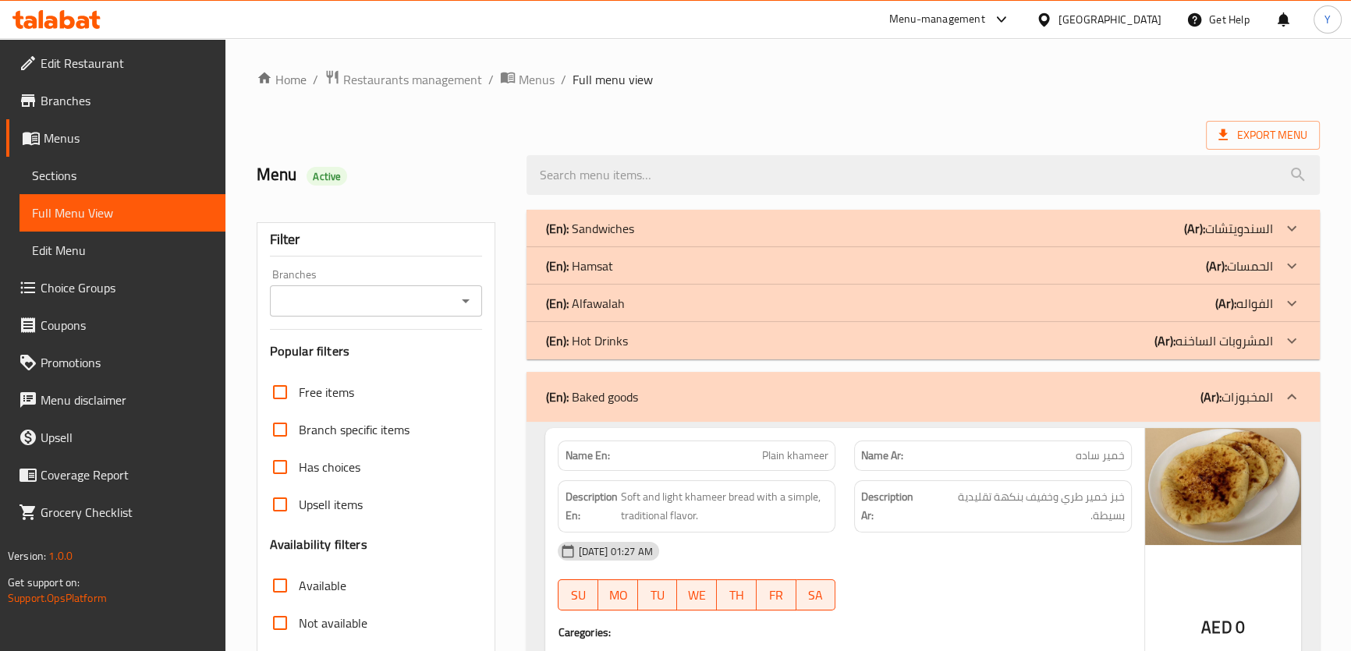
drag, startPoint x: 914, startPoint y: 476, endPoint x: 942, endPoint y: 158, distance: 319.5
click at [704, 238] on div "(En): Hot Drinks (Ar): المشروبات الساخنه" at bounding box center [908, 228] width 727 height 19
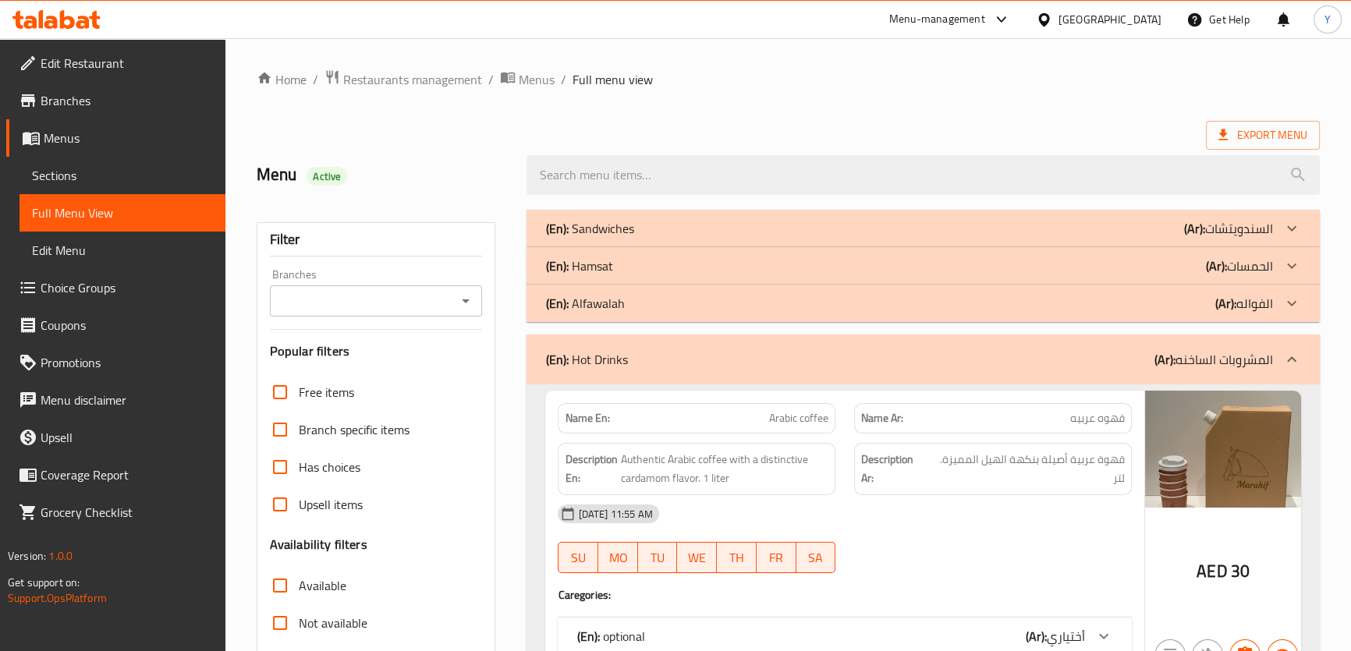
drag, startPoint x: 802, startPoint y: 101, endPoint x: 877, endPoint y: 466, distance: 371.9
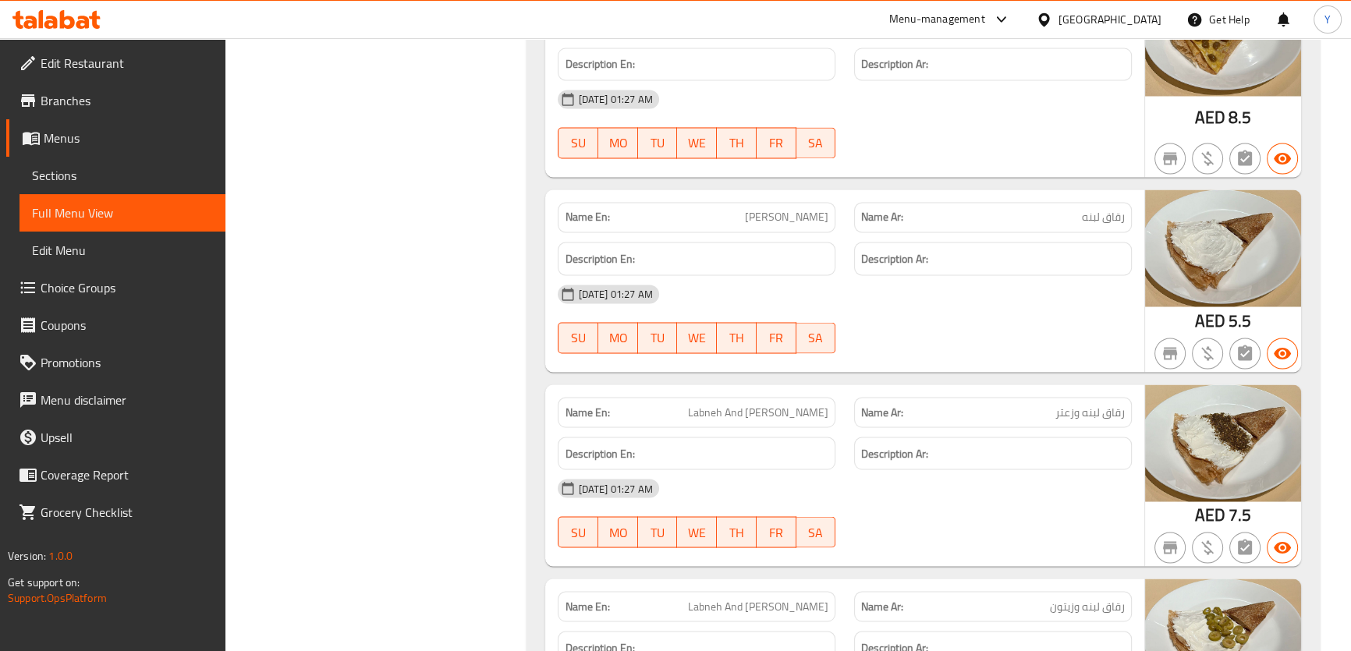
drag, startPoint x: 904, startPoint y: 507, endPoint x: 1025, endPoint y: 77, distance: 446.5
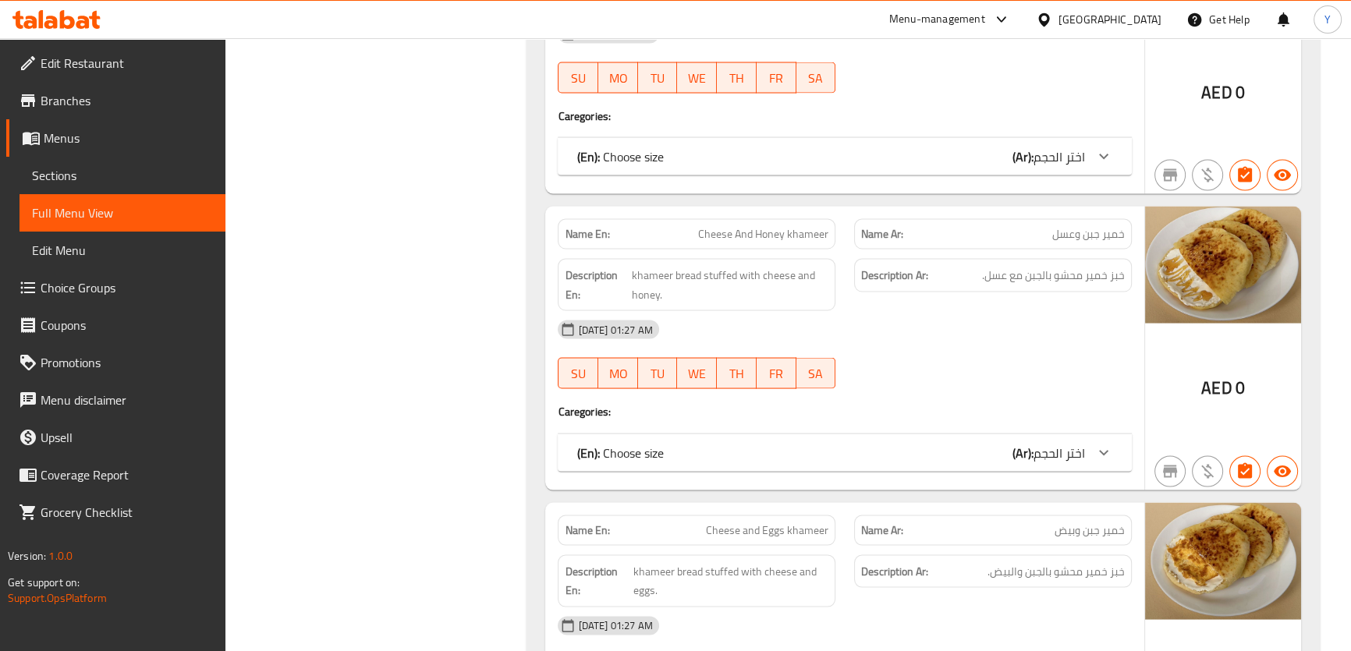
scroll to position [3014, 0]
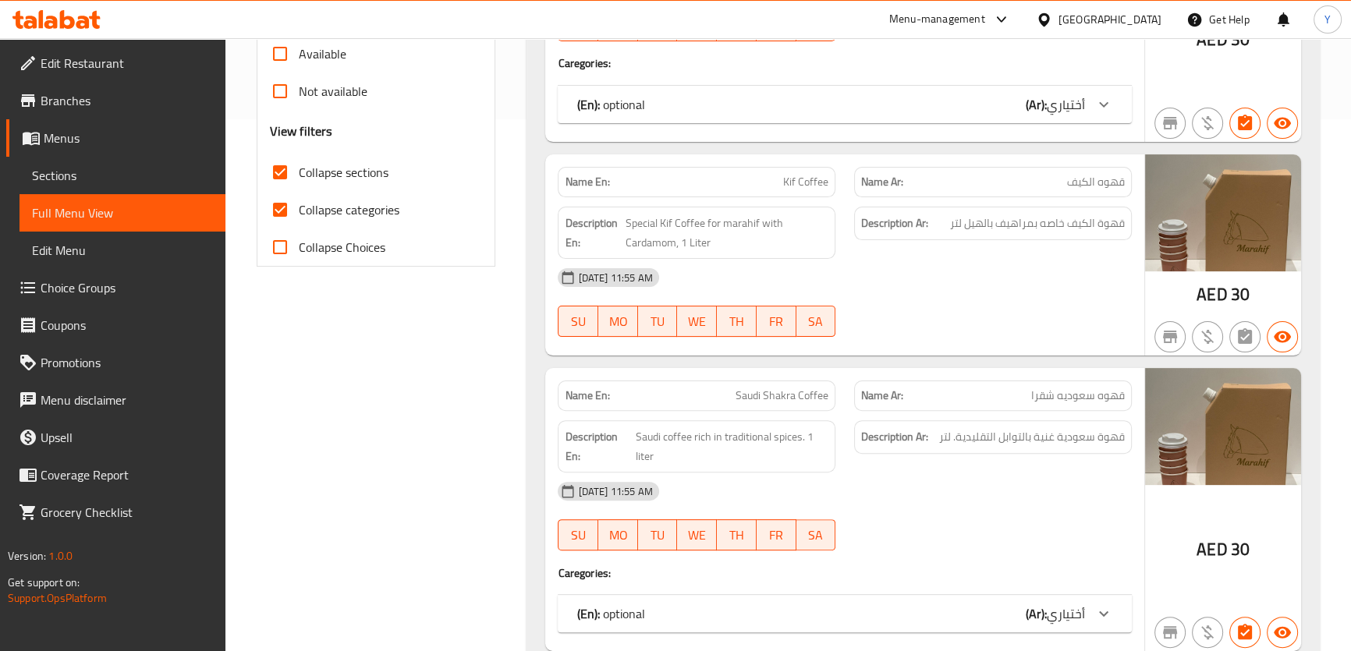
scroll to position [0, 0]
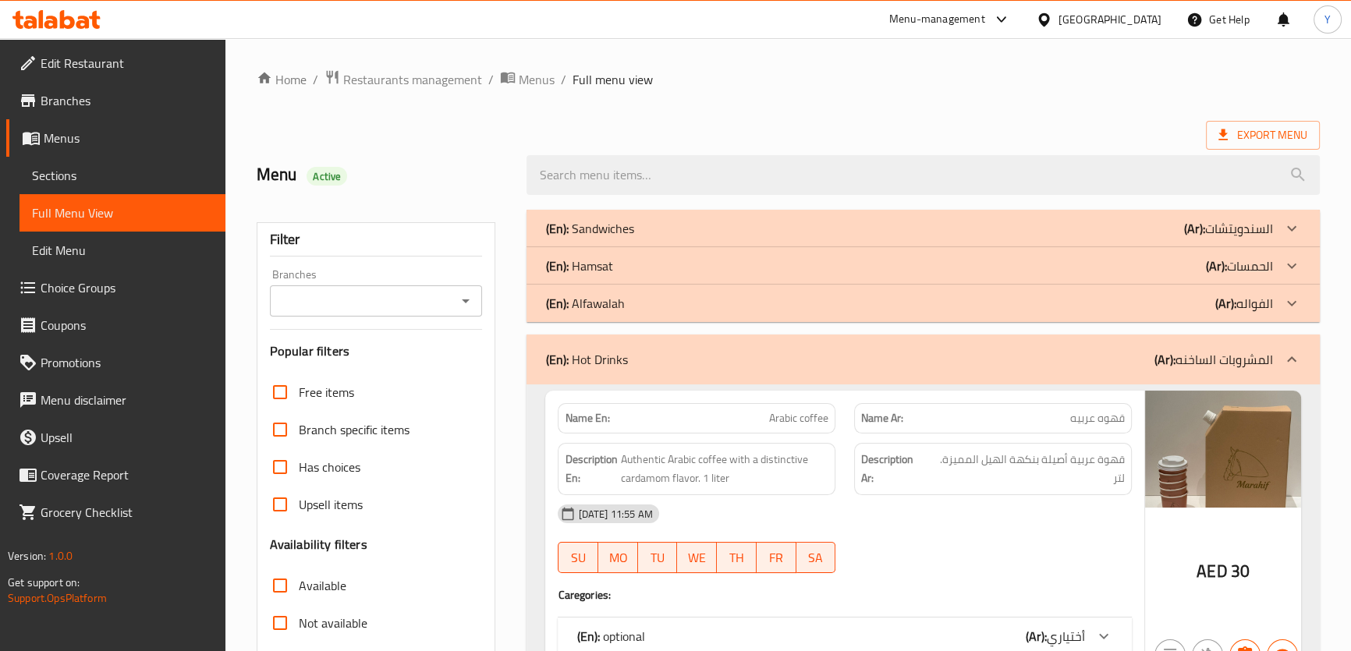
drag, startPoint x: 970, startPoint y: 364, endPoint x: 701, endPoint y: 356, distance: 269.3
click at [970, 364] on div "(En): Hot Drinks (Ar): المشروبات الساخنه" at bounding box center [908, 359] width 727 height 19
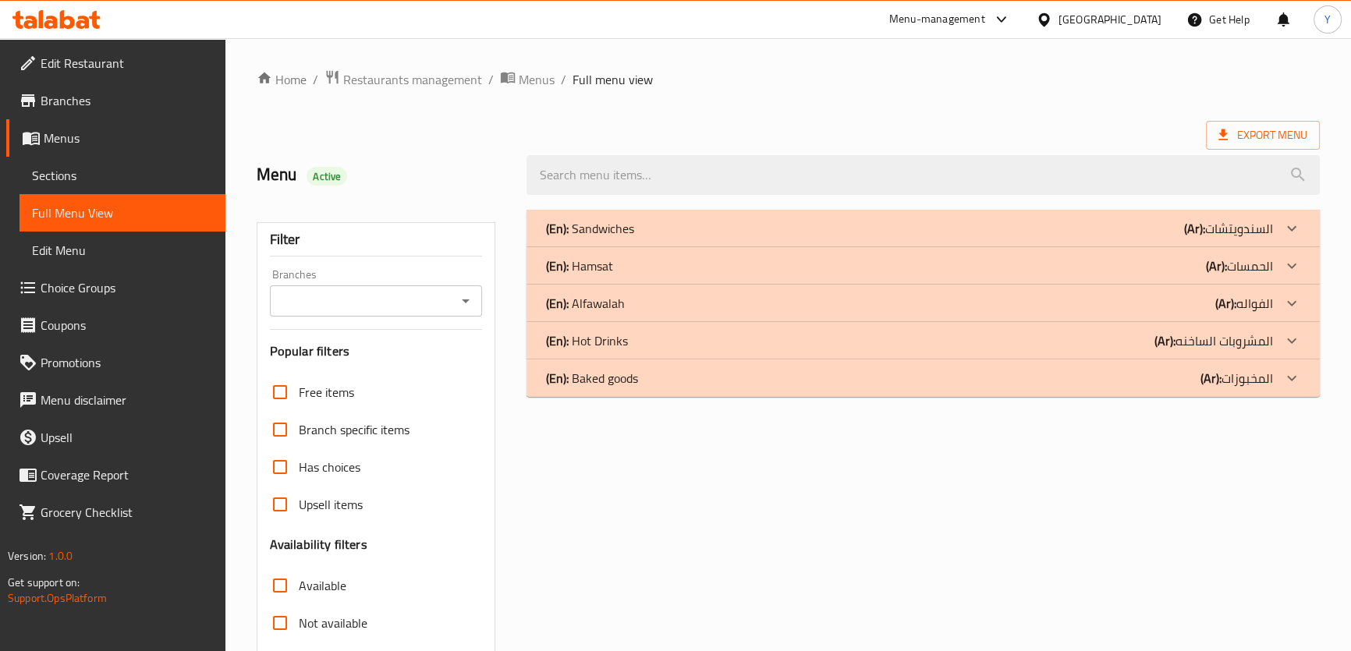
click at [624, 226] on p "(En): Sandwiches" at bounding box center [589, 228] width 88 height 19
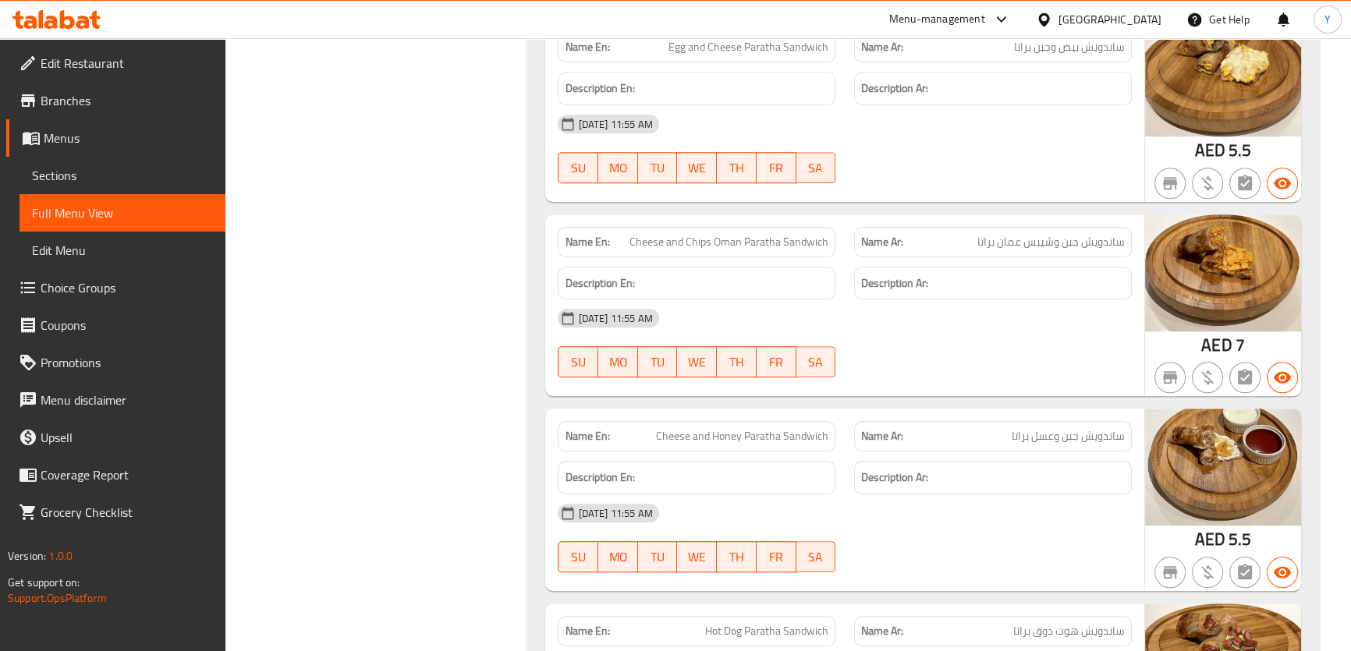
scroll to position [1680, 0]
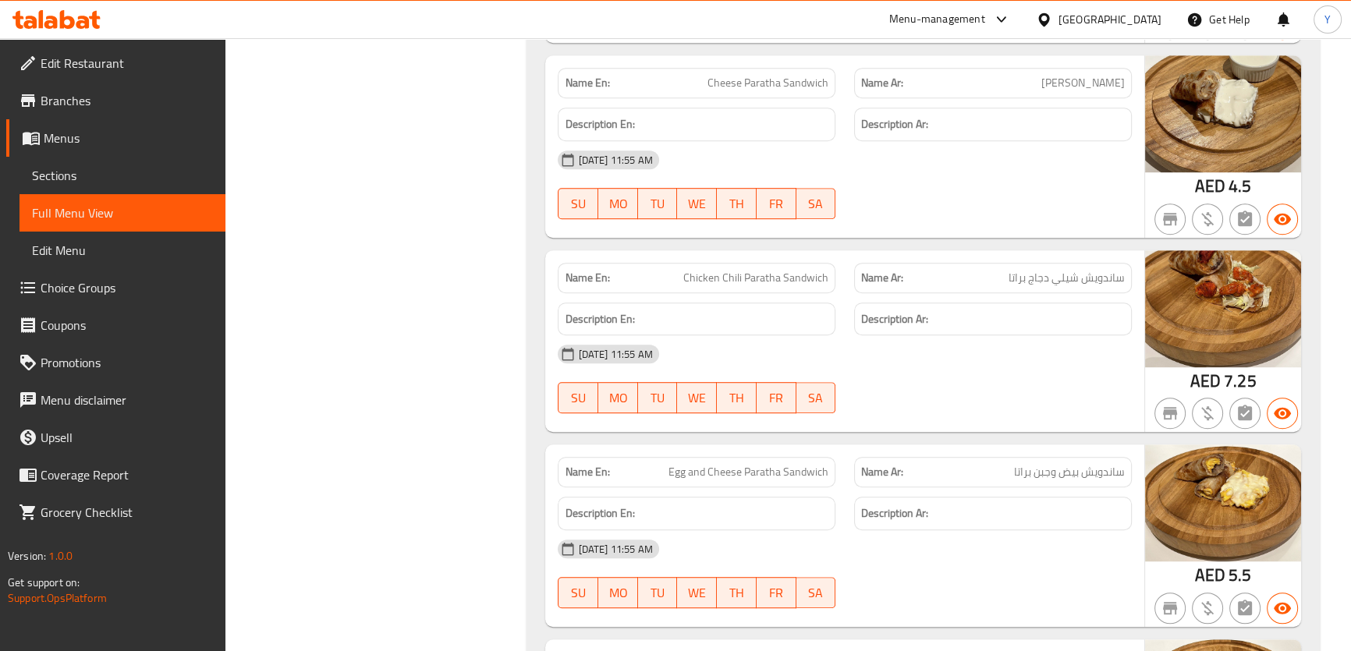
drag, startPoint x: 1010, startPoint y: 269, endPoint x: 1055, endPoint y: 95, distance: 179.6
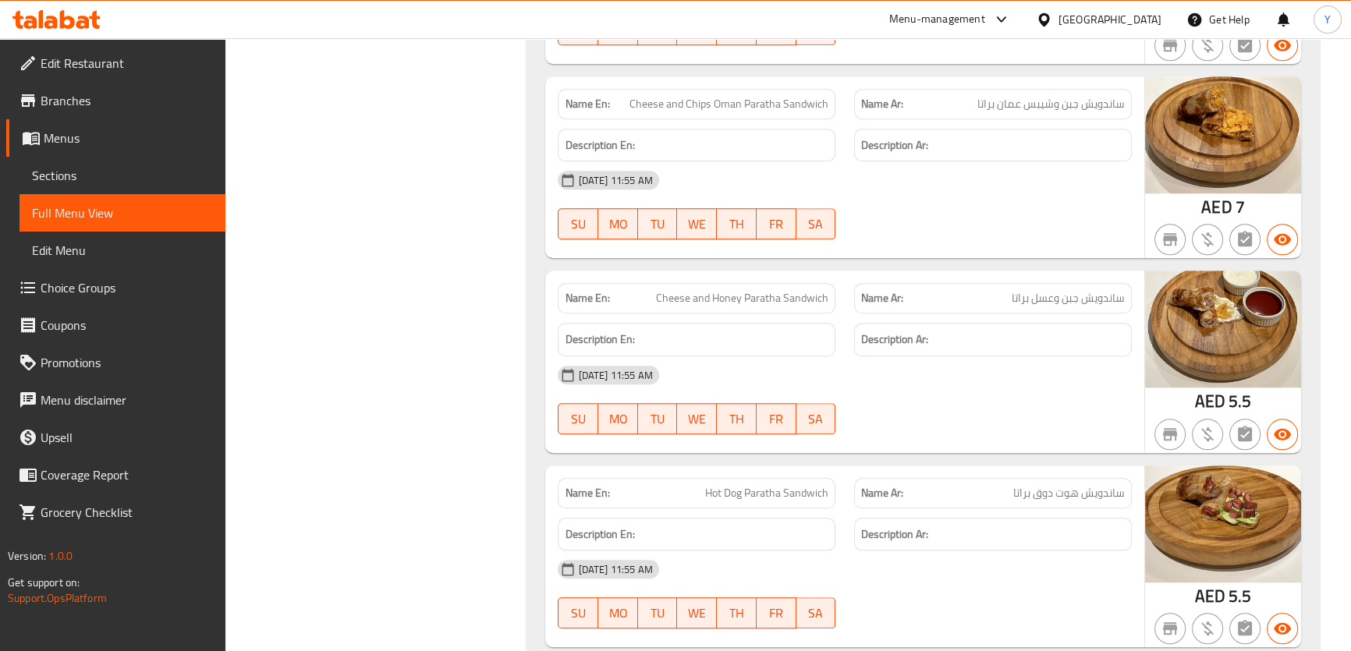
scroll to position [1963, 0]
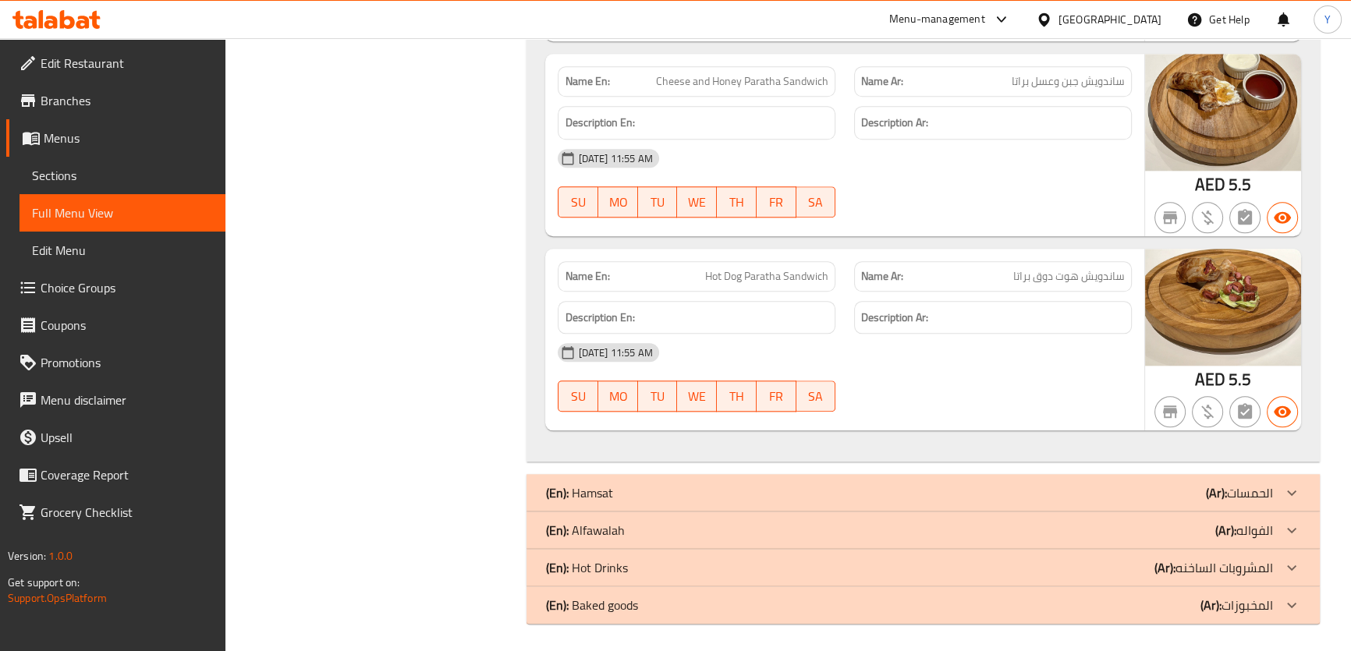
drag, startPoint x: 1022, startPoint y: 247, endPoint x: 1052, endPoint y: 492, distance: 247.6
click at [772, 273] on span "Hot Dog Paratha Sandwich" at bounding box center [766, 276] width 123 height 16
drag, startPoint x: 772, startPoint y: 273, endPoint x: 554, endPoint y: 273, distance: 218.4
click at [554, 273] on div "Name En: Hot Dog Paratha Sandwich" at bounding box center [696, 276] width 296 height 49
copy p "Name En: Hot Dog Paratha"
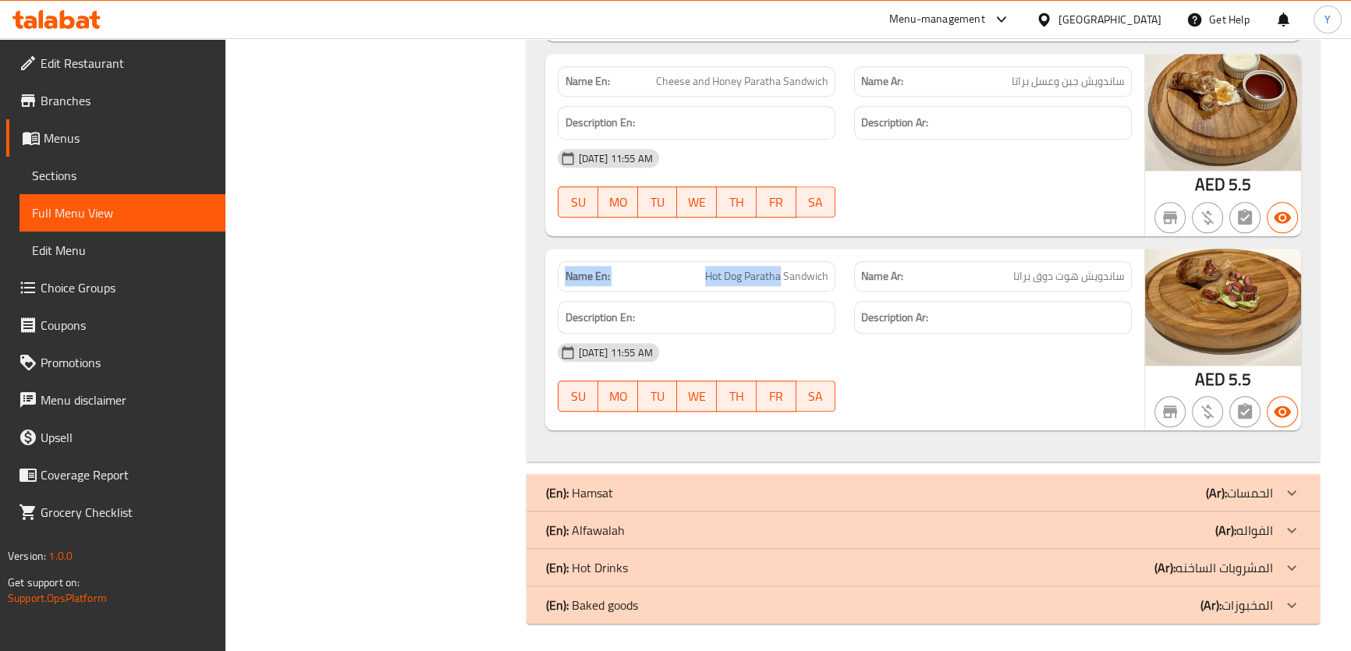
click at [722, 270] on span "Hot Dog Paratha Sandwich" at bounding box center [766, 276] width 123 height 16
click at [763, 273] on span "Hot Dog Paratha Sandwich" at bounding box center [766, 276] width 123 height 16
drag, startPoint x: 763, startPoint y: 273, endPoint x: 718, endPoint y: 273, distance: 44.5
click at [718, 273] on span "Hot Dog Paratha Sandwich" at bounding box center [766, 276] width 123 height 16
copy span "Hot Dog Paratha"
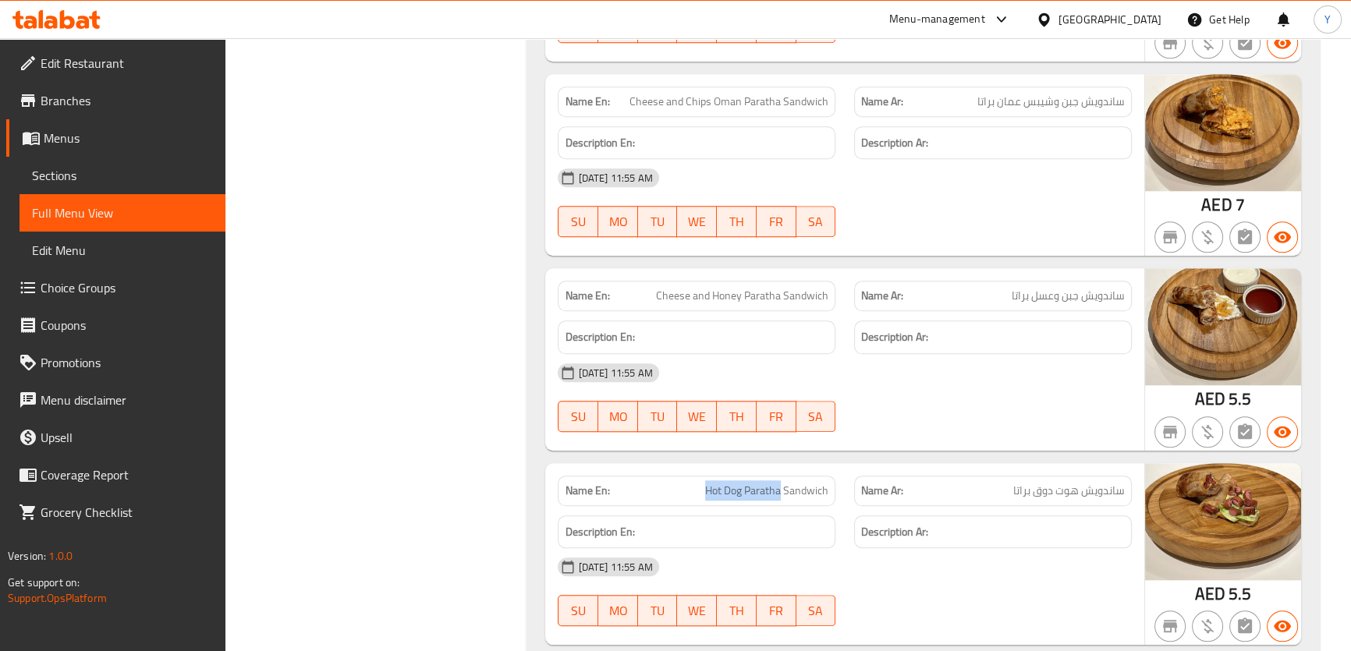
scroll to position [1751, 0]
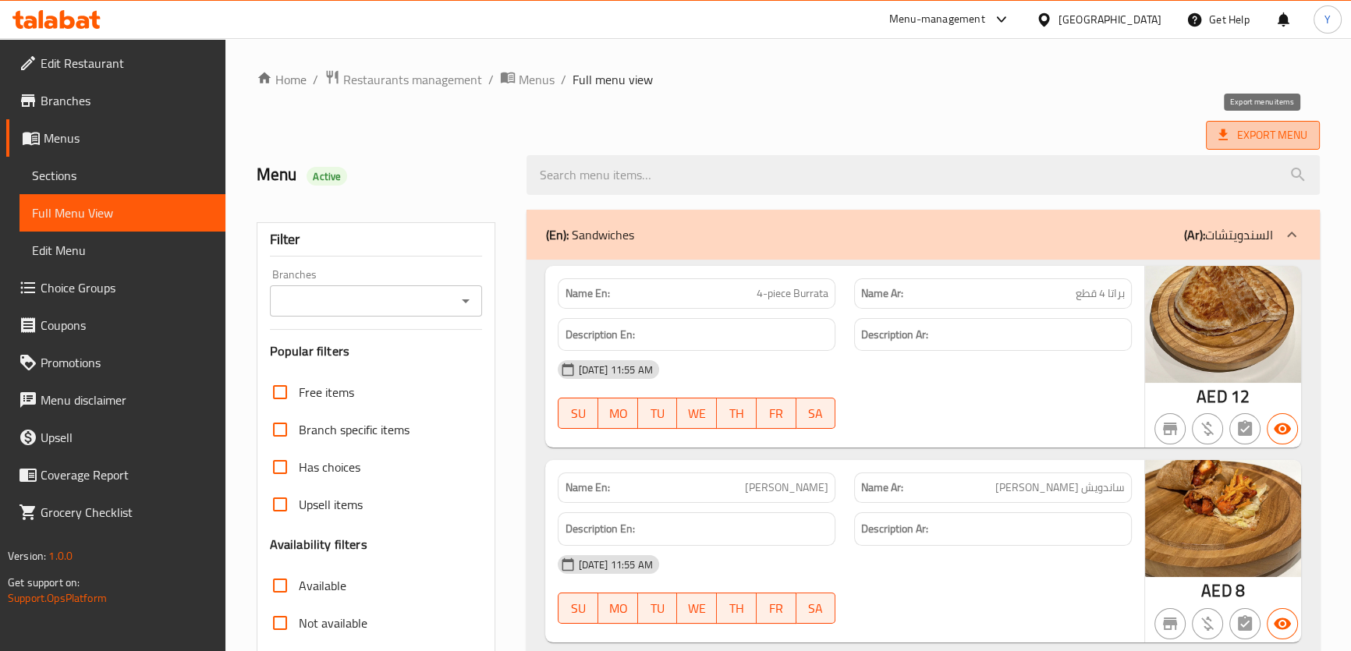
click at [1259, 144] on span "Export Menu" at bounding box center [1262, 136] width 89 height 20
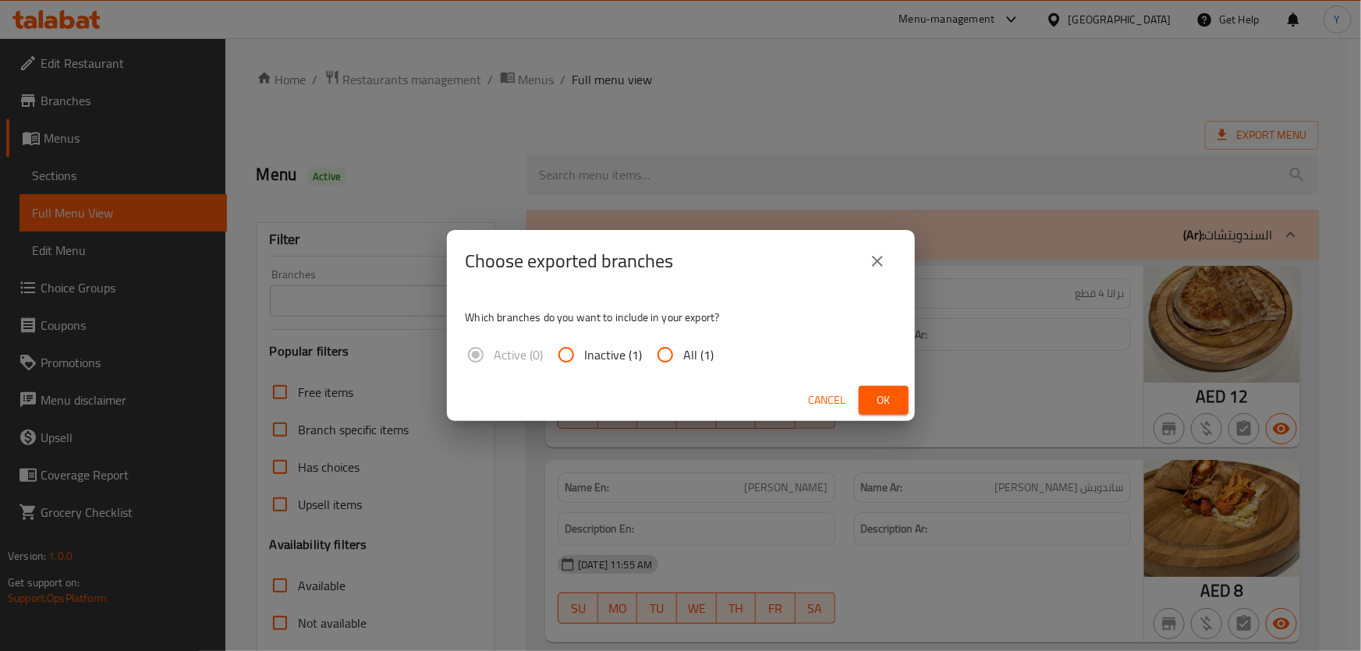
click at [899, 416] on div "Cancel Ok" at bounding box center [681, 400] width 468 height 41
click at [899, 392] on button "Ok" at bounding box center [884, 400] width 50 height 29
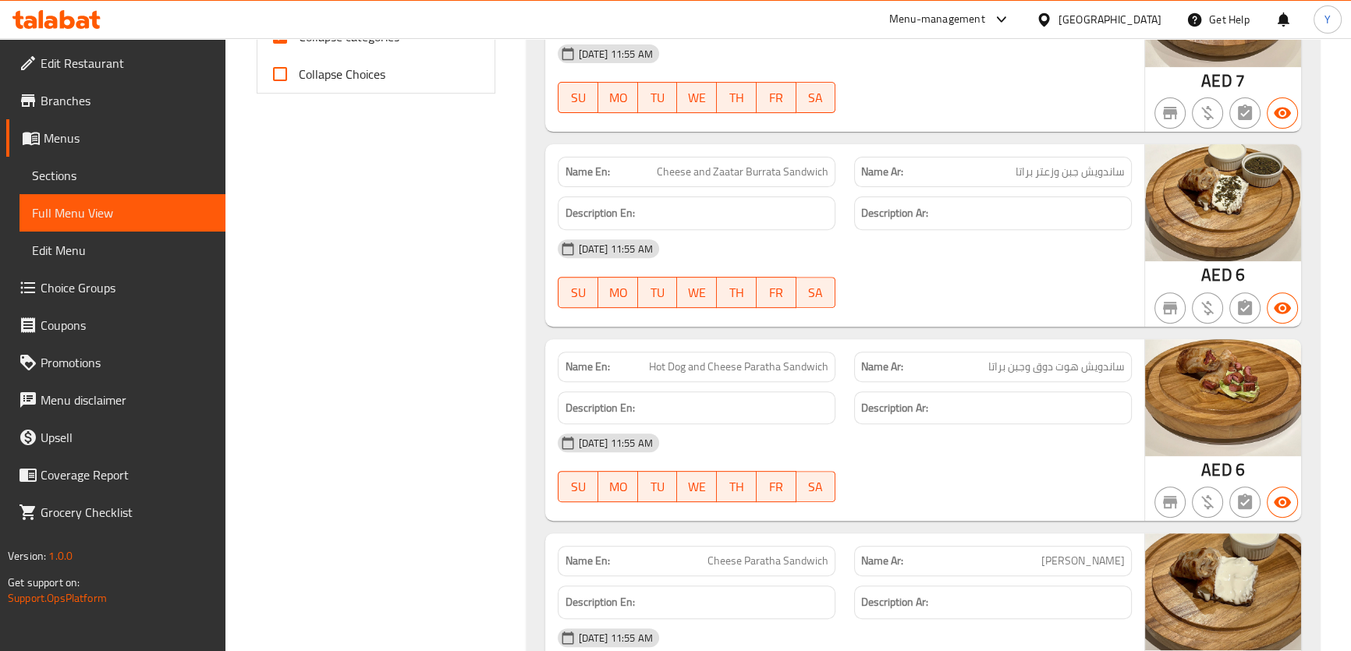
scroll to position [780, 0]
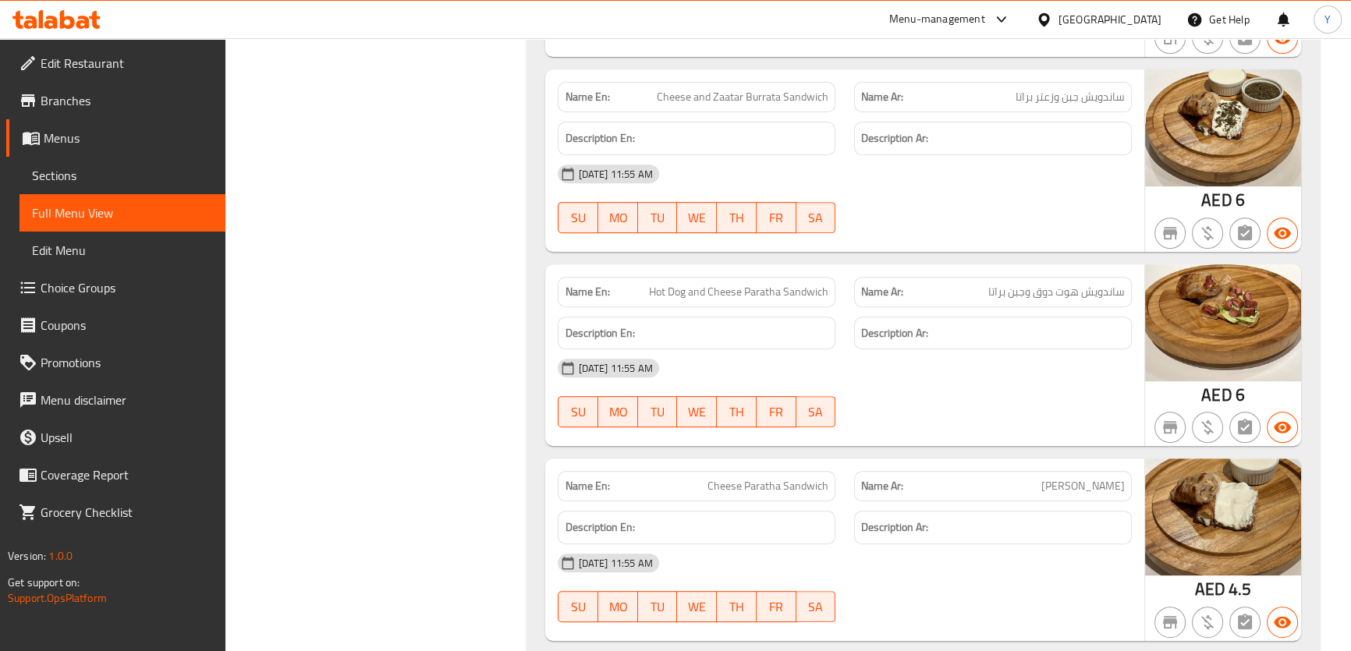
click at [754, 93] on span "Cheese and Zaatar Burrata Sandwich" at bounding box center [743, 97] width 172 height 16
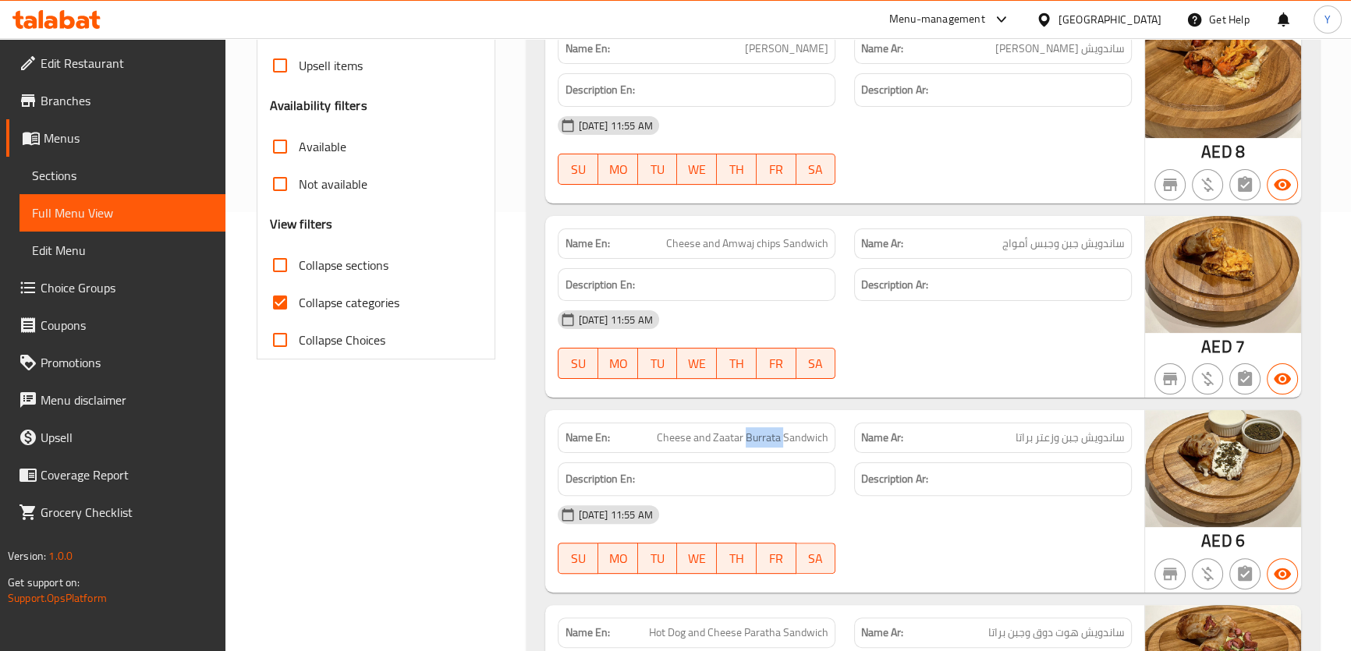
scroll to position [496, 0]
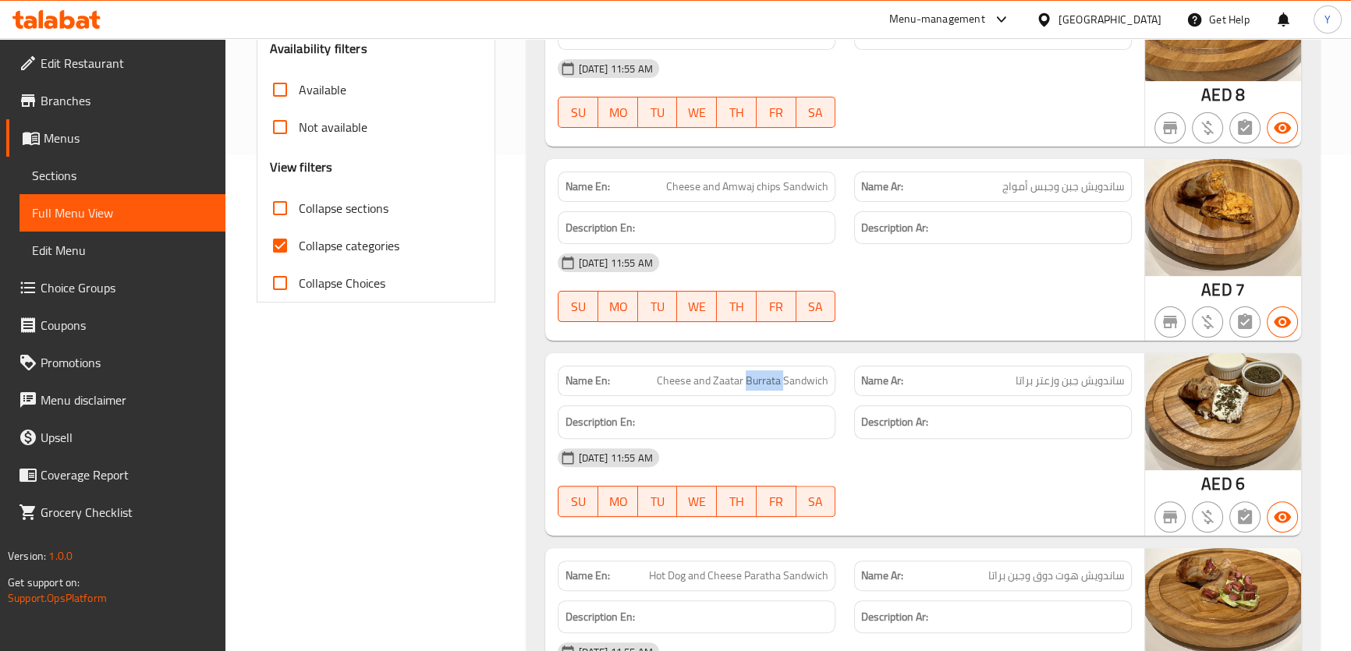
copy span "Burrata"
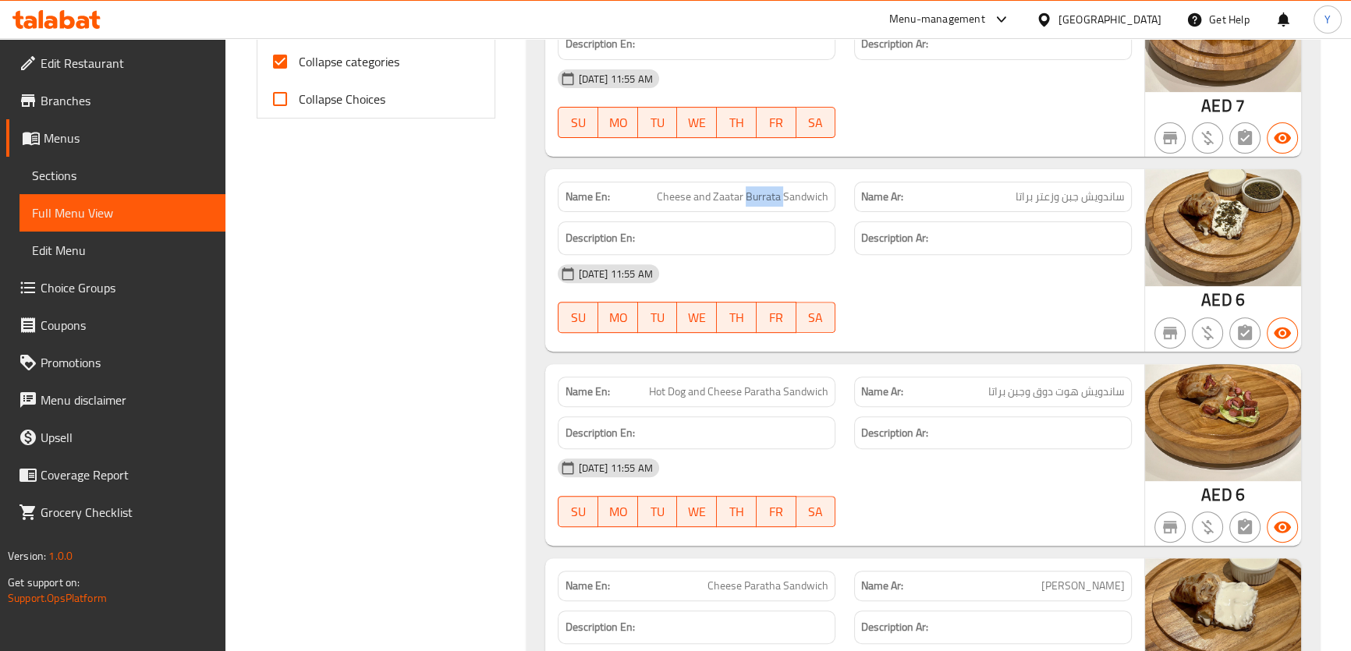
scroll to position [638, 0]
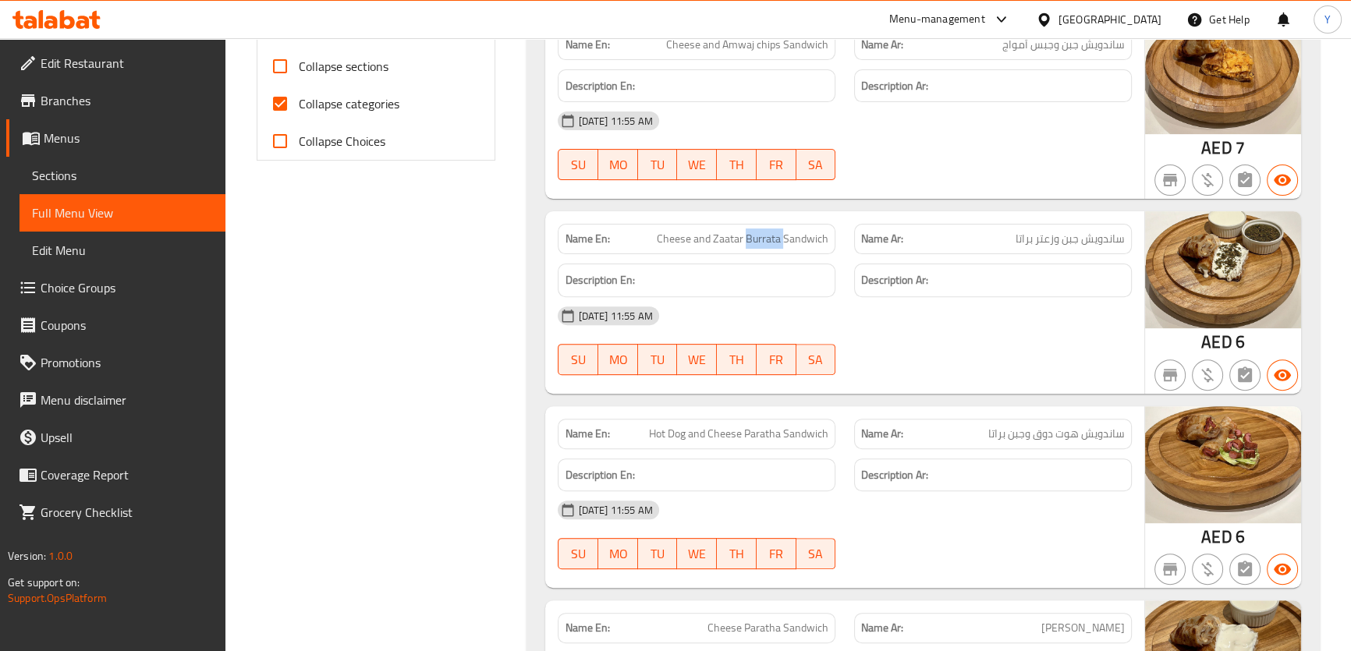
click at [768, 235] on span "Cheese and Zaatar Burrata Sandwich" at bounding box center [743, 239] width 172 height 16
click at [813, 236] on span "Cheese and Zaatar Burrata Sandwich" at bounding box center [743, 239] width 172 height 16
click at [764, 237] on span "Cheese and Zaatar Burrata Sandwich" at bounding box center [743, 239] width 172 height 16
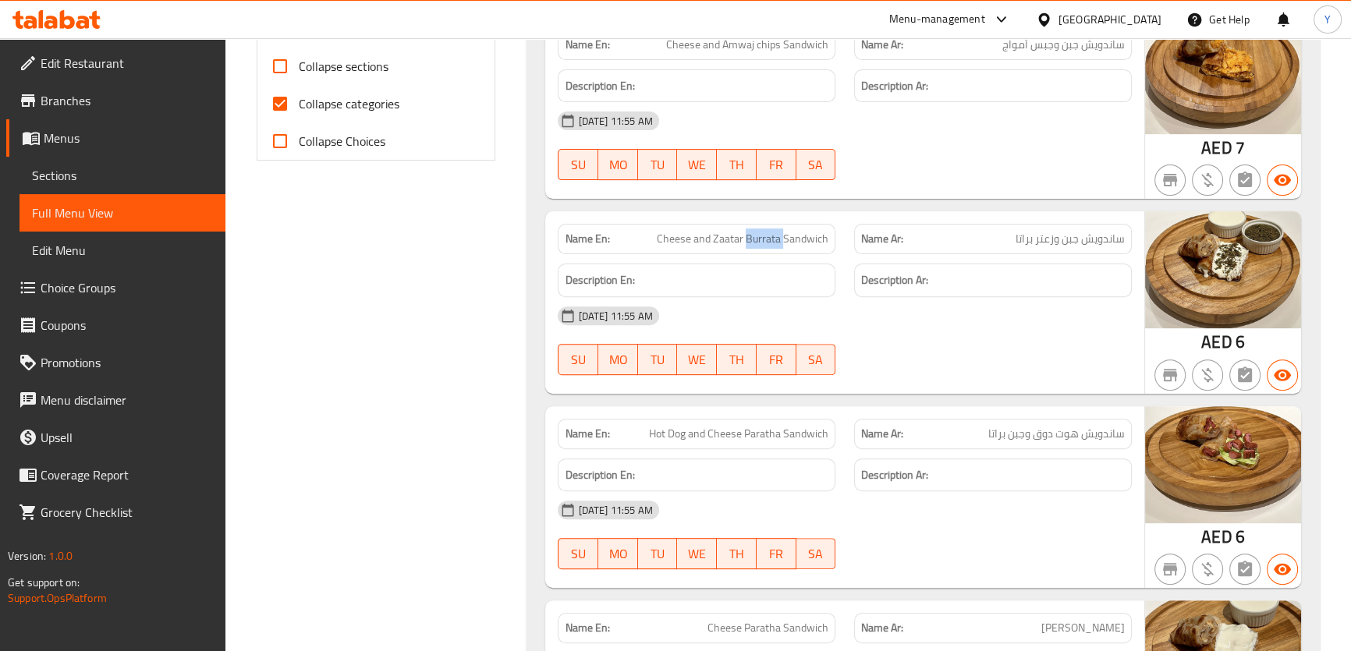
click at [764, 237] on span "Cheese and Zaatar Burrata Sandwich" at bounding box center [743, 239] width 172 height 16
copy span "Burrata"
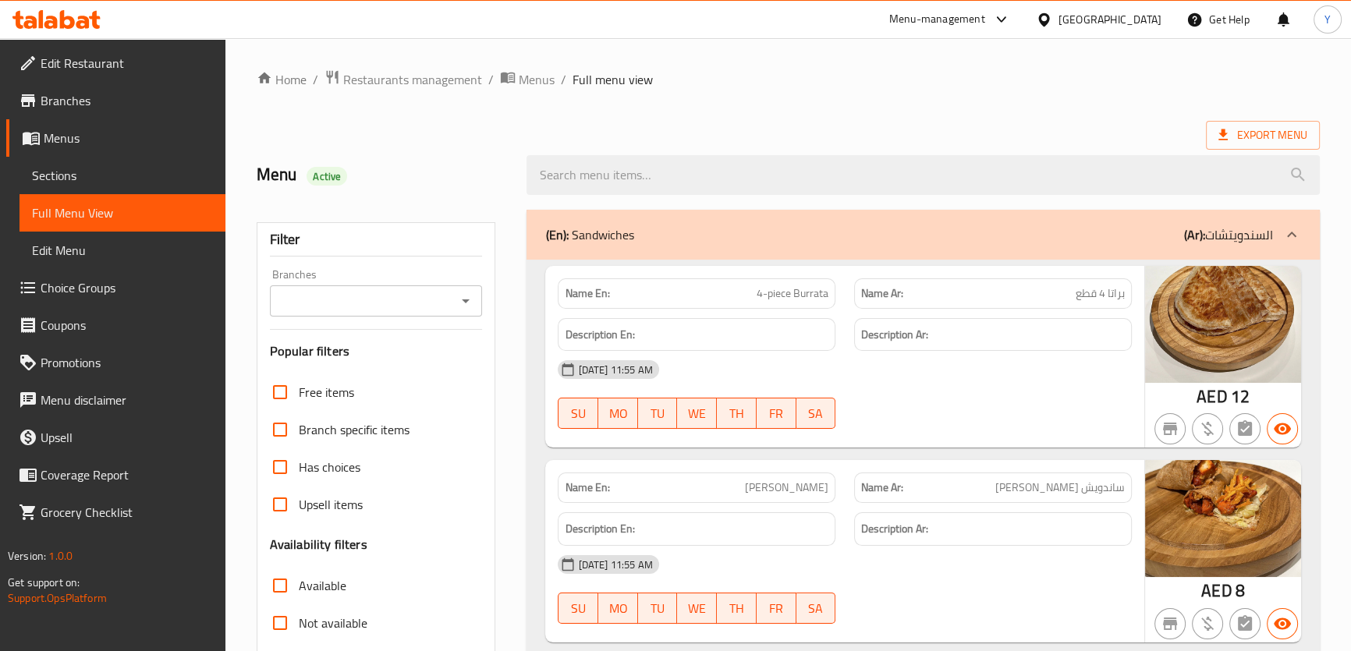
click at [826, 134] on div "Export Menu" at bounding box center [788, 135] width 1063 height 29
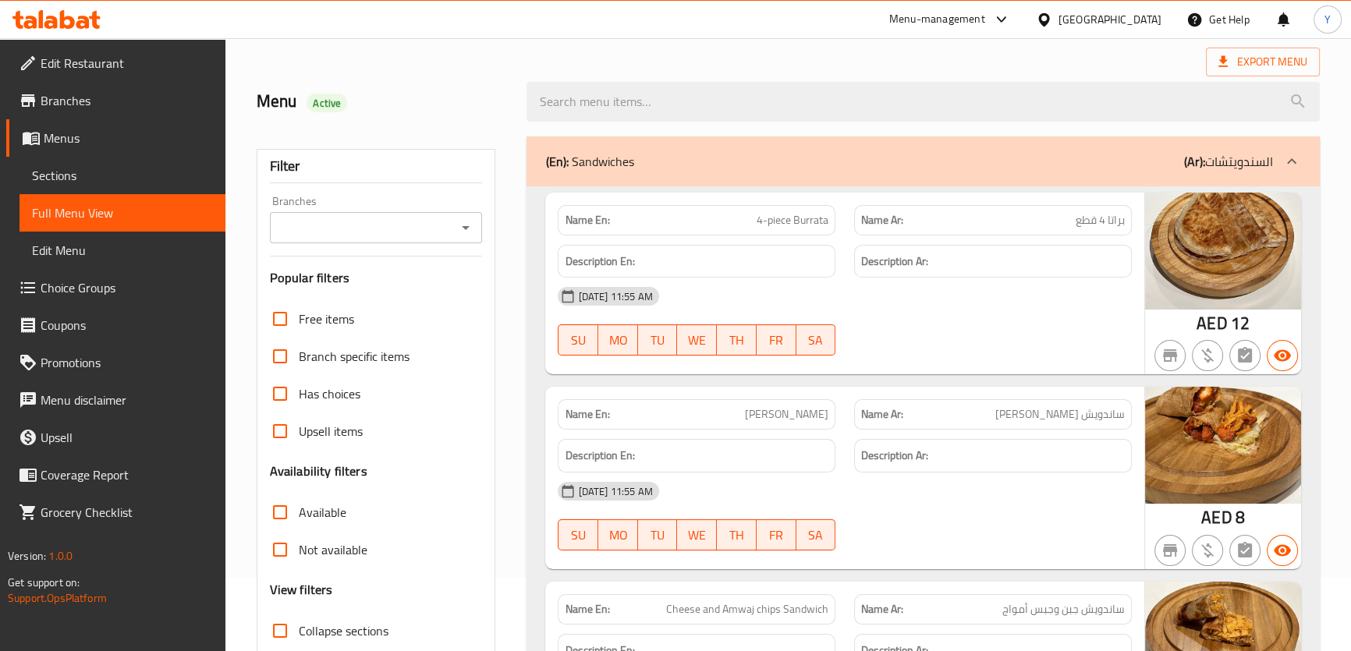
scroll to position [70, 0]
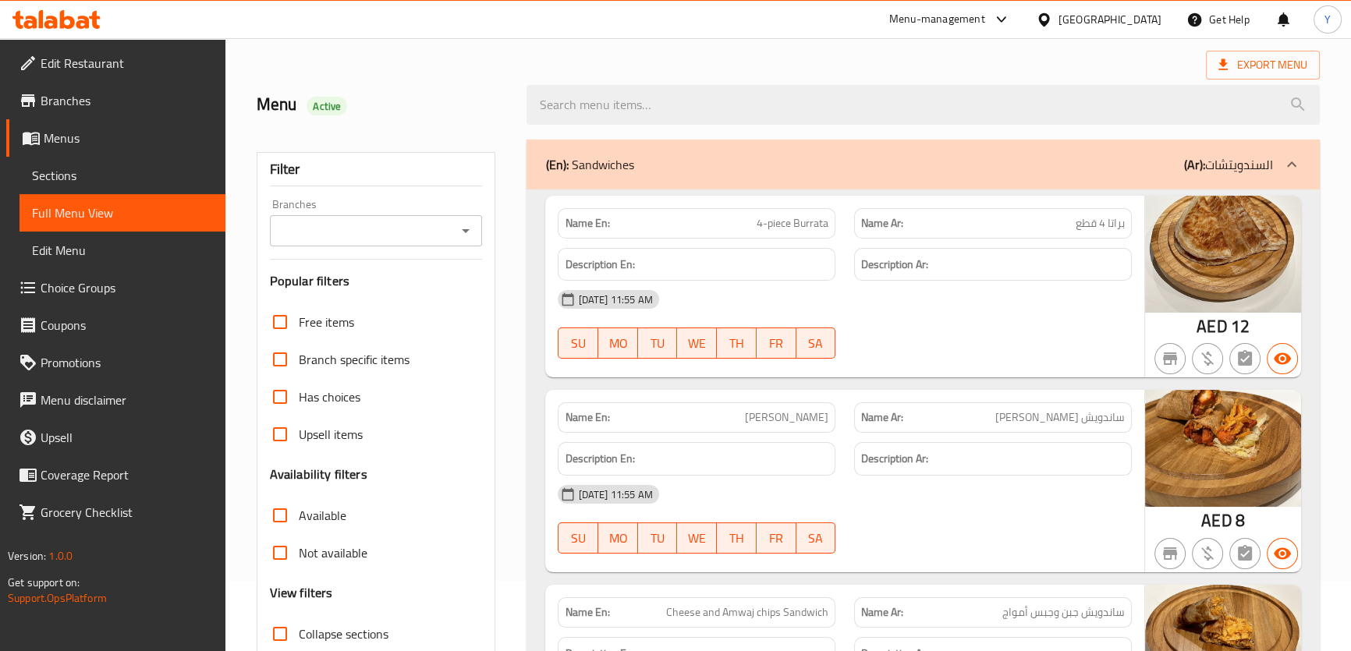
click at [768, 208] on div "Name En: 4-piece Burrata" at bounding box center [697, 223] width 278 height 30
copy span "4-piece Burrata"
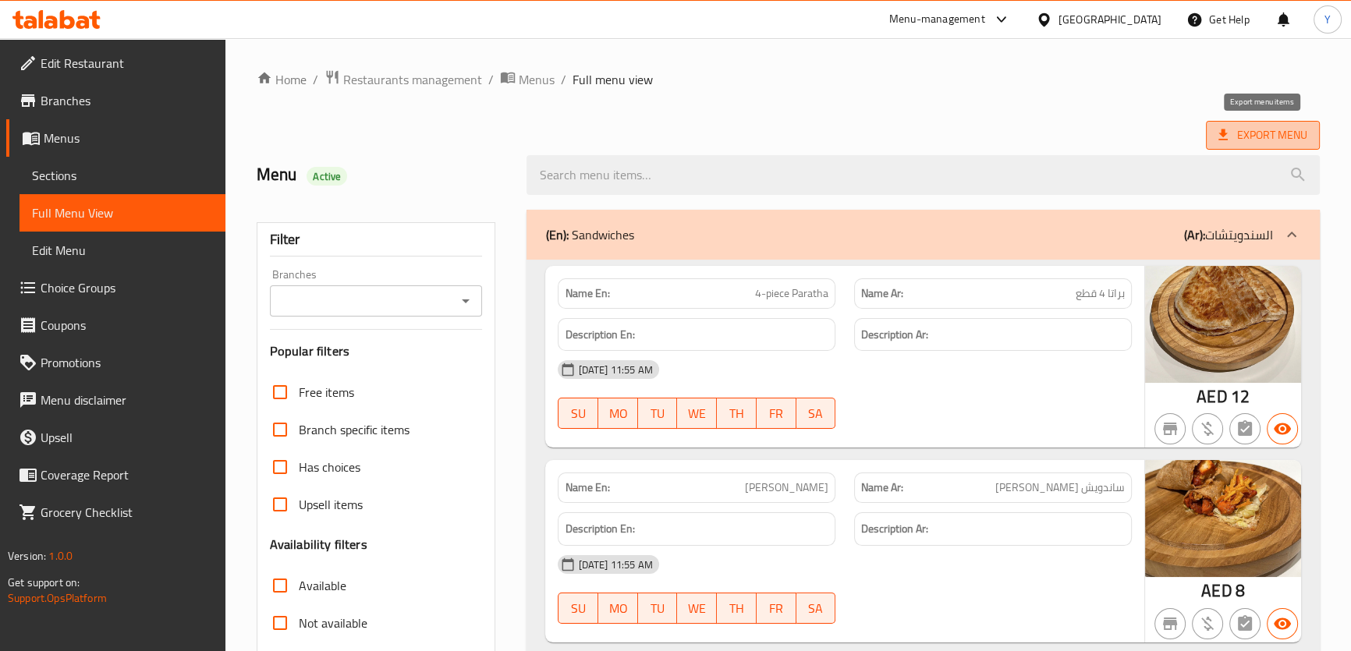
click at [1271, 126] on span "Export Menu" at bounding box center [1262, 136] width 89 height 20
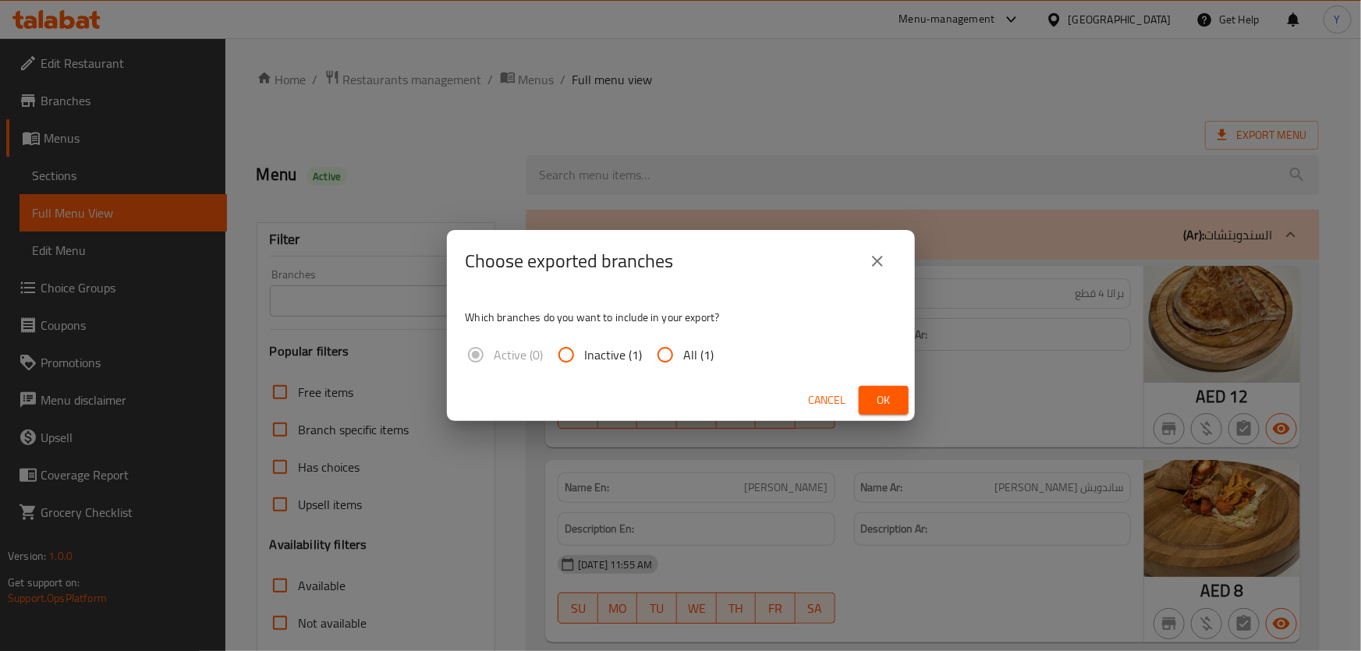
click at [869, 404] on button "Ok" at bounding box center [884, 400] width 50 height 29
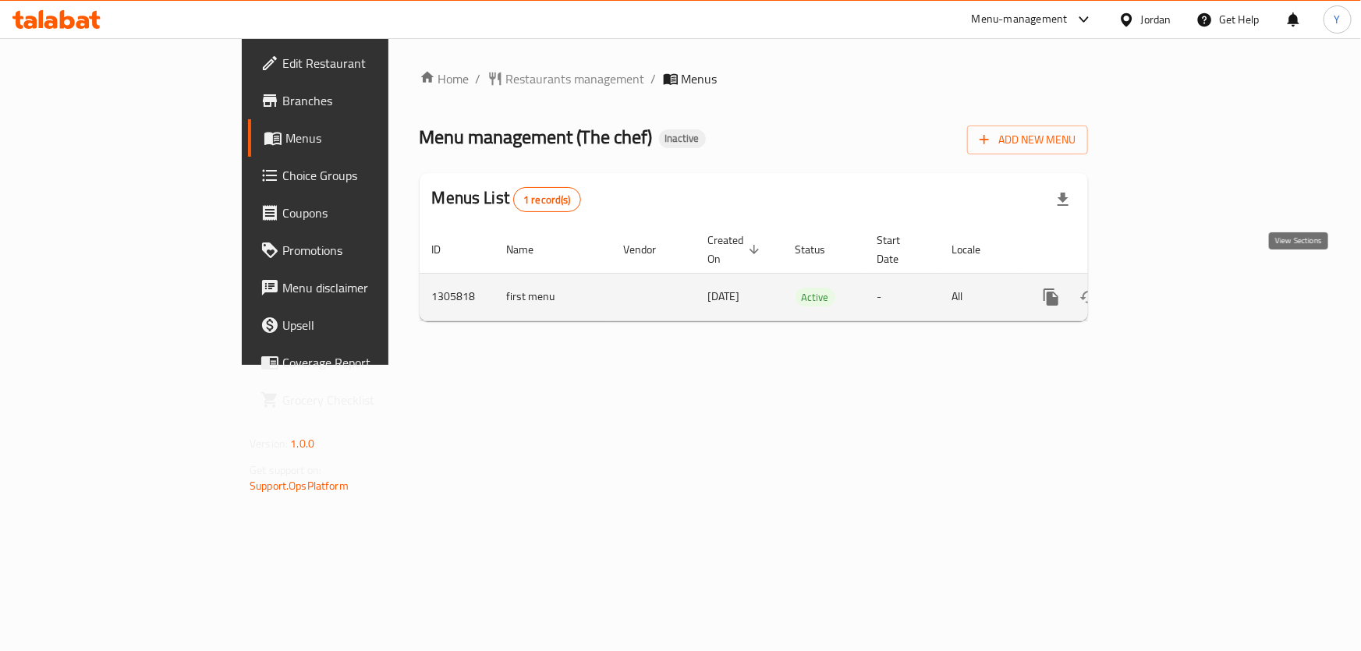
click at [1173, 288] on icon "enhanced table" at bounding box center [1164, 297] width 19 height 19
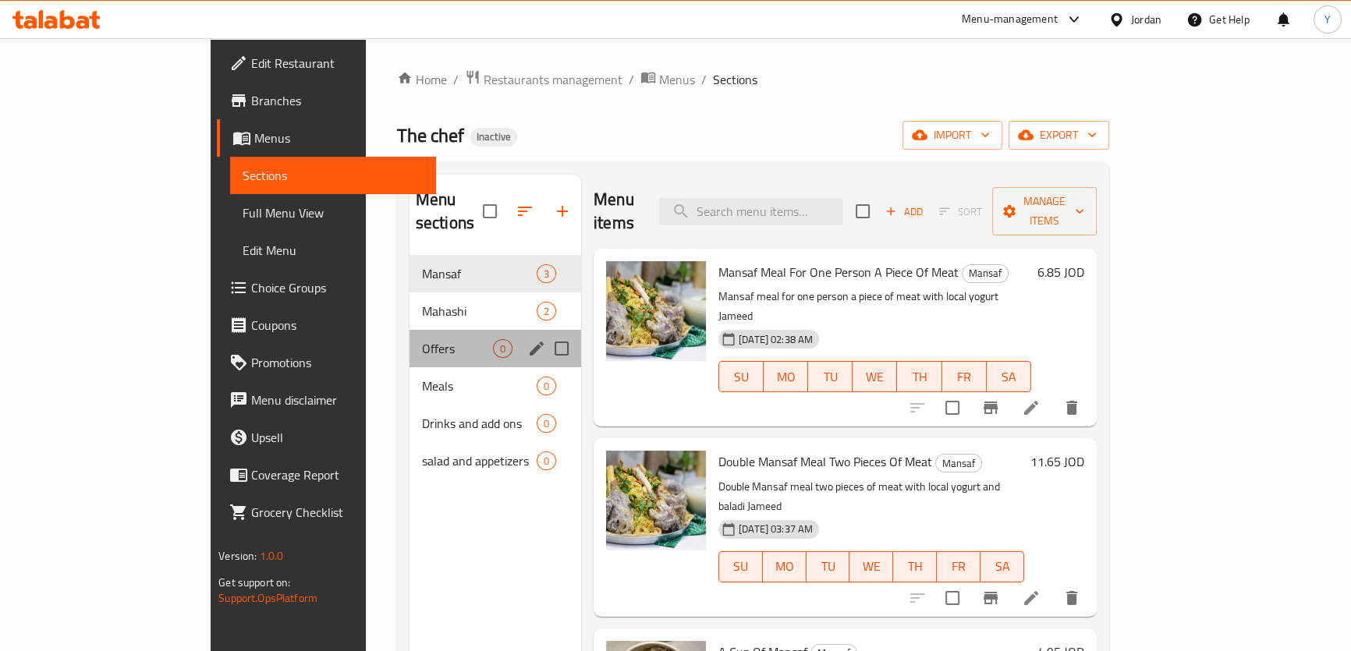
click at [410, 330] on div "Offers 0" at bounding box center [496, 348] width 172 height 37
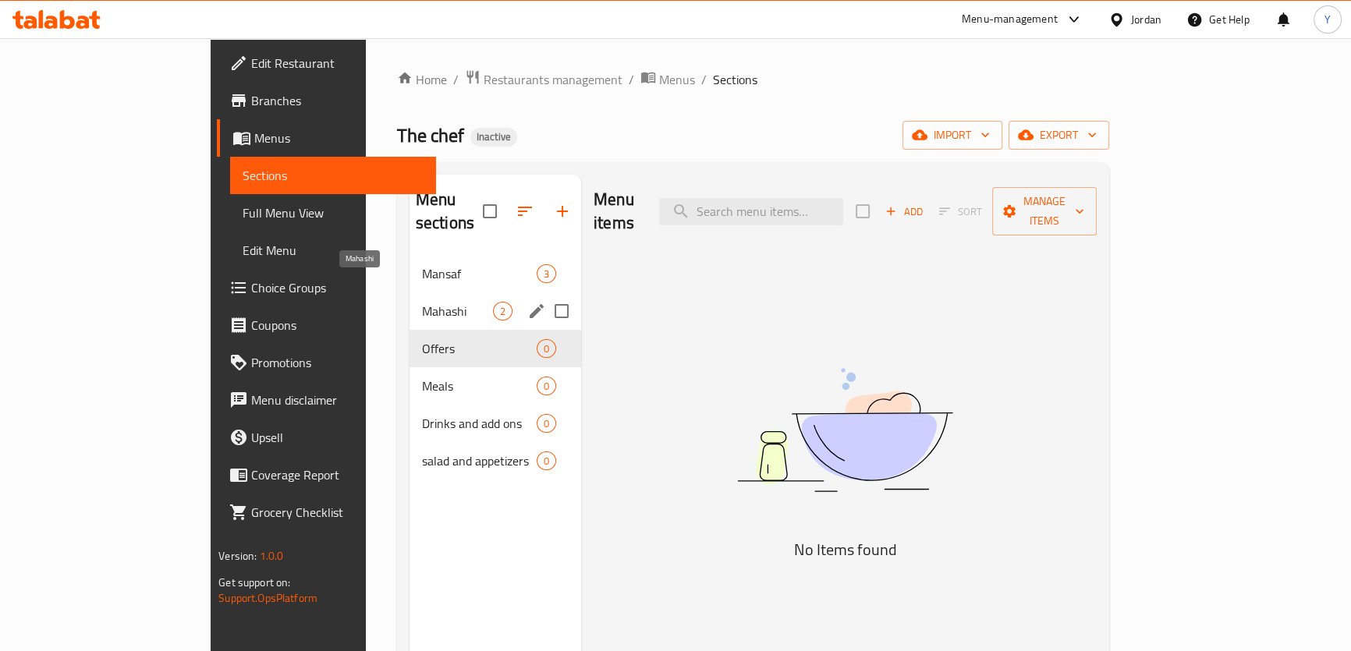
click at [422, 302] on span "Mahashi" at bounding box center [457, 311] width 71 height 19
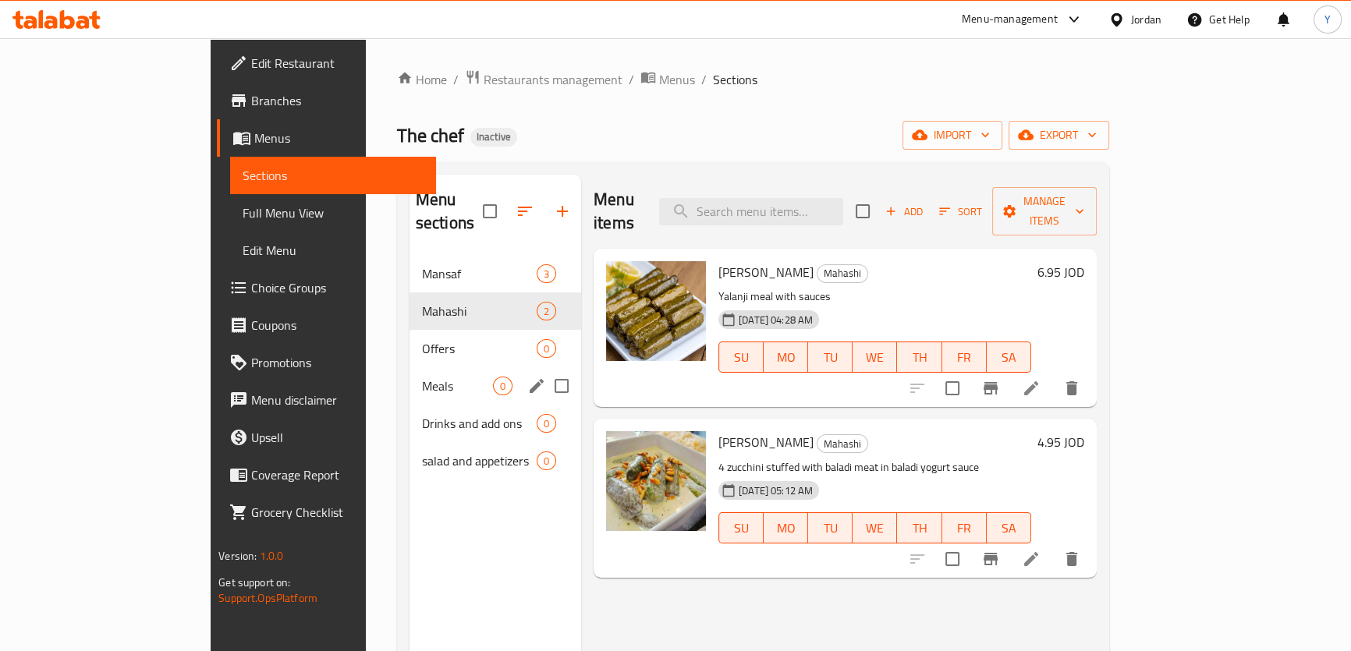
click at [410, 367] on div "Meals 0" at bounding box center [496, 385] width 172 height 37
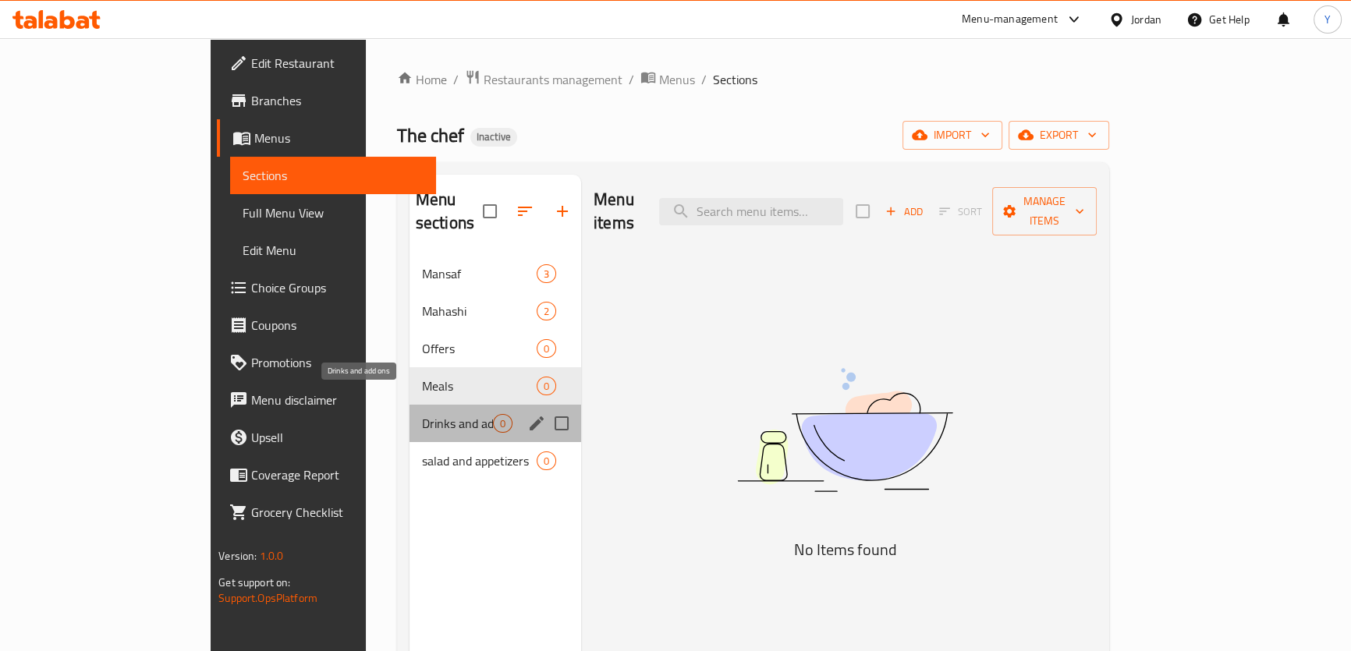
click at [422, 414] on span "Drinks and add ons" at bounding box center [457, 423] width 71 height 19
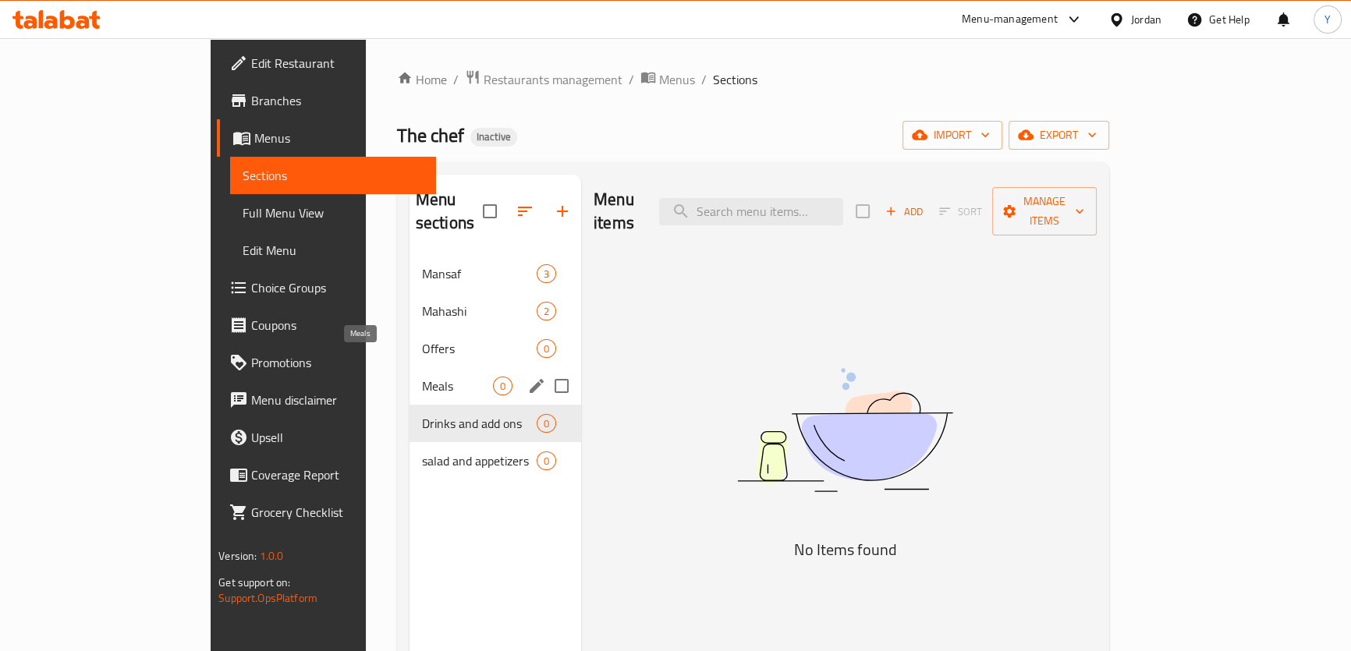
click at [422, 377] on span "Meals" at bounding box center [457, 386] width 71 height 19
click at [422, 414] on span "Drinks and add ons" at bounding box center [457, 423] width 71 height 19
click at [422, 452] on span "salad and appetizers" at bounding box center [457, 461] width 71 height 19
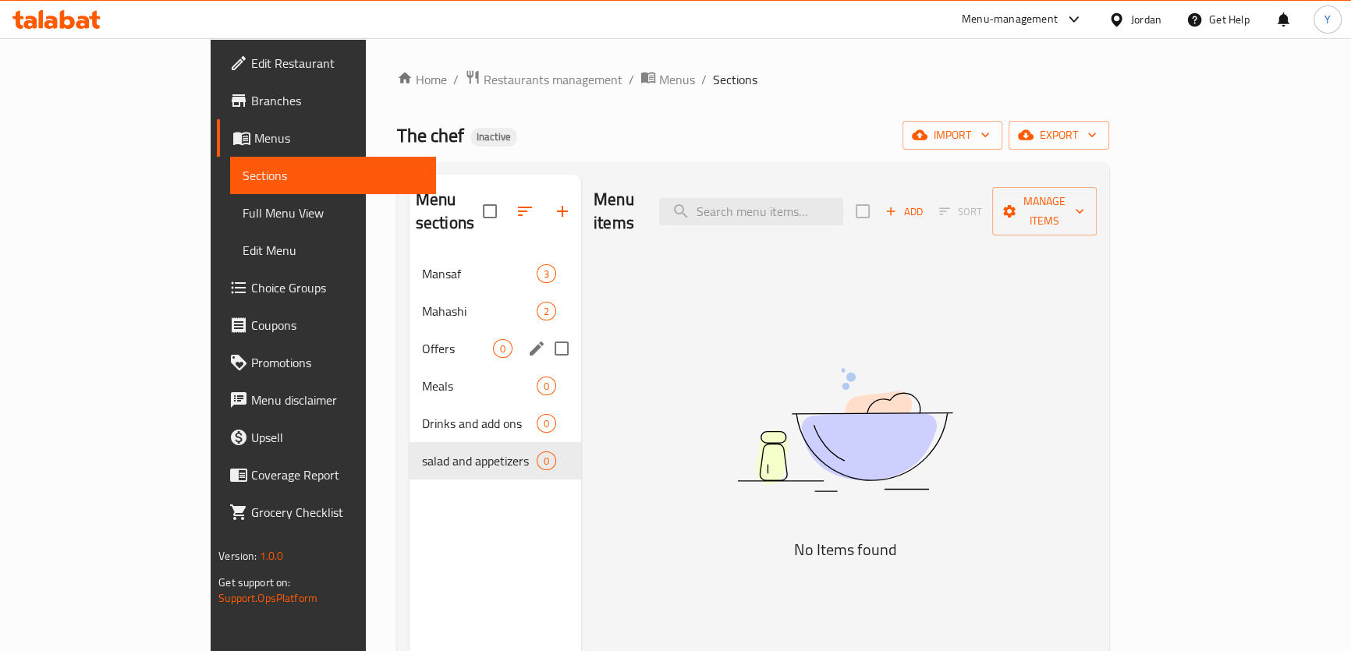
click at [410, 304] on div "Mahashi 2" at bounding box center [496, 311] width 172 height 37
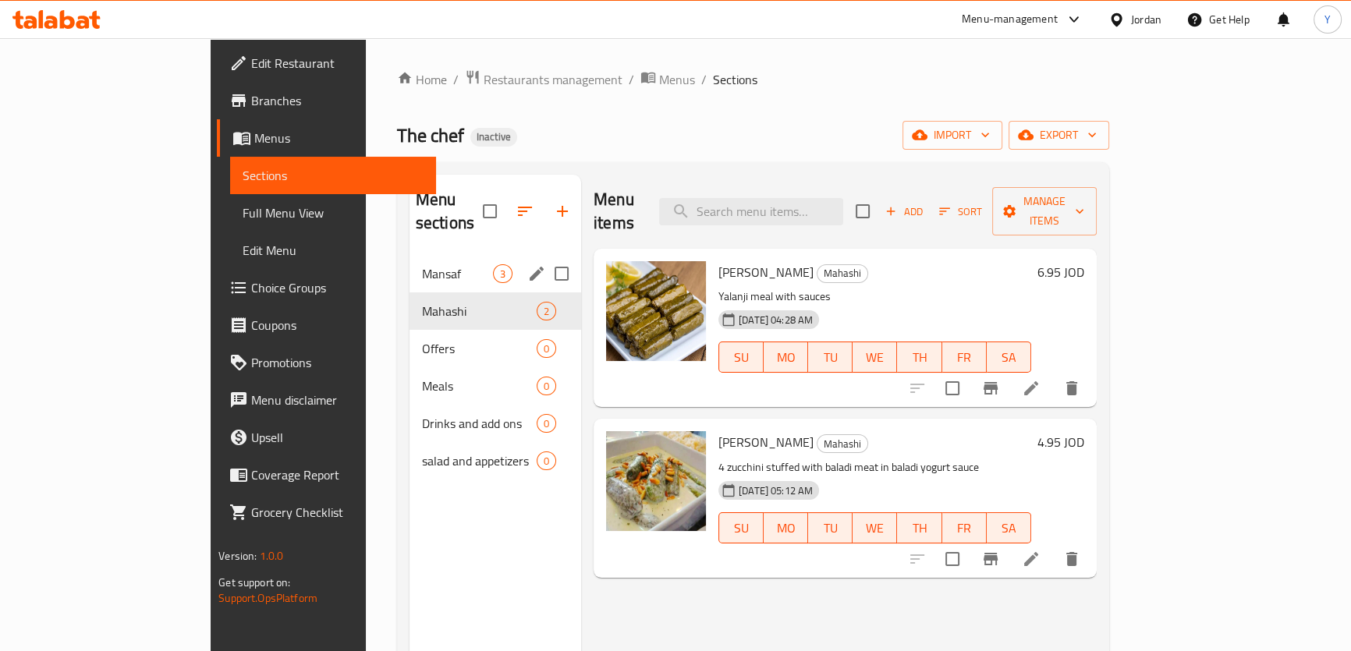
click at [410, 267] on div "Mansaf 3" at bounding box center [496, 273] width 172 height 37
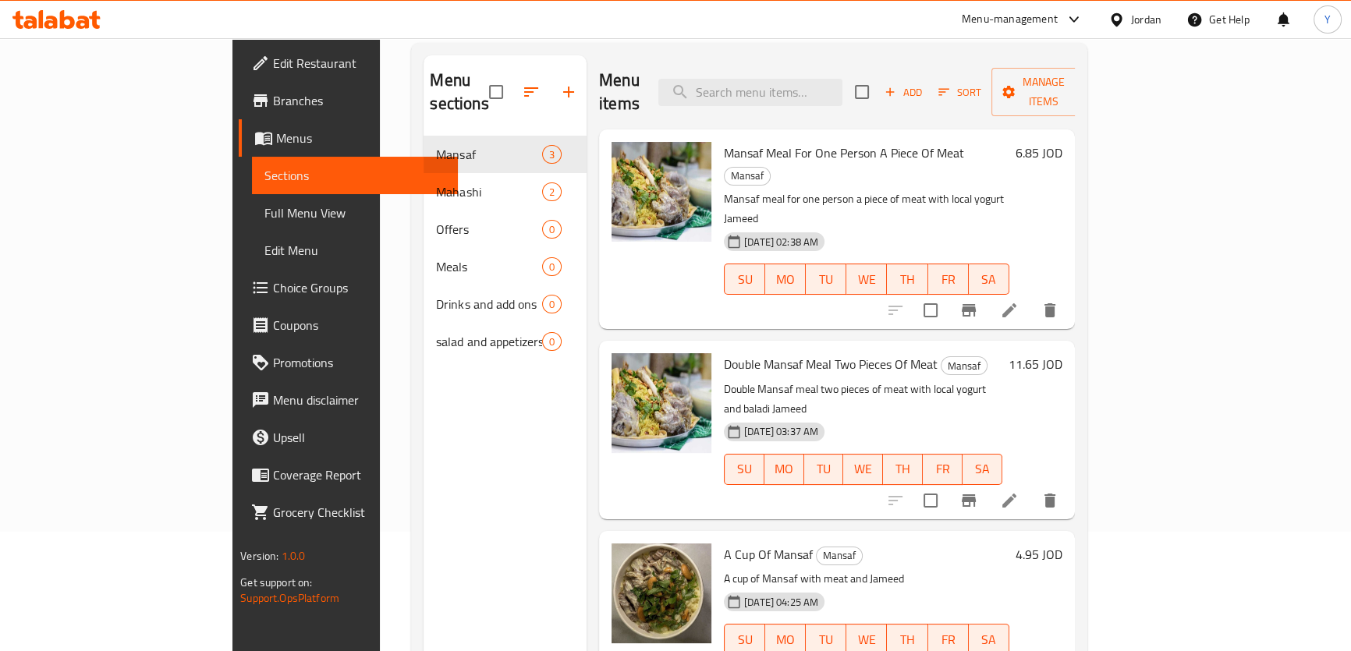
scroll to position [212, 0]
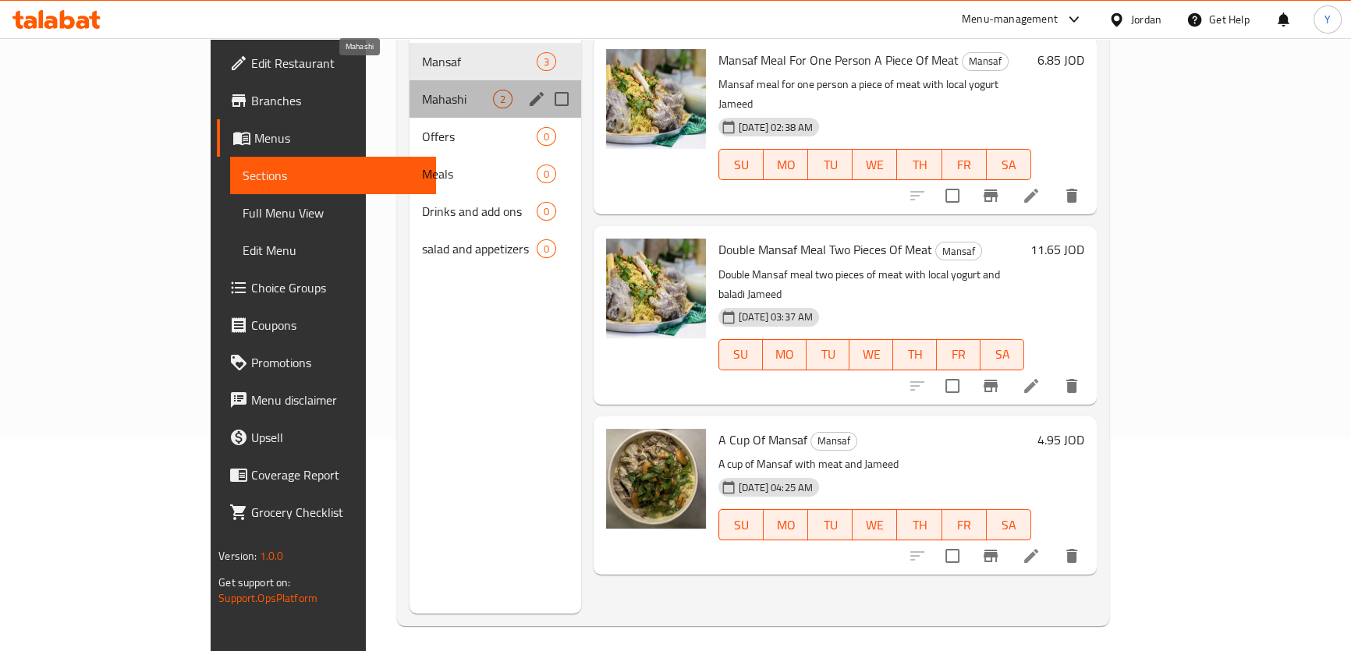
click at [422, 90] on span "Mahashi" at bounding box center [457, 99] width 71 height 19
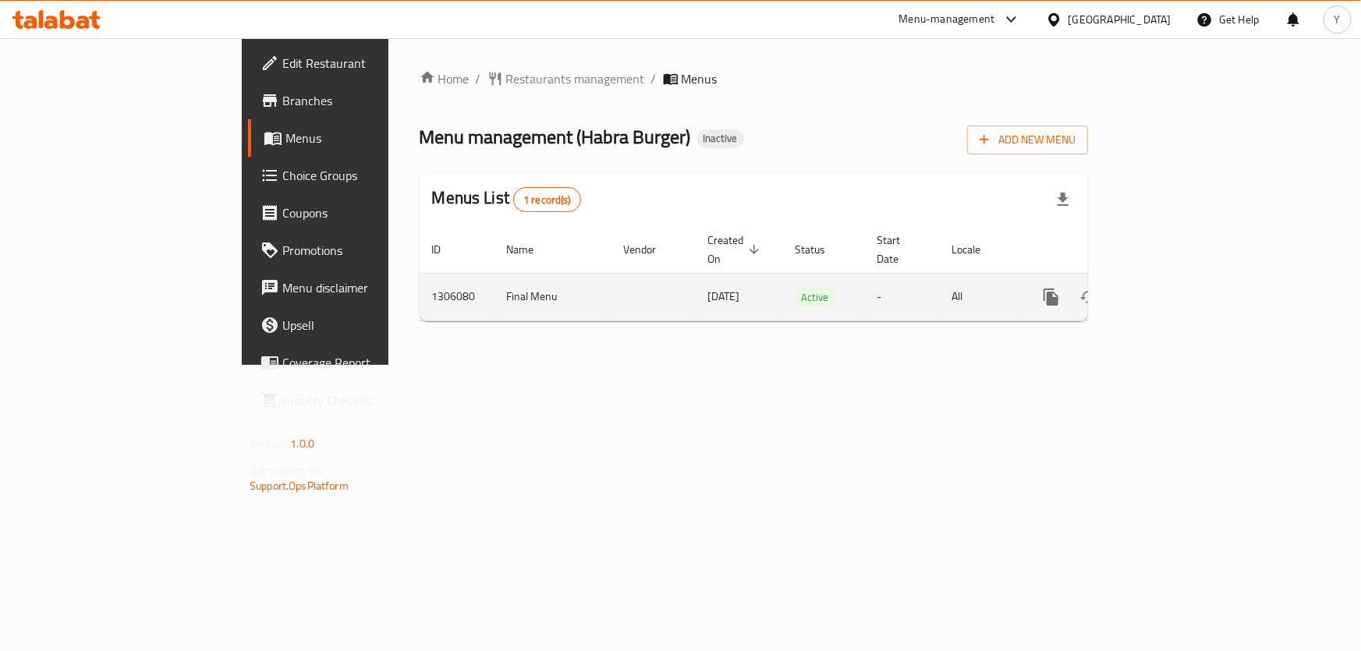
click at [1173, 288] on icon "enhanced table" at bounding box center [1164, 297] width 19 height 19
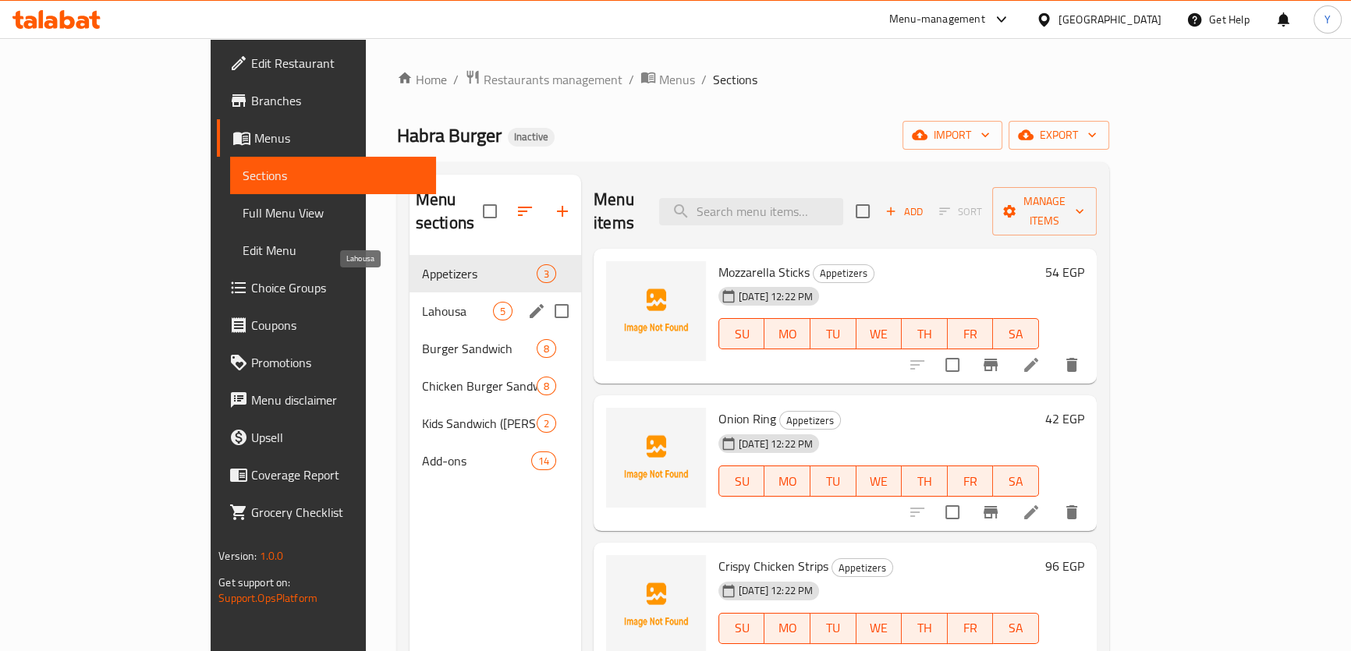
click at [422, 302] on span "Lahousa" at bounding box center [457, 311] width 71 height 19
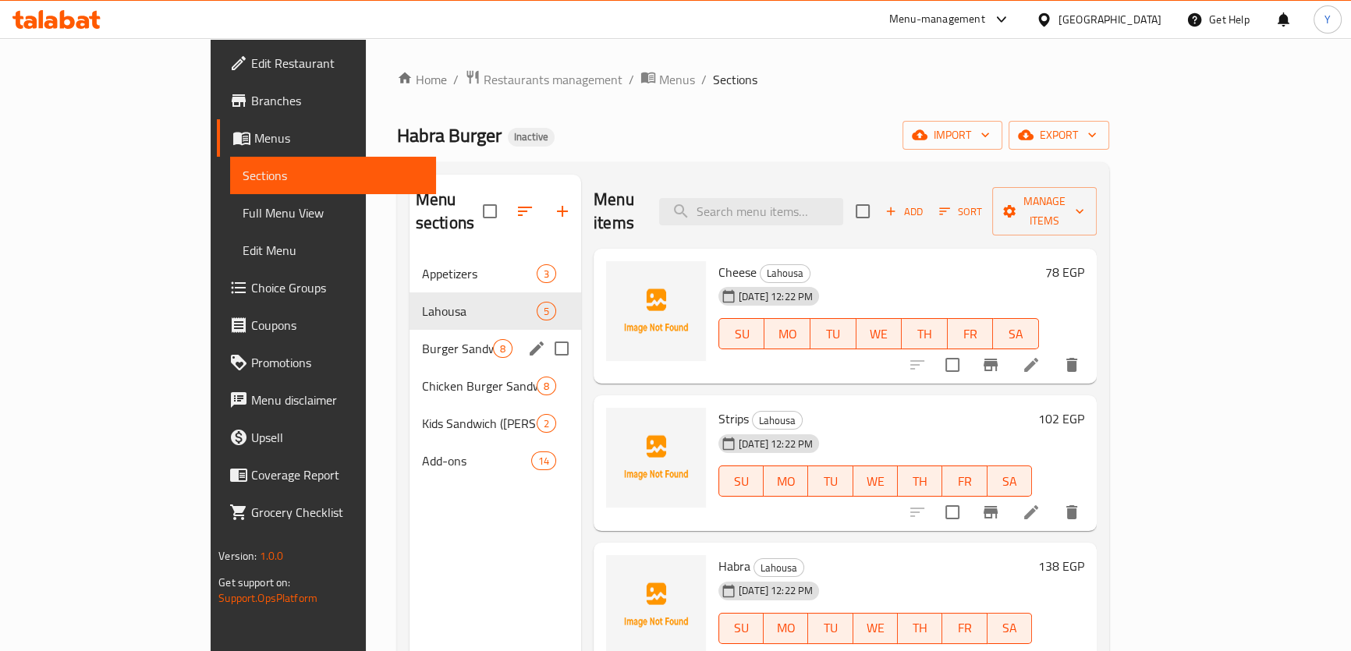
click at [410, 338] on div "Burger Sandwich 8" at bounding box center [496, 348] width 172 height 37
click at [422, 377] on span "Chicken Burger Sandwich" at bounding box center [479, 386] width 115 height 19
click at [410, 405] on div "Kids Sandwich ([PERSON_NAME]) Combo 2" at bounding box center [496, 423] width 172 height 37
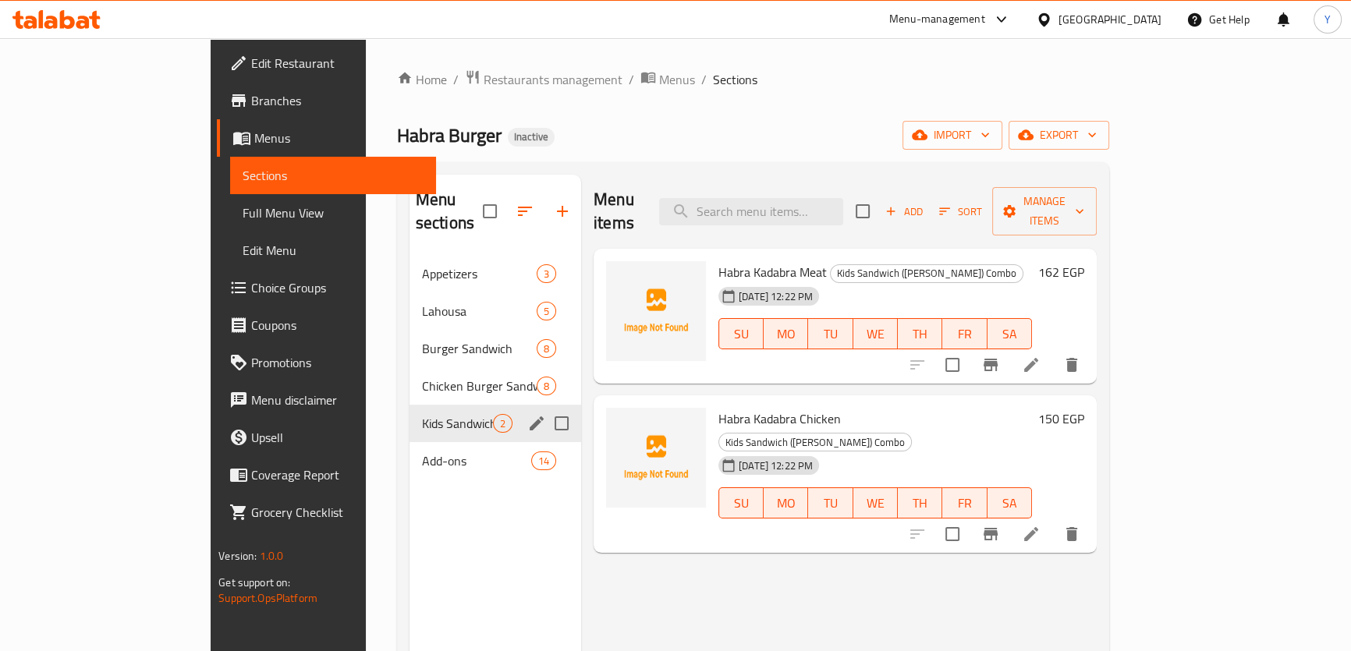
click at [410, 442] on div "Add-ons 14" at bounding box center [496, 460] width 172 height 37
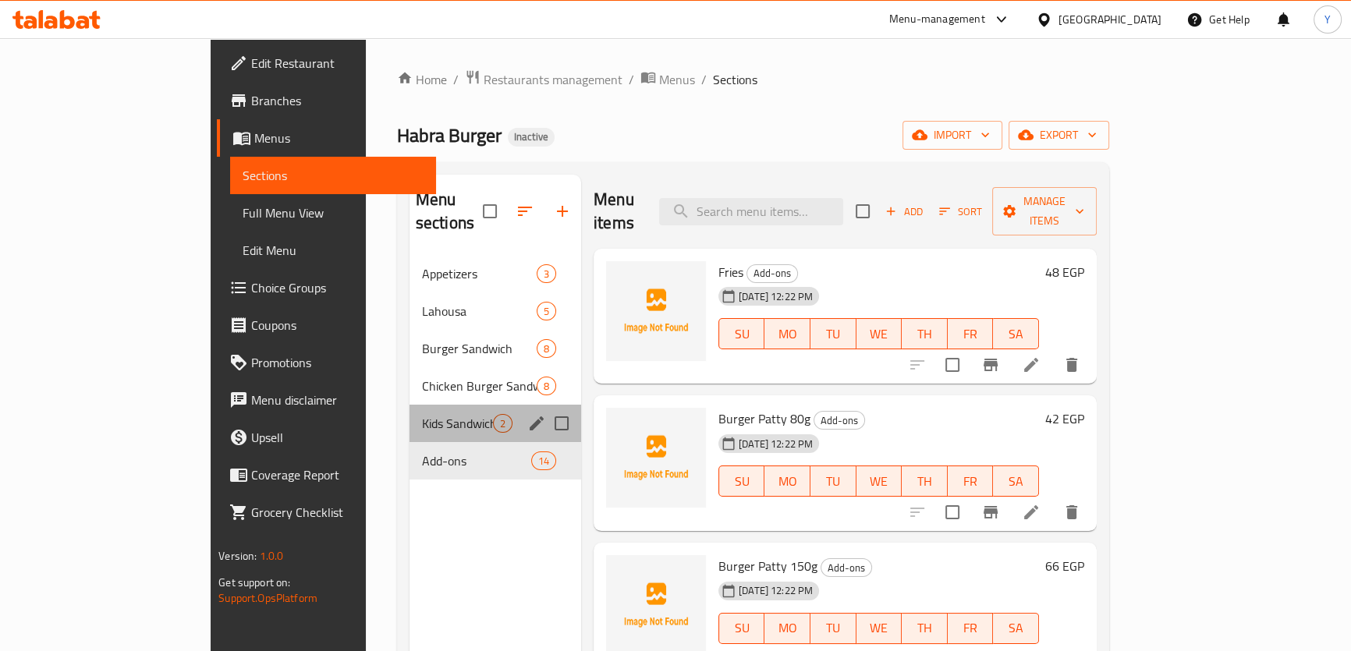
click at [410, 405] on div "Kids Sandwich ([PERSON_NAME]) Combo 2" at bounding box center [496, 423] width 172 height 37
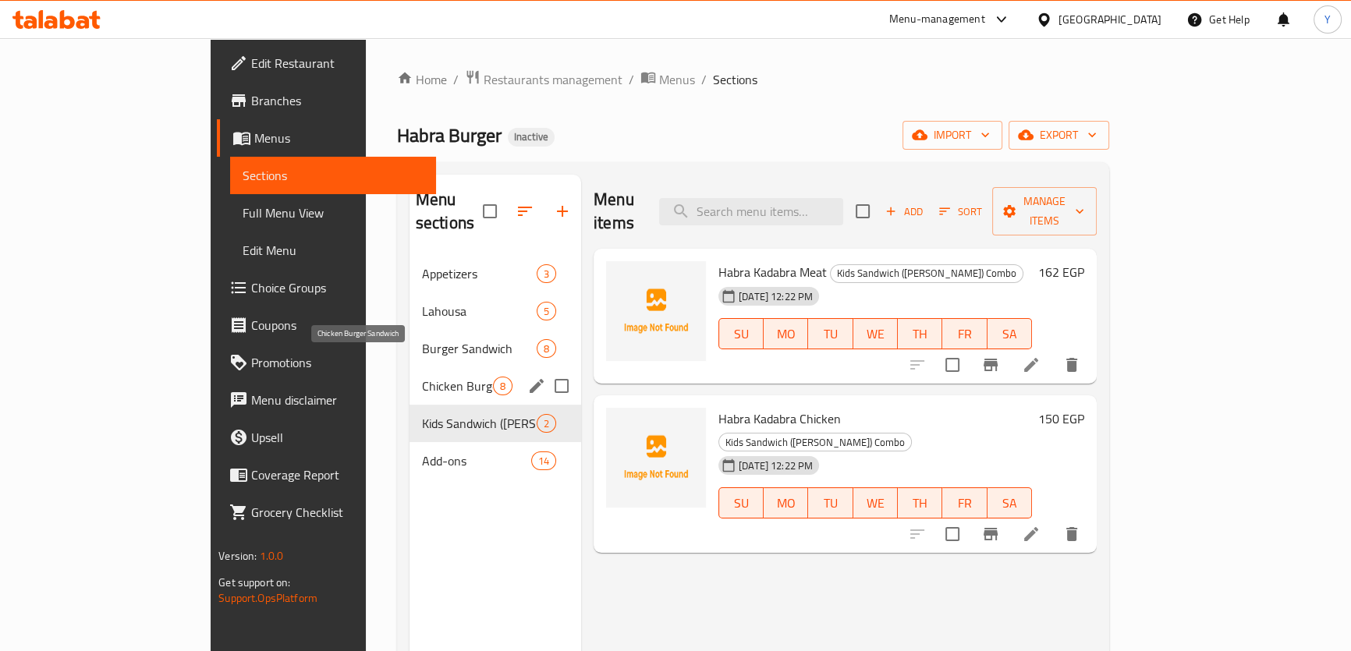
click at [422, 377] on span "Chicken Burger Sandwich" at bounding box center [457, 386] width 71 height 19
click at [422, 339] on span "Burger Sandwich" at bounding box center [479, 348] width 115 height 19
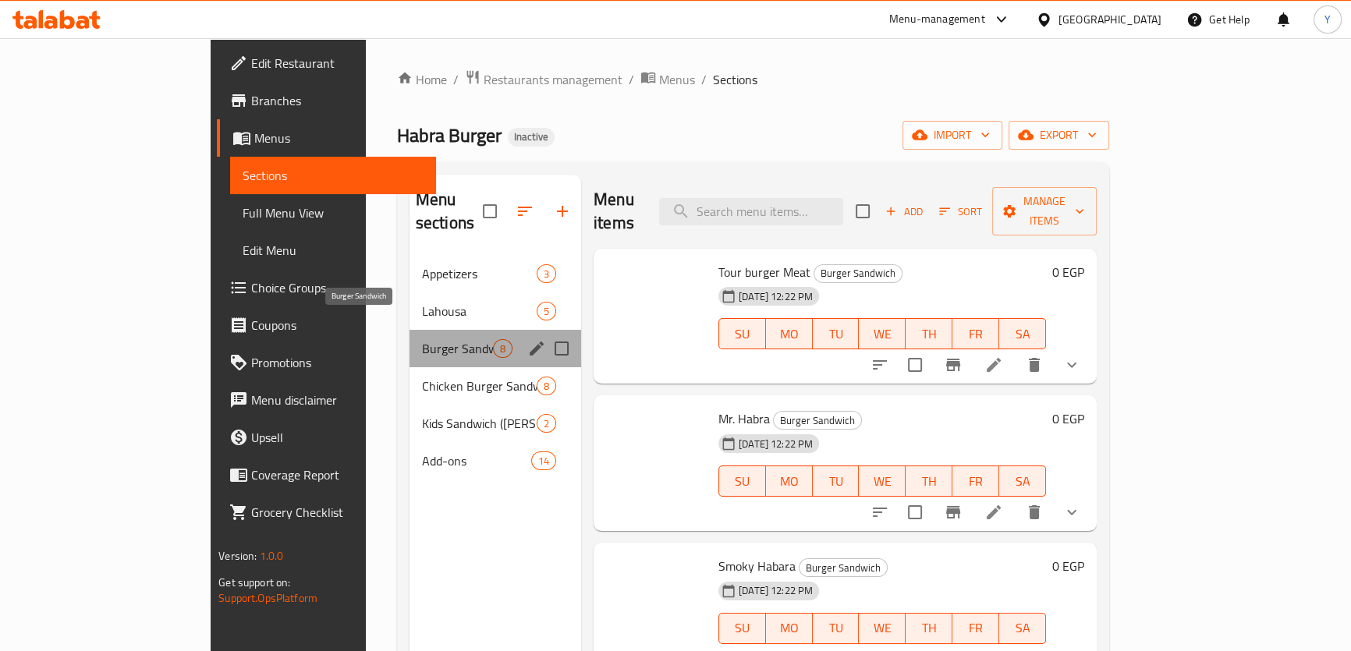
click at [422, 339] on span "Burger Sandwich" at bounding box center [457, 348] width 71 height 19
drag, startPoint x: 392, startPoint y: 296, endPoint x: 397, endPoint y: 272, distance: 24.8
click at [422, 302] on span "Lahousa" at bounding box center [479, 311] width 115 height 19
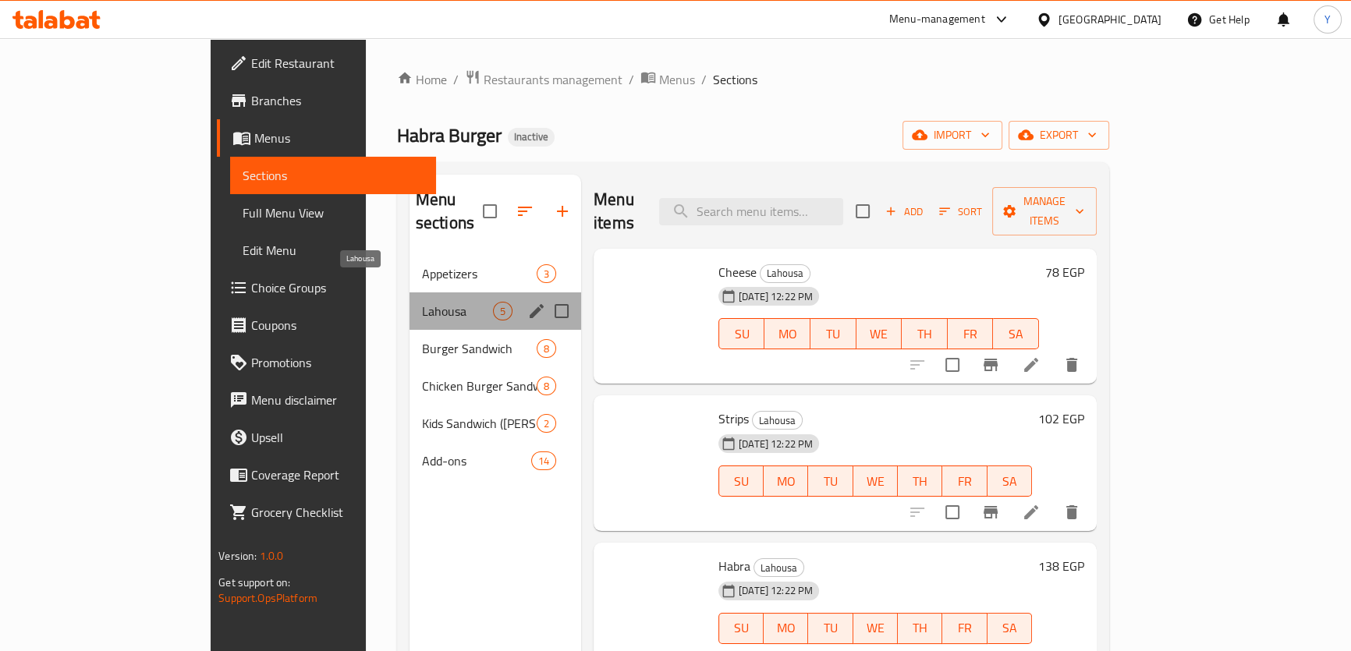
click at [410, 293] on div "Lahousa 5" at bounding box center [496, 311] width 172 height 37
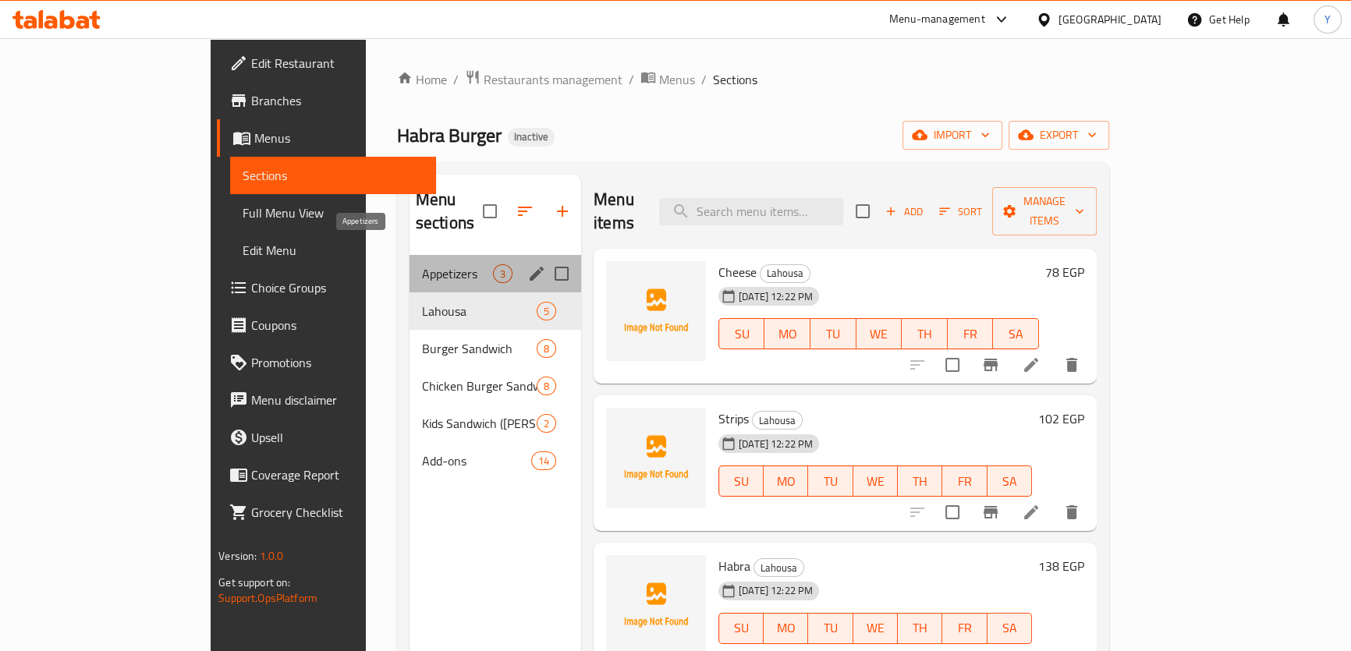
click at [422, 264] on span "Appetizers" at bounding box center [457, 273] width 71 height 19
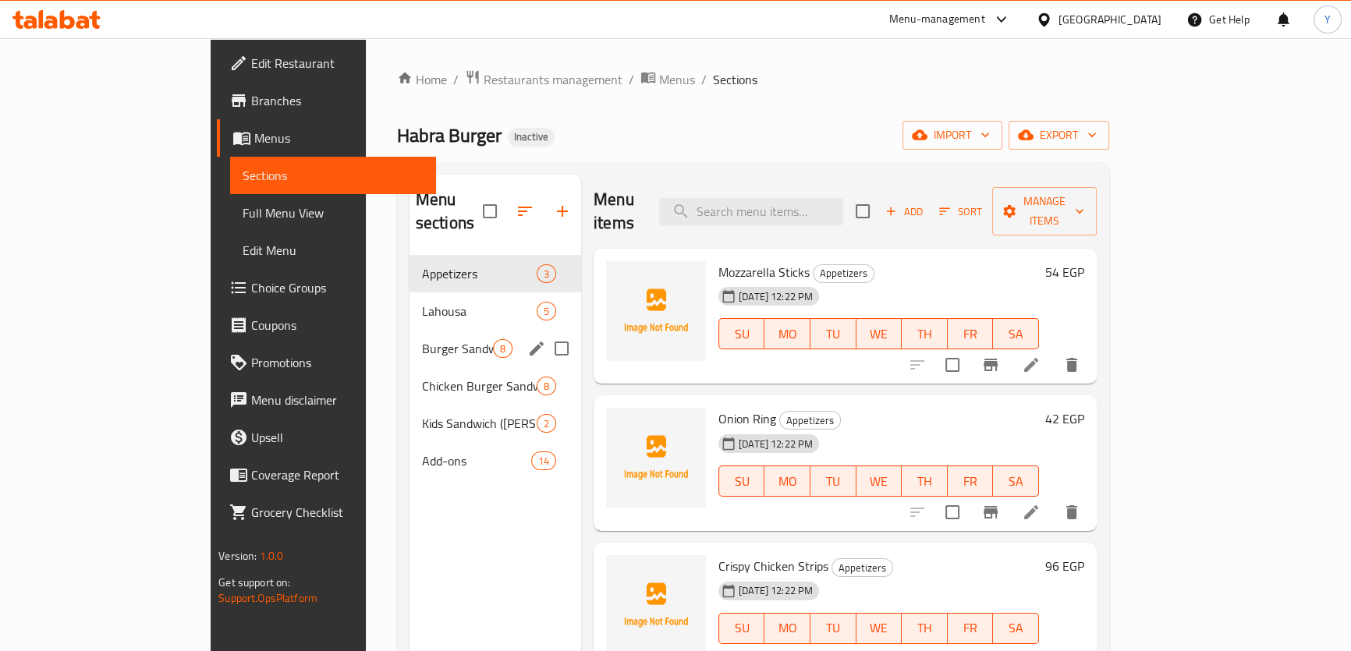
drag, startPoint x: 367, startPoint y: 313, endPoint x: 357, endPoint y: 374, distance: 61.6
click at [410, 330] on div "Burger Sandwich 8" at bounding box center [496, 348] width 172 height 37
click at [422, 339] on span "Burger Sandwich" at bounding box center [457, 348] width 71 height 19
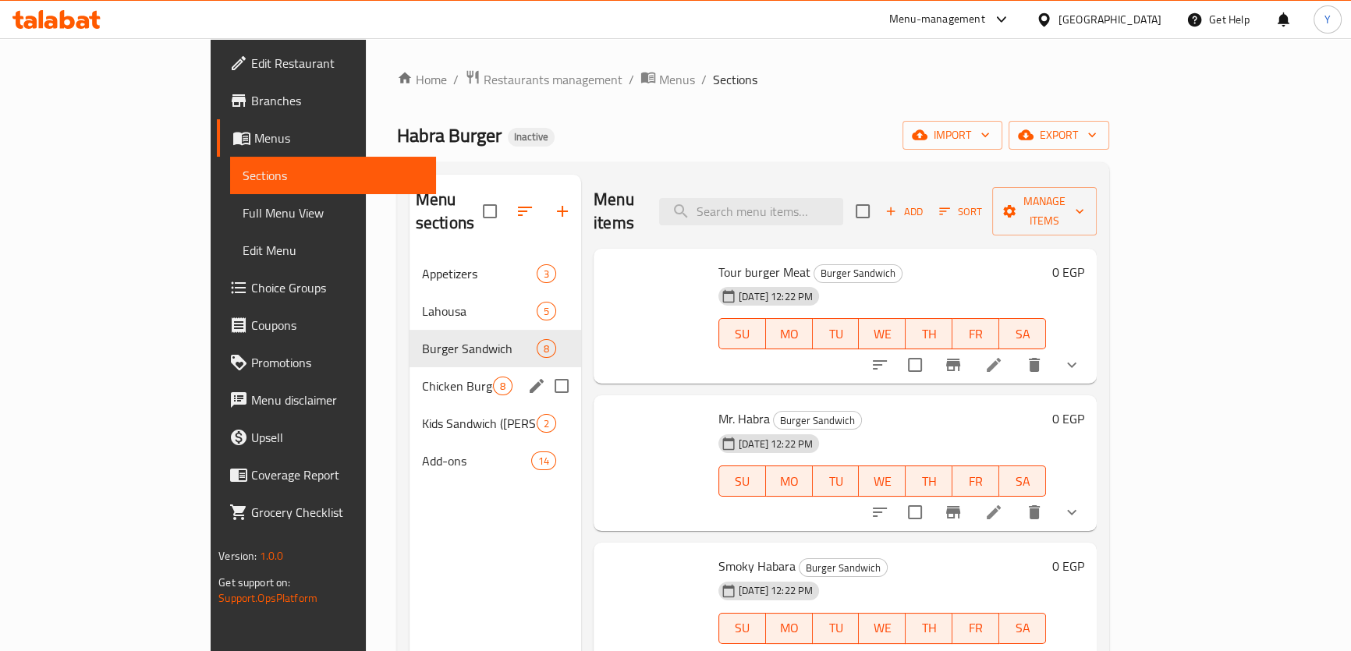
click at [410, 380] on div "Chicken Burger Sandwich 8" at bounding box center [496, 385] width 172 height 37
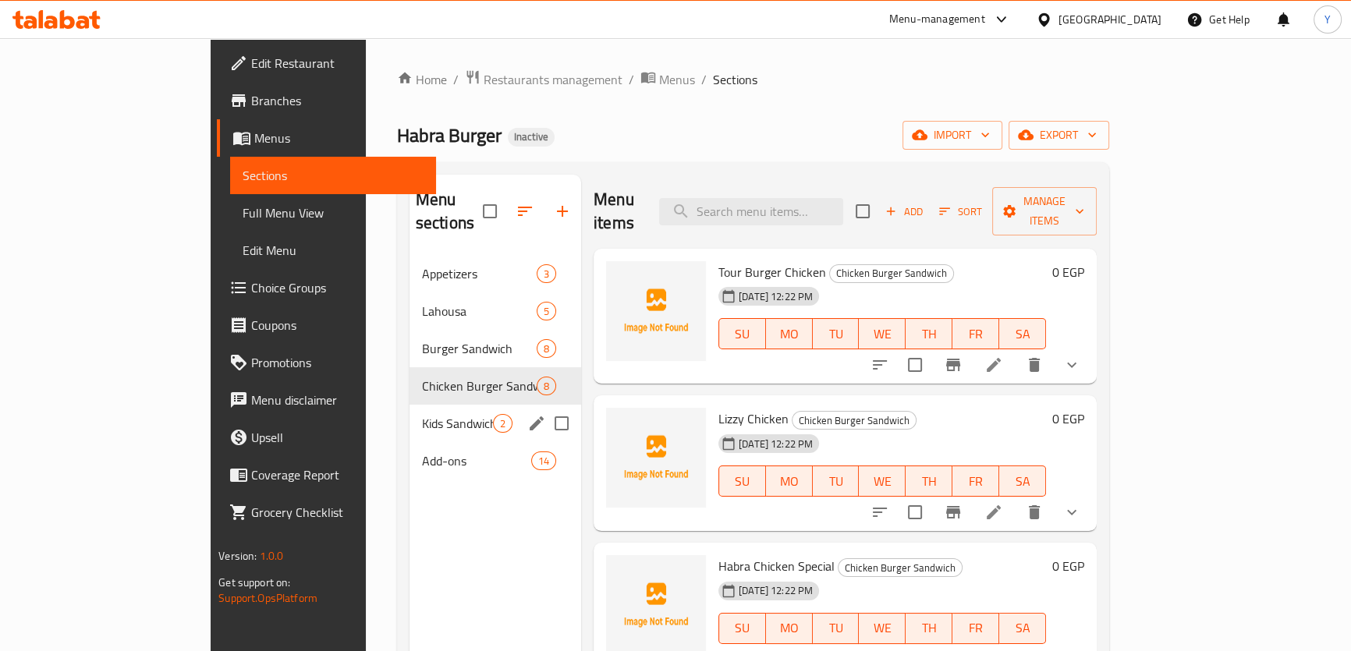
click at [410, 442] on div "Add-ons 14" at bounding box center [496, 460] width 172 height 37
click at [410, 468] on div "Menu sections Appetizers 3 Lahousa 5 Burger Sandwich 8 Chicken Burger Sandwich …" at bounding box center [496, 500] width 172 height 651
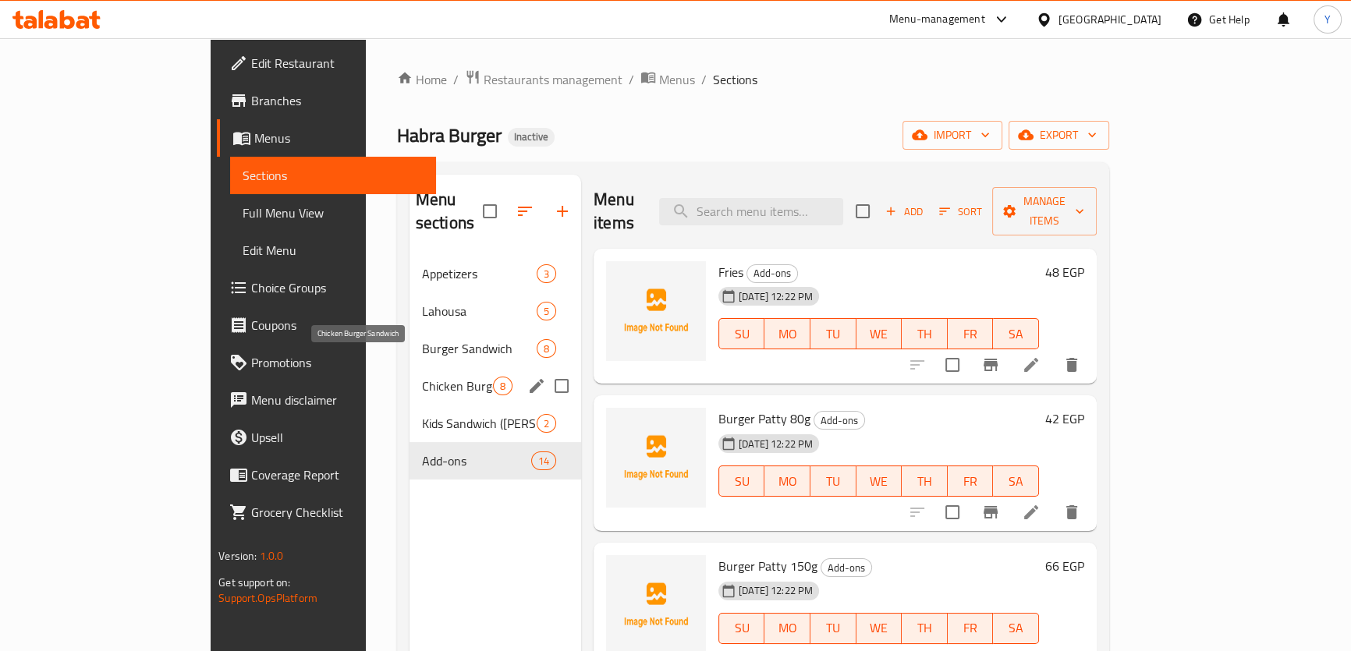
click at [422, 377] on span "Chicken Burger Sandwich" at bounding box center [457, 386] width 71 height 19
click at [422, 339] on span "Burger Sandwich" at bounding box center [479, 348] width 115 height 19
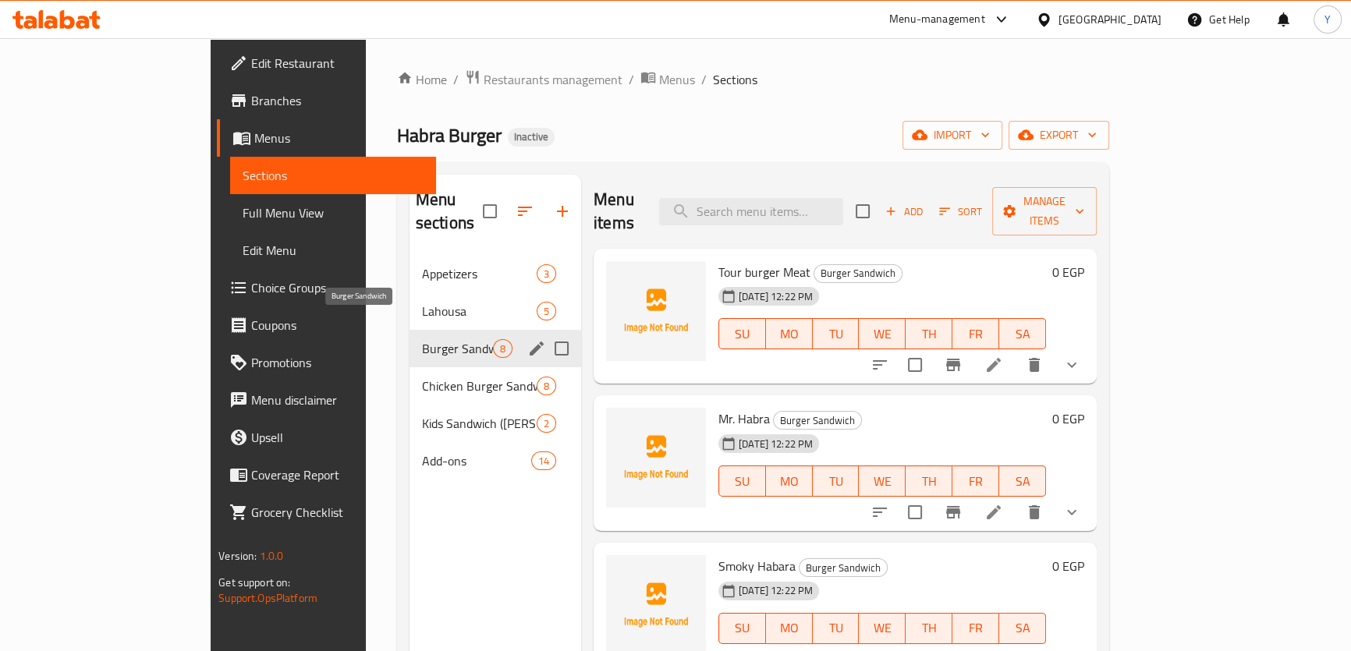
click at [422, 339] on span "Burger Sandwich" at bounding box center [457, 348] width 71 height 19
click at [410, 293] on div "Lahousa 5" at bounding box center [496, 311] width 172 height 37
